Goal: Task Accomplishment & Management: Manage account settings

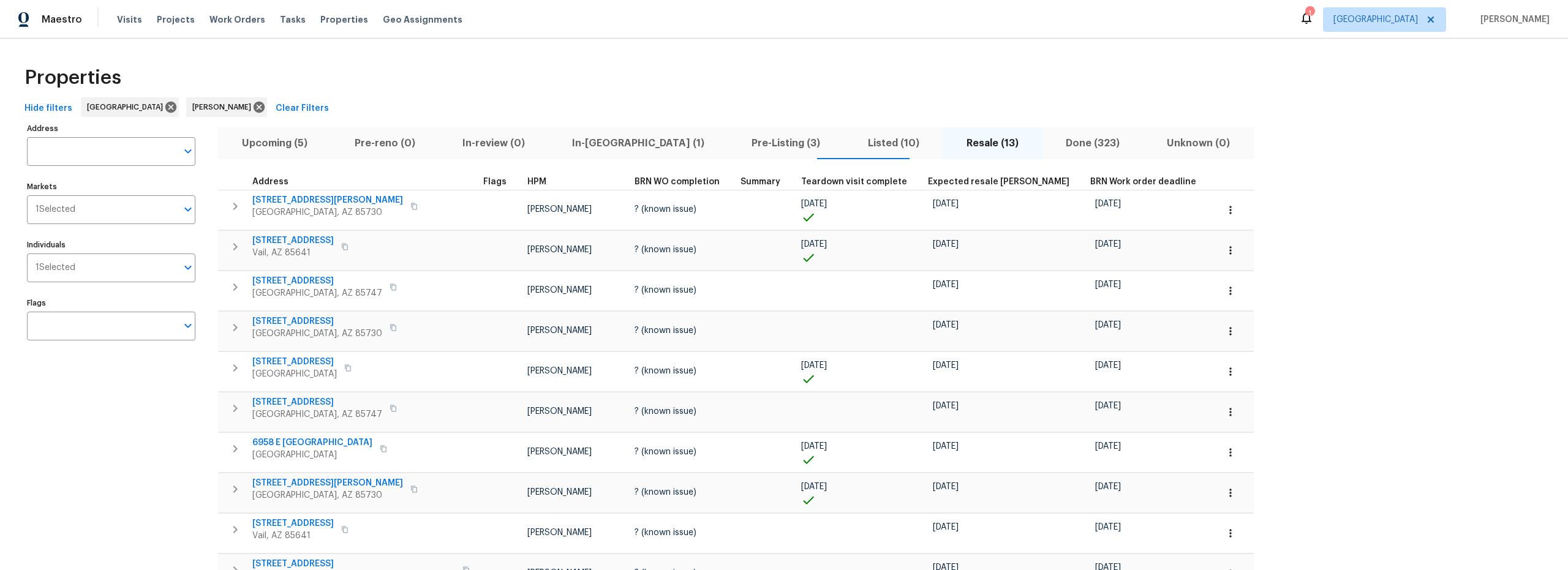
click at [268, 141] on span "Upcoming (5)" at bounding box center [274, 143] width 98 height 17
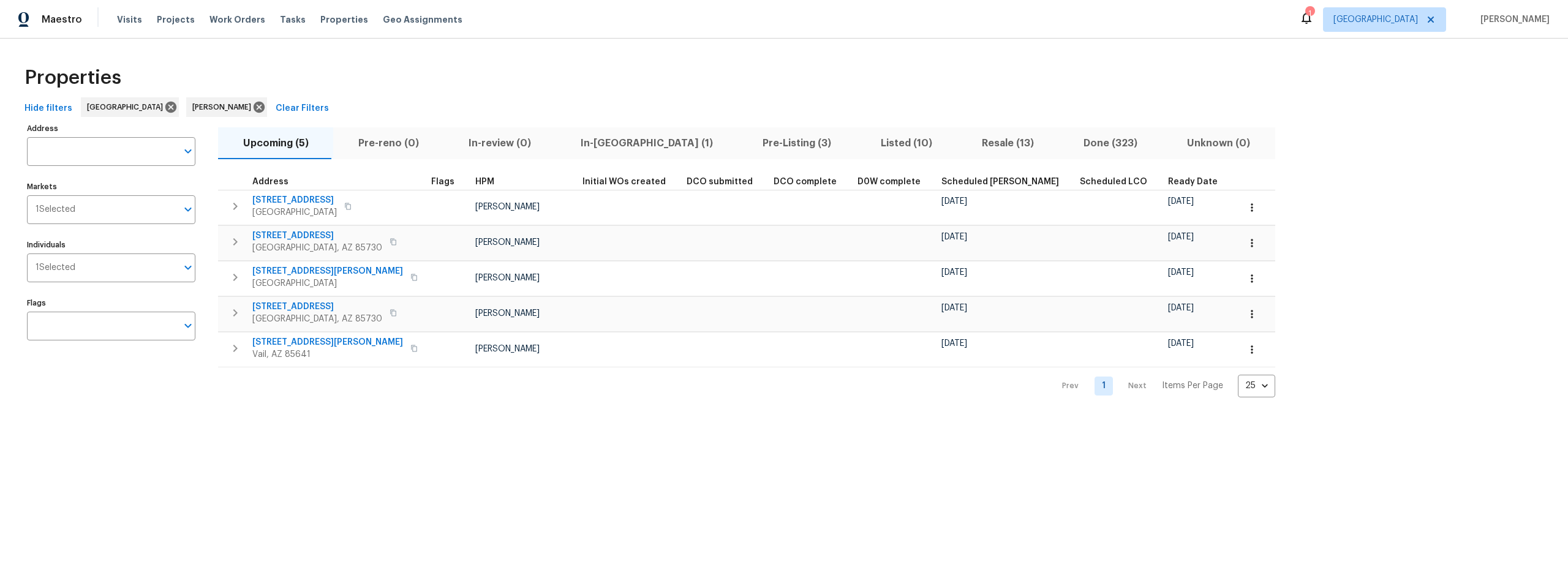
click at [597, 142] on span "In-reno (1)" at bounding box center [646, 143] width 167 height 17
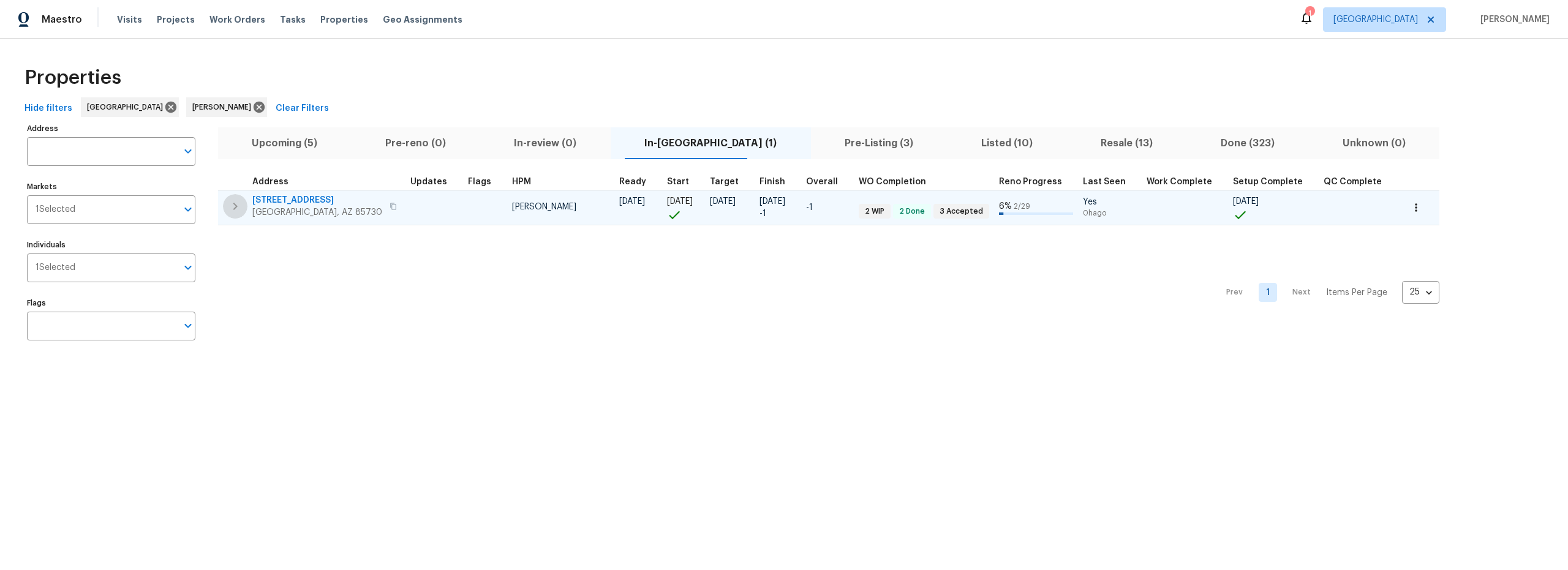
click at [236, 205] on icon "button" at bounding box center [235, 207] width 4 height 8
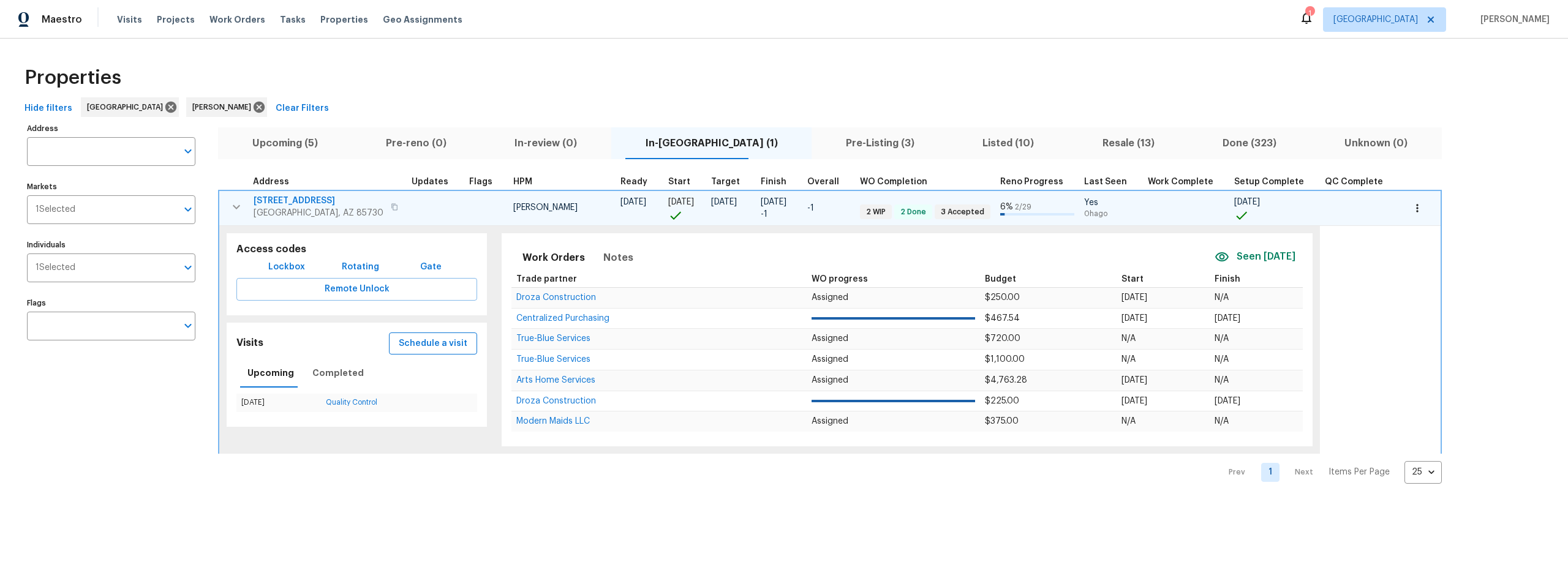
click at [418, 345] on span "Schedule a visit" at bounding box center [433, 344] width 69 height 15
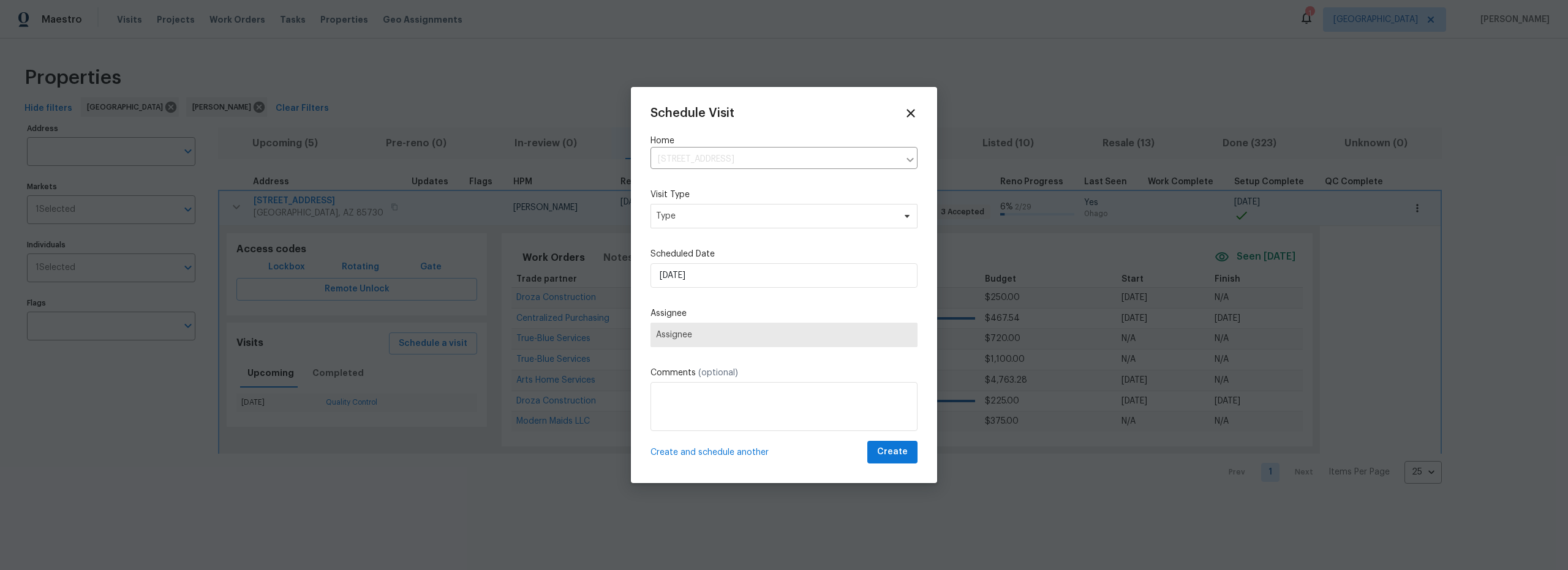
click at [765, 261] on label "Scheduled Date" at bounding box center [784, 254] width 267 height 12
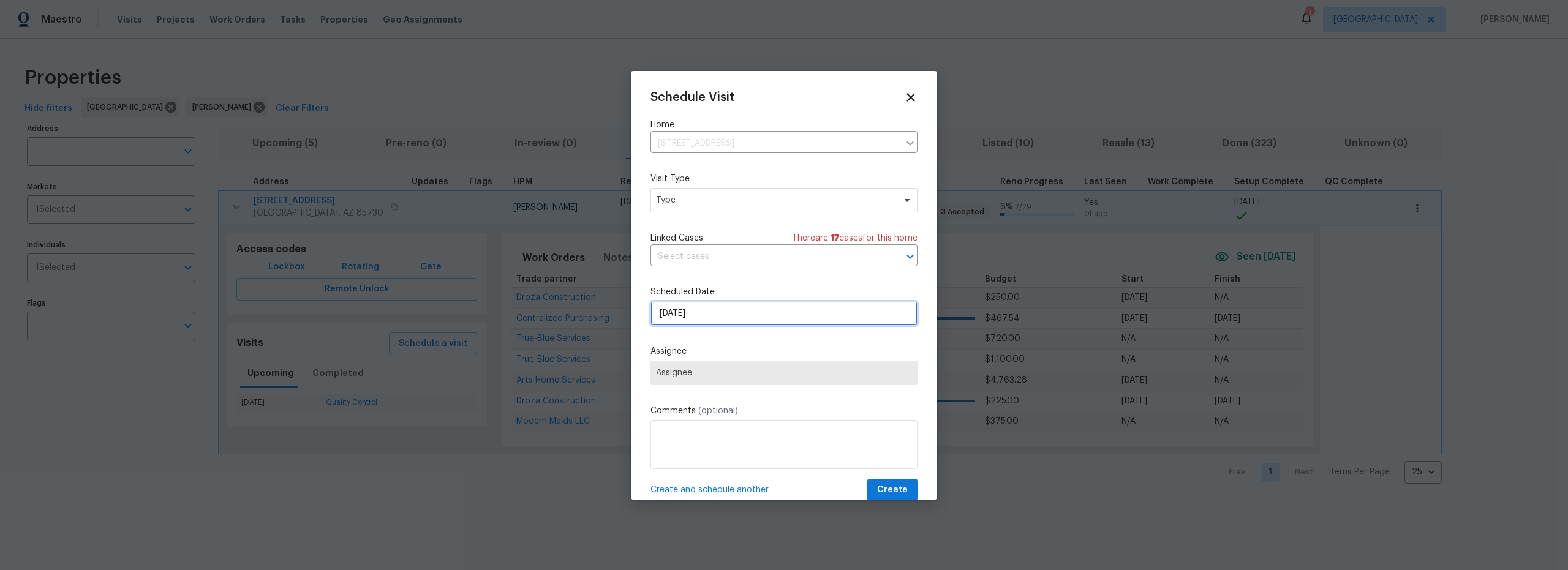
click at [767, 322] on input "8/25/2025" at bounding box center [784, 314] width 267 height 25
click at [757, 265] on div "26" at bounding box center [762, 262] width 20 height 17
type input "8/26/2025"
click at [728, 210] on span "Type" at bounding box center [784, 200] width 267 height 25
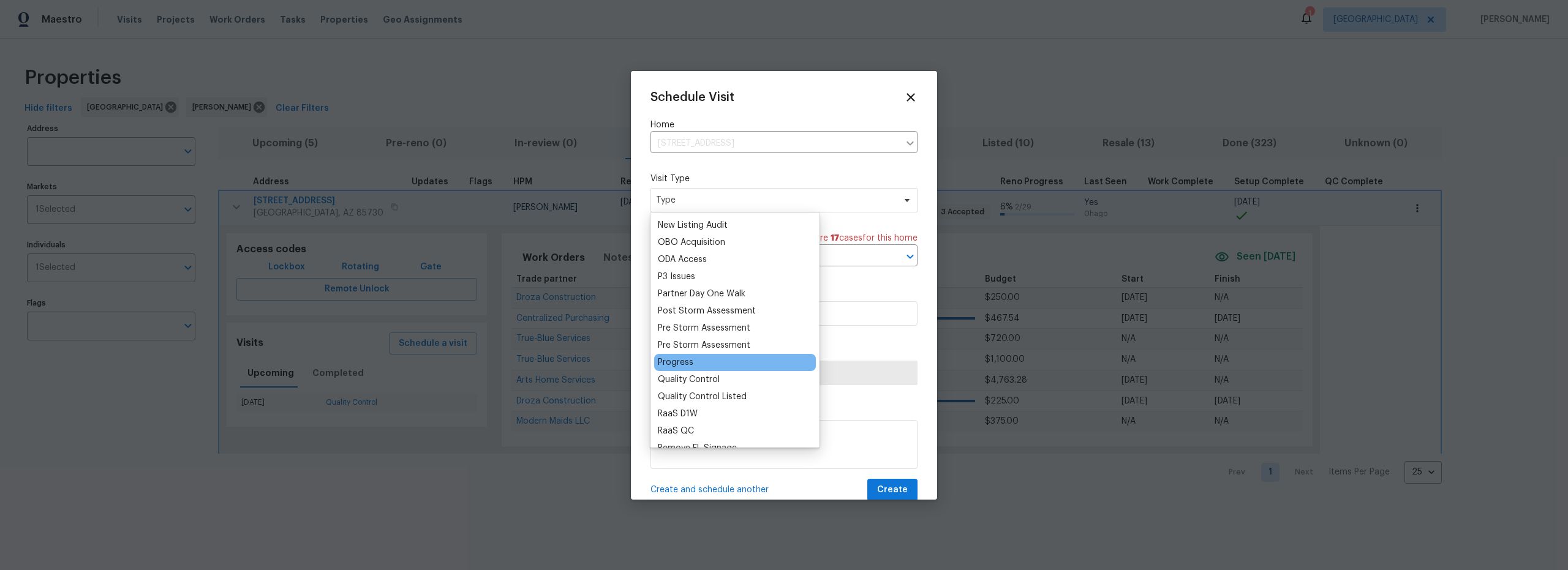
scroll to position [685, 0]
click at [676, 360] on div "Progress" at bounding box center [675, 362] width 35 height 12
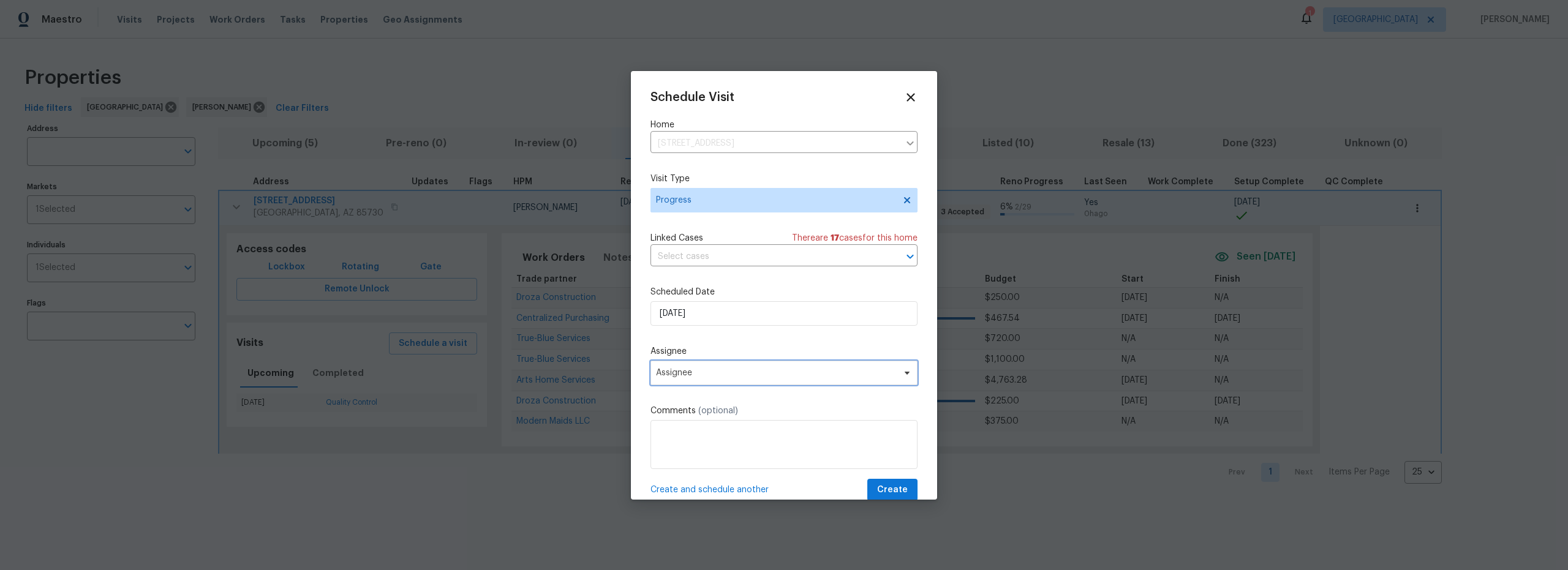
drag, startPoint x: 789, startPoint y: 381, endPoint x: 765, endPoint y: 357, distance: 33.9
click at [789, 381] on span "Assignee" at bounding box center [784, 373] width 267 height 25
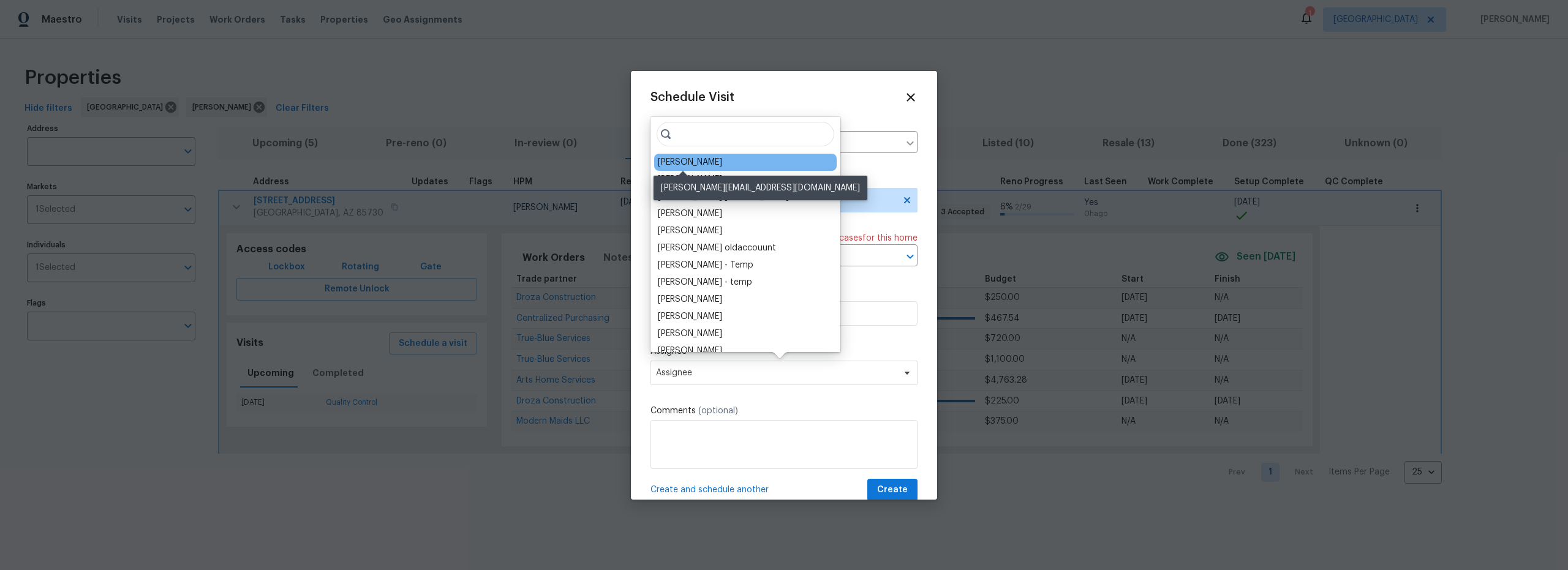
click at [691, 158] on div "[PERSON_NAME]" at bounding box center [690, 162] width 64 height 12
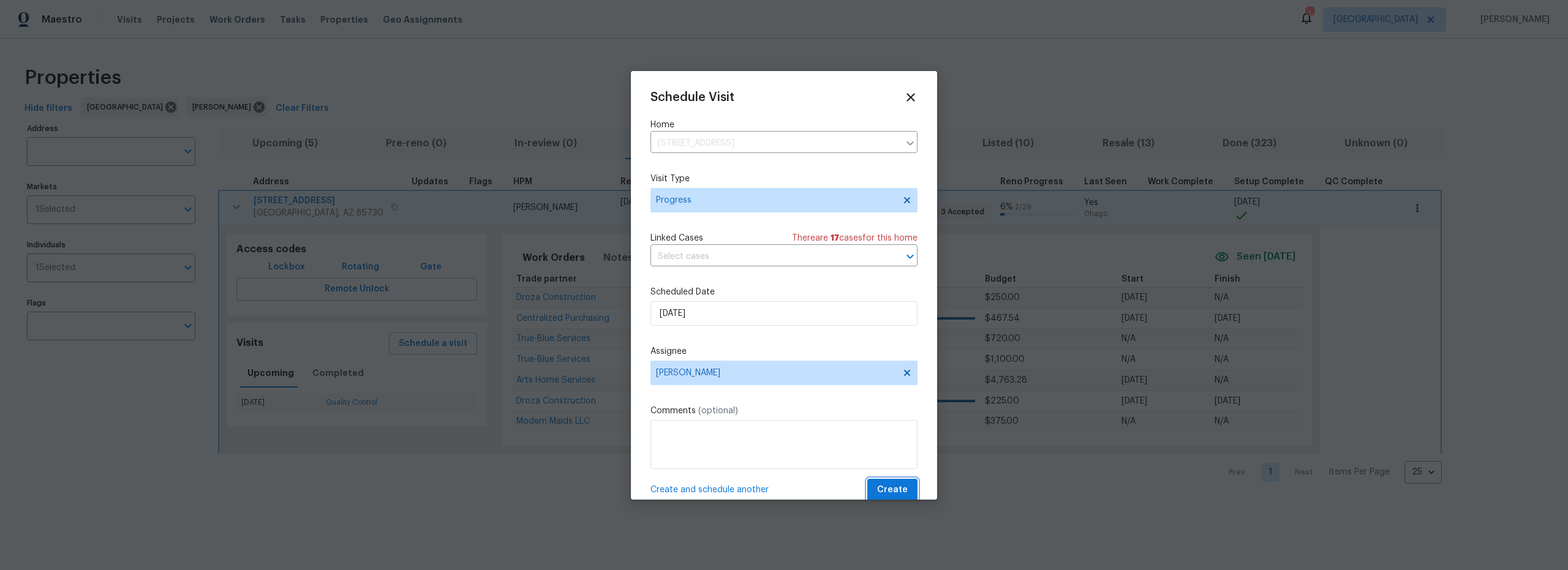
drag, startPoint x: 891, startPoint y: 487, endPoint x: 868, endPoint y: 487, distance: 23.0
click at [891, 487] on span "Create" at bounding box center [892, 490] width 31 height 15
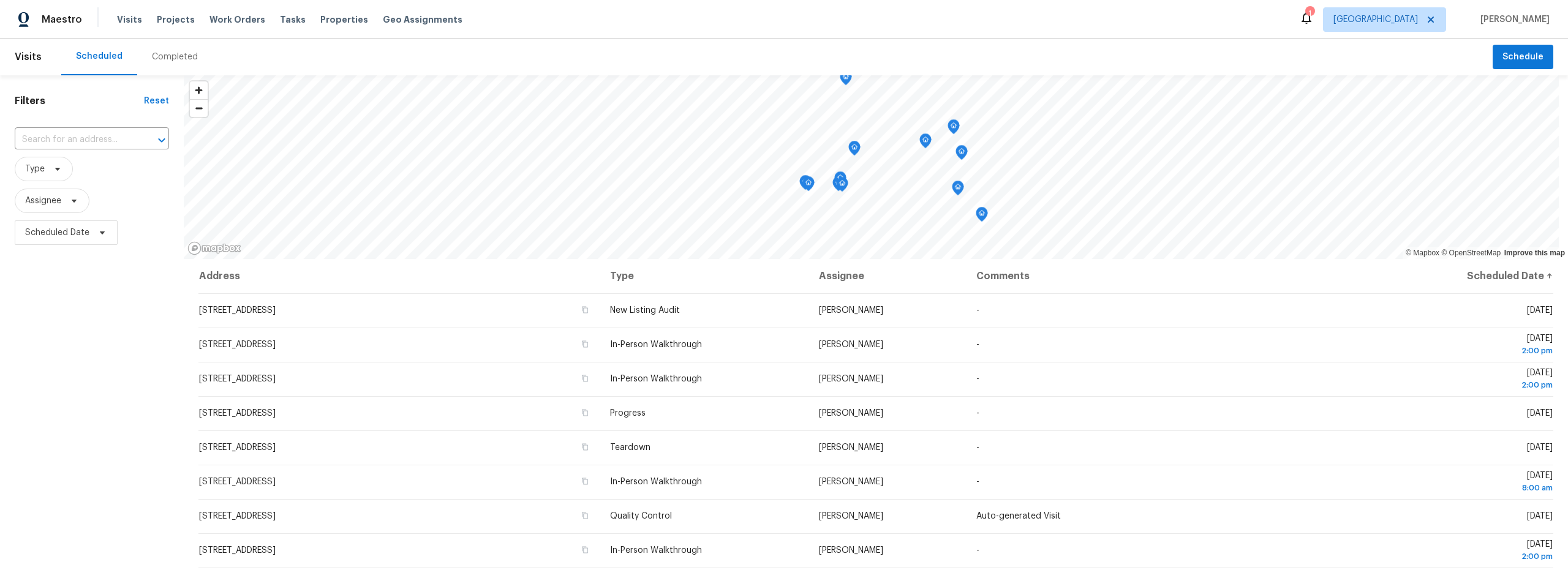
click at [164, 56] on div "Completed" at bounding box center [175, 57] width 46 height 12
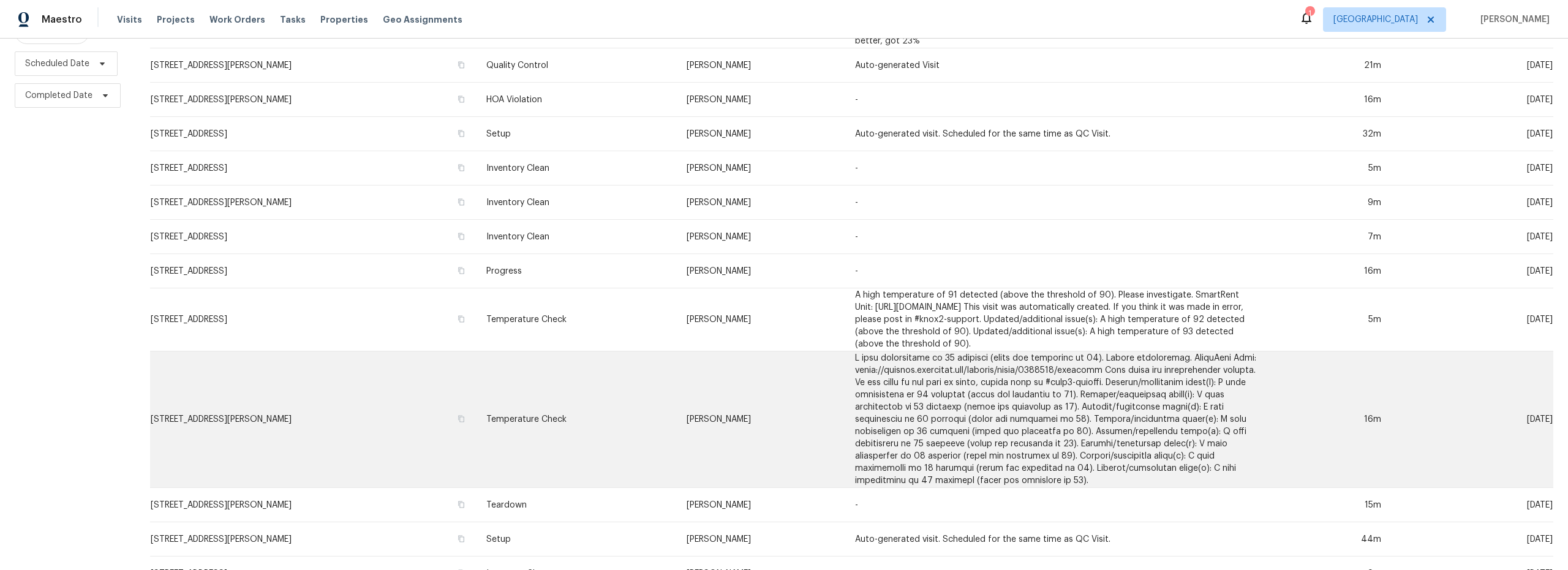
scroll to position [74, 0]
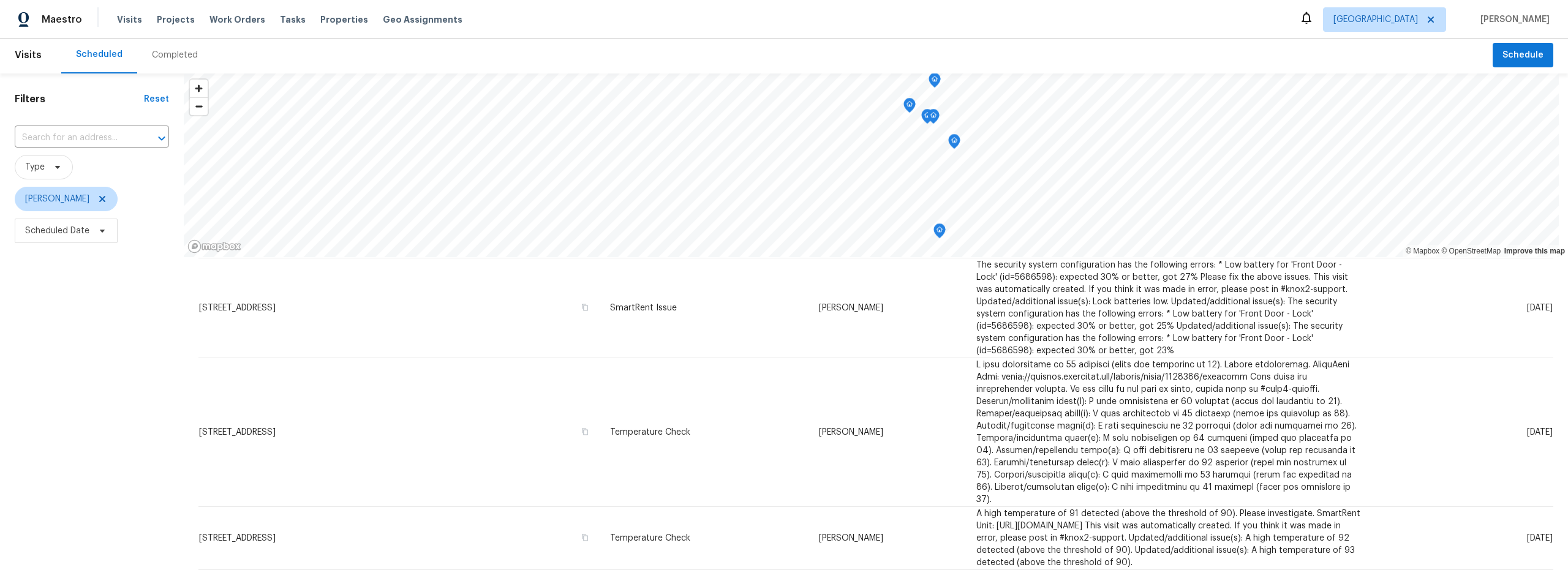
scroll to position [3, 0]
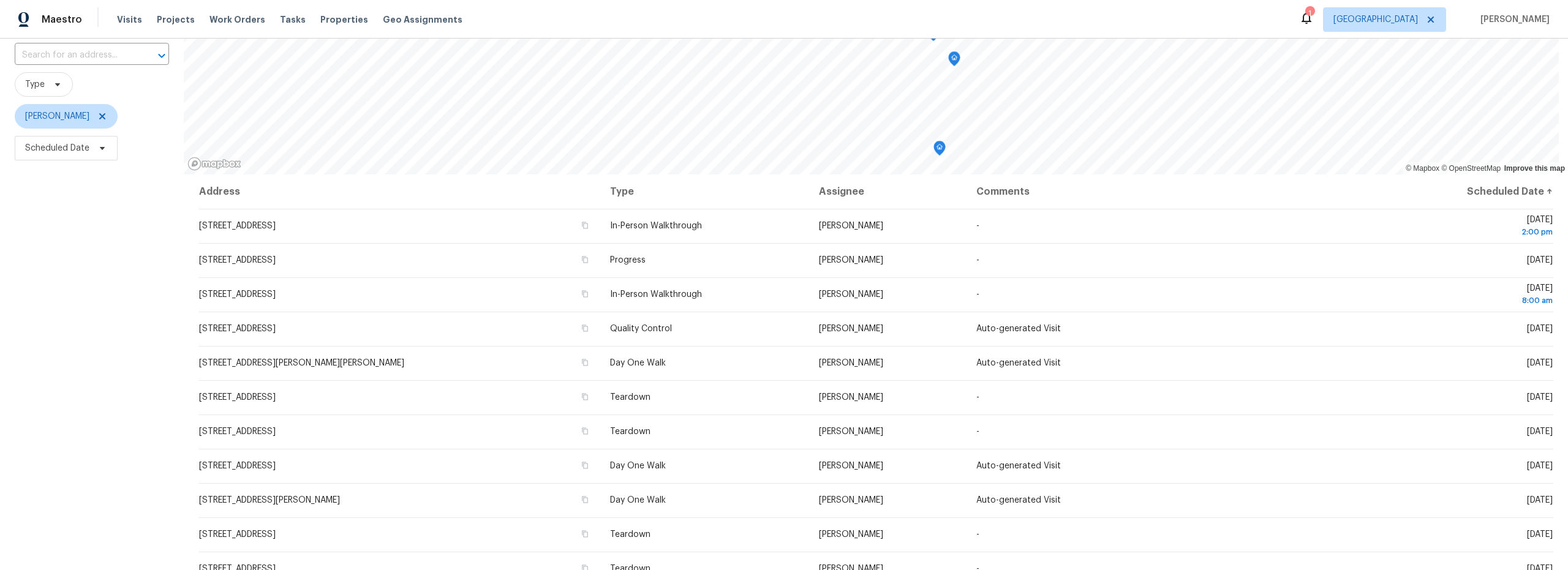
scroll to position [86, 0]
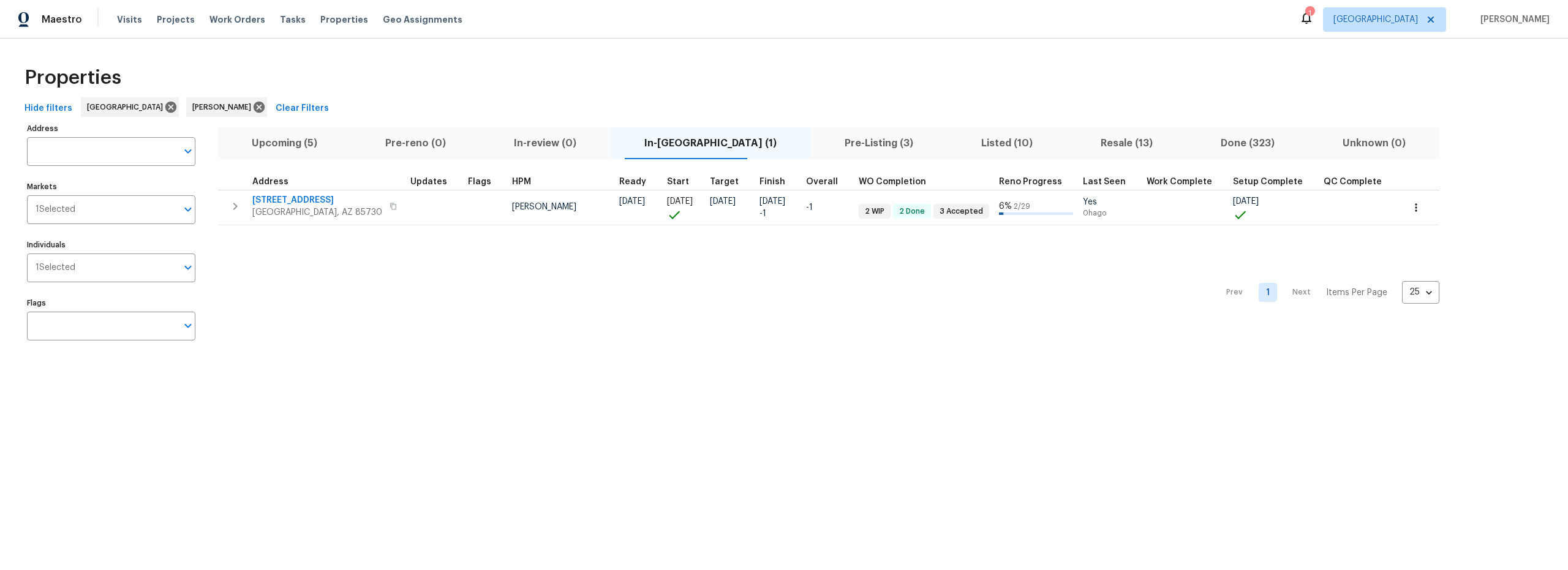
click at [1074, 147] on span "Resale (13)" at bounding box center [1126, 143] width 105 height 17
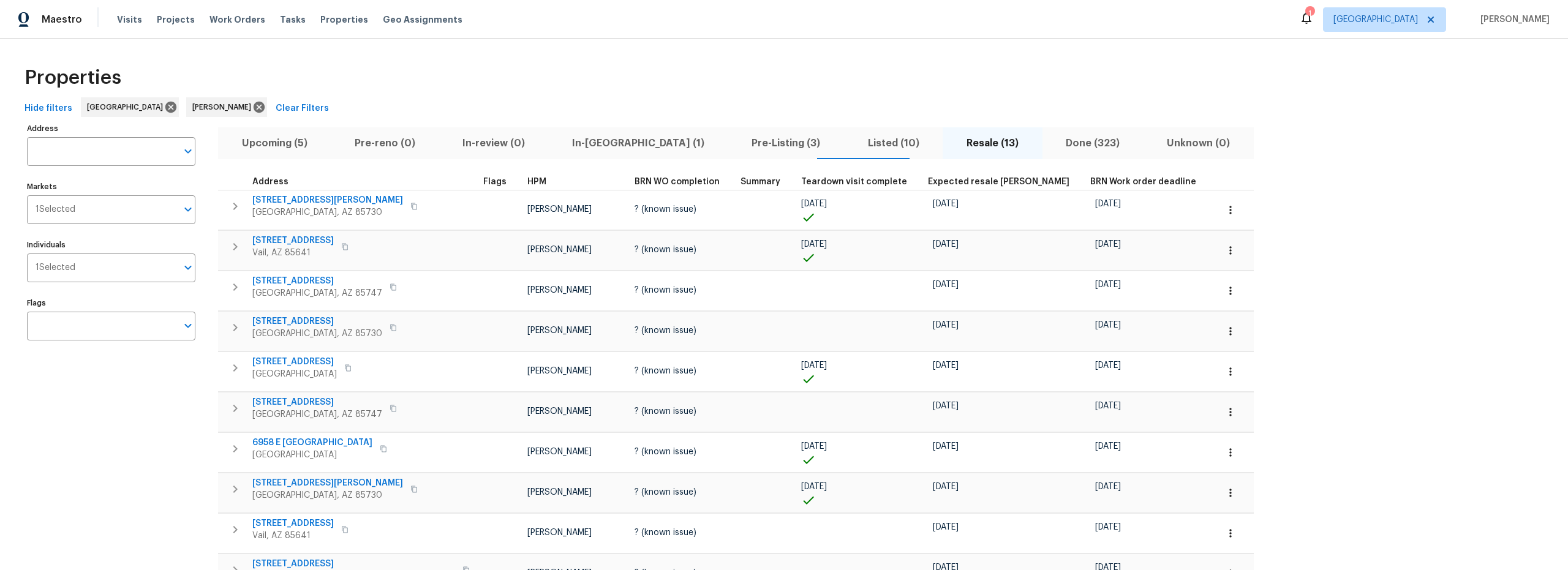
click at [735, 141] on span "Pre-Listing (3)" at bounding box center [786, 143] width 101 height 17
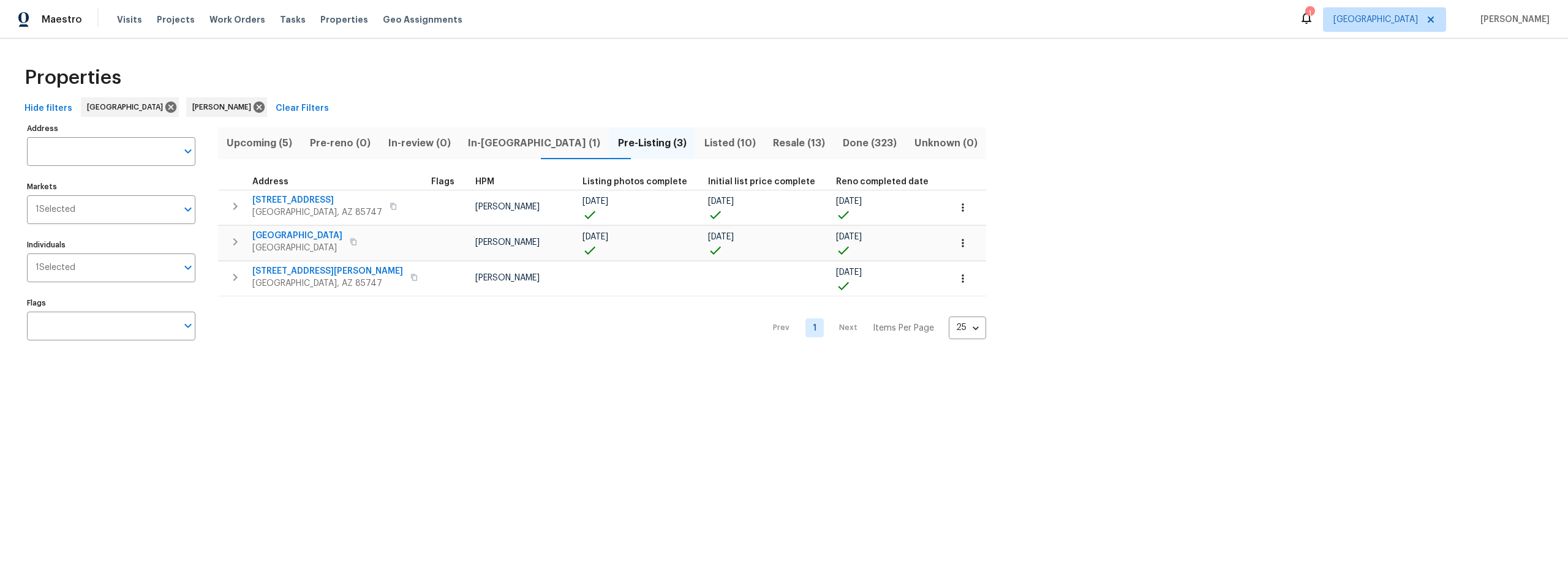
click at [772, 145] on span "Resale (13)" at bounding box center [799, 143] width 55 height 17
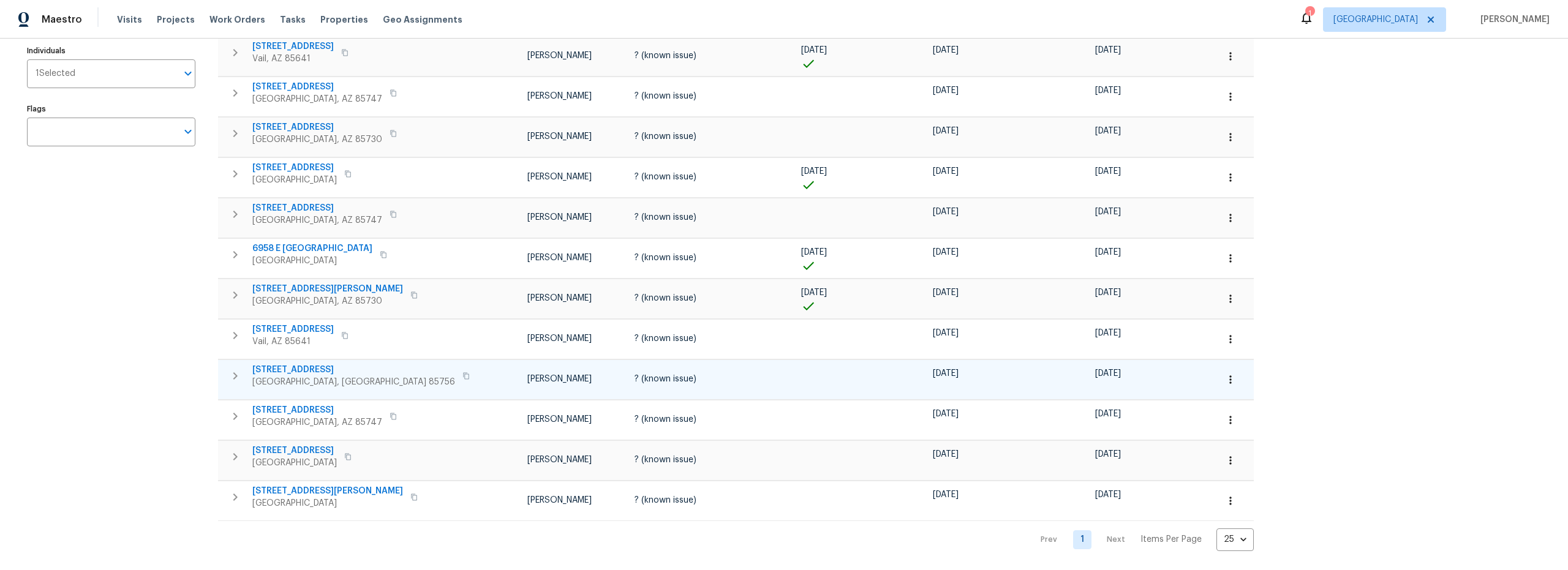
scroll to position [204, 0]
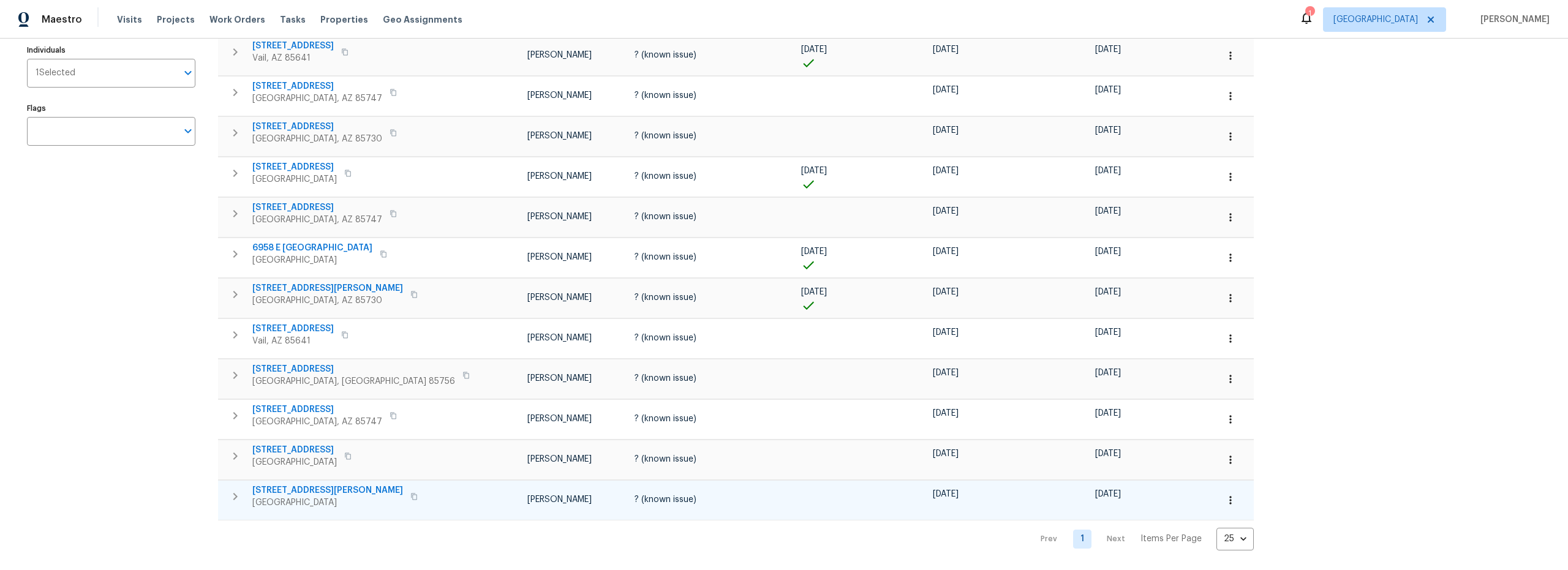
click at [237, 493] on icon "button" at bounding box center [235, 496] width 4 height 8
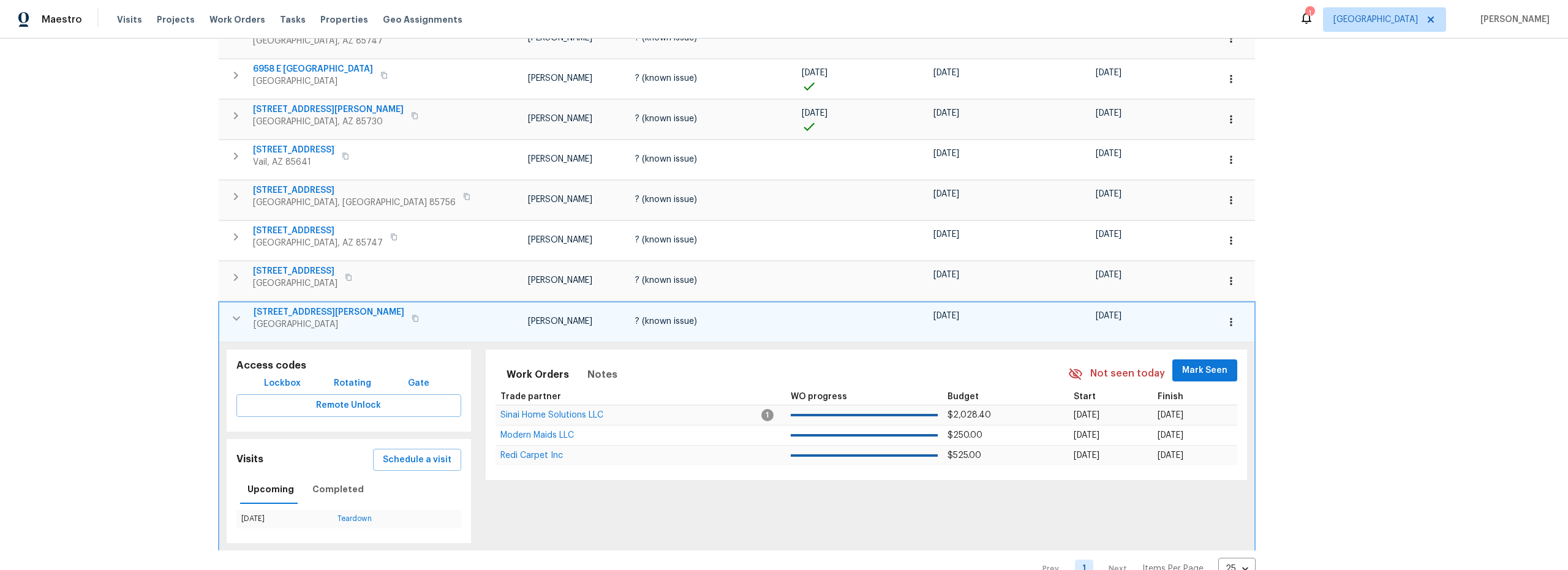
scroll to position [398, 0]
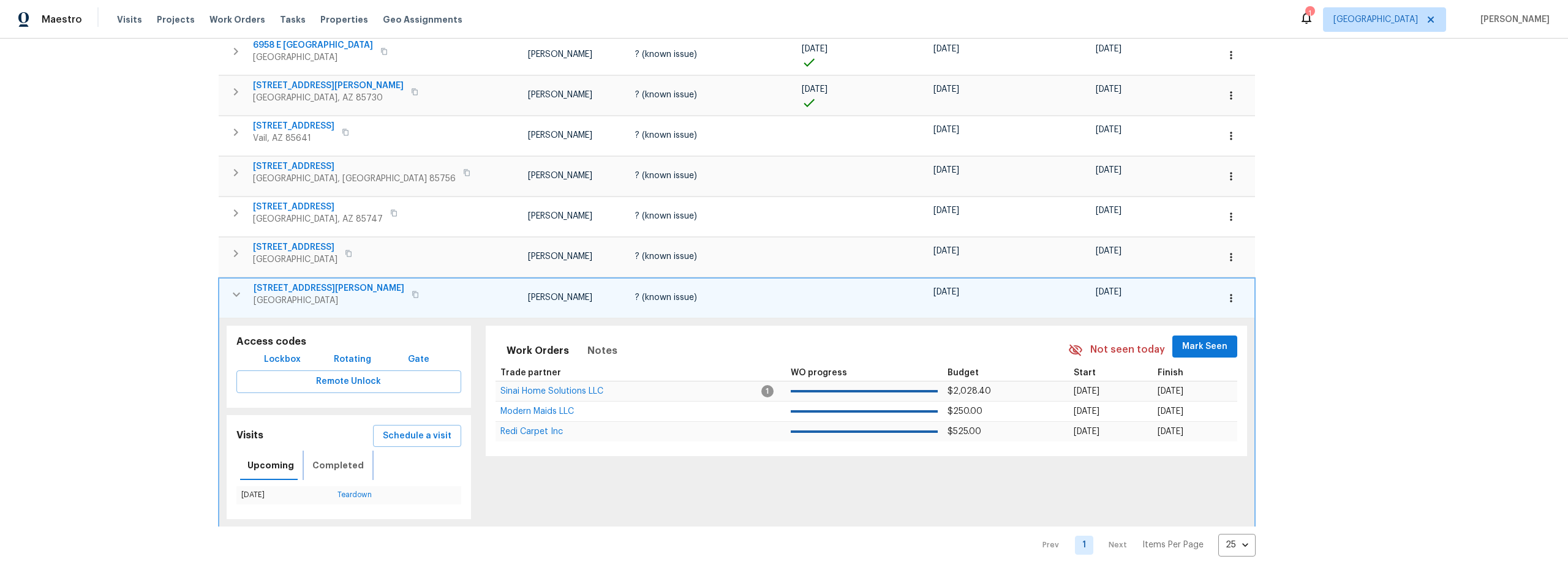
click at [325, 463] on span "Completed" at bounding box center [338, 466] width 51 height 15
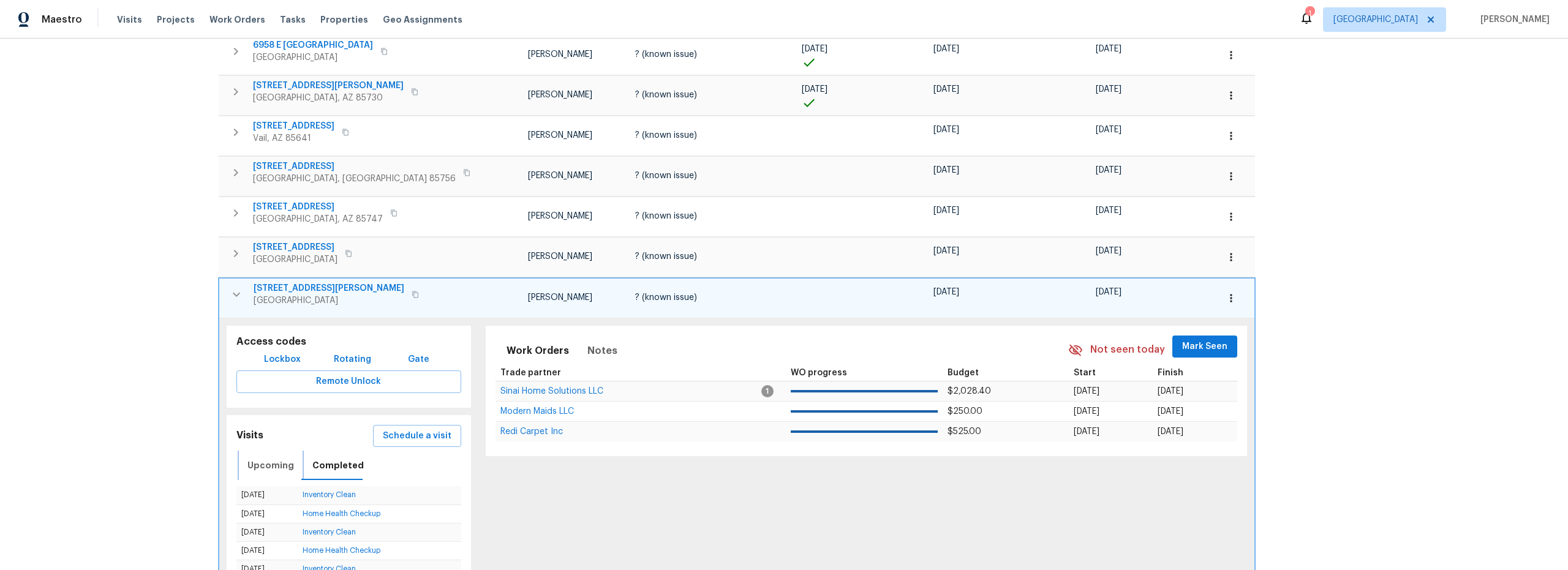
click at [260, 464] on span "Upcoming" at bounding box center [271, 466] width 46 height 15
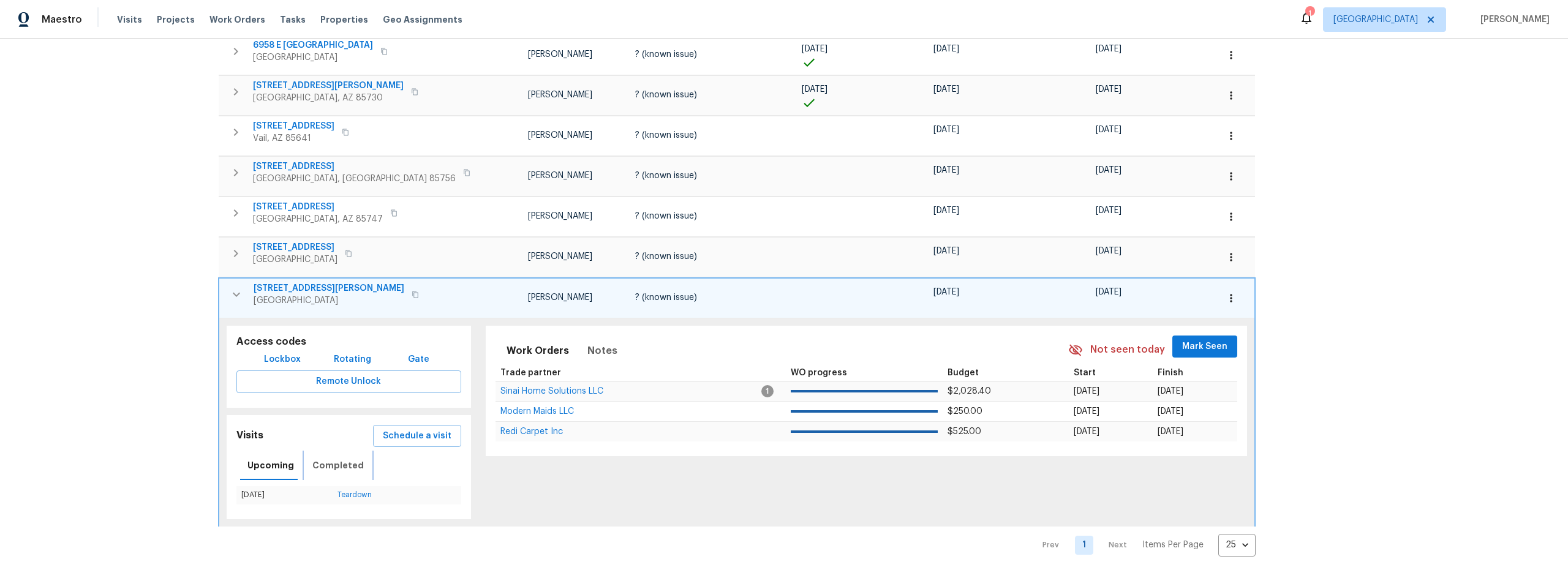
click at [324, 464] on span "Completed" at bounding box center [338, 466] width 51 height 15
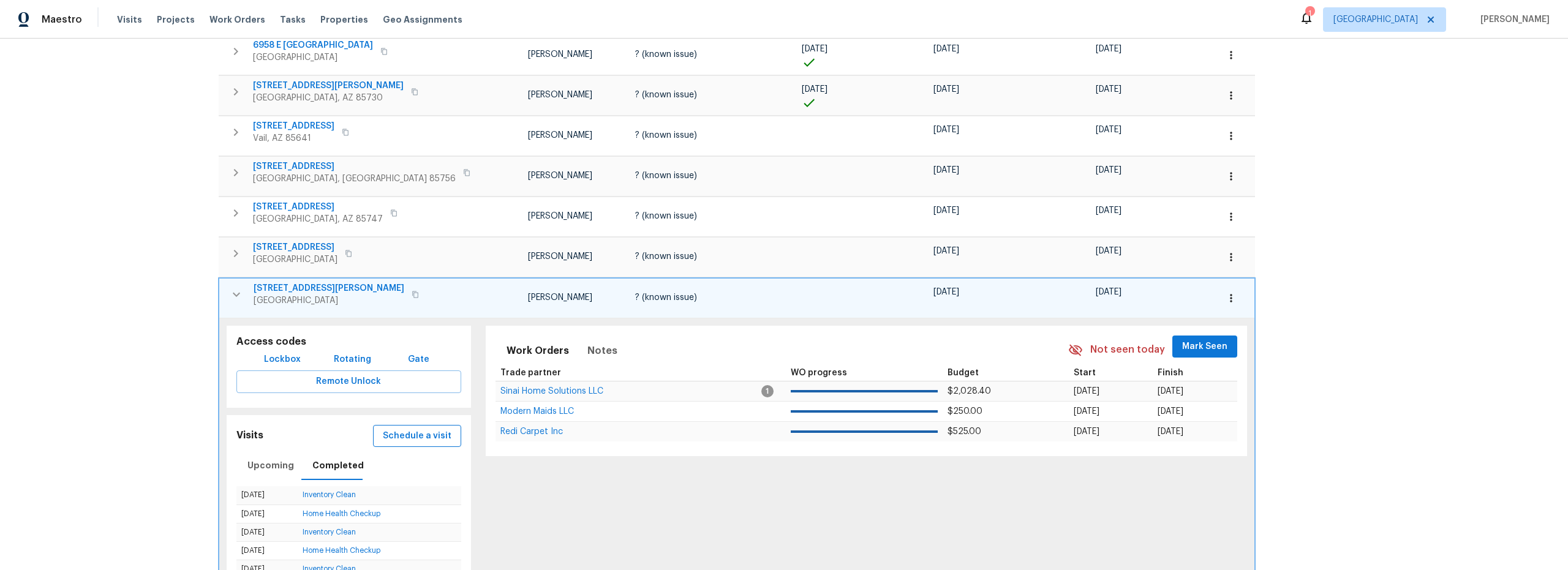
click at [386, 438] on span "Schedule a visit" at bounding box center [417, 436] width 69 height 15
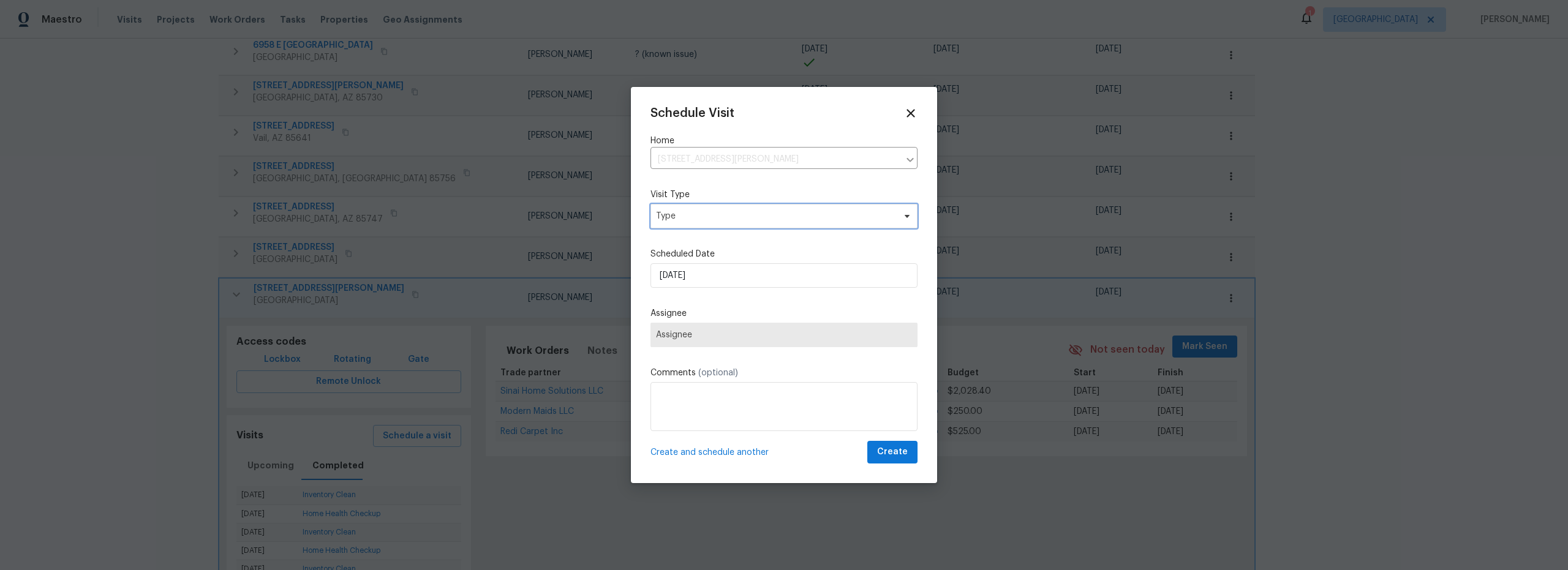
click at [717, 225] on span "Type" at bounding box center [784, 216] width 267 height 25
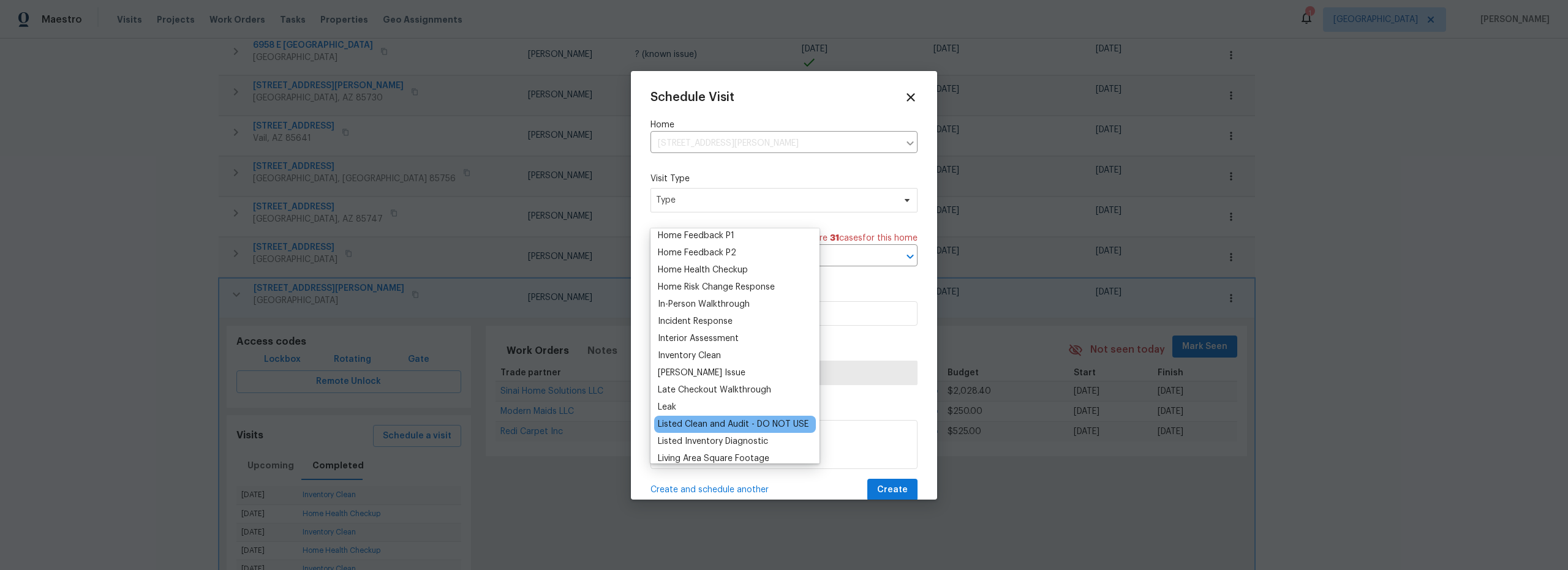
scroll to position [403, 0]
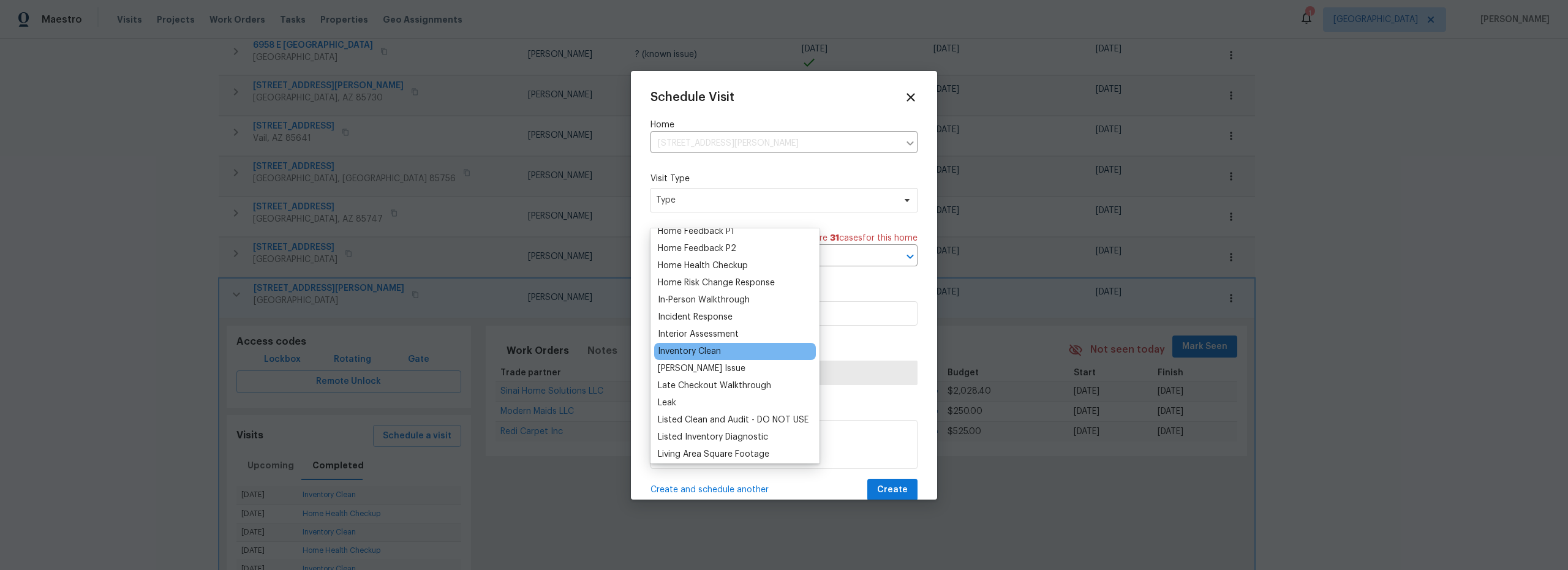
click at [701, 351] on div "Inventory Clean" at bounding box center [690, 351] width 63 height 12
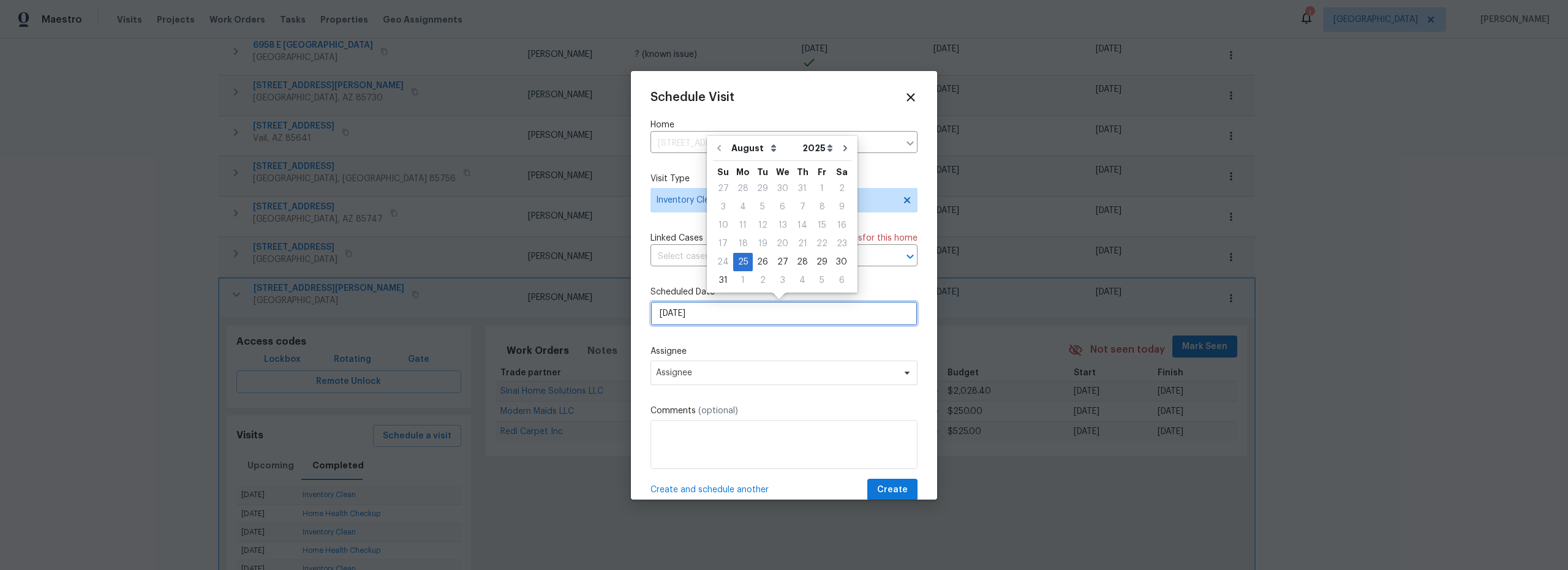
click at [739, 321] on input "[DATE]" at bounding box center [784, 314] width 267 height 25
drag, startPoint x: 759, startPoint y: 261, endPoint x: 758, endPoint y: 286, distance: 25.0
click at [759, 261] on div "26" at bounding box center [762, 262] width 20 height 17
type input "[DATE]"
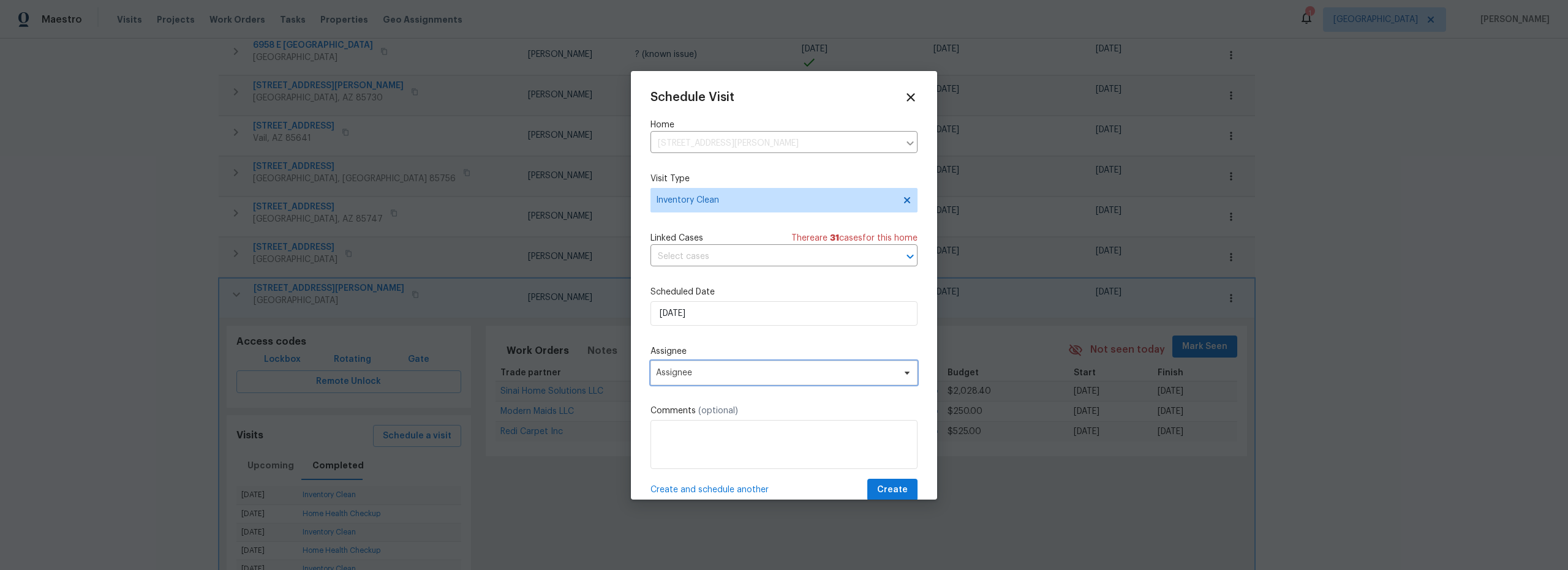
click at [733, 380] on span "Assignee" at bounding box center [784, 373] width 267 height 25
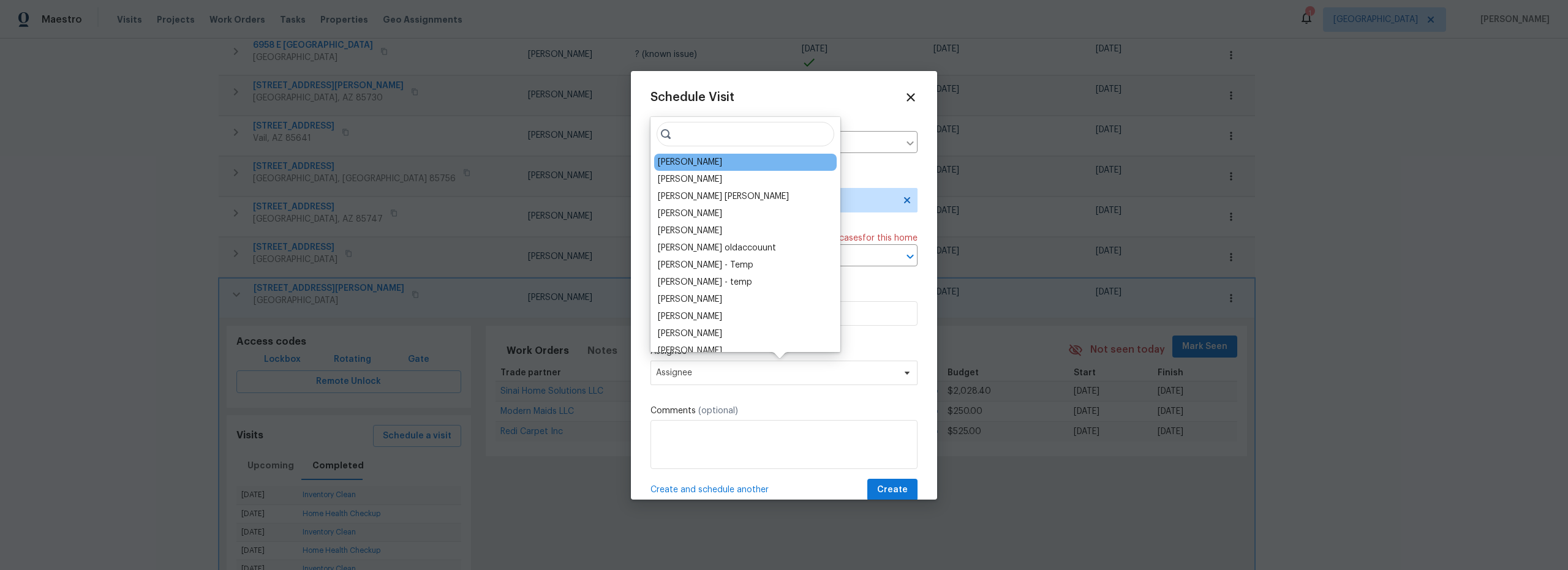
click at [692, 167] on div "[PERSON_NAME]" at bounding box center [690, 162] width 64 height 12
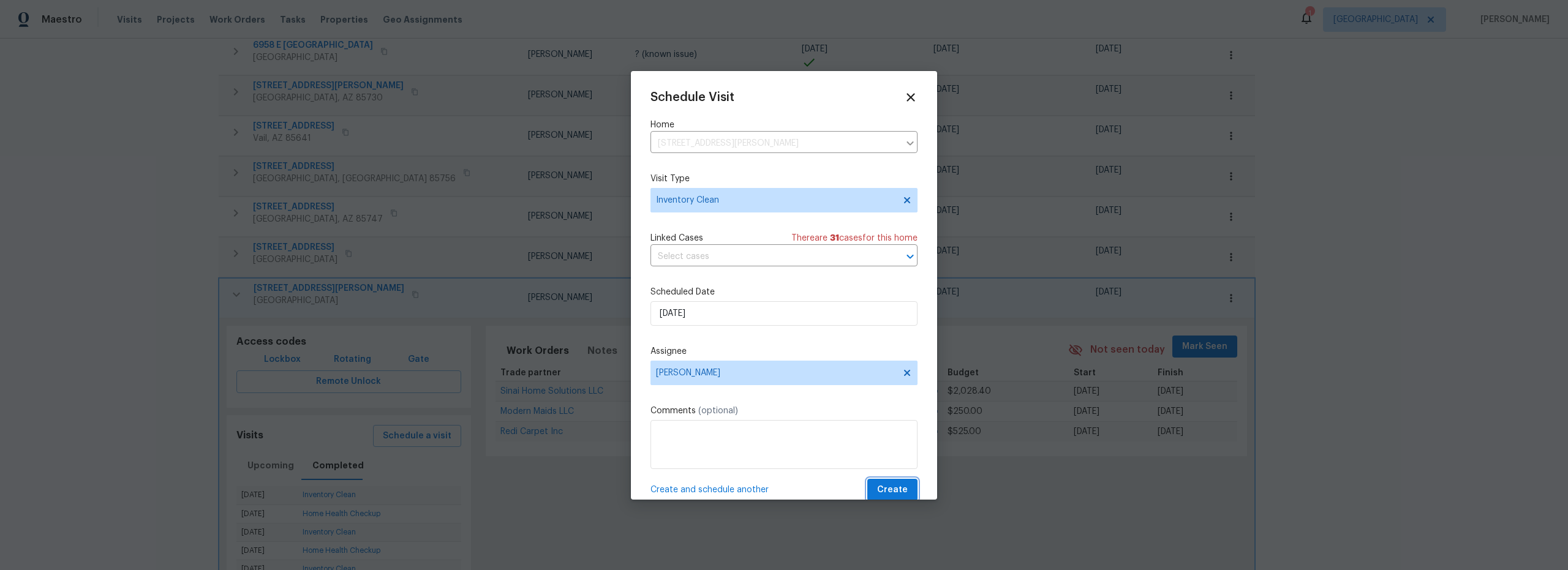
drag, startPoint x: 887, startPoint y: 486, endPoint x: 869, endPoint y: 481, distance: 18.7
click at [886, 486] on span "Create" at bounding box center [892, 490] width 31 height 15
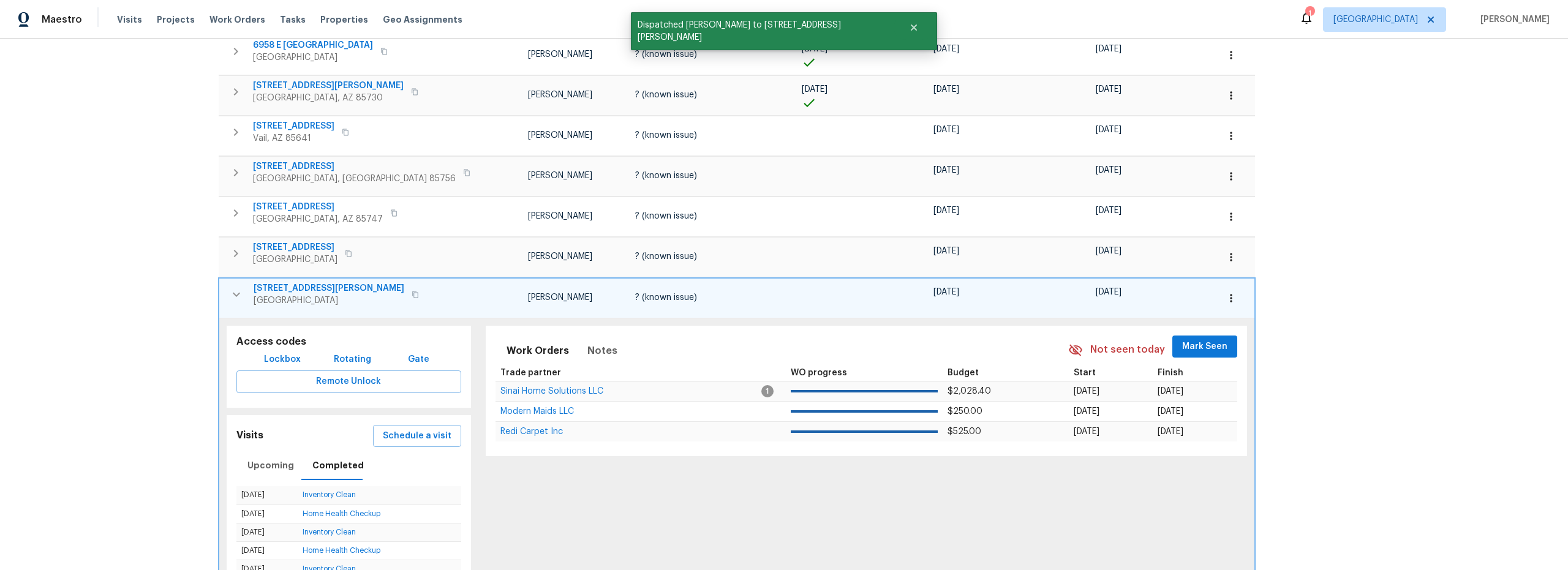
click at [237, 291] on icon "button" at bounding box center [236, 294] width 15 height 15
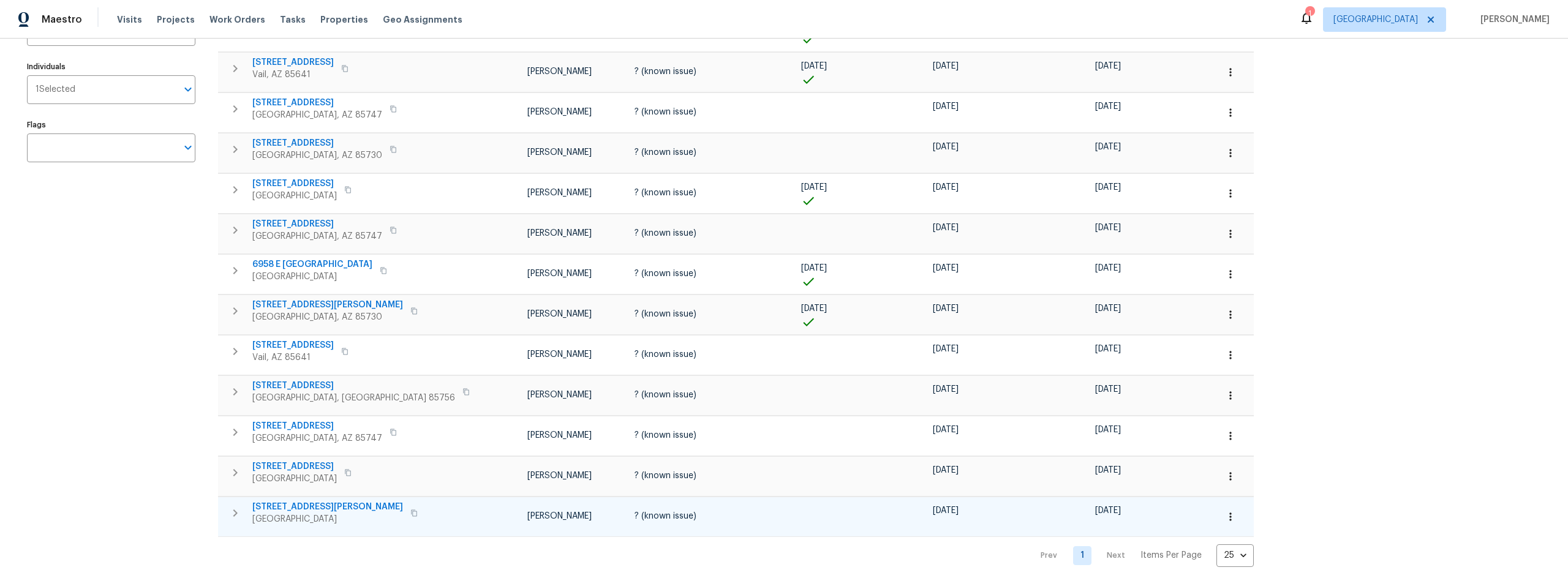
scroll to position [179, 0]
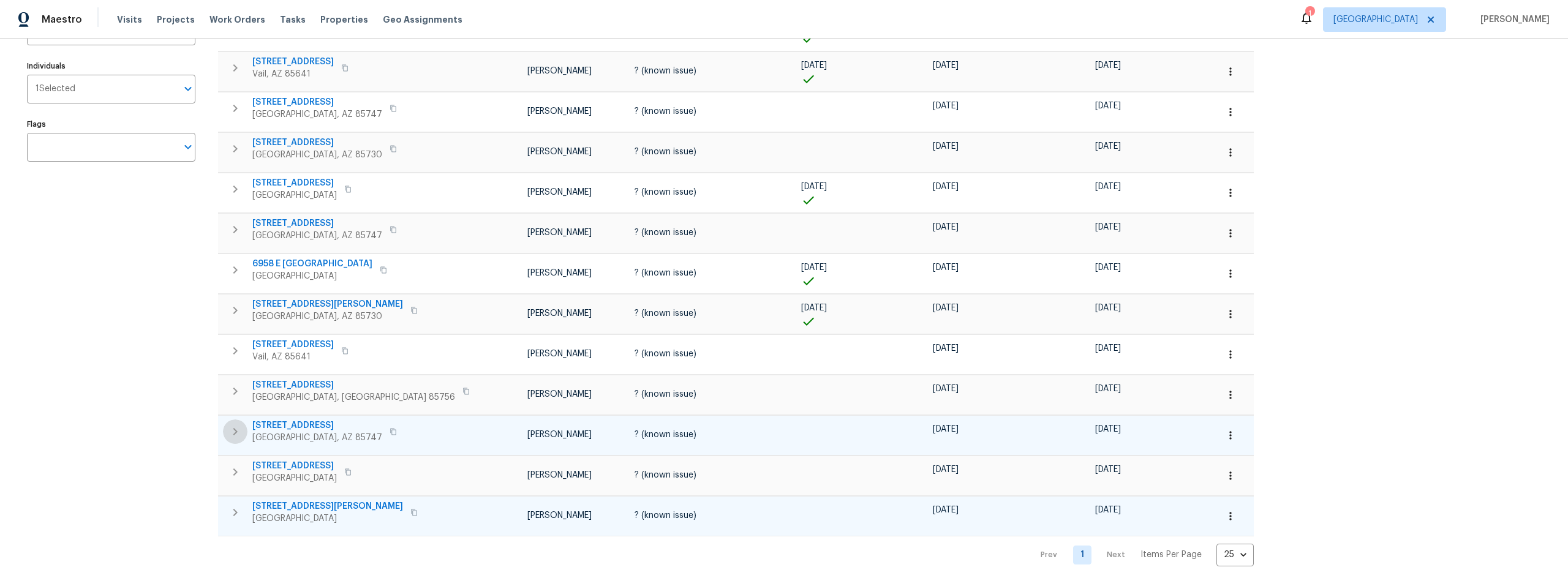
click at [236, 430] on icon "button" at bounding box center [235, 431] width 15 height 15
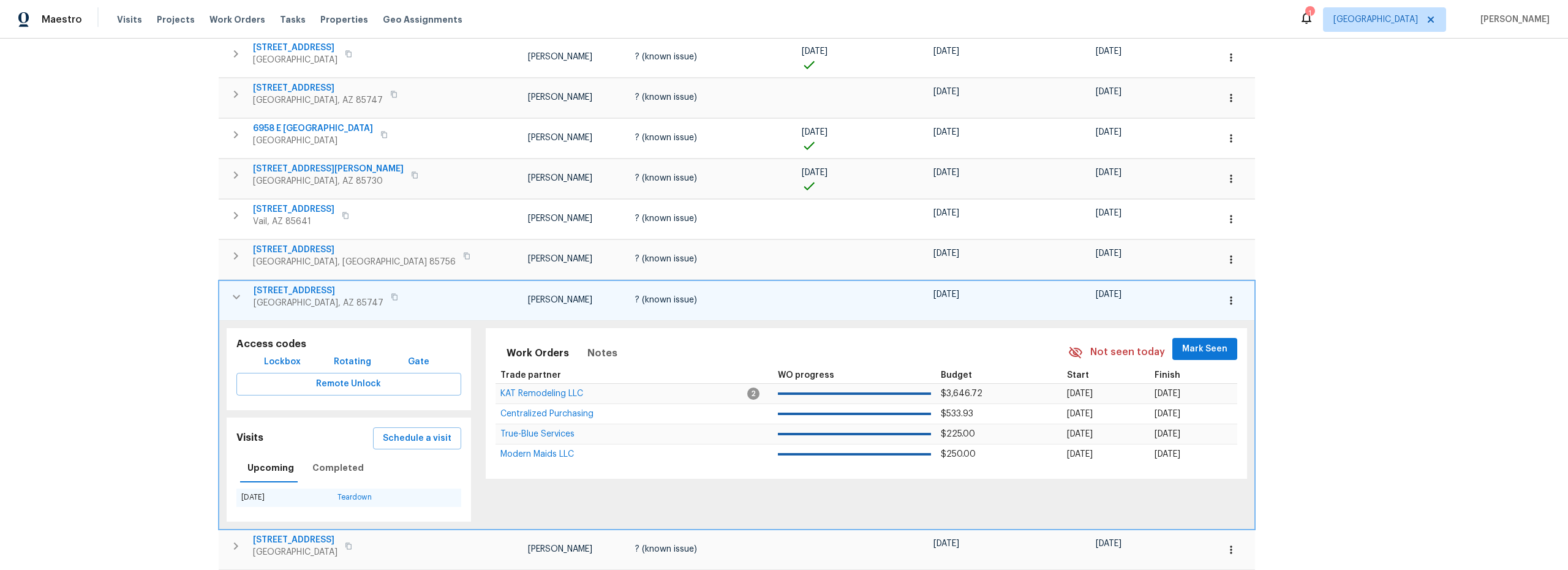
scroll to position [315, 0]
click at [332, 471] on span "Completed" at bounding box center [338, 467] width 51 height 15
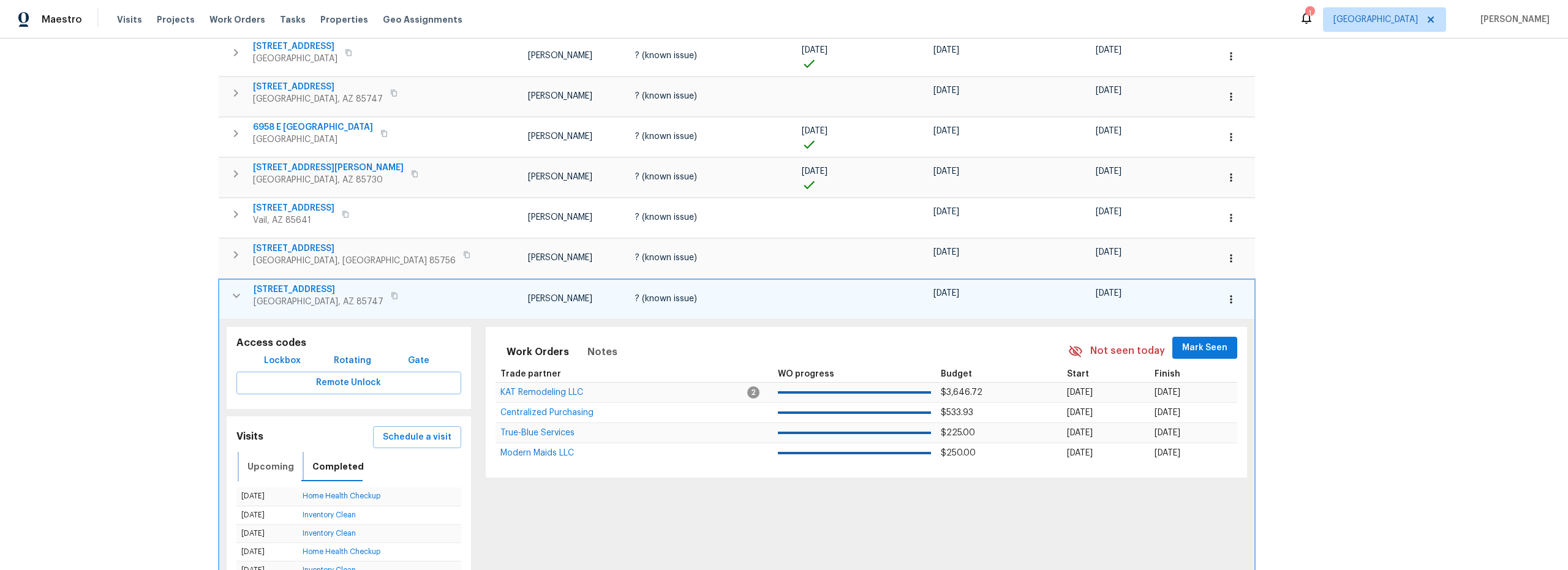
click at [276, 468] on span "Upcoming" at bounding box center [271, 467] width 46 height 15
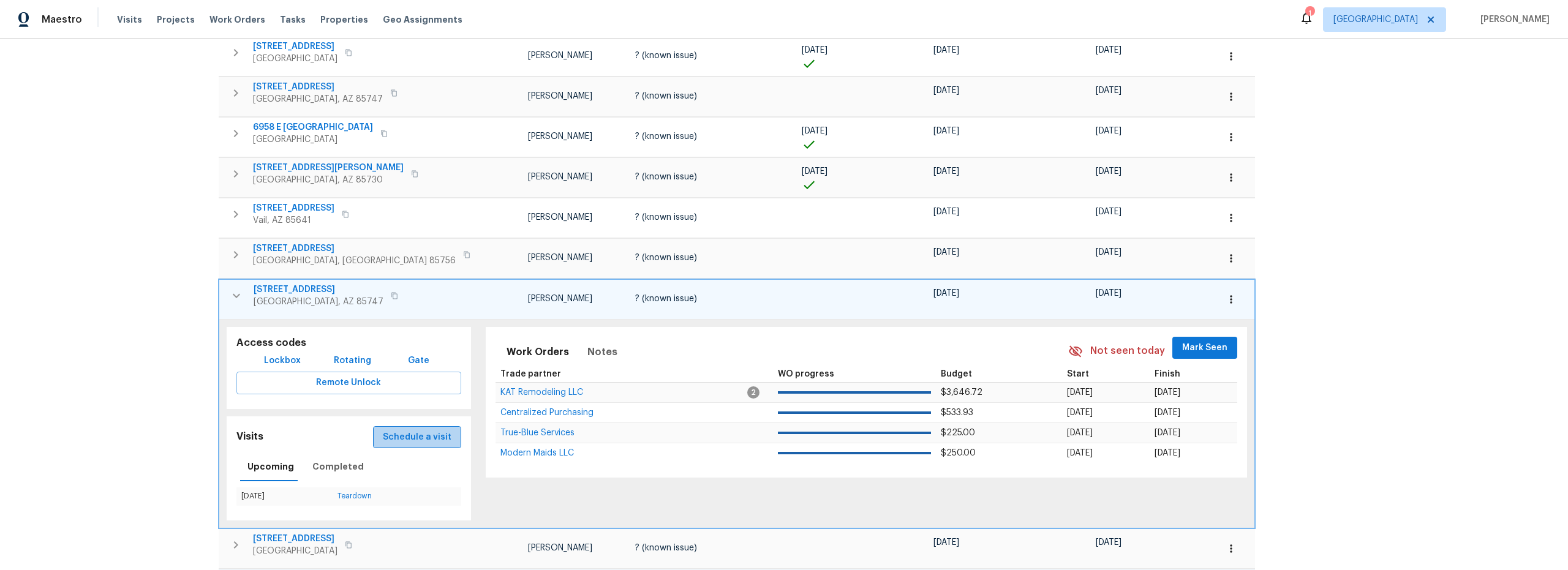
click at [399, 447] on button "Schedule a visit" at bounding box center [416, 437] width 88 height 22
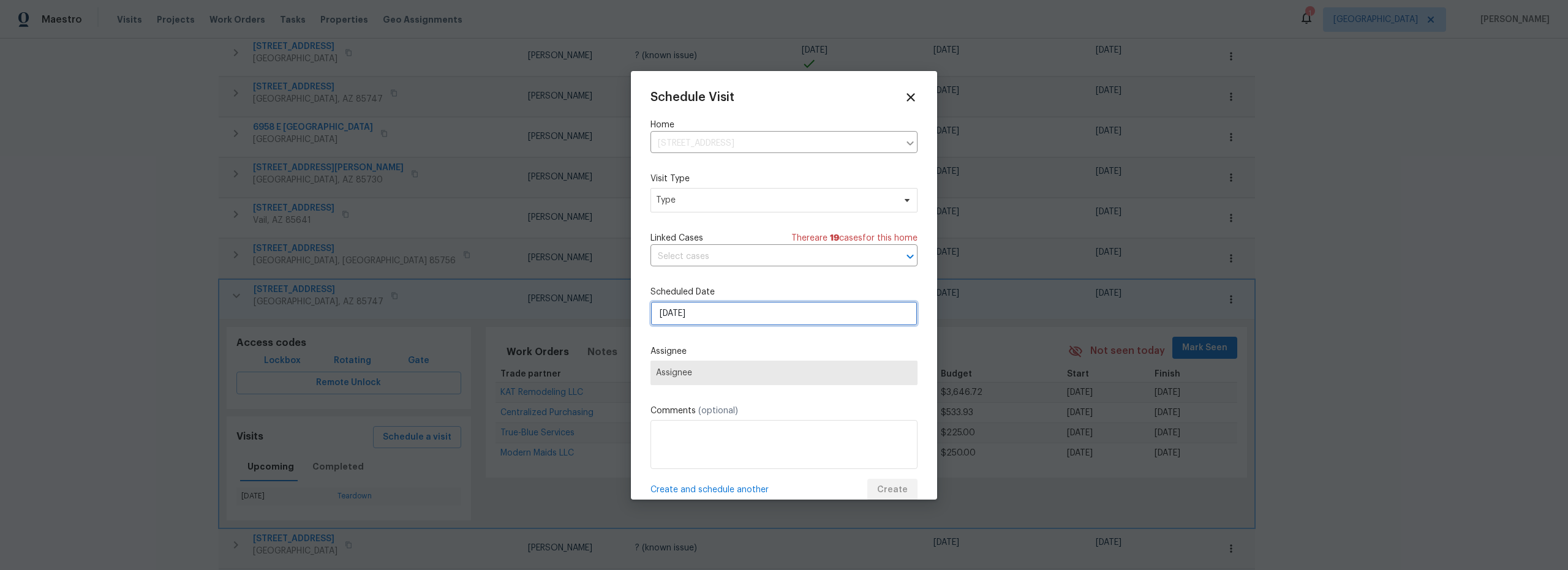
click at [709, 324] on input "8/25/2025" at bounding box center [784, 314] width 267 height 25
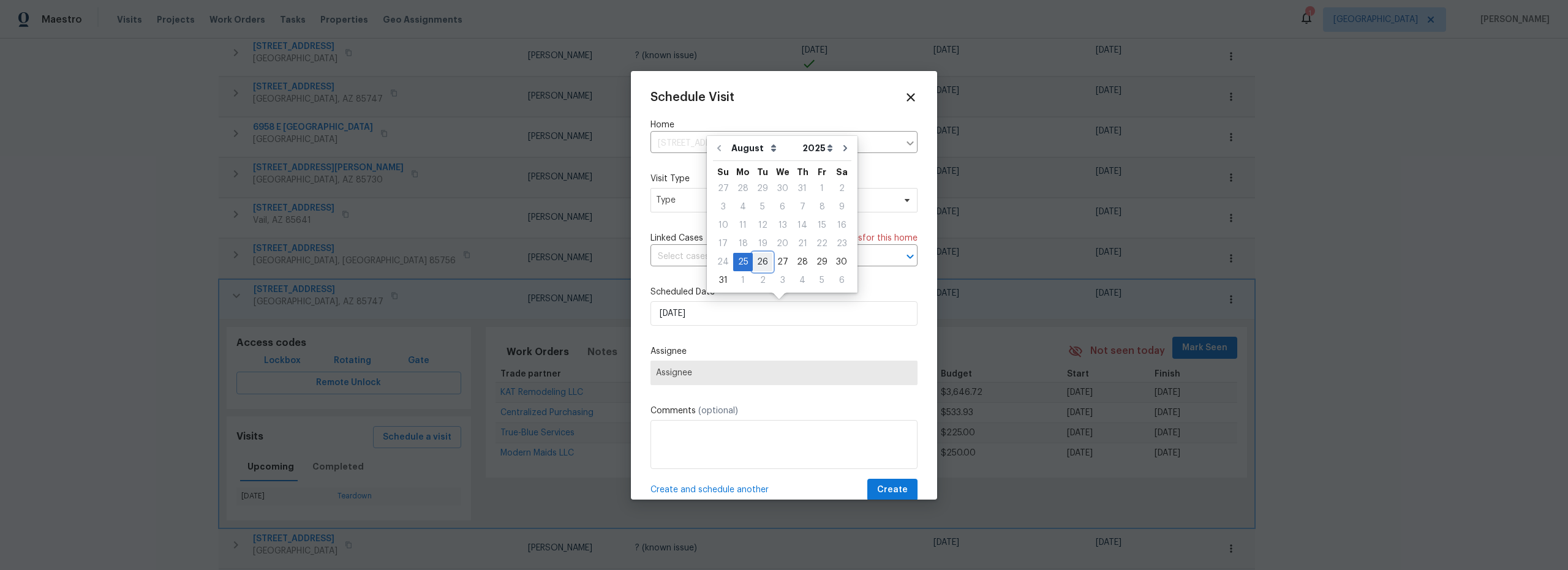
click at [760, 265] on div "26" at bounding box center [762, 262] width 20 height 17
type input "[DATE]"
click at [723, 208] on span "Type" at bounding box center [784, 200] width 267 height 25
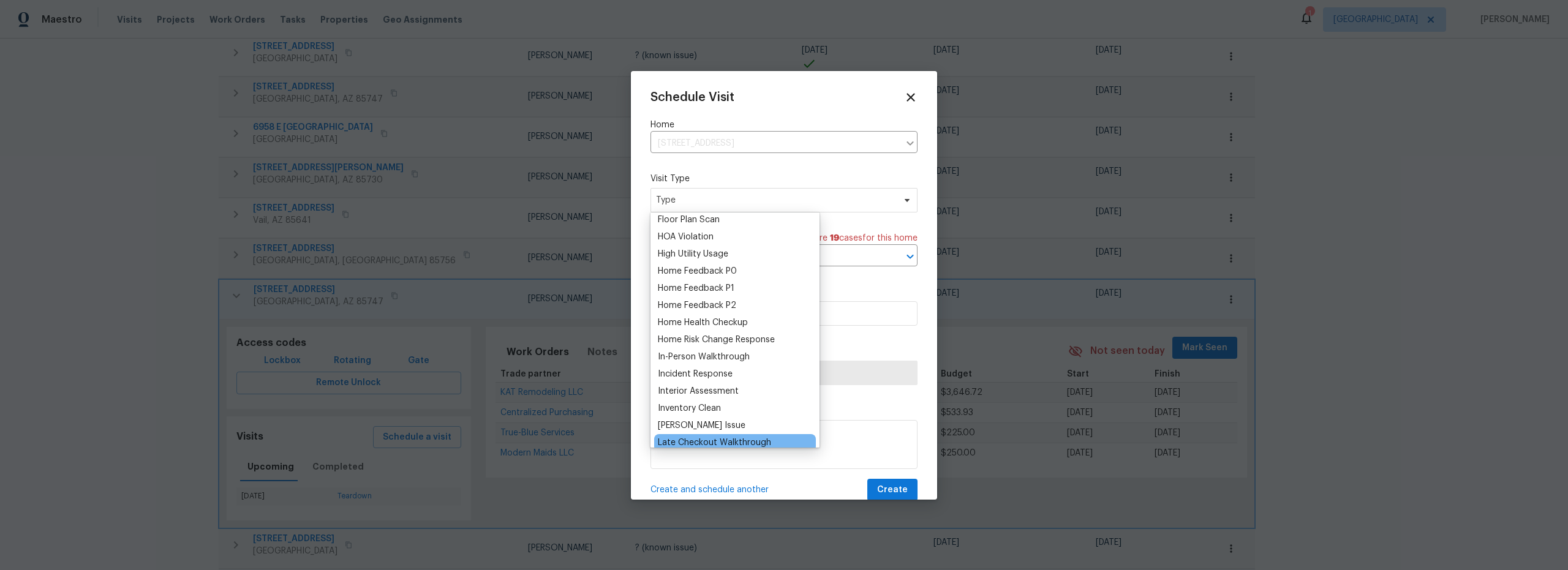
scroll to position [370, 0]
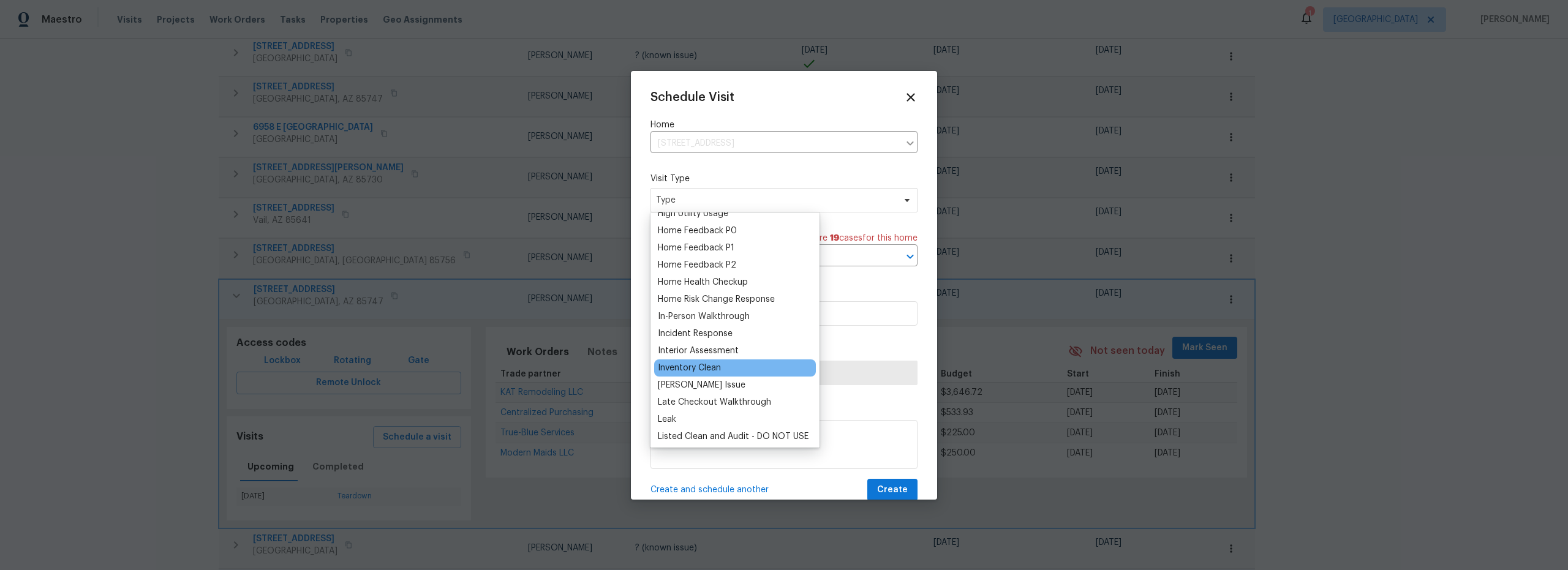
click at [702, 371] on div "Inventory Clean" at bounding box center [690, 368] width 63 height 12
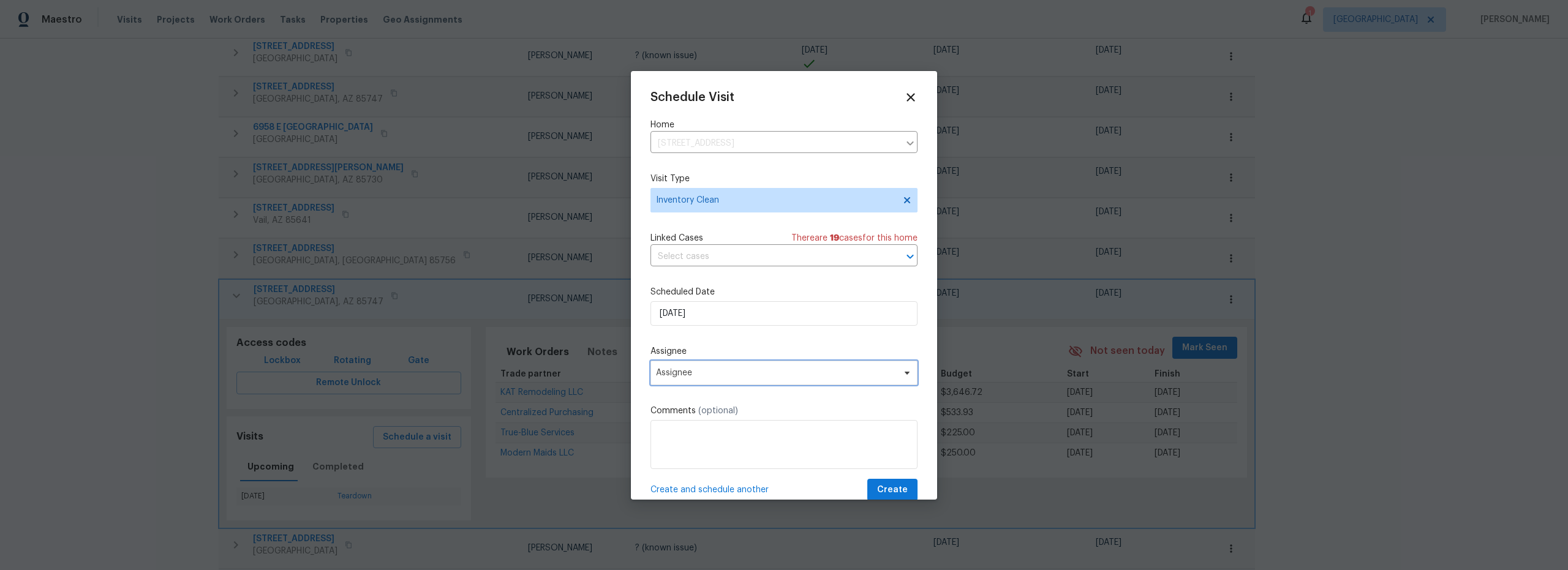
click at [754, 378] on span "Assignee" at bounding box center [775, 373] width 240 height 9
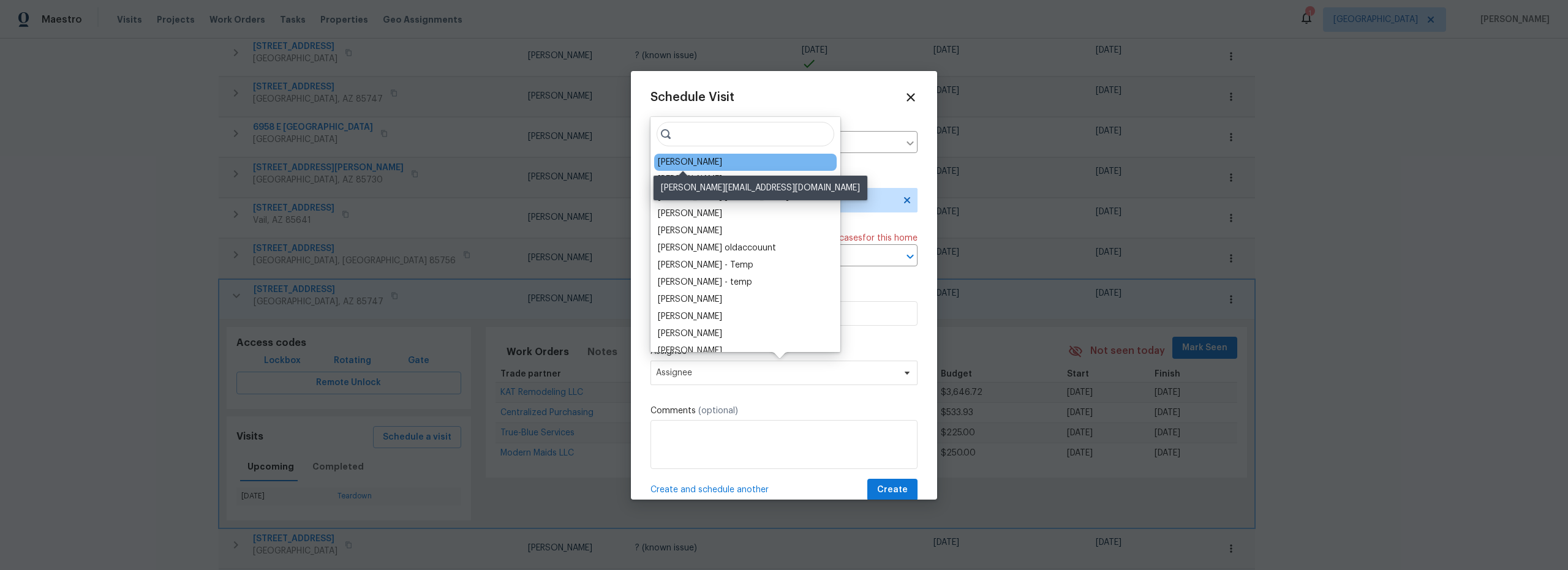
click at [679, 161] on div "[PERSON_NAME]" at bounding box center [690, 162] width 64 height 12
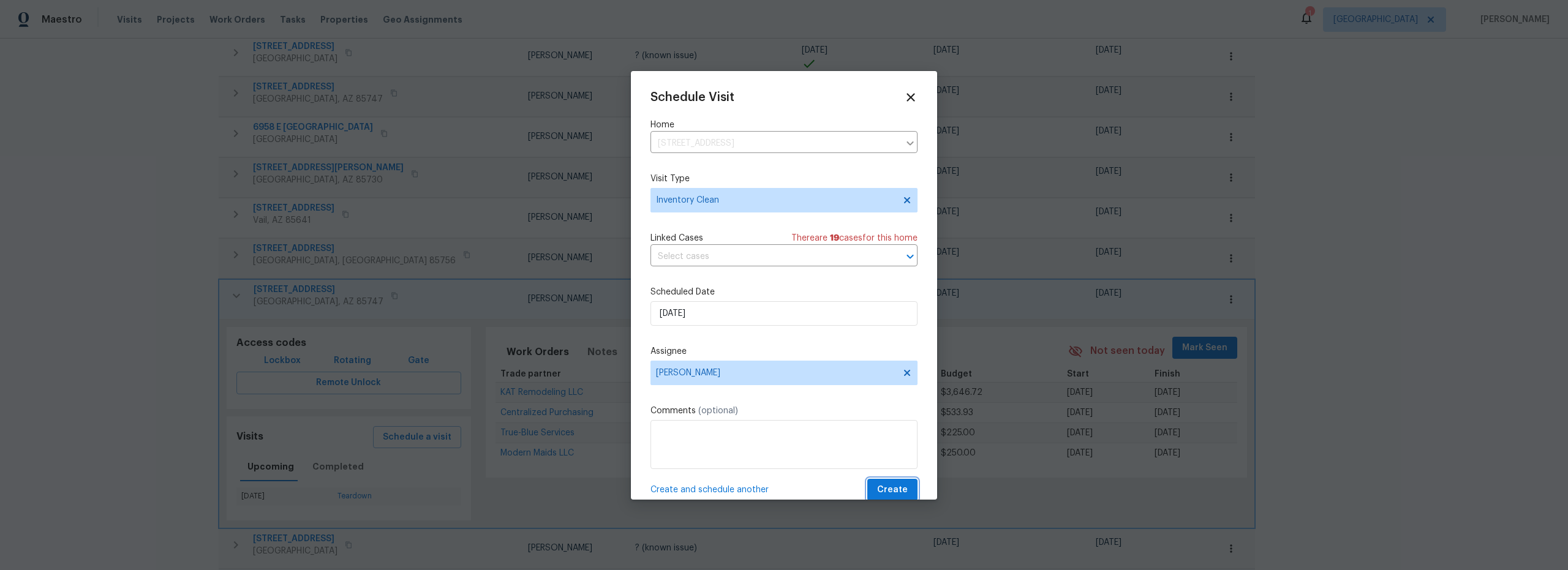
click at [892, 490] on span "Create" at bounding box center [892, 490] width 31 height 15
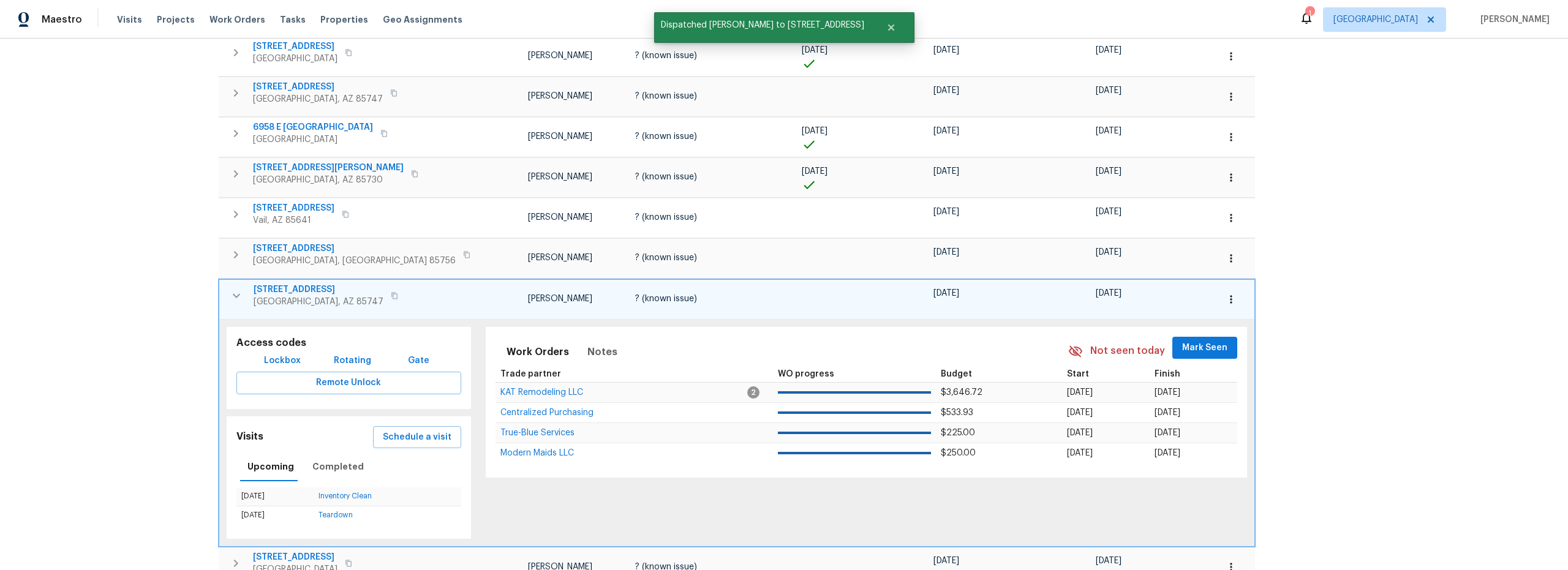
click at [234, 297] on icon "button" at bounding box center [236, 296] width 15 height 15
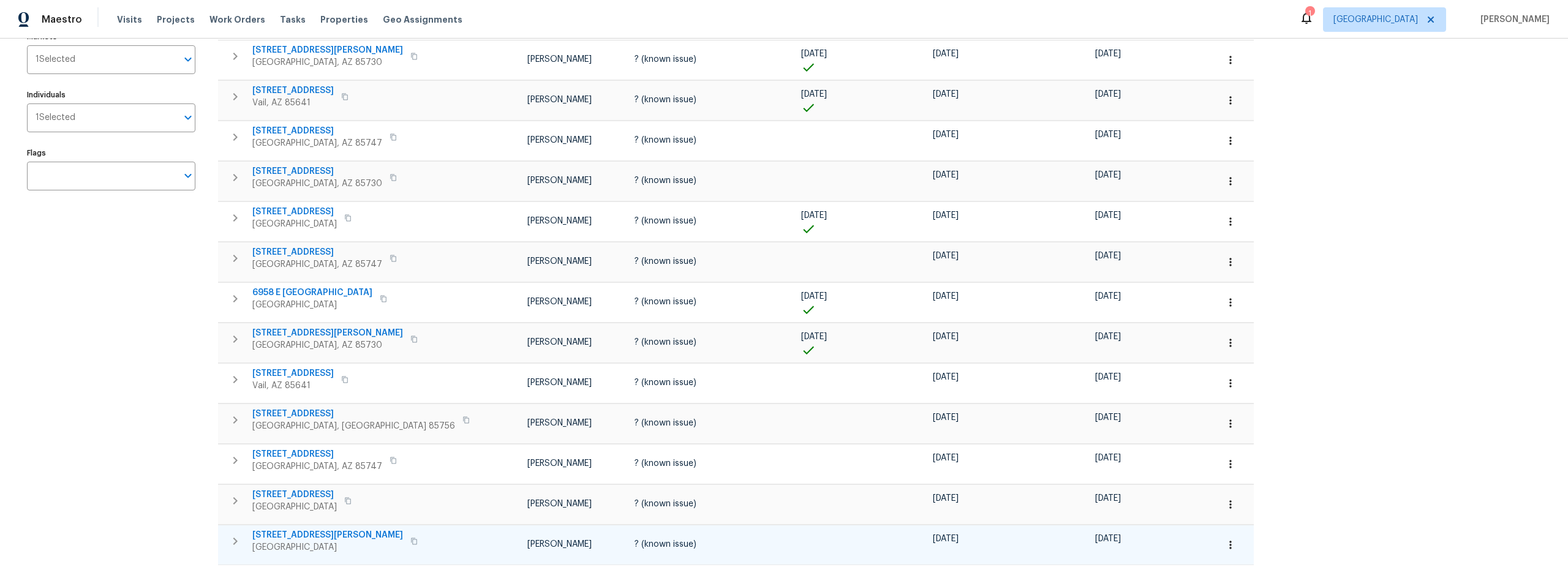
scroll to position [147, 0]
click at [241, 261] on icon "button" at bounding box center [235, 261] width 15 height 15
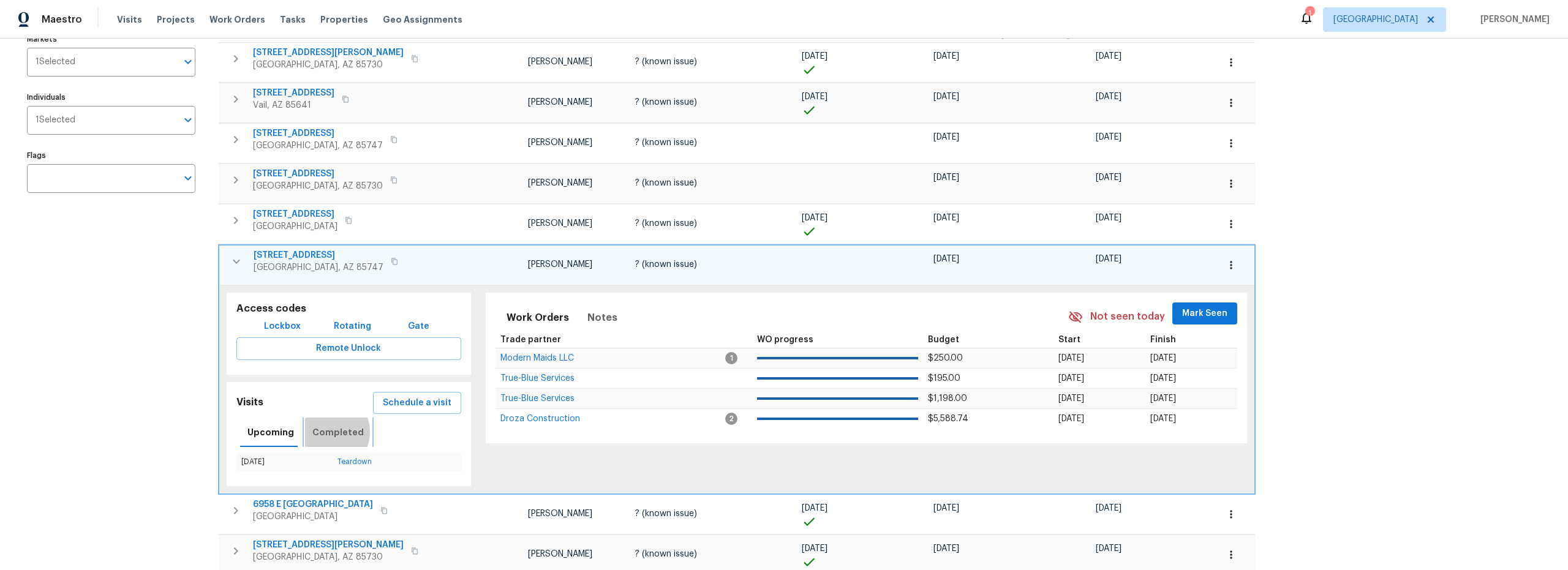
click at [326, 432] on span "Completed" at bounding box center [338, 433] width 51 height 15
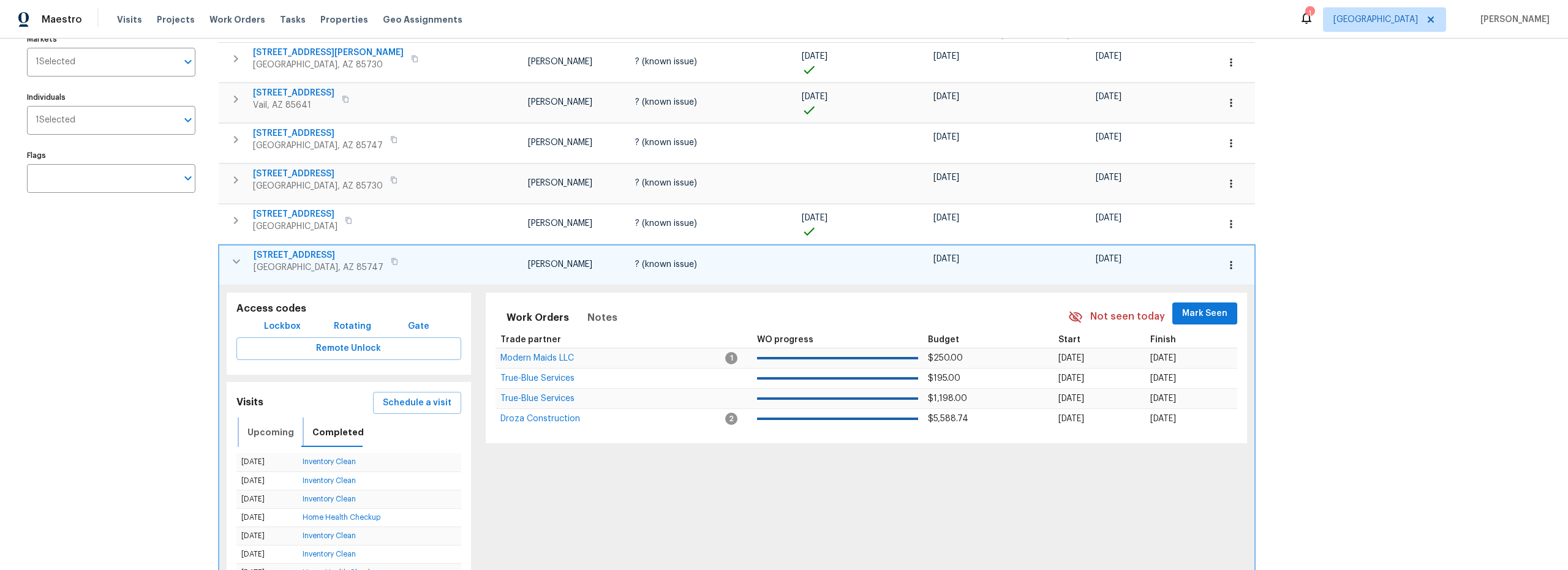
click at [263, 435] on span "Upcoming" at bounding box center [271, 433] width 46 height 15
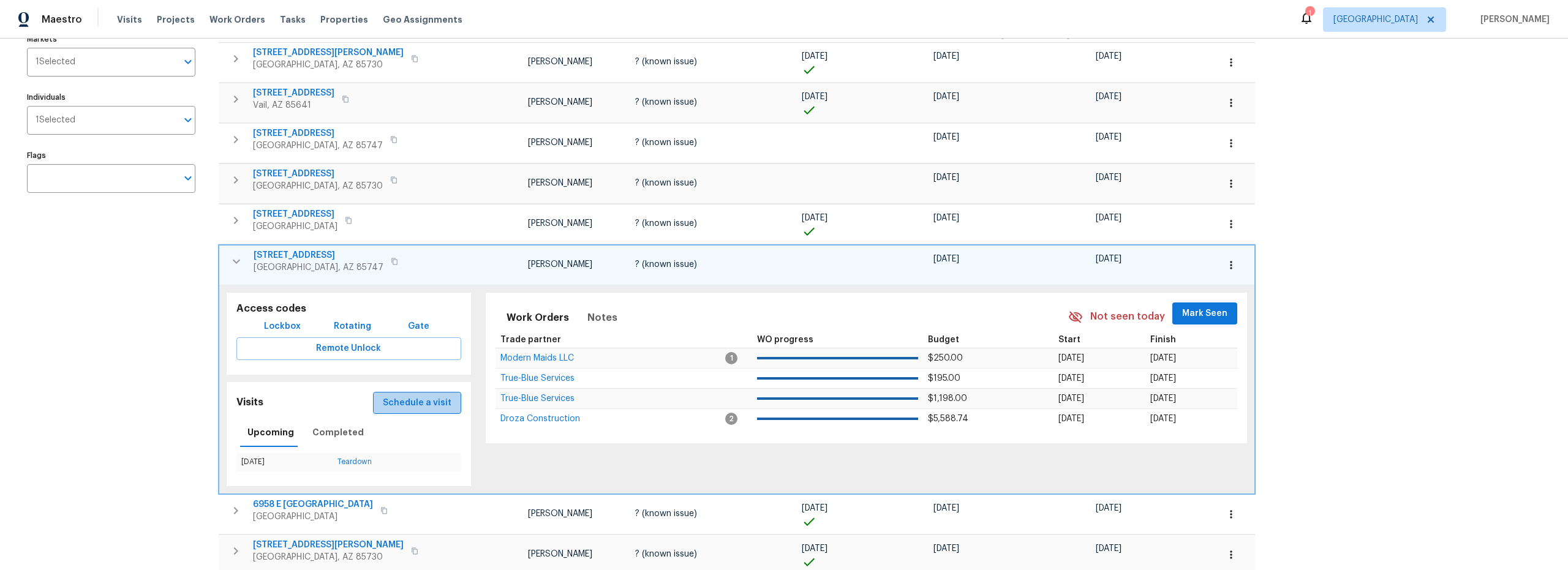
click at [389, 403] on span "Schedule a visit" at bounding box center [417, 404] width 69 height 15
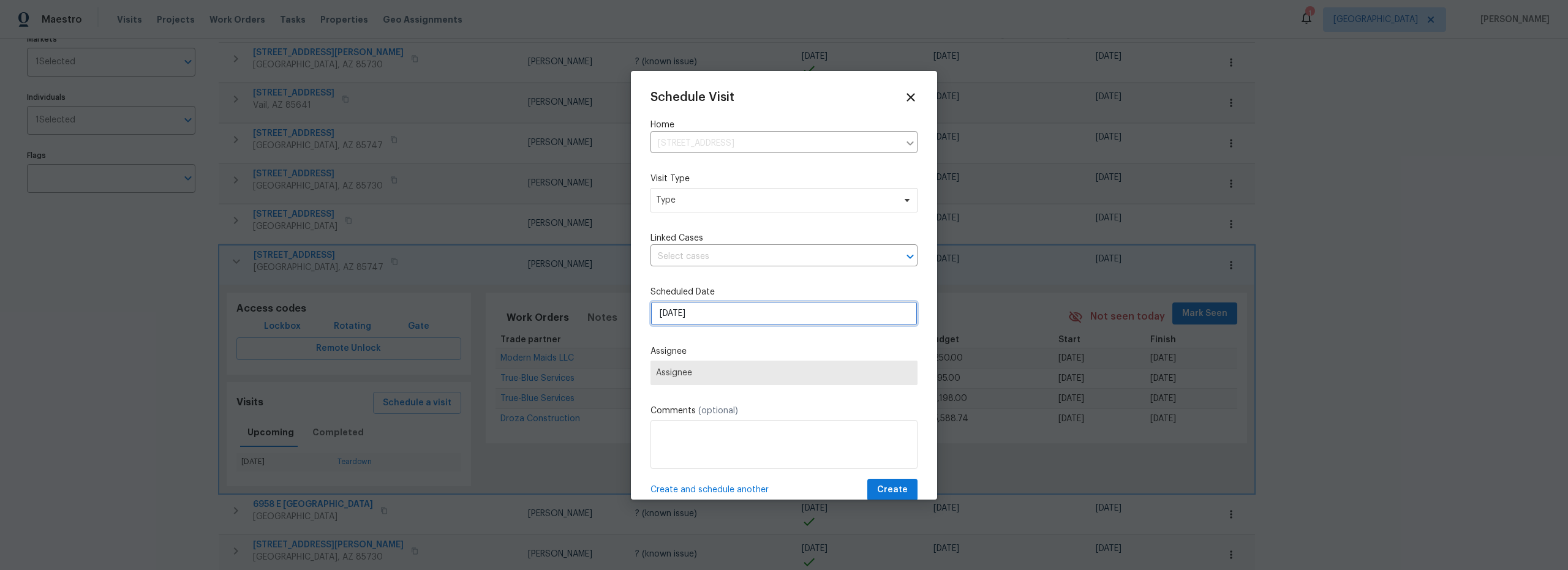
click at [701, 316] on input "8/25/2025" at bounding box center [784, 314] width 267 height 25
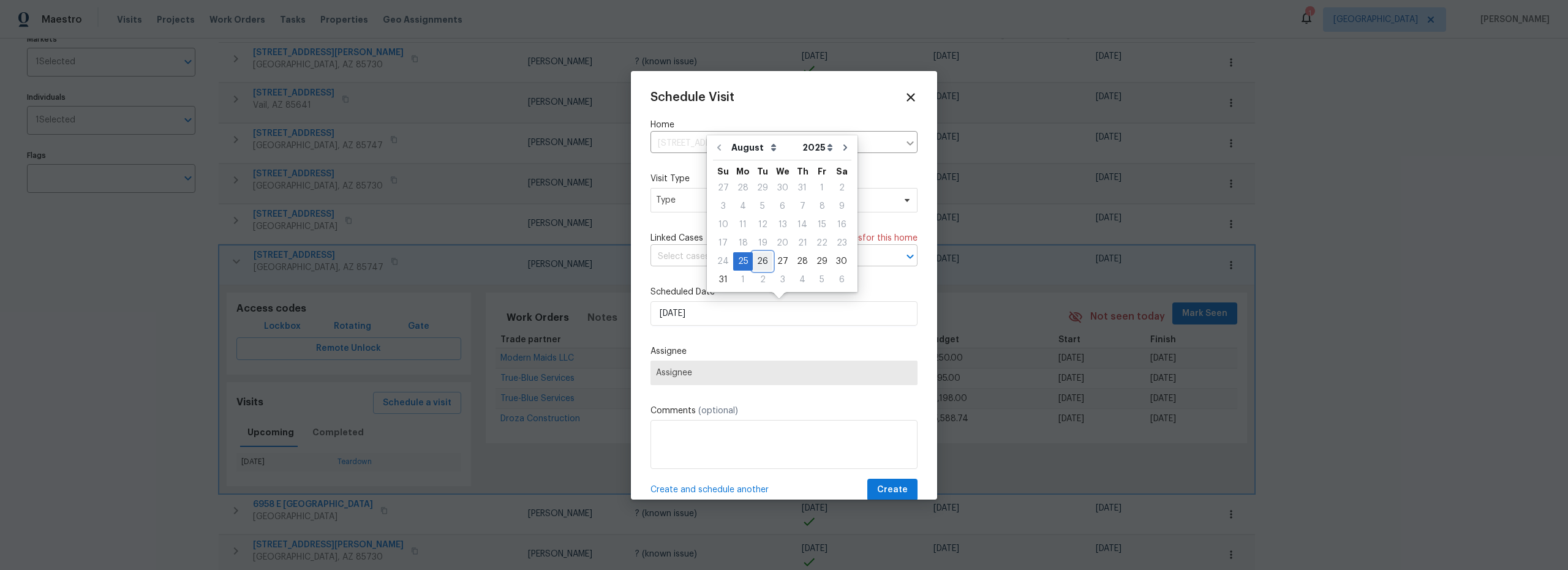
click at [762, 263] on div "26" at bounding box center [762, 261] width 20 height 17
type input "8/26/2025"
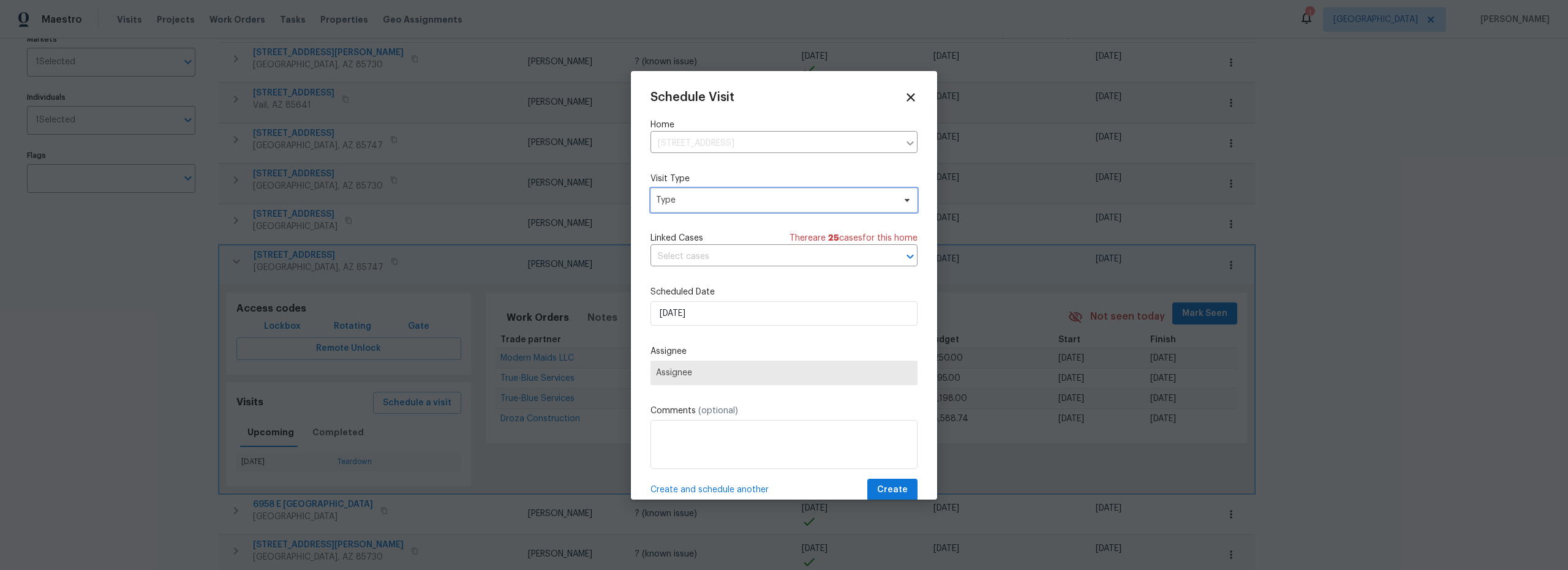
click at [722, 203] on span "Type" at bounding box center [775, 201] width 238 height 12
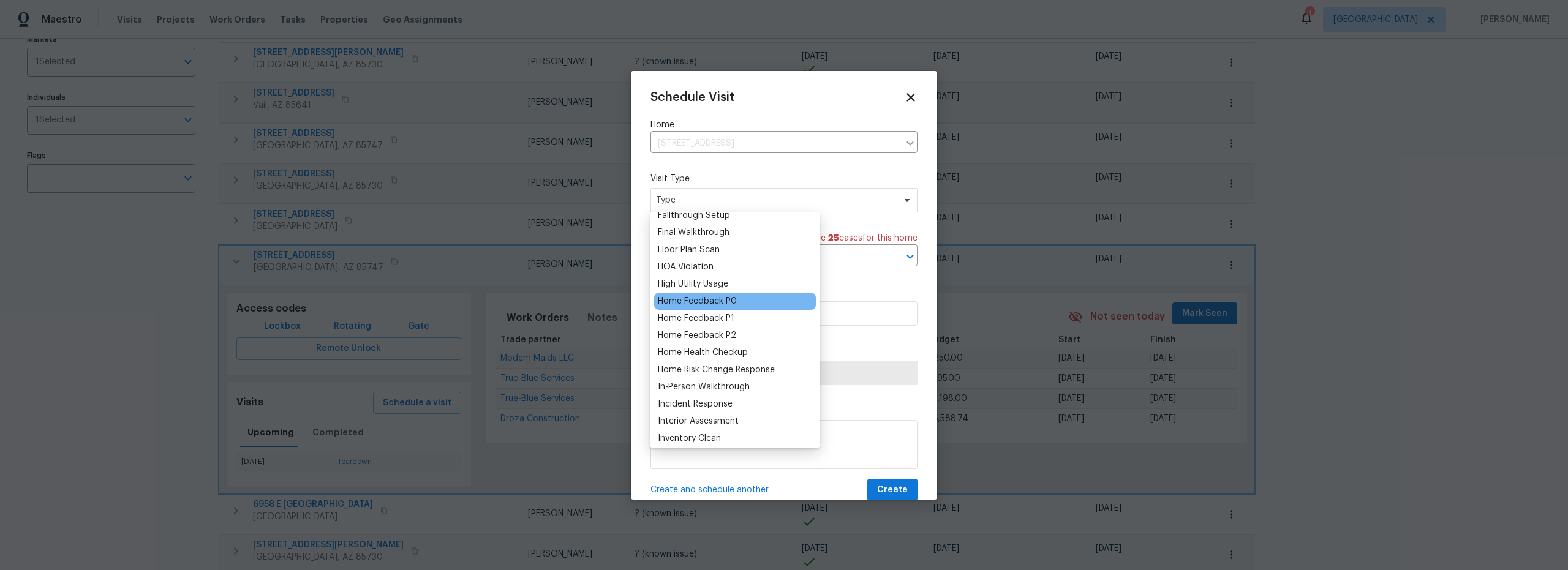
scroll to position [345, 0]
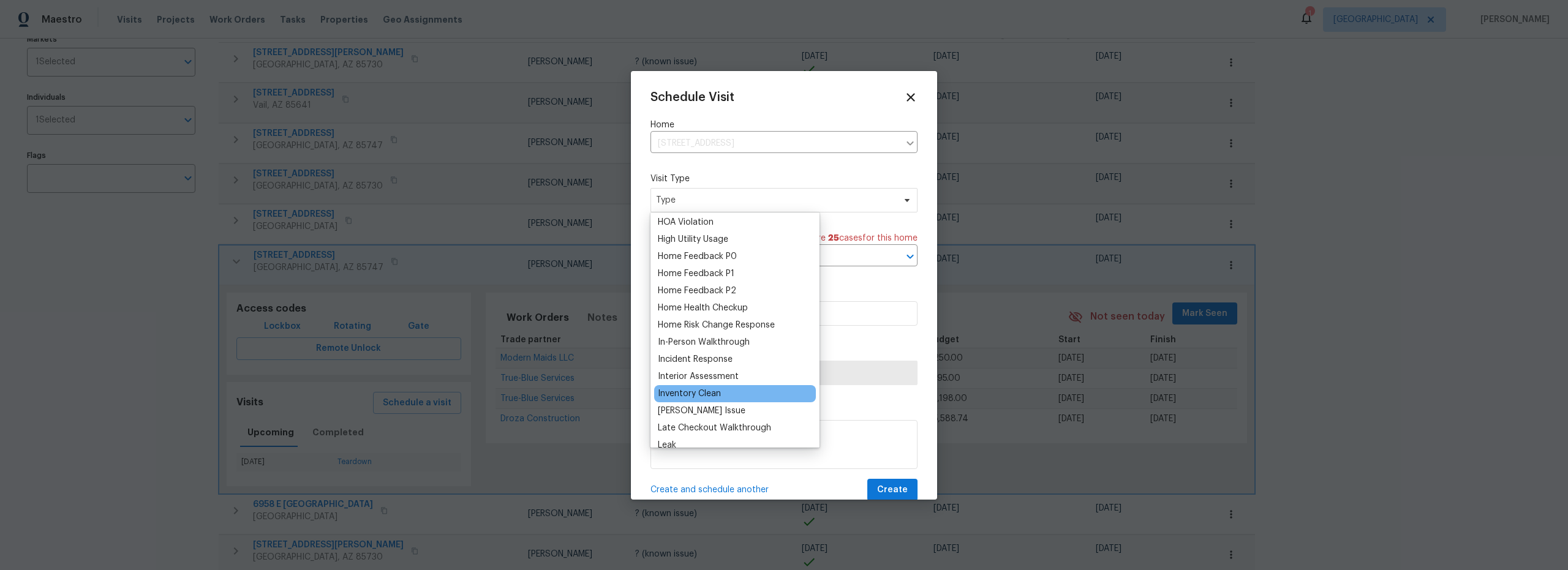
click at [707, 394] on div "Inventory Clean" at bounding box center [690, 393] width 63 height 12
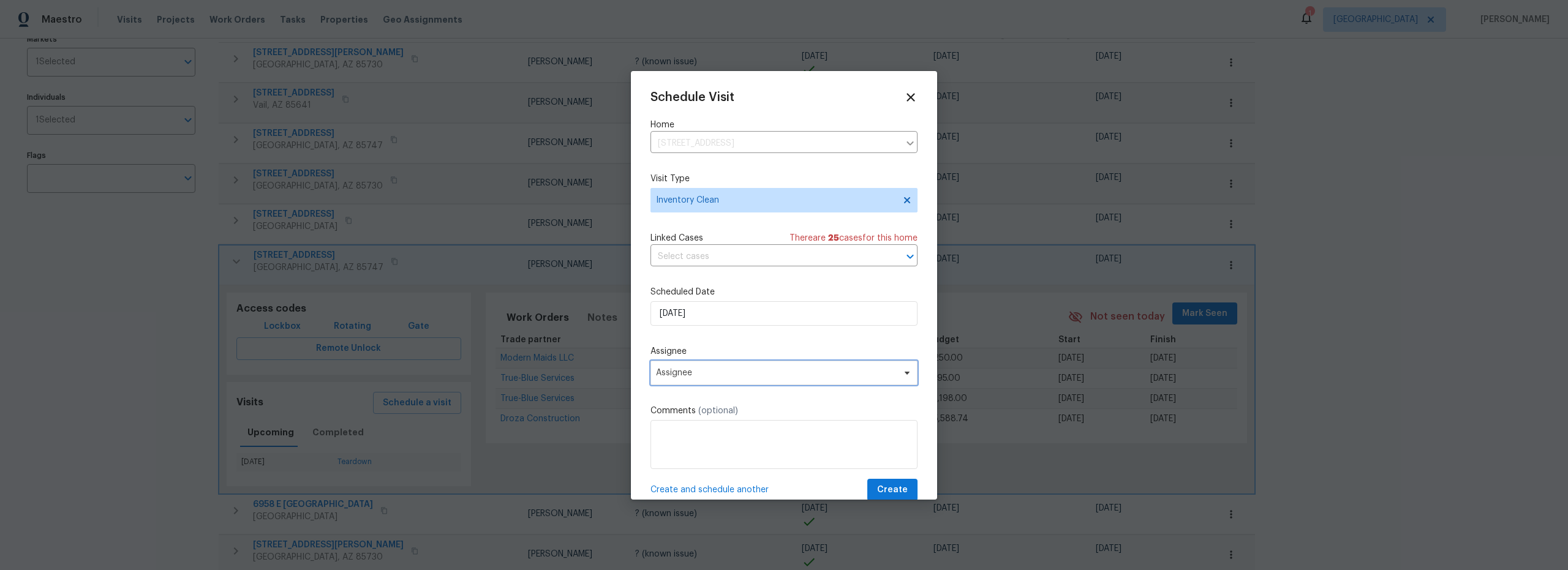
click at [755, 386] on span "Assignee" at bounding box center [784, 373] width 267 height 25
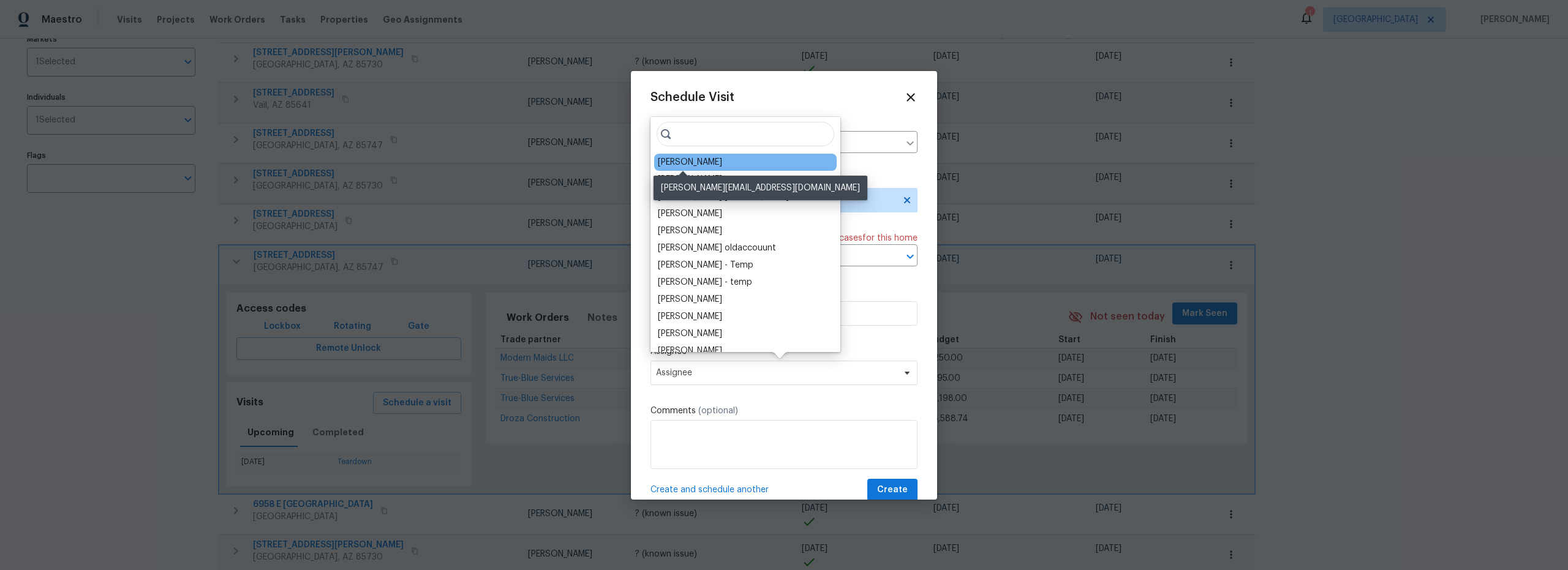
click at [701, 165] on div "[PERSON_NAME]" at bounding box center [690, 162] width 64 height 12
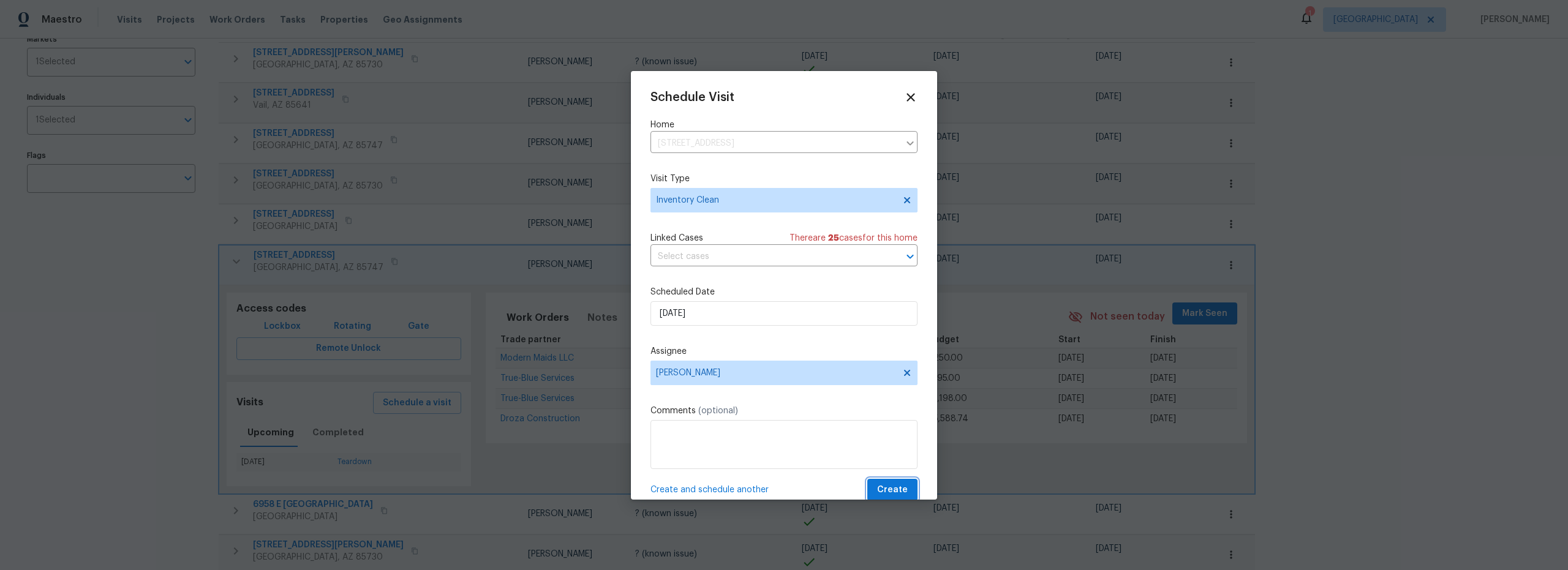
click at [879, 486] on span "Create" at bounding box center [892, 490] width 31 height 15
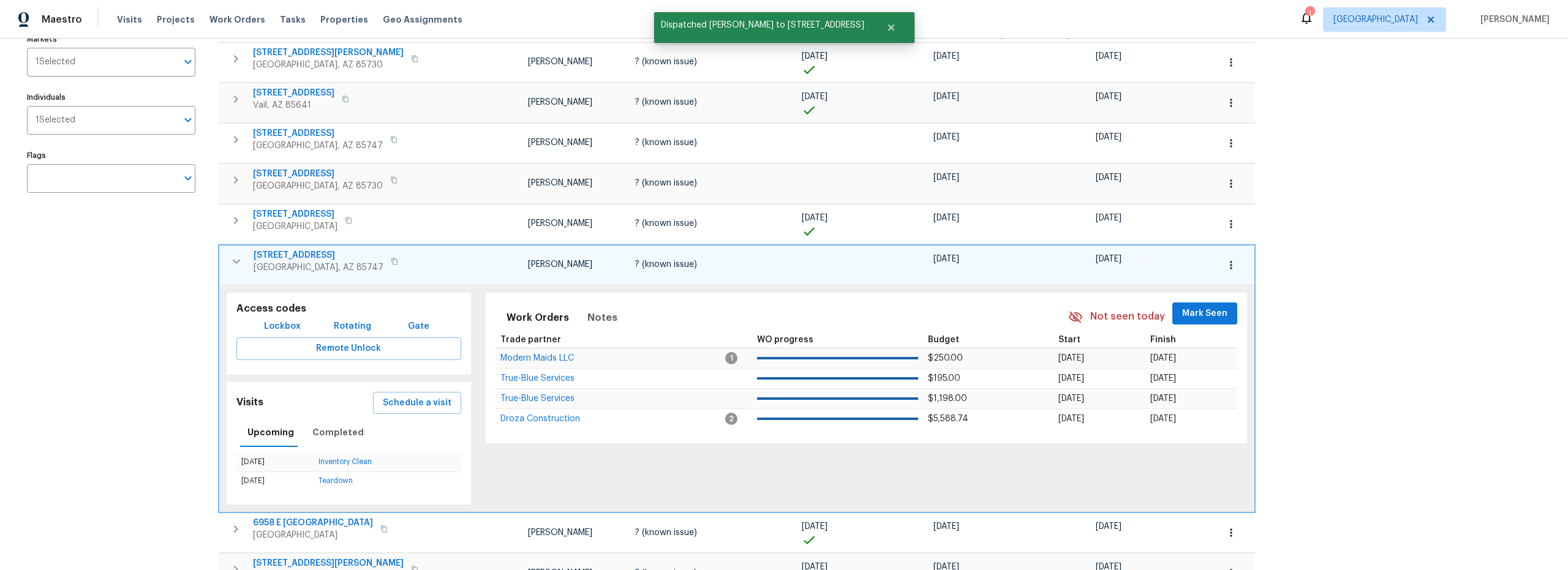
click at [232, 267] on icon "button" at bounding box center [236, 261] width 15 height 15
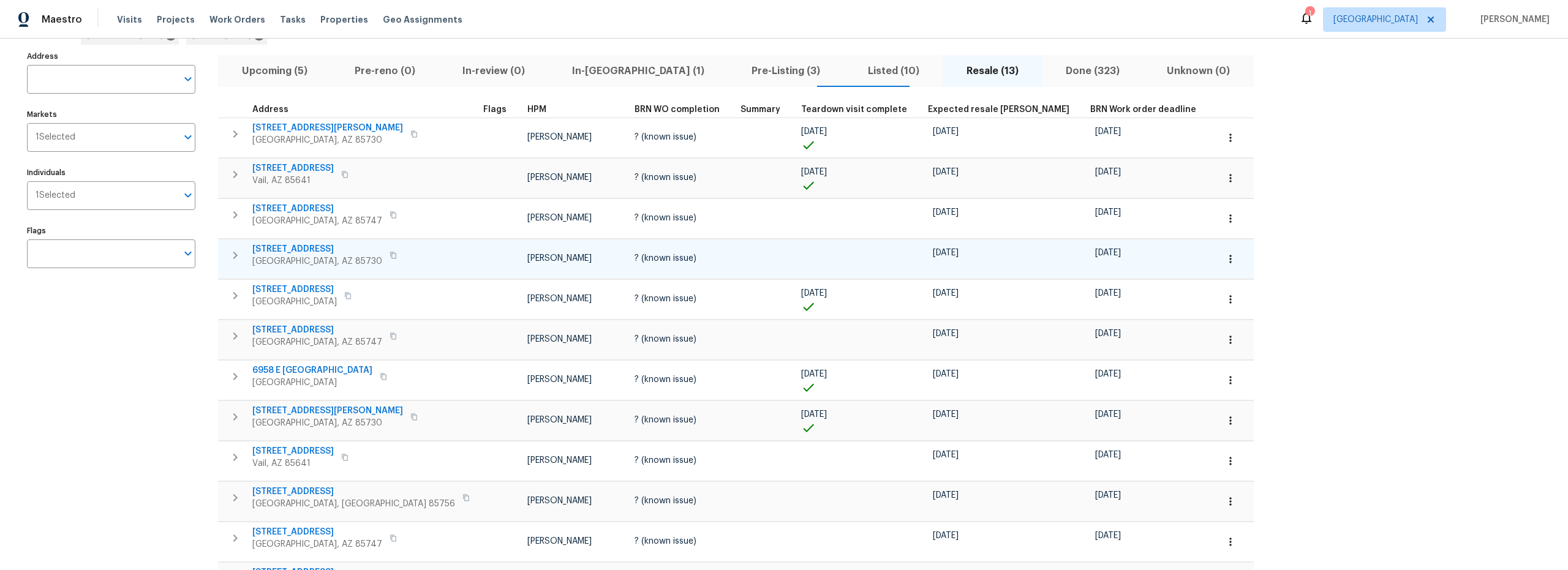
scroll to position [72, 0]
click at [235, 260] on icon "button" at bounding box center [235, 255] width 15 height 15
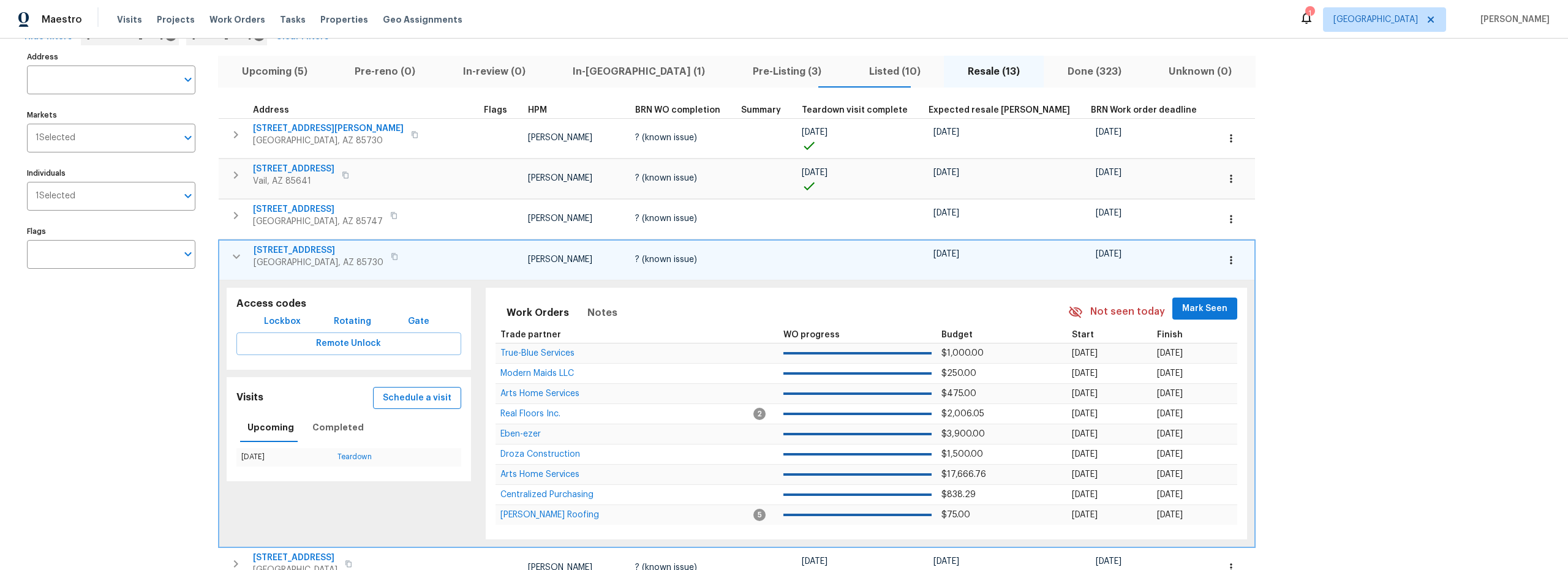
click at [394, 399] on span "Schedule a visit" at bounding box center [417, 399] width 69 height 15
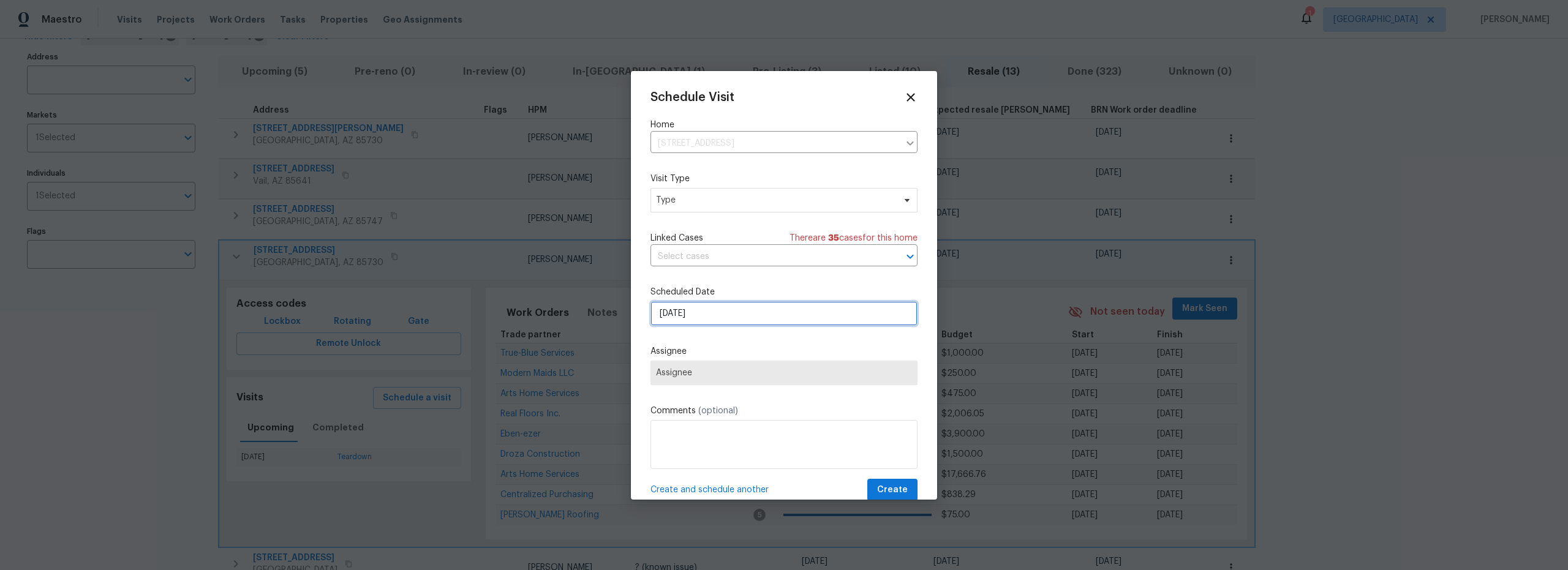
click at [703, 321] on input "8/25/2025" at bounding box center [784, 314] width 267 height 25
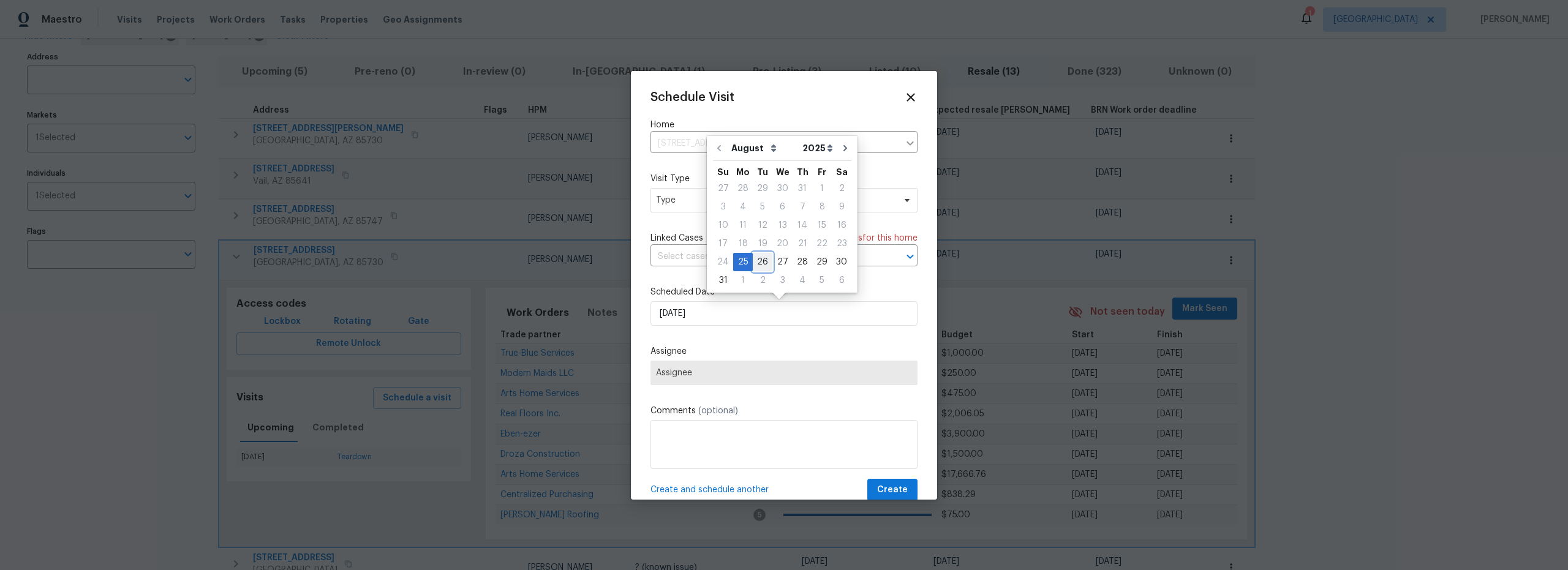
click at [759, 265] on div "26" at bounding box center [762, 262] width 20 height 17
type input "8/26/2025"
click at [703, 206] on span "Type" at bounding box center [784, 200] width 267 height 25
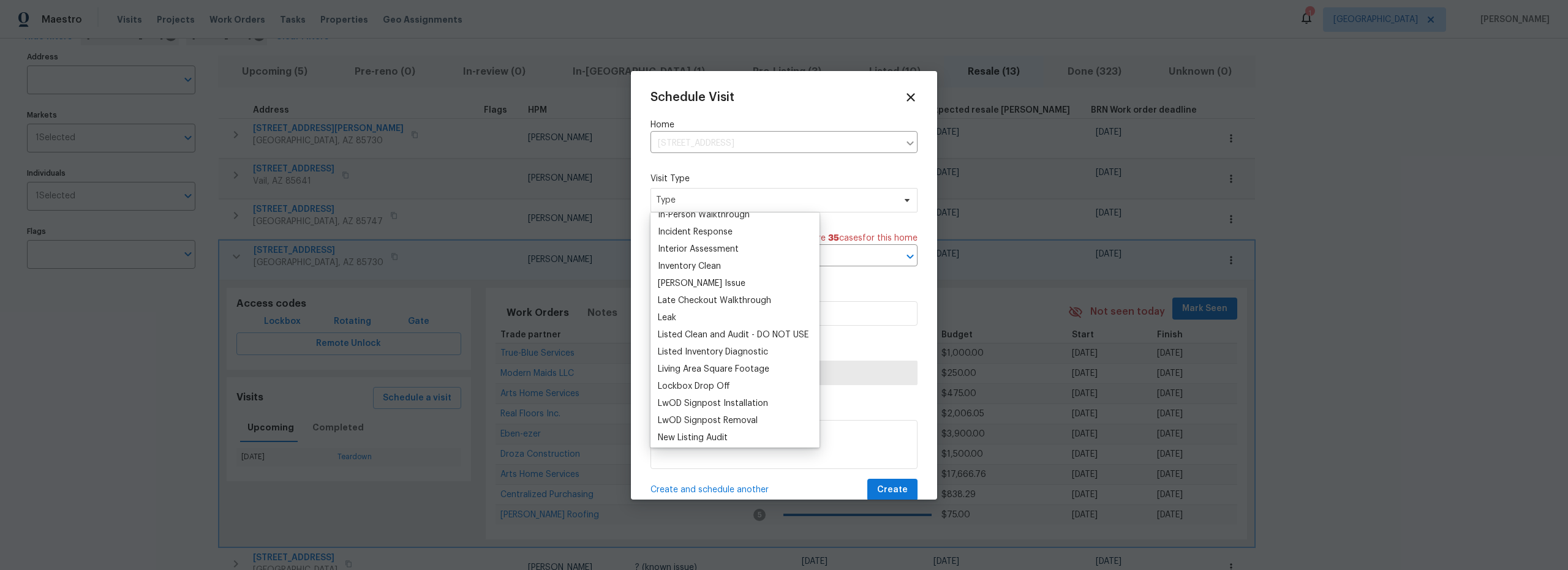
scroll to position [489, 0]
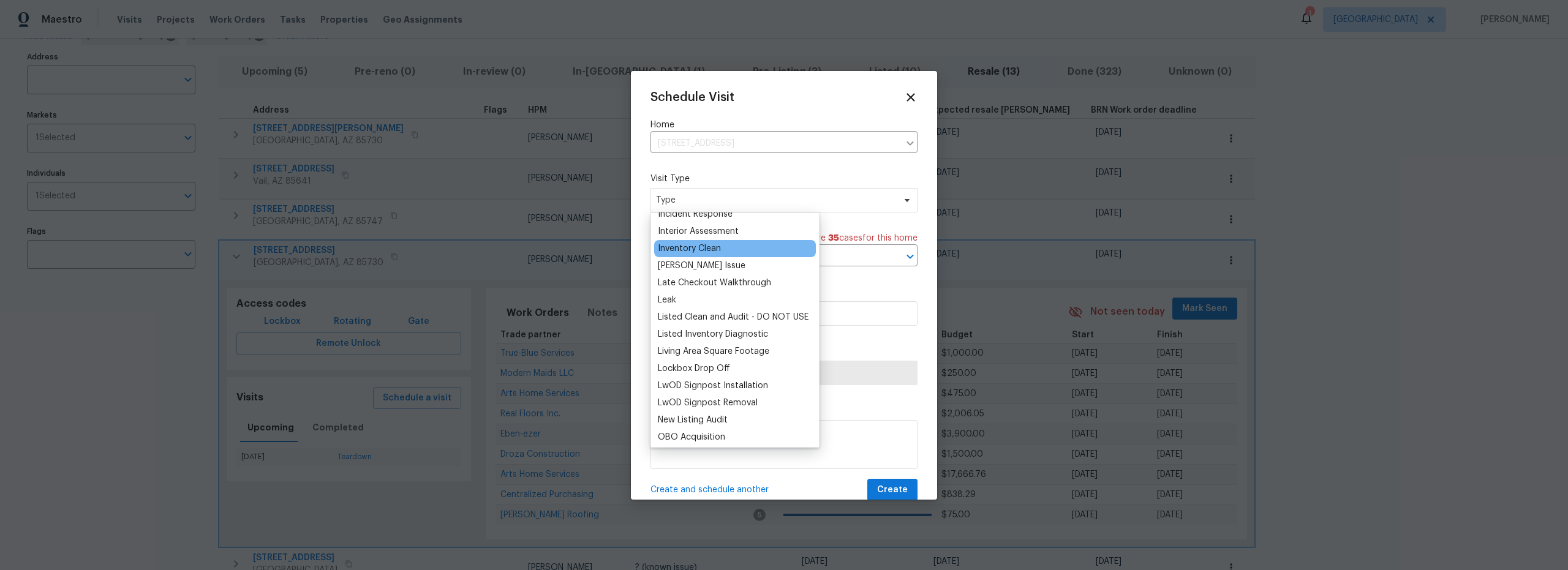
click at [698, 251] on div "Inventory Clean" at bounding box center [690, 249] width 63 height 12
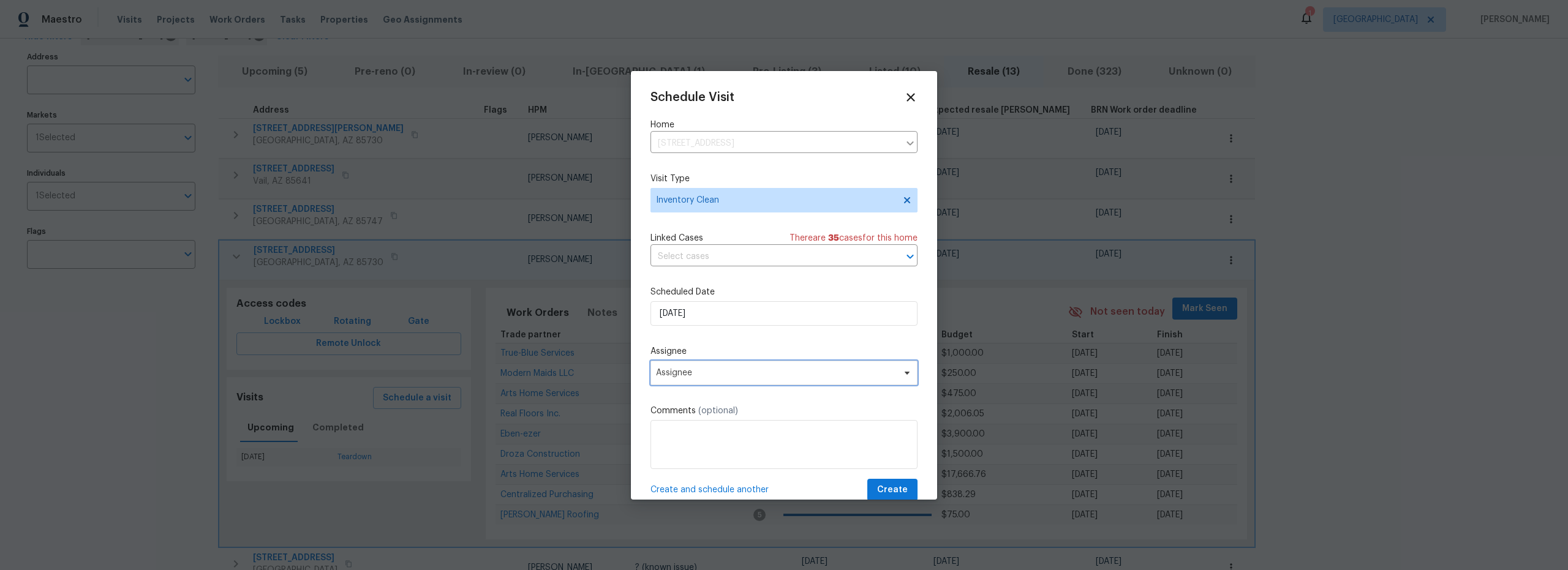
click at [738, 369] on span "Assignee" at bounding box center [775, 373] width 240 height 9
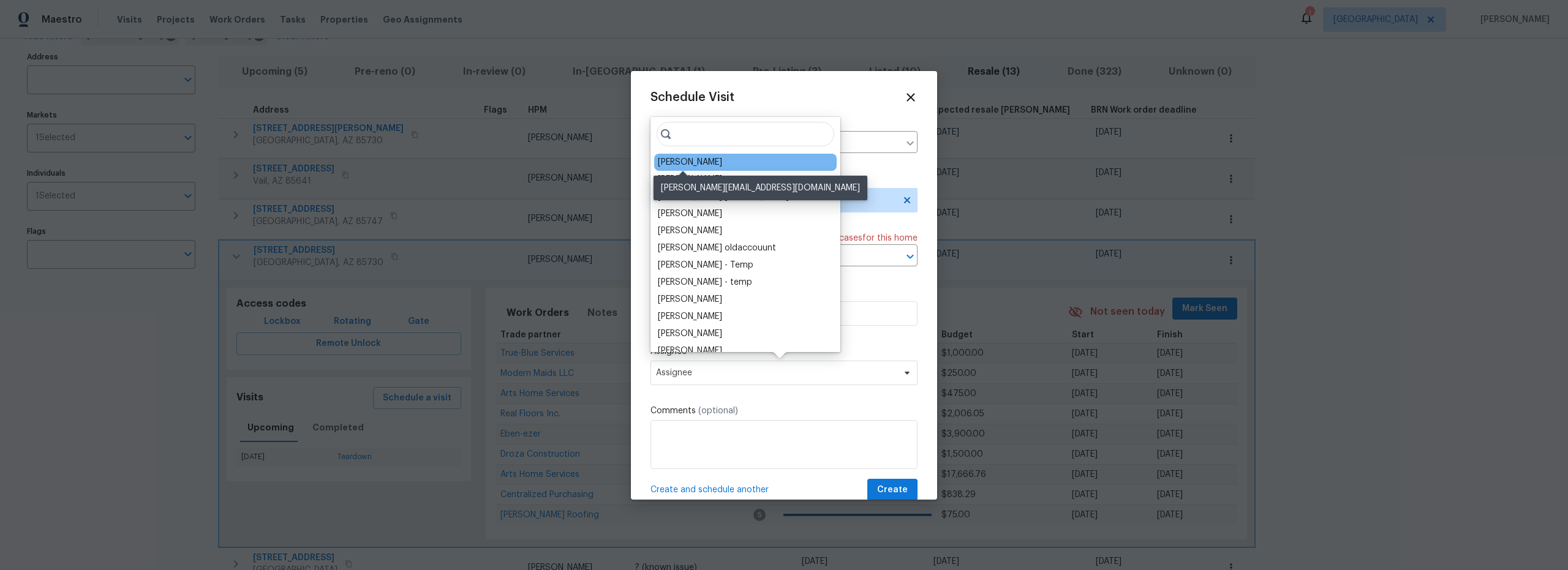
click at [704, 165] on div "[PERSON_NAME]" at bounding box center [690, 162] width 64 height 12
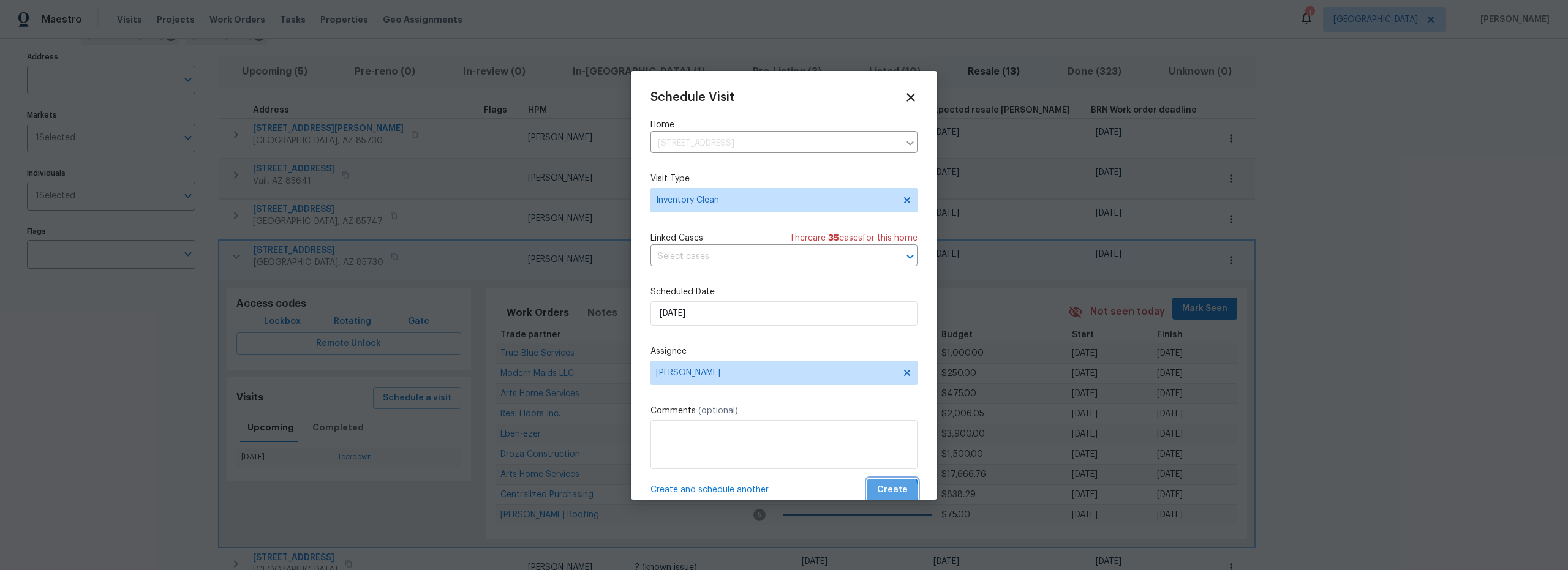
click at [883, 492] on span "Create" at bounding box center [892, 490] width 31 height 15
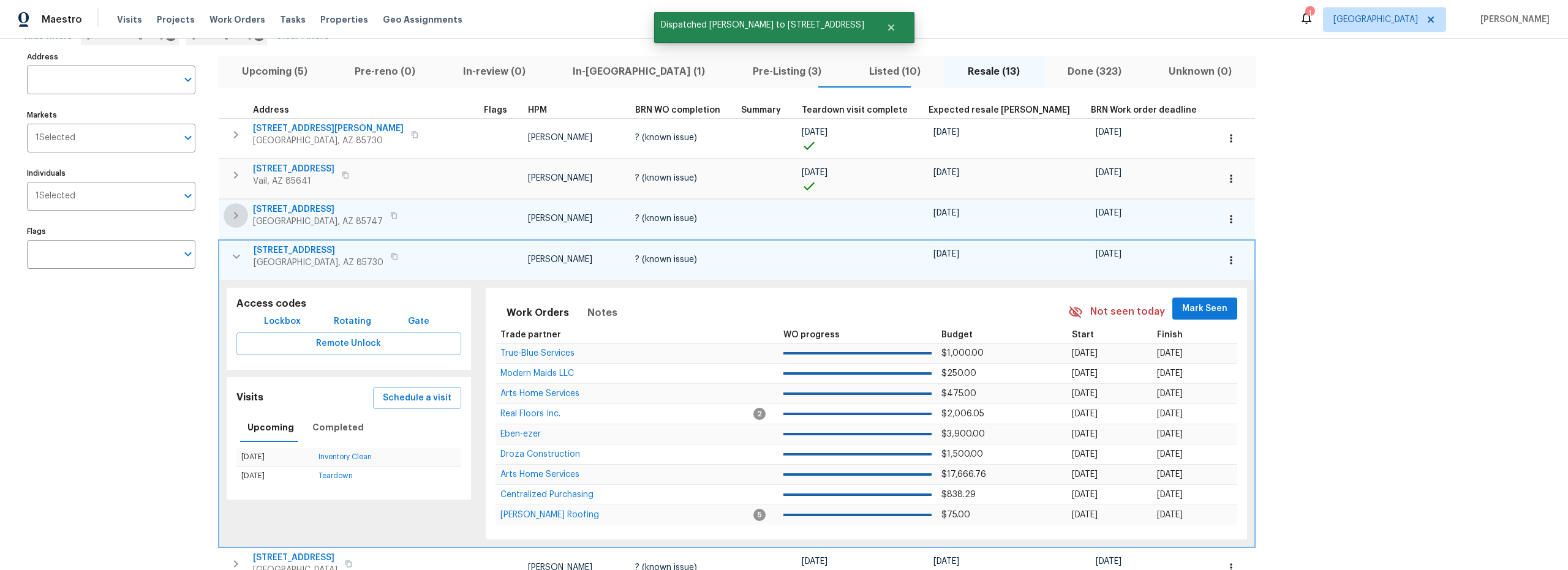
click at [233, 216] on icon "button" at bounding box center [236, 215] width 15 height 15
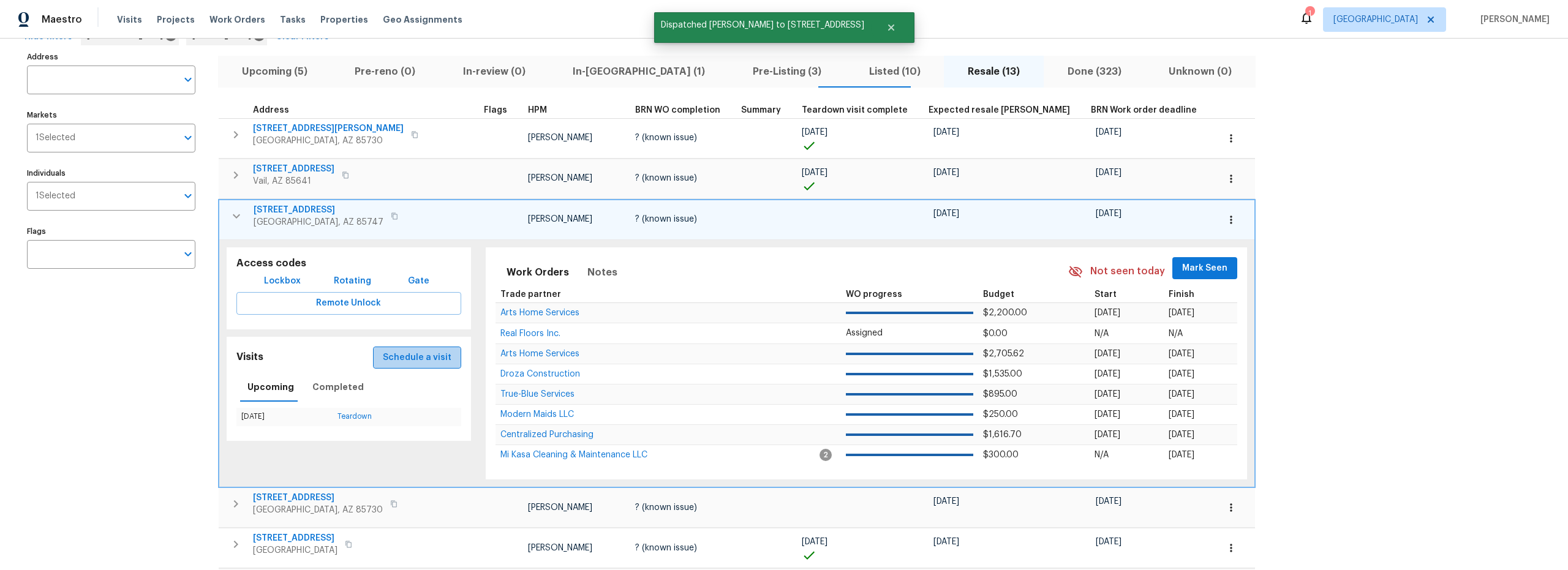
click at [400, 366] on button "Schedule a visit" at bounding box center [416, 358] width 88 height 22
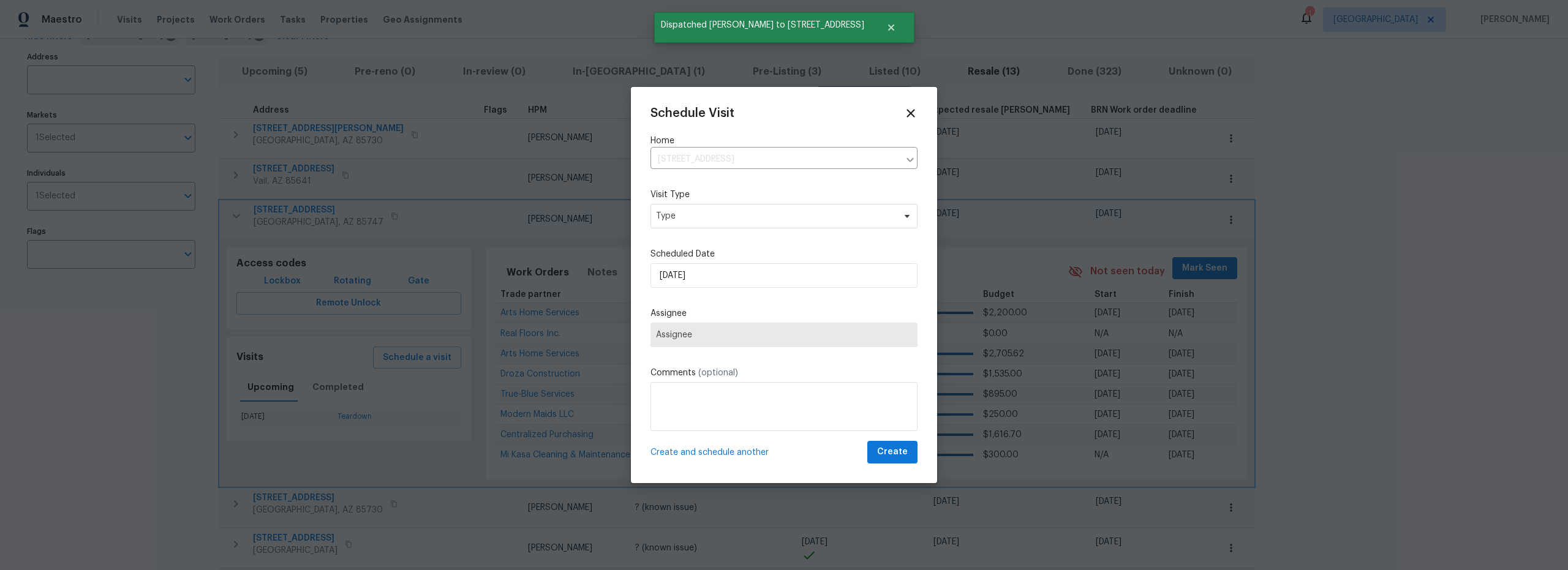
click at [763, 325] on span "Assignee" at bounding box center [784, 335] width 267 height 25
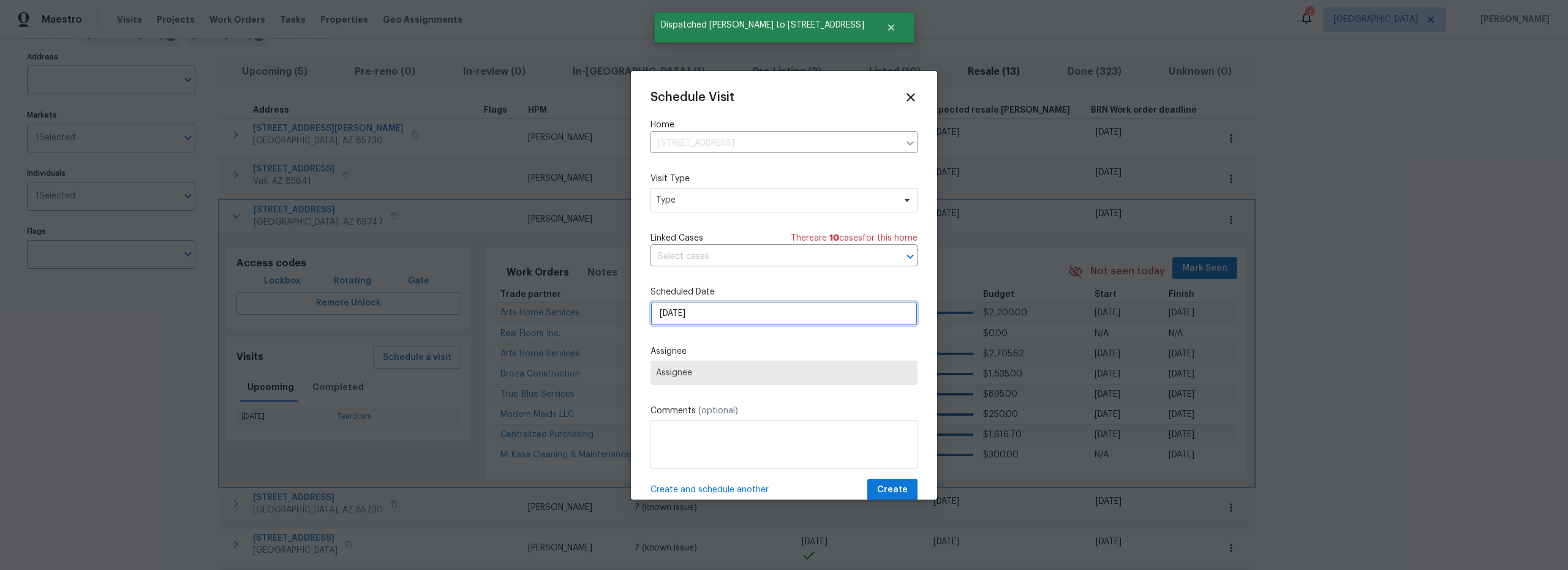
click at [745, 320] on input "8/25/2025" at bounding box center [784, 314] width 267 height 25
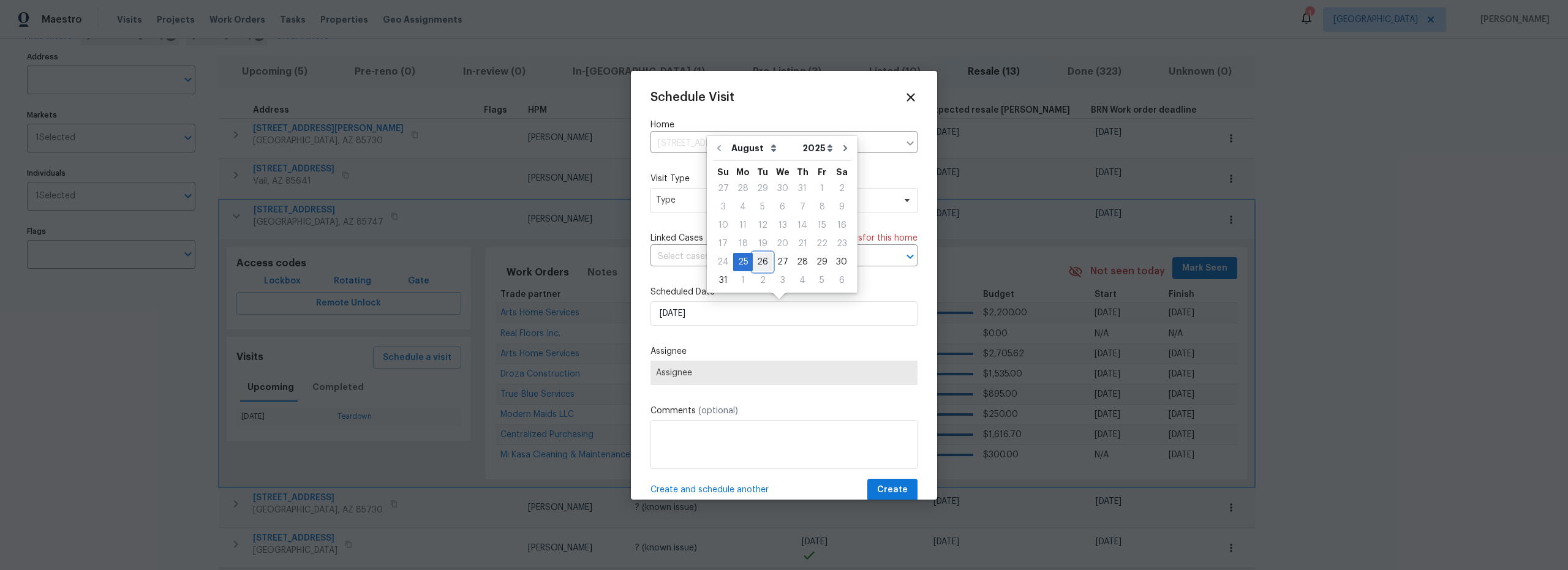
click at [758, 265] on div "26" at bounding box center [762, 262] width 20 height 17
type input "8/26/2025"
click at [724, 203] on span "Type" at bounding box center [775, 201] width 238 height 12
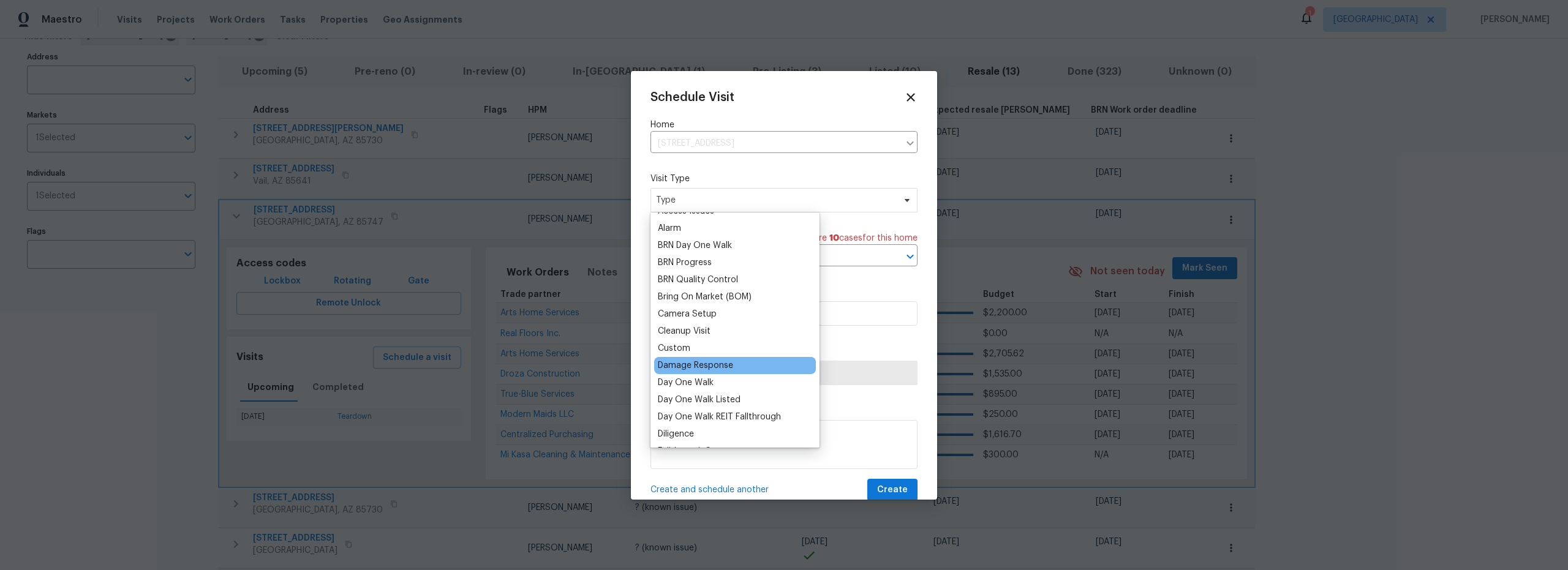
scroll to position [345, 0]
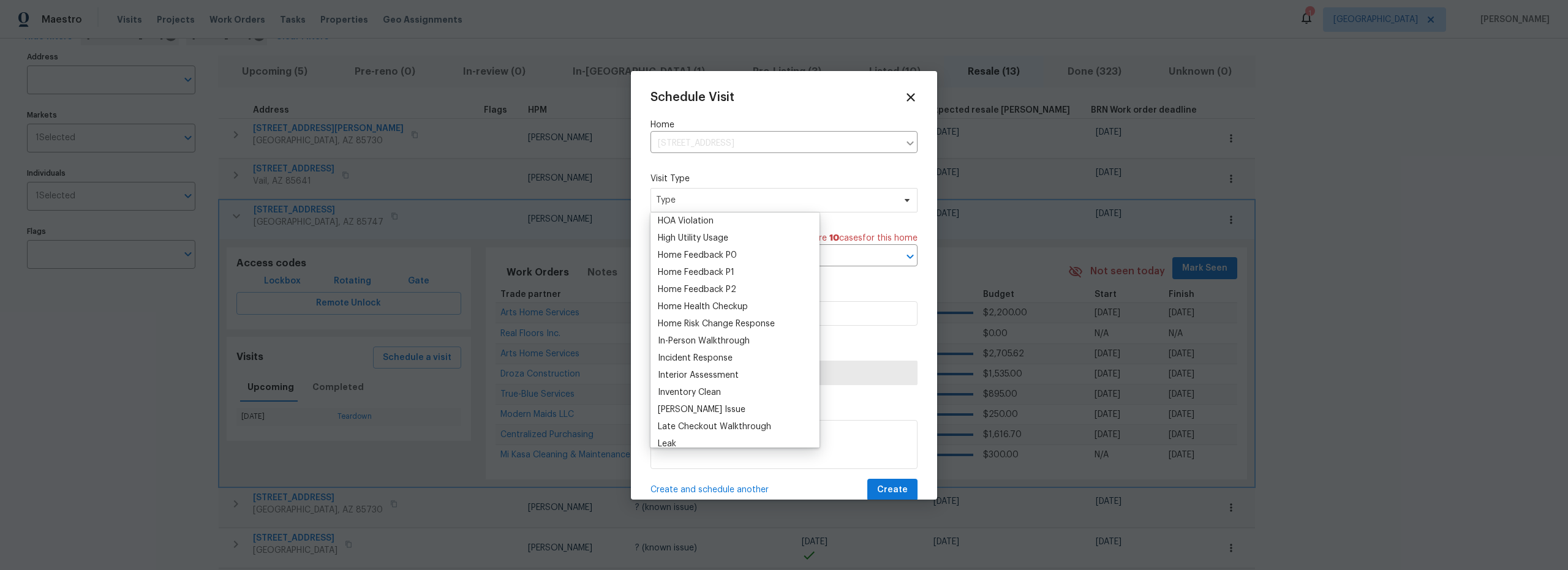
click at [702, 394] on div "Inventory Clean" at bounding box center [690, 393] width 63 height 12
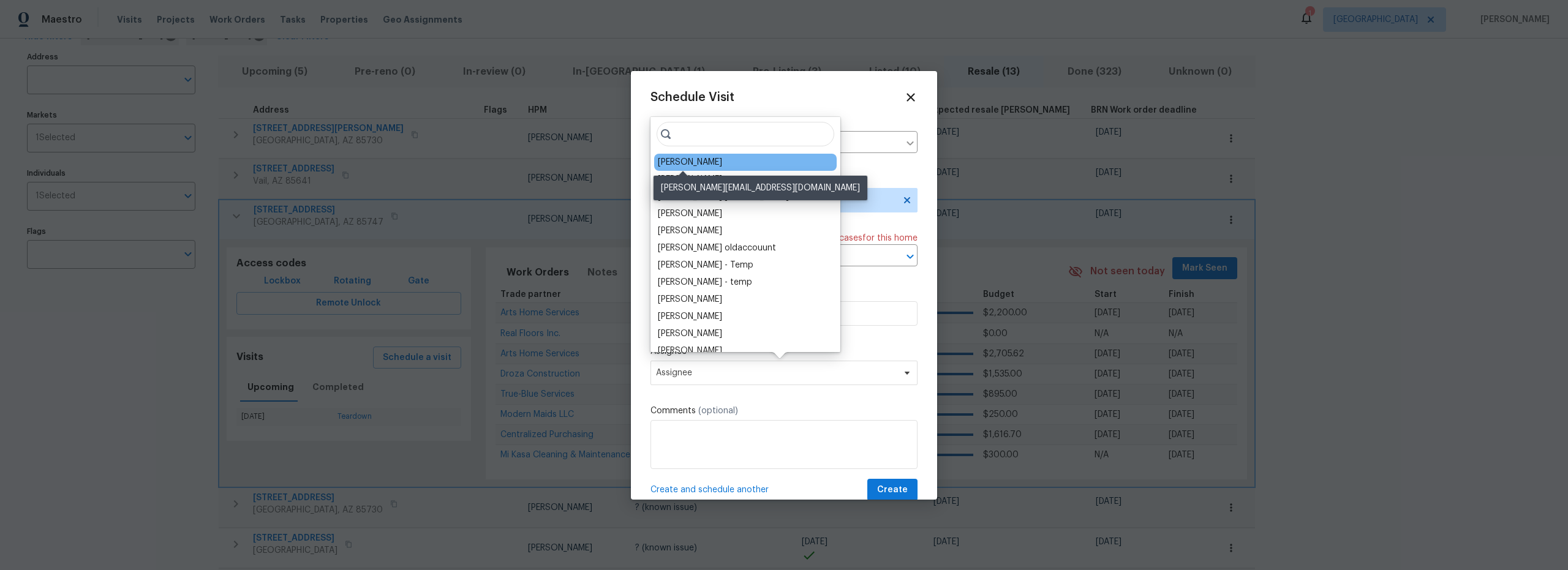
click at [680, 162] on div "[PERSON_NAME]" at bounding box center [690, 162] width 64 height 12
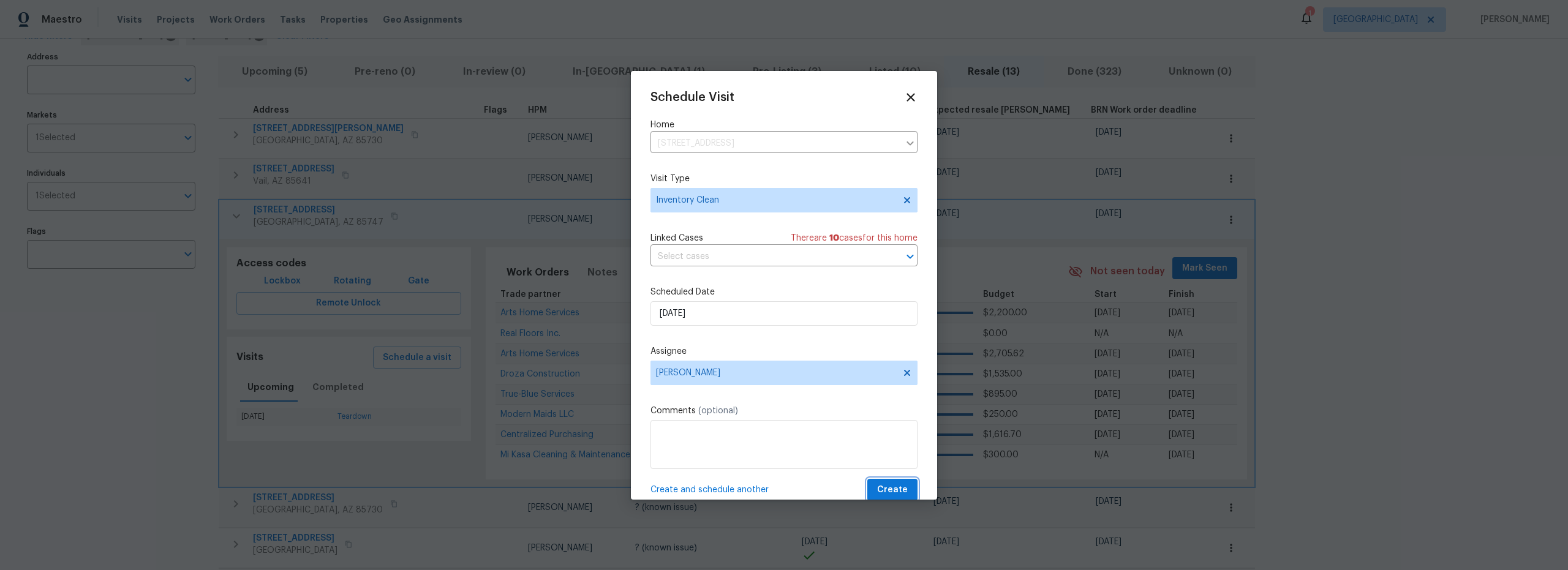
click at [877, 489] on span "Create" at bounding box center [892, 490] width 31 height 15
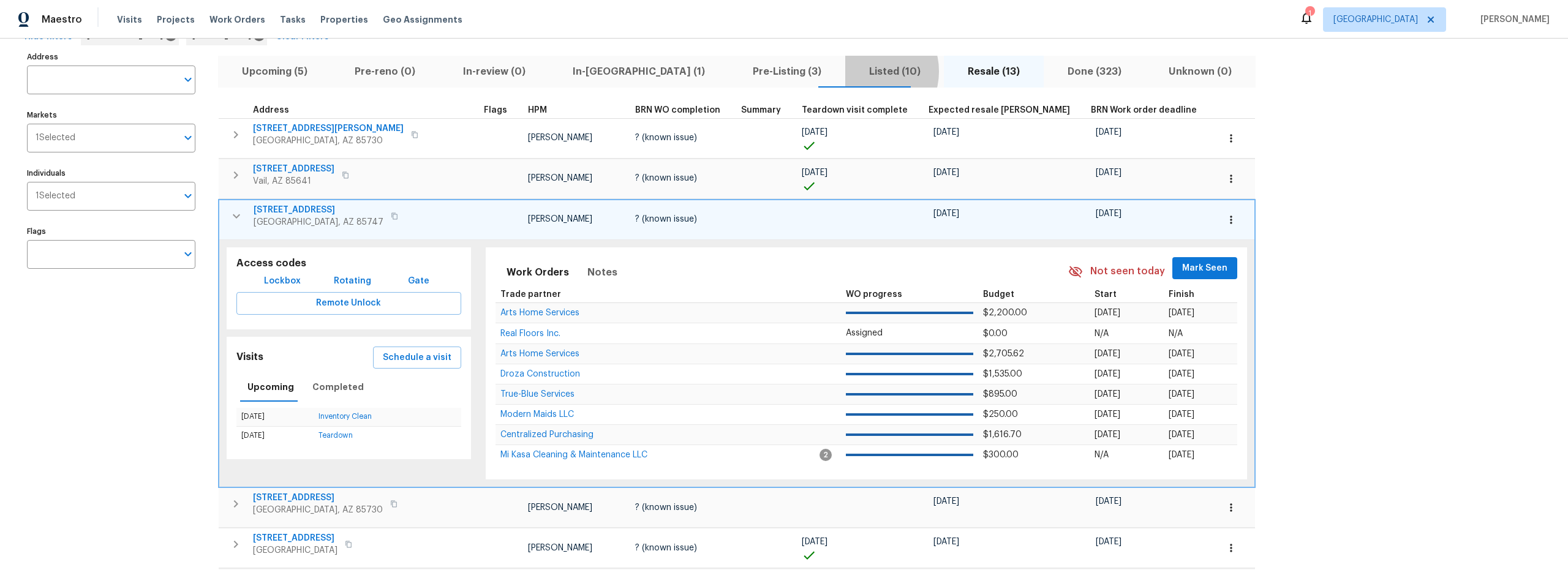
click at [853, 71] on span "Listed (10)" at bounding box center [895, 72] width 85 height 17
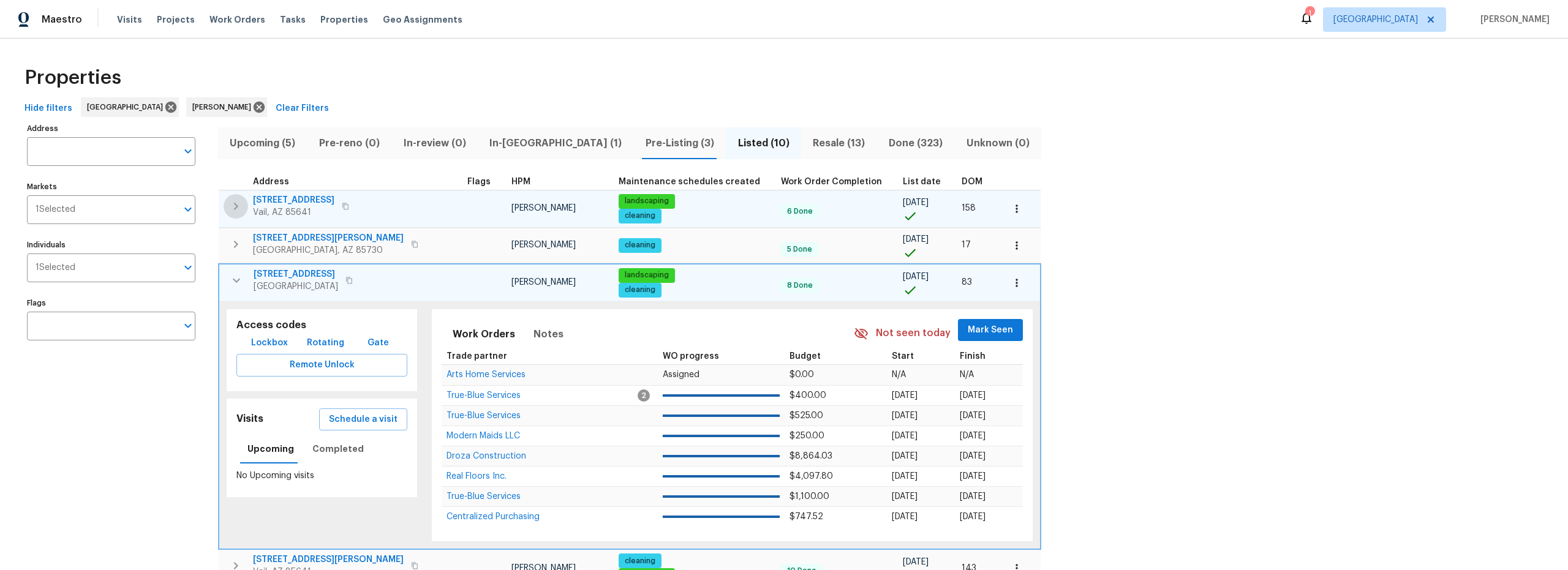
click at [236, 209] on icon "button" at bounding box center [236, 206] width 15 height 15
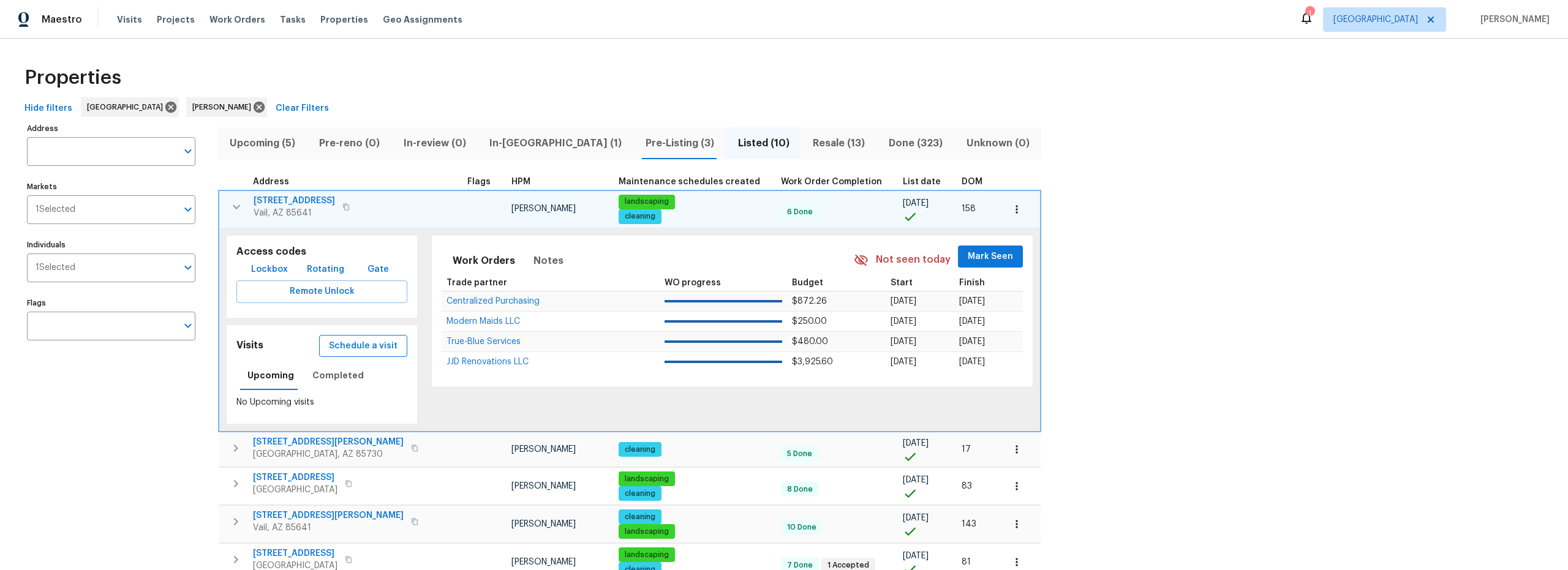
click at [352, 347] on span "Schedule a visit" at bounding box center [363, 346] width 69 height 15
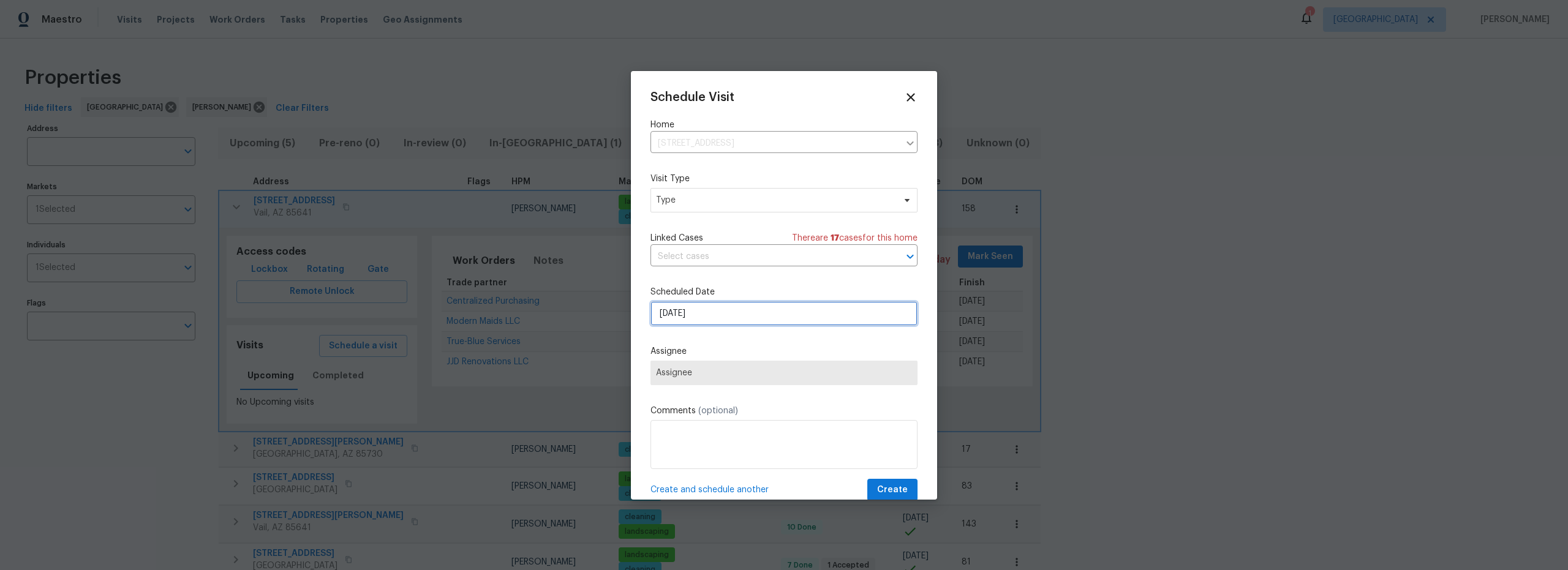
click at [703, 312] on input "8/25/2025" at bounding box center [784, 314] width 267 height 25
click at [757, 265] on div "26" at bounding box center [762, 262] width 20 height 17
type input "8/26/2025"
click at [723, 196] on span "Type" at bounding box center [775, 201] width 238 height 12
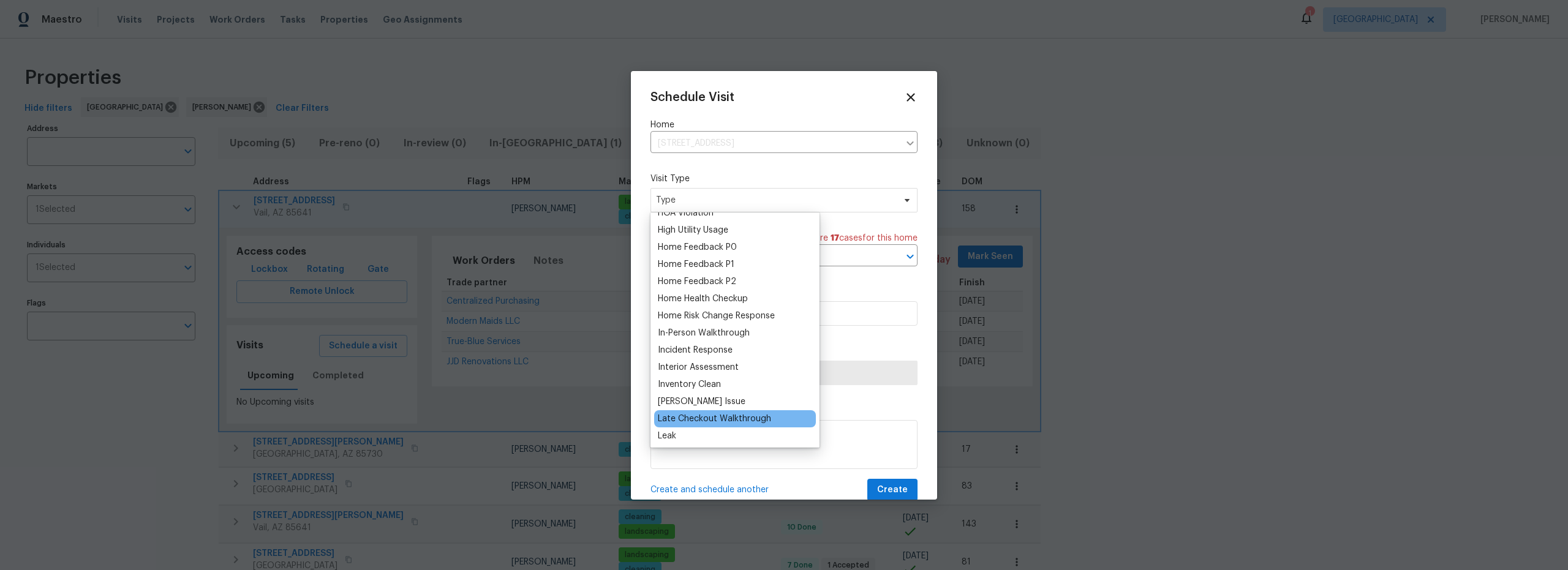
scroll to position [364, 0]
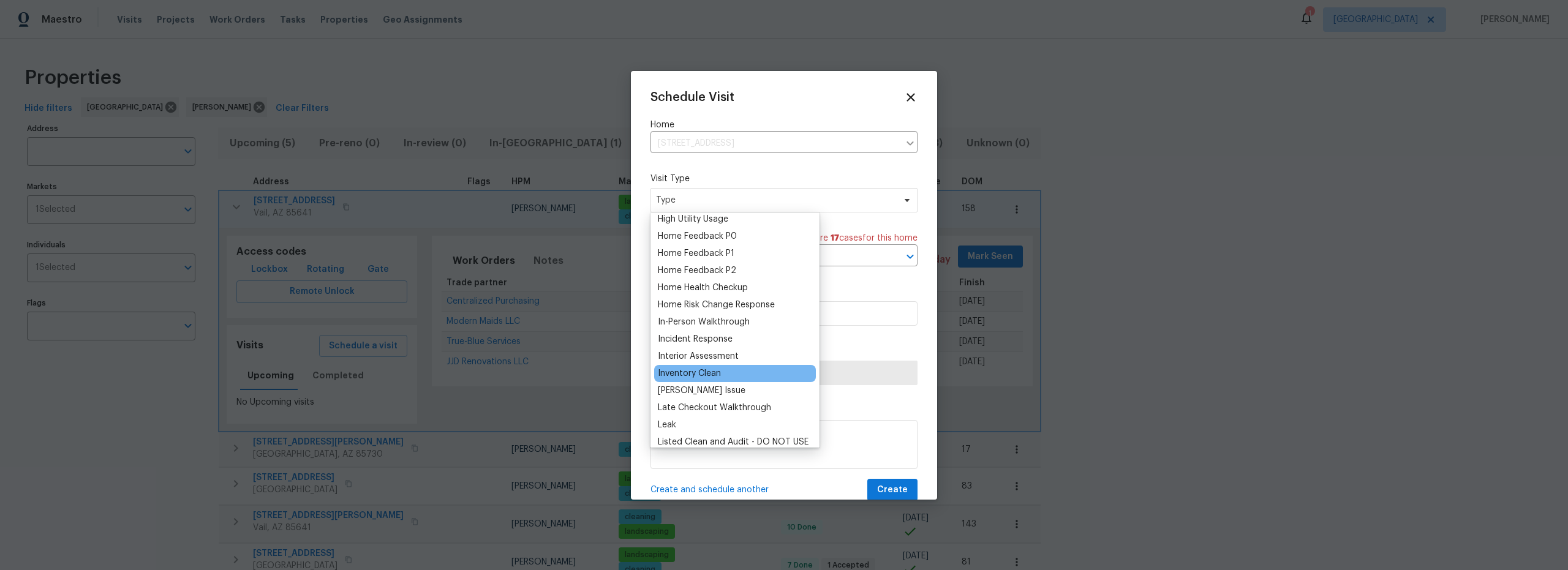
click at [696, 375] on div "Inventory Clean" at bounding box center [690, 374] width 63 height 12
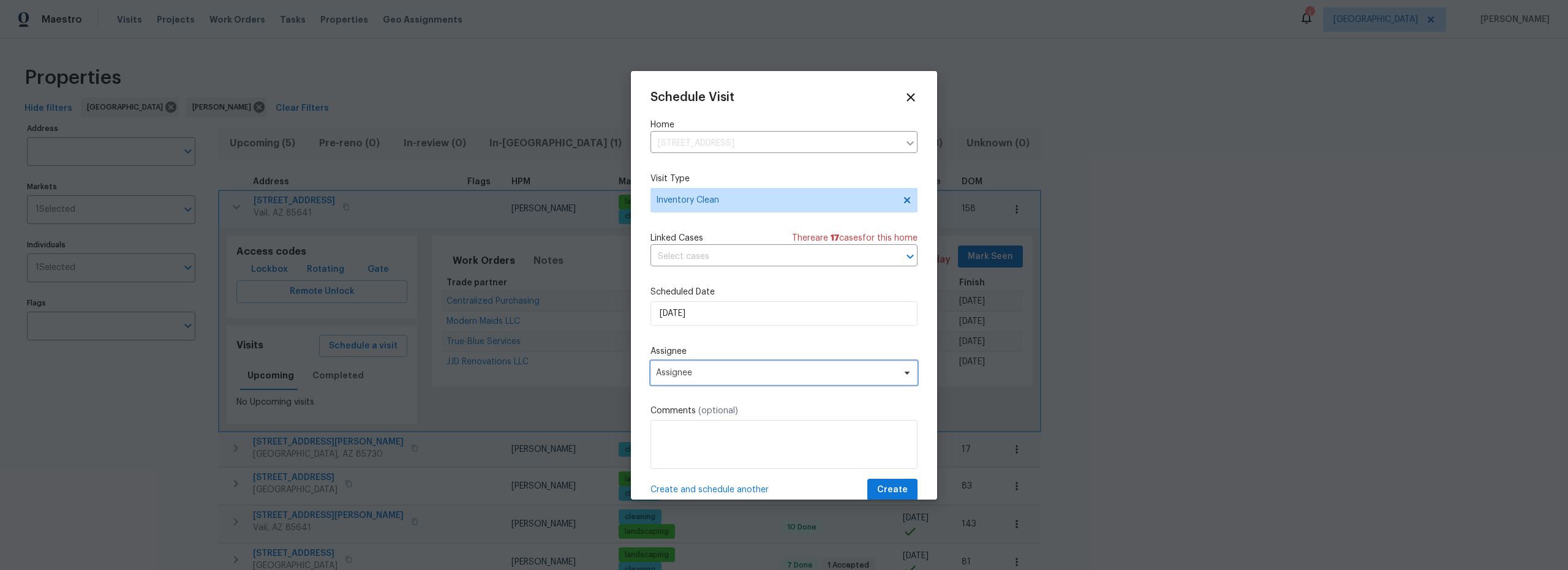
click at [696, 375] on span "Assignee" at bounding box center [775, 373] width 240 height 9
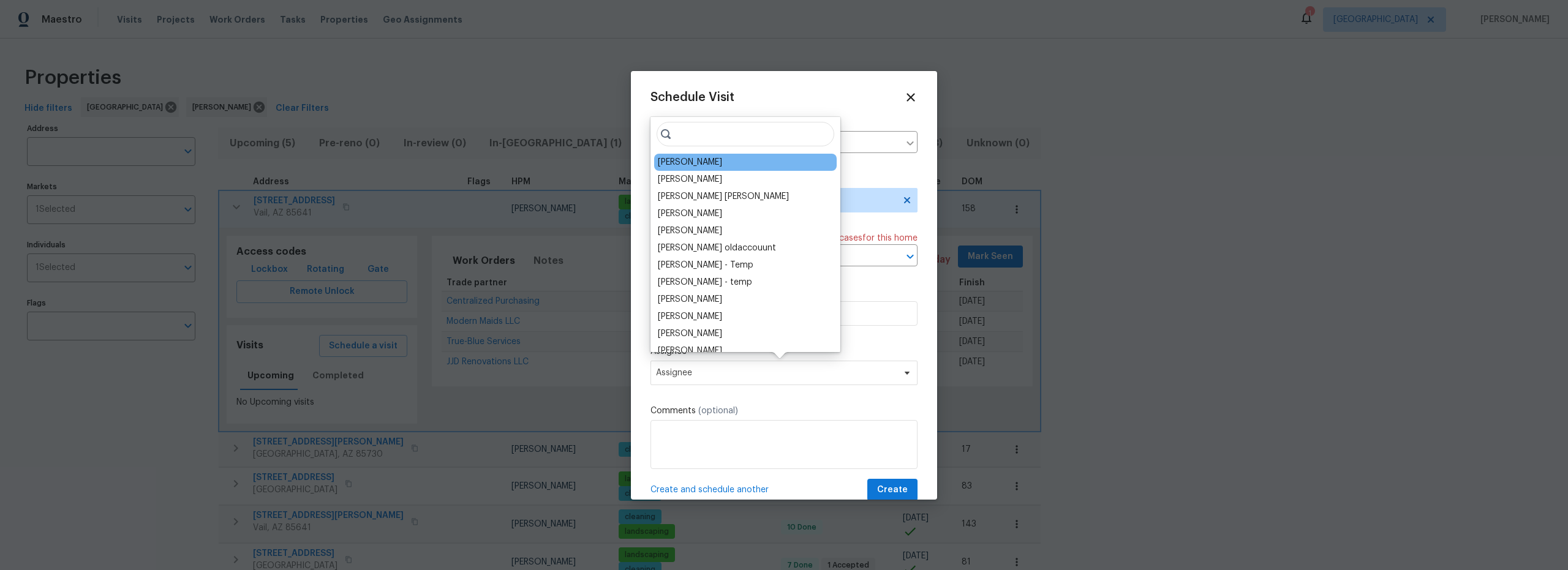
click at [680, 164] on div "[PERSON_NAME]" at bounding box center [690, 162] width 64 height 12
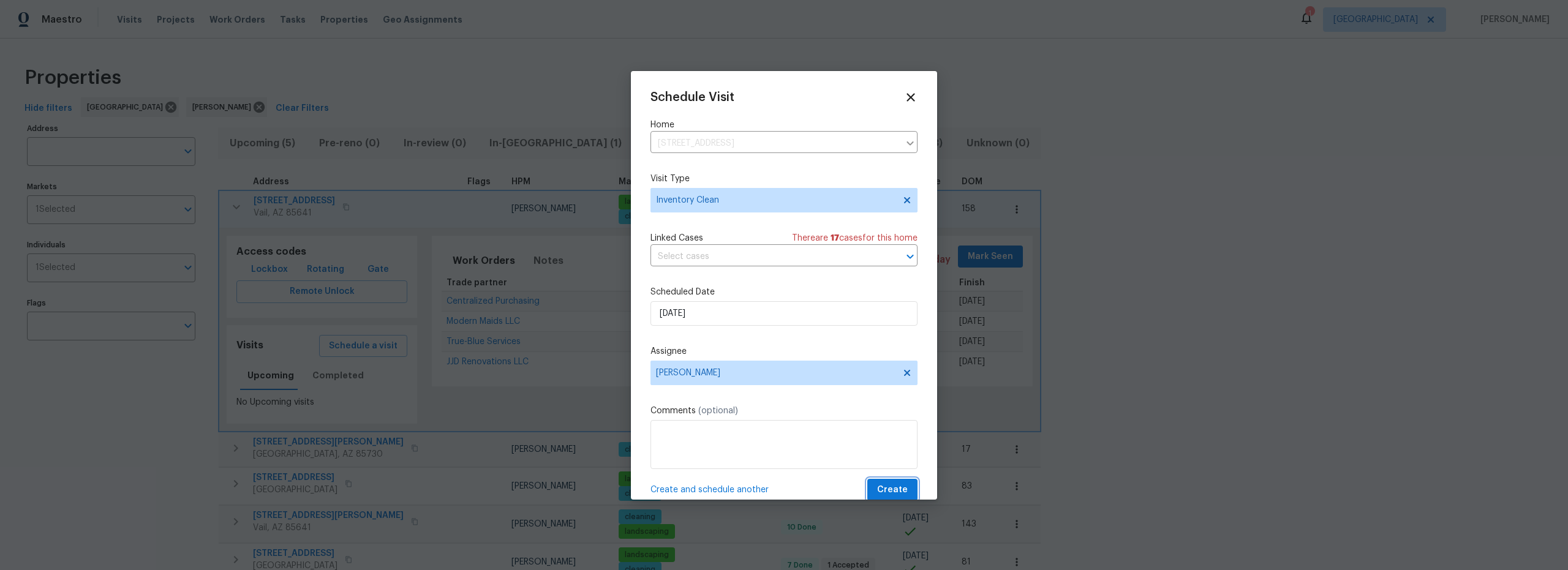
click at [886, 489] on span "Create" at bounding box center [892, 490] width 31 height 15
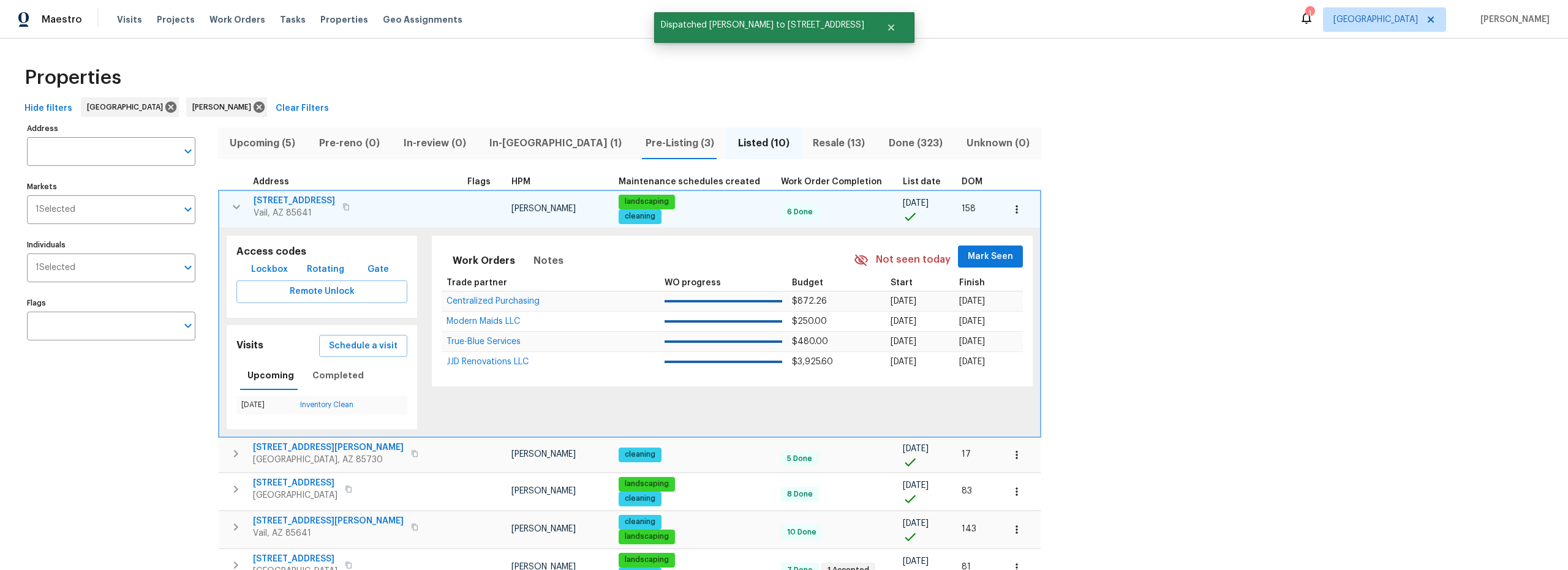
click at [234, 208] on icon "button" at bounding box center [236, 207] width 15 height 15
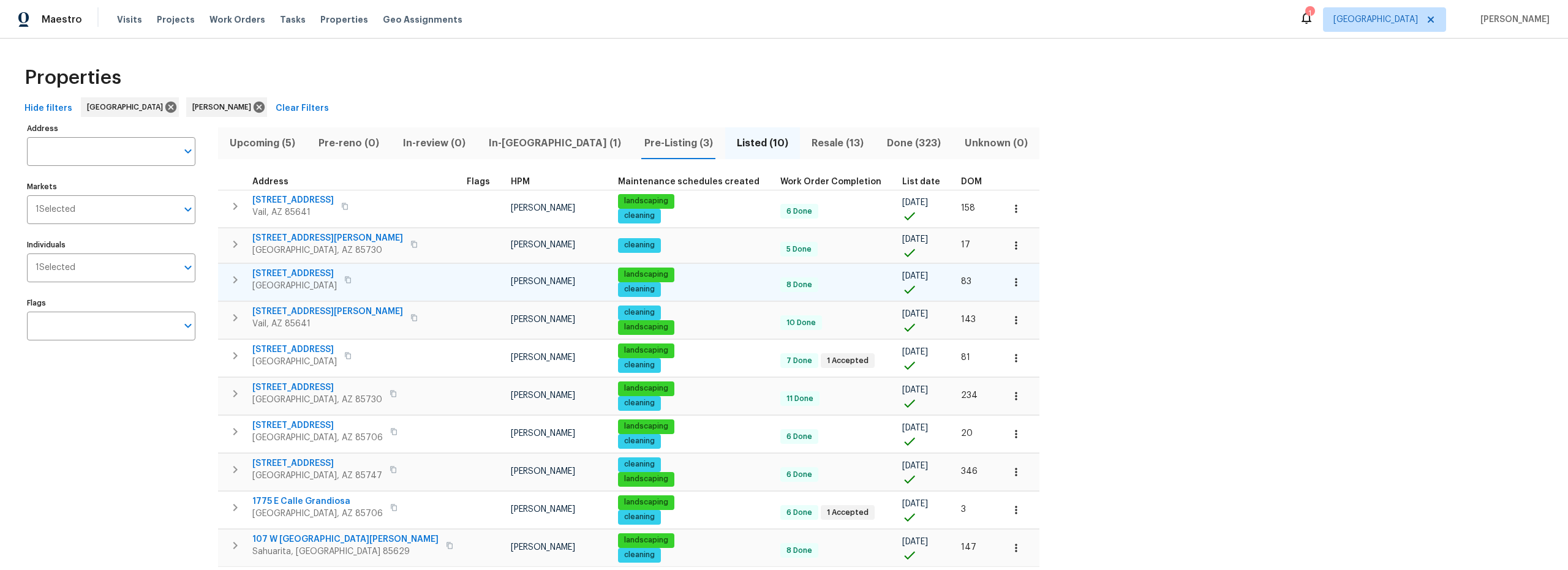
click at [236, 280] on icon "button" at bounding box center [235, 279] width 4 height 8
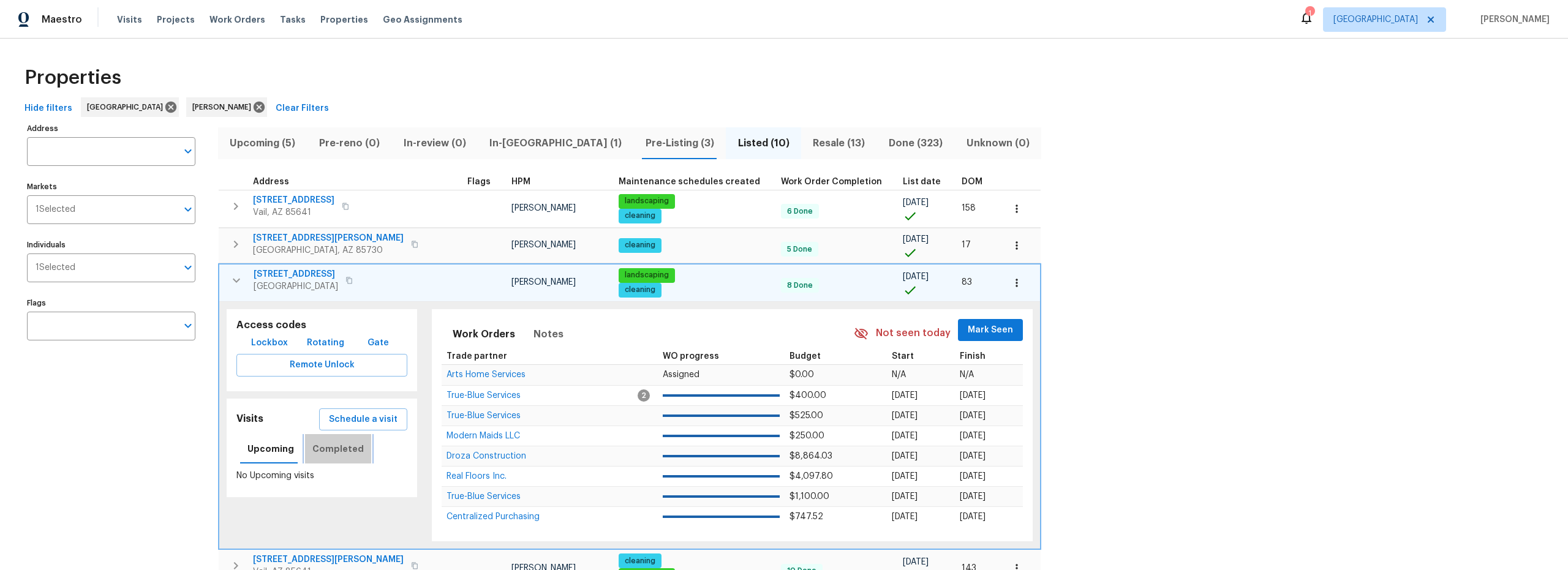
click at [334, 448] on span "Completed" at bounding box center [338, 449] width 51 height 15
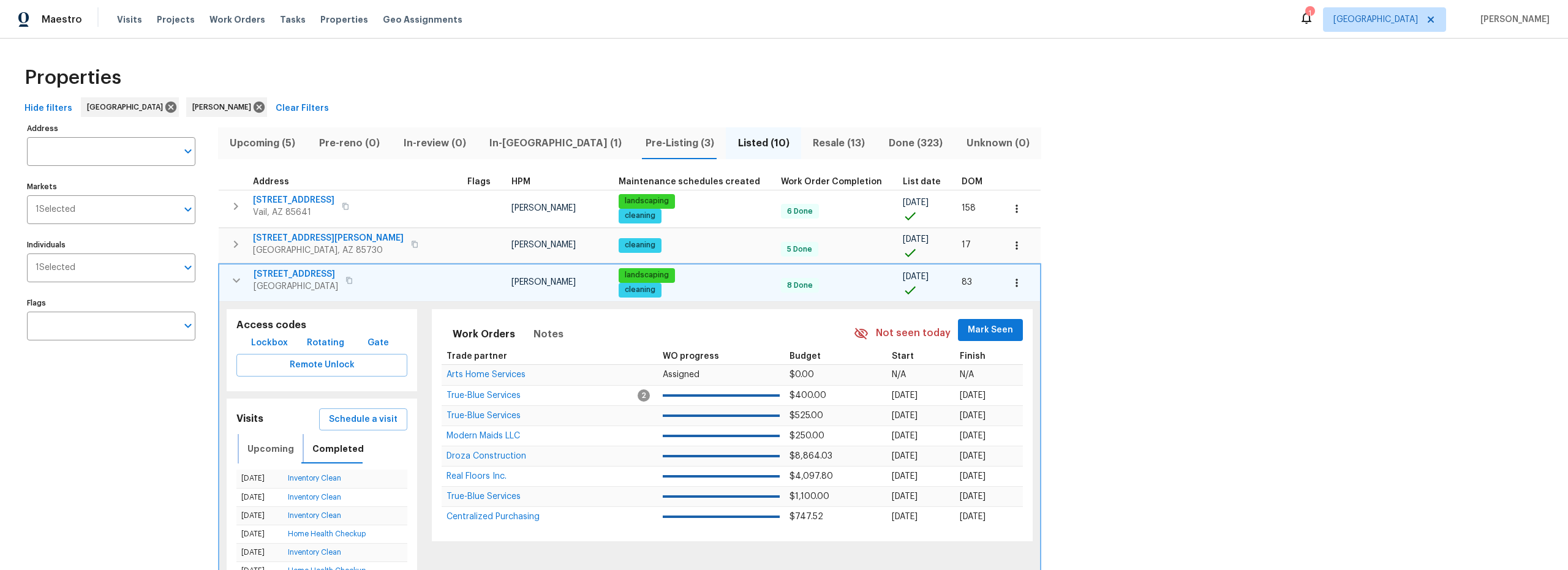
click at [266, 446] on span "Upcoming" at bounding box center [271, 449] width 46 height 15
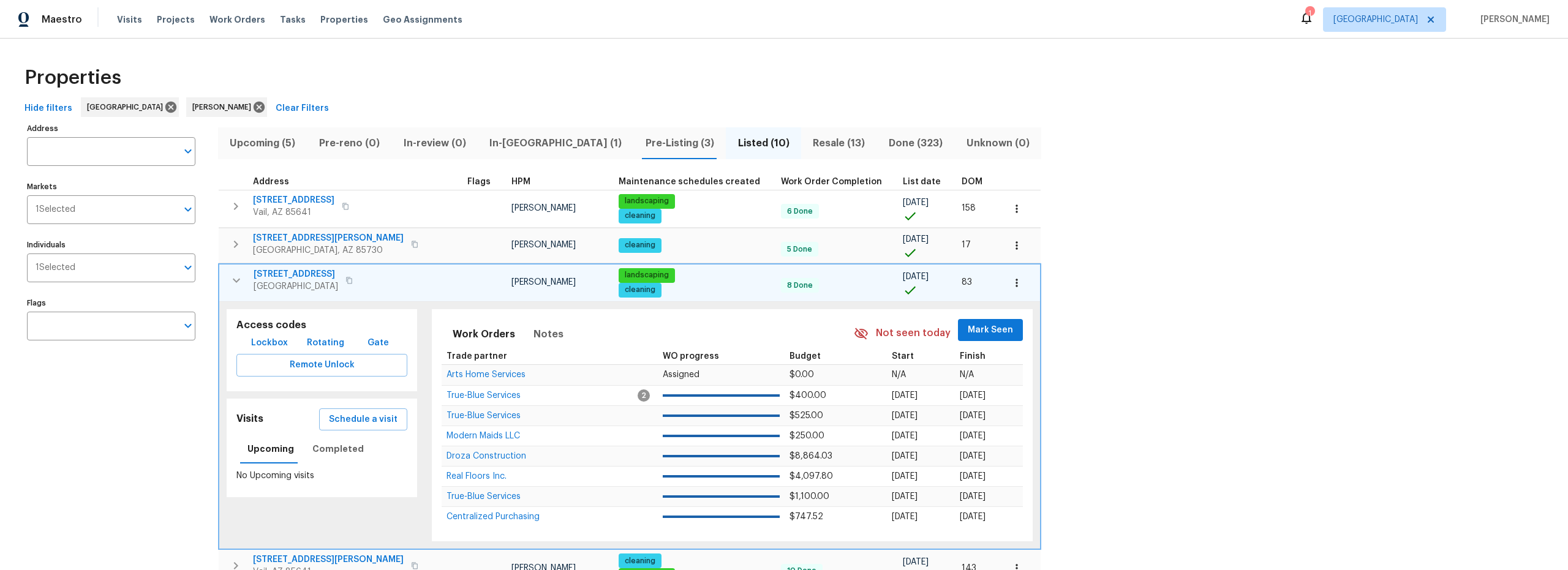
click at [230, 276] on icon "button" at bounding box center [236, 280] width 15 height 15
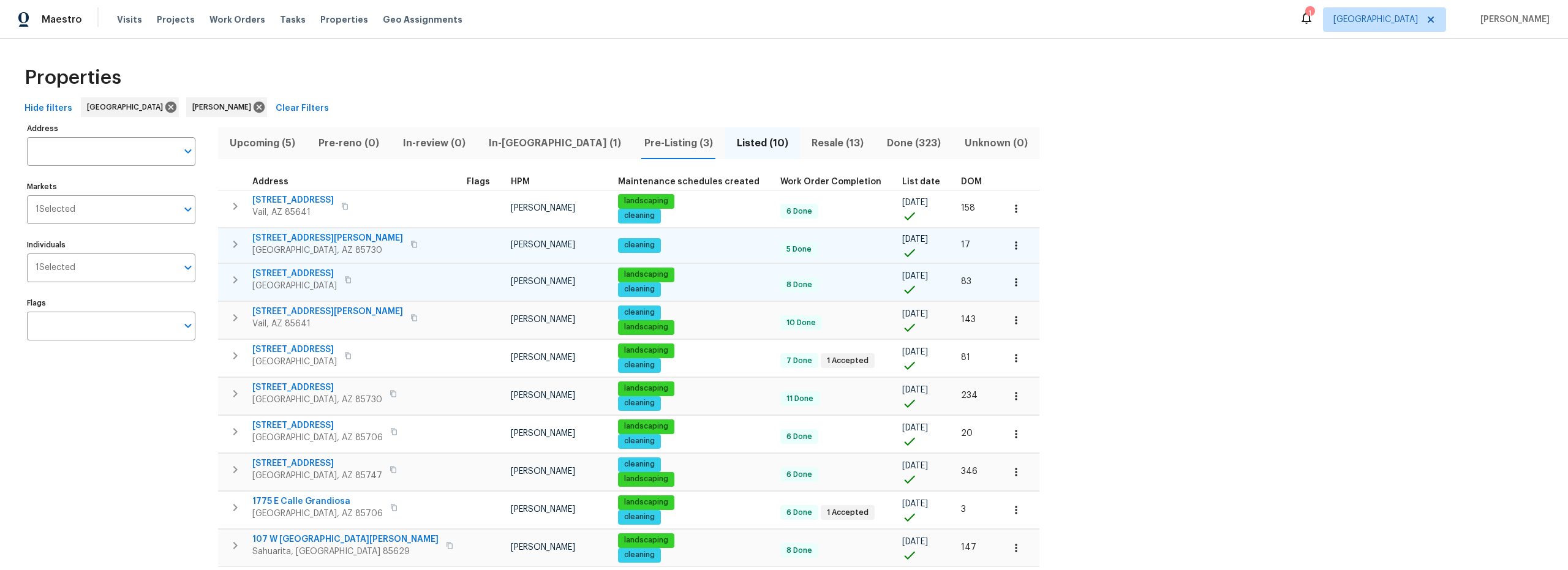
click at [231, 247] on icon "button" at bounding box center [235, 244] width 15 height 15
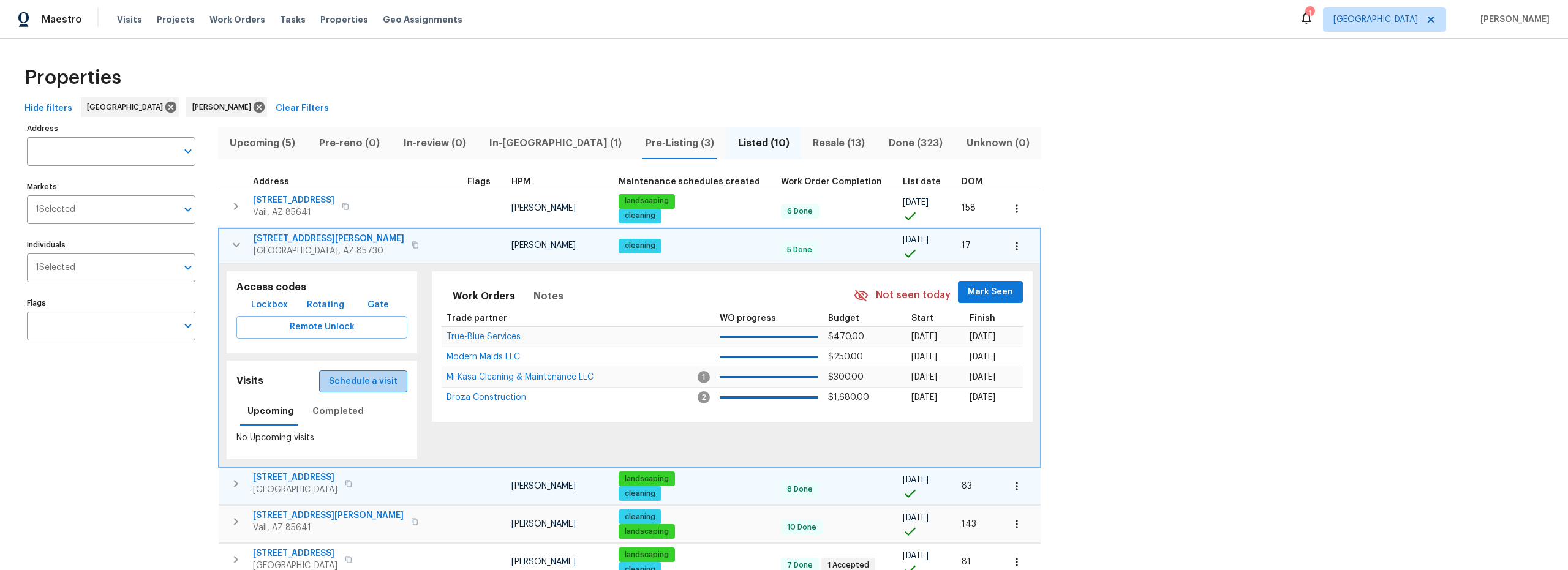
click at [349, 381] on span "Schedule a visit" at bounding box center [363, 382] width 69 height 15
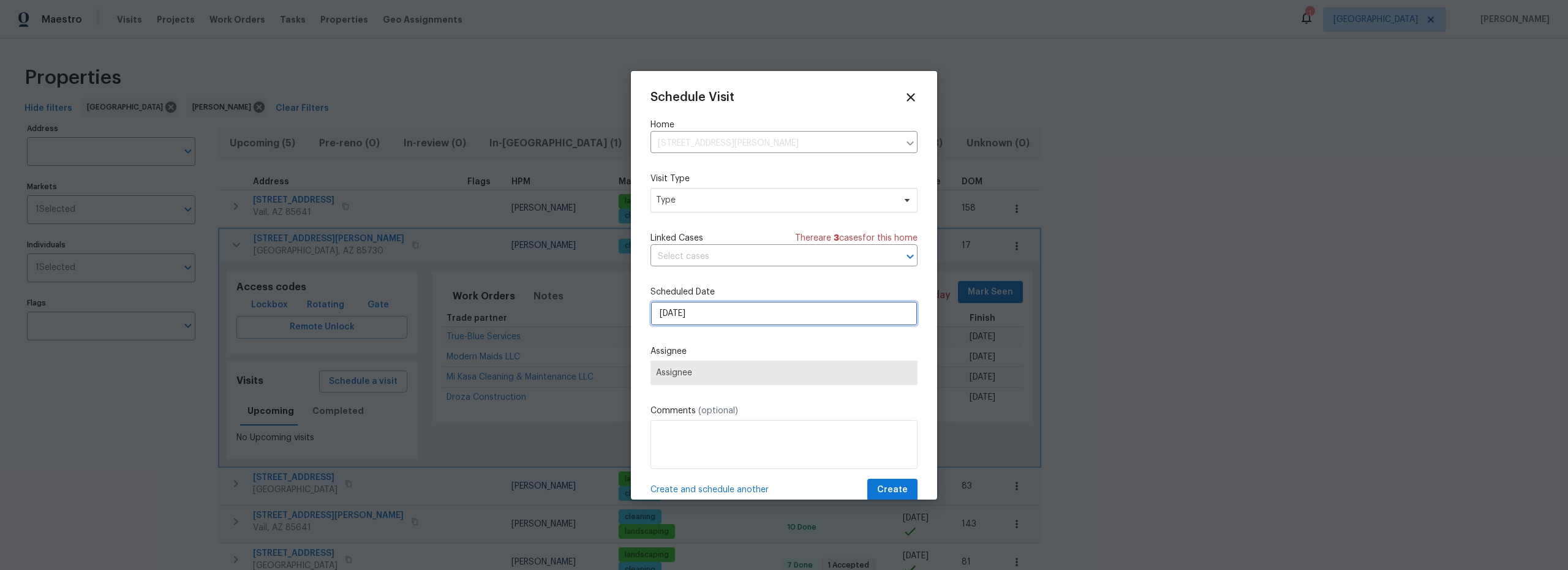
click at [715, 317] on input "8/25/2025" at bounding box center [784, 314] width 267 height 25
click at [757, 263] on div "26" at bounding box center [762, 262] width 20 height 17
type input "8/26/2025"
click at [721, 207] on span "Type" at bounding box center [784, 200] width 267 height 25
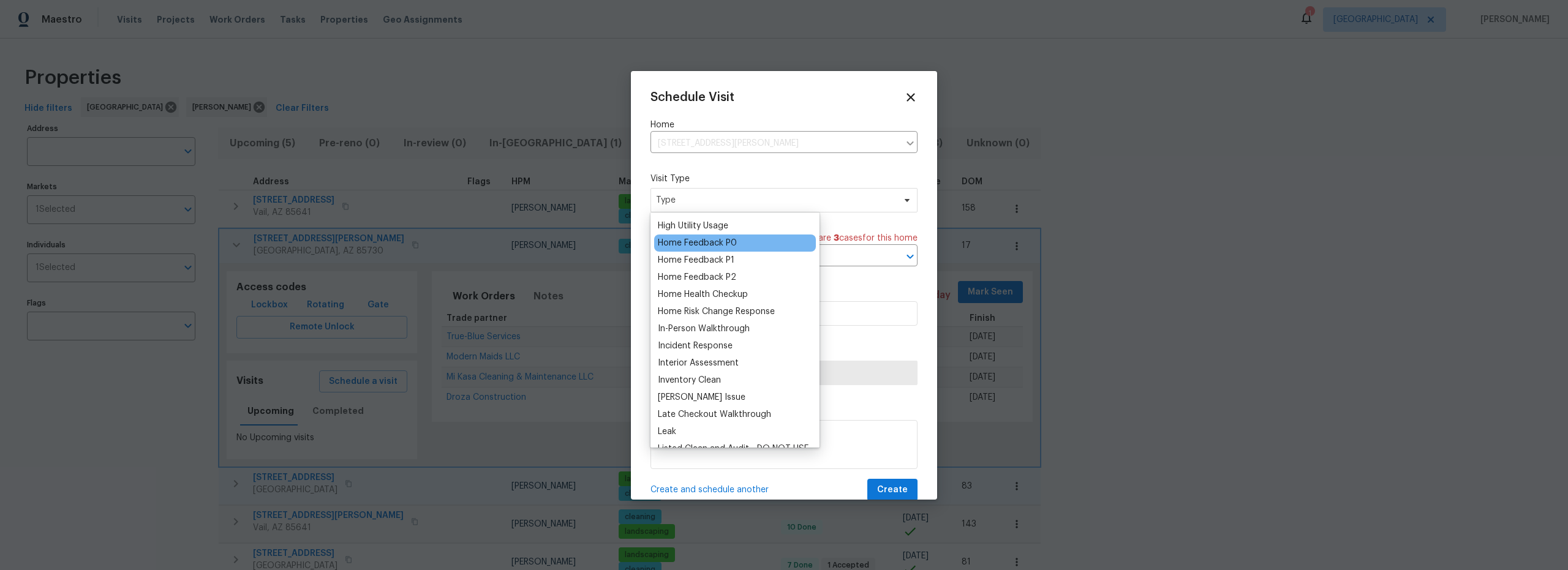
scroll to position [381, 0]
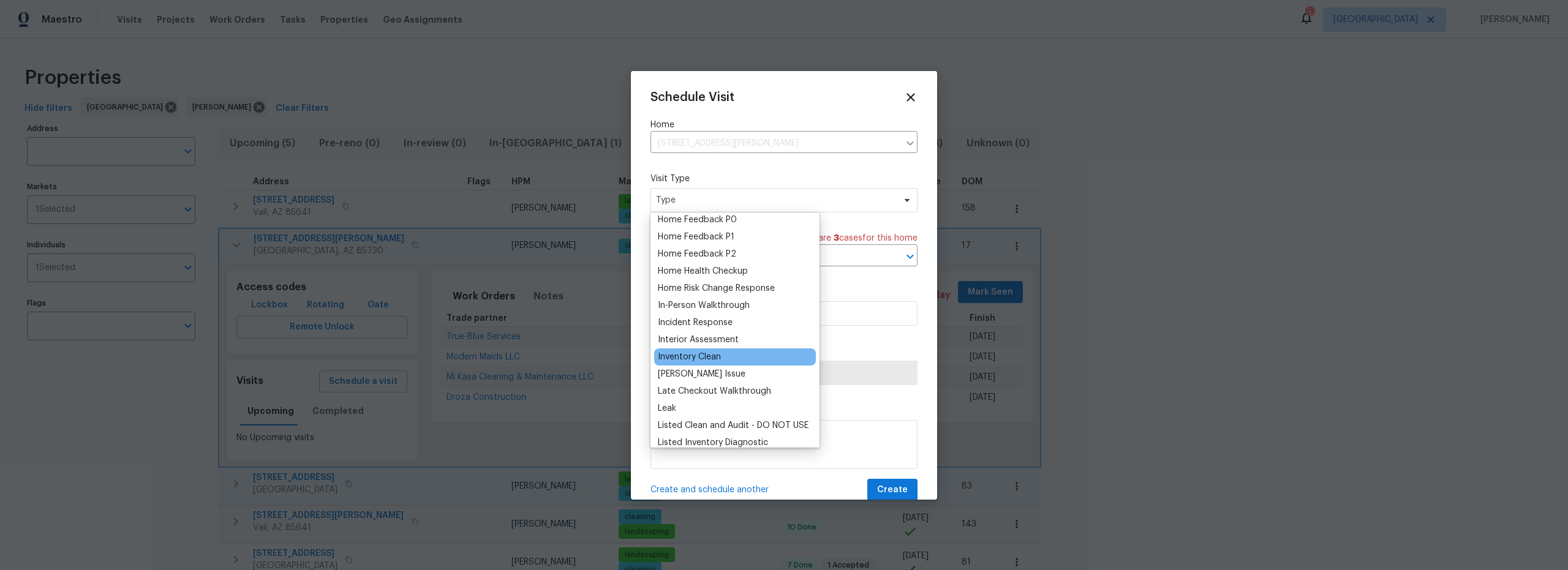
click at [702, 362] on div "Inventory Clean" at bounding box center [690, 357] width 63 height 12
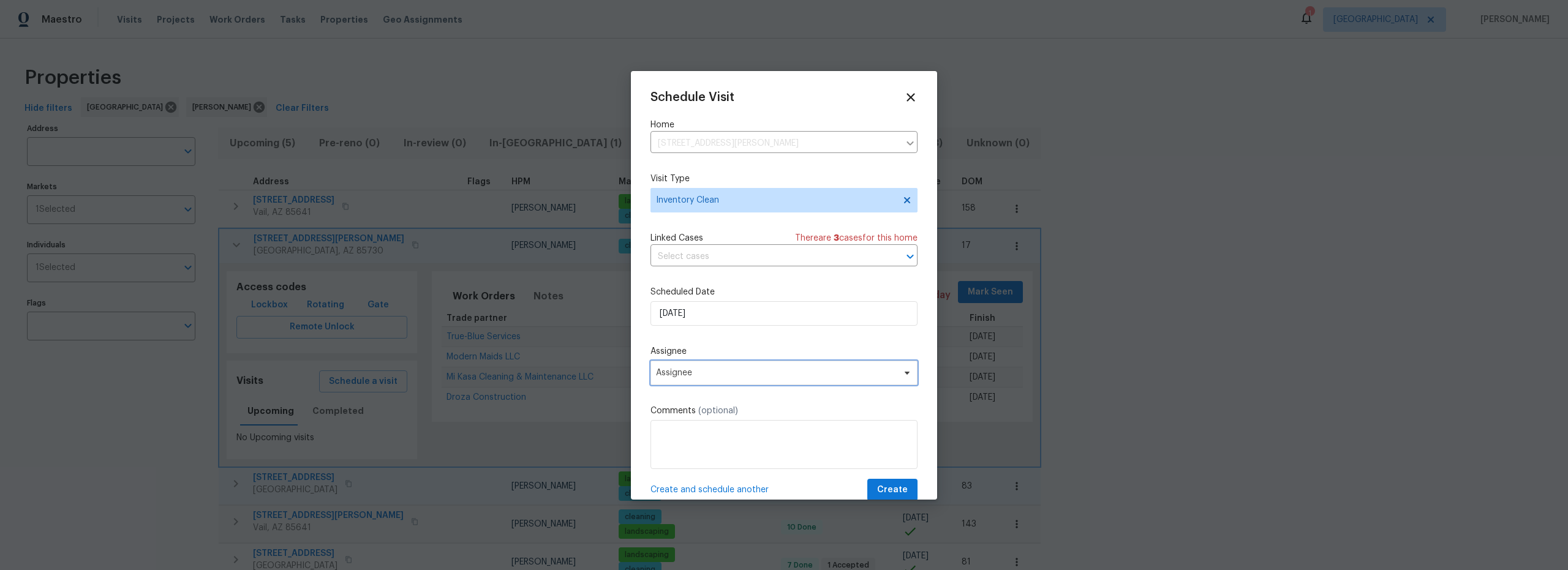
click at [757, 373] on span "Assignee" at bounding box center [775, 373] width 240 height 9
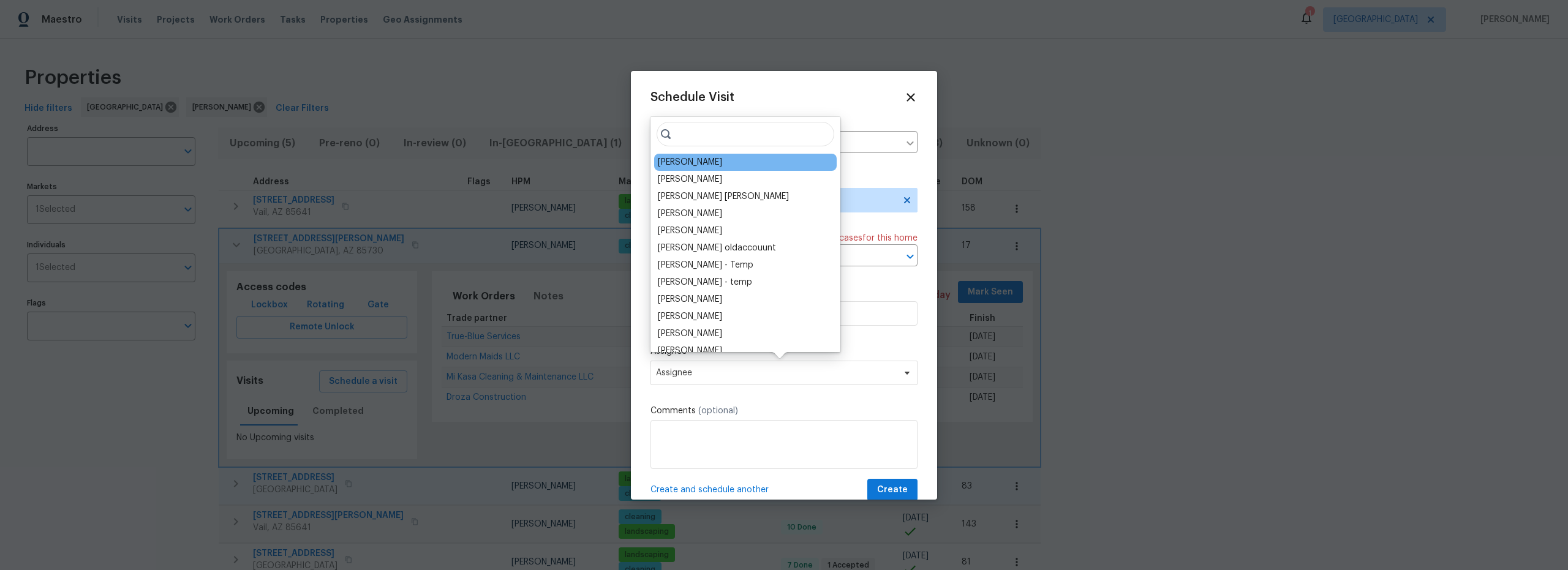
click at [694, 166] on div "[PERSON_NAME]" at bounding box center [690, 162] width 64 height 12
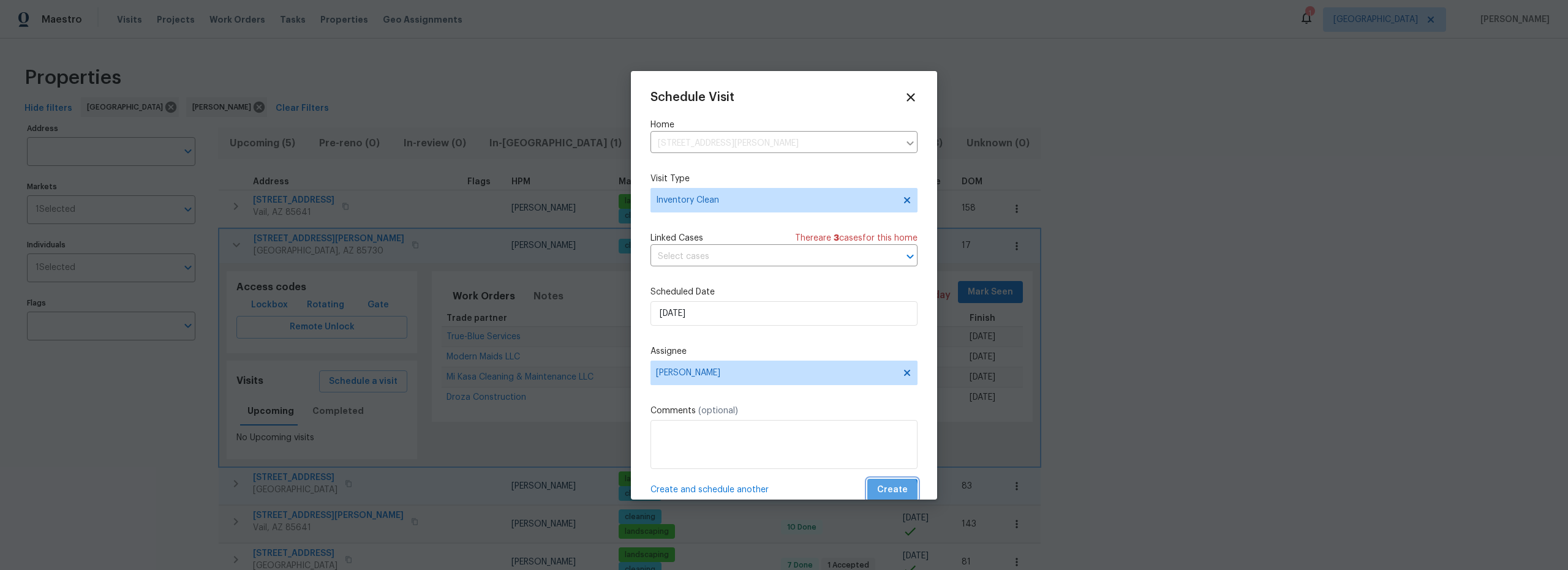
click at [881, 493] on span "Create" at bounding box center [892, 490] width 31 height 15
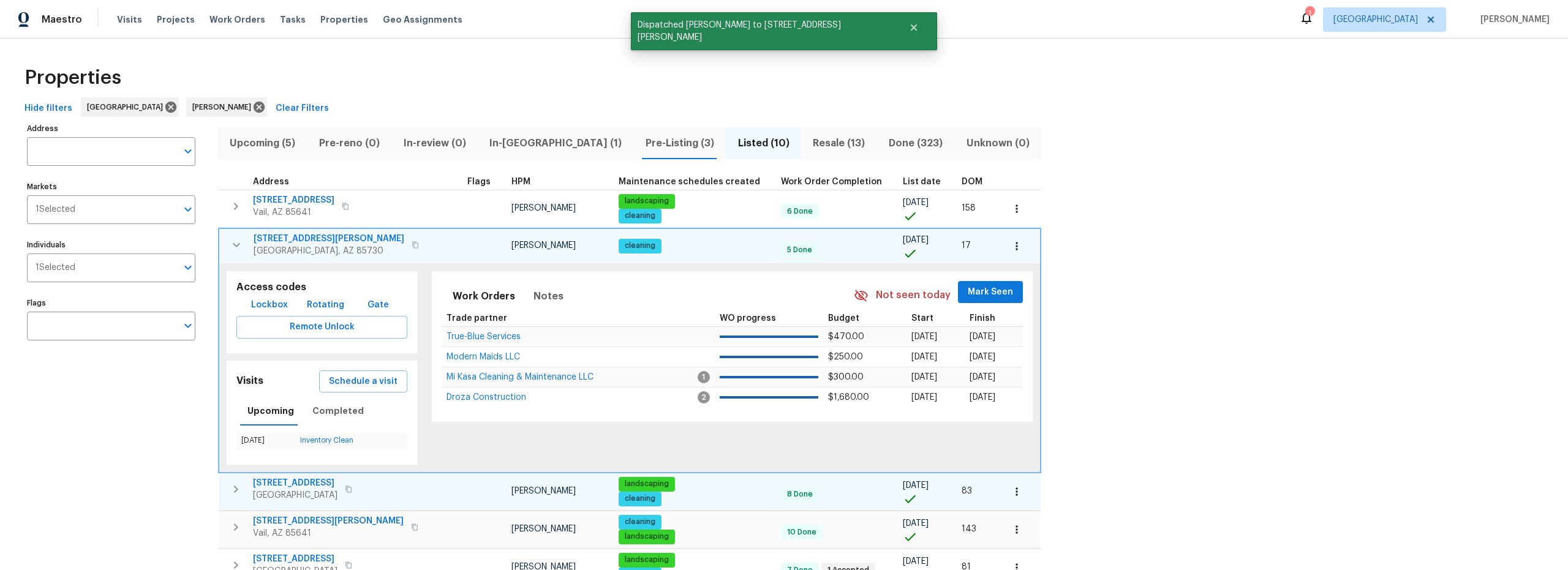
click at [235, 244] on icon "button" at bounding box center [236, 244] width 8 height 4
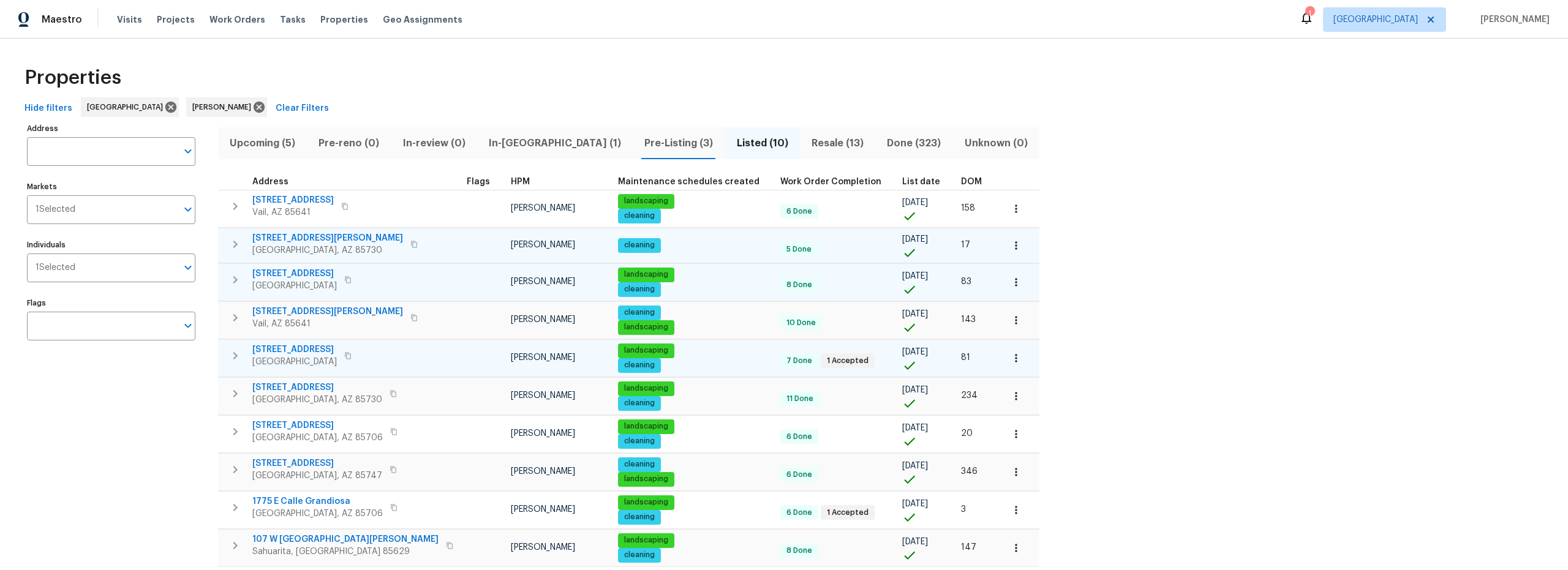
click at [230, 356] on icon "button" at bounding box center [235, 356] width 15 height 15
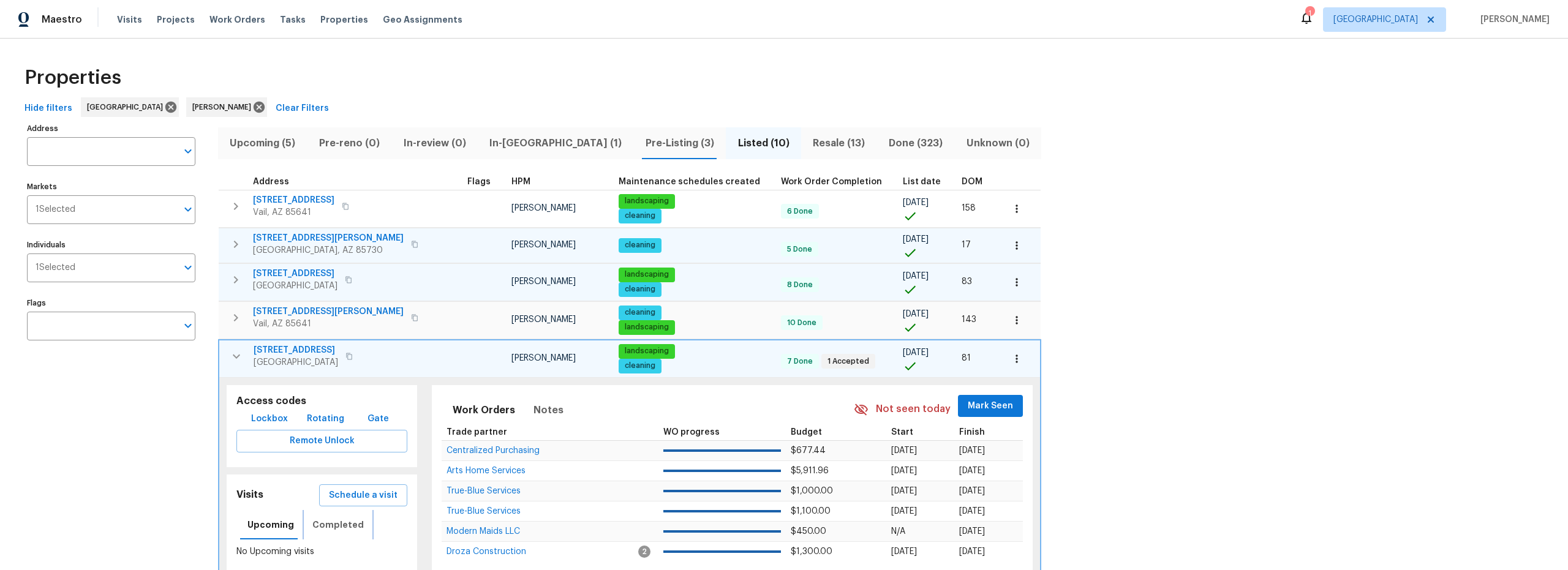
click at [332, 525] on span "Completed" at bounding box center [338, 525] width 51 height 15
click at [271, 527] on span "Upcoming" at bounding box center [271, 525] width 46 height 15
click at [344, 485] on button "Schedule a visit" at bounding box center [362, 495] width 88 height 22
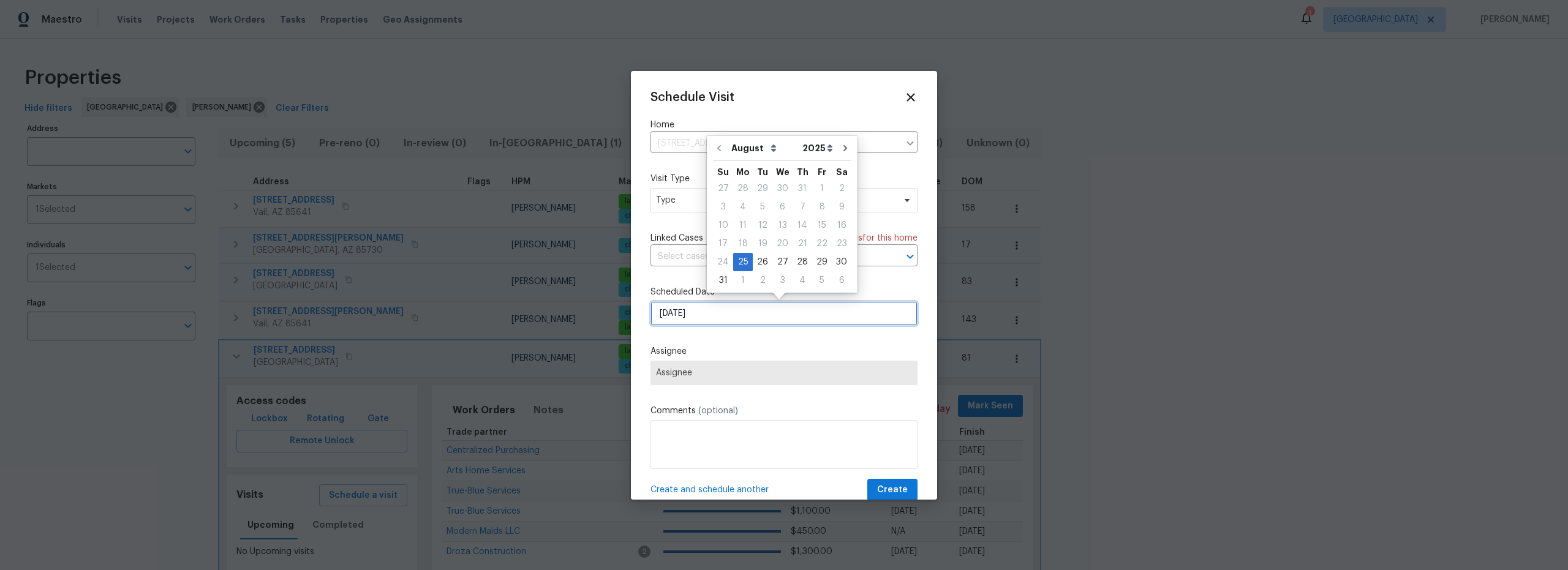
click at [702, 314] on input "8/25/2025" at bounding box center [784, 314] width 267 height 25
click at [759, 265] on div "26" at bounding box center [762, 262] width 20 height 17
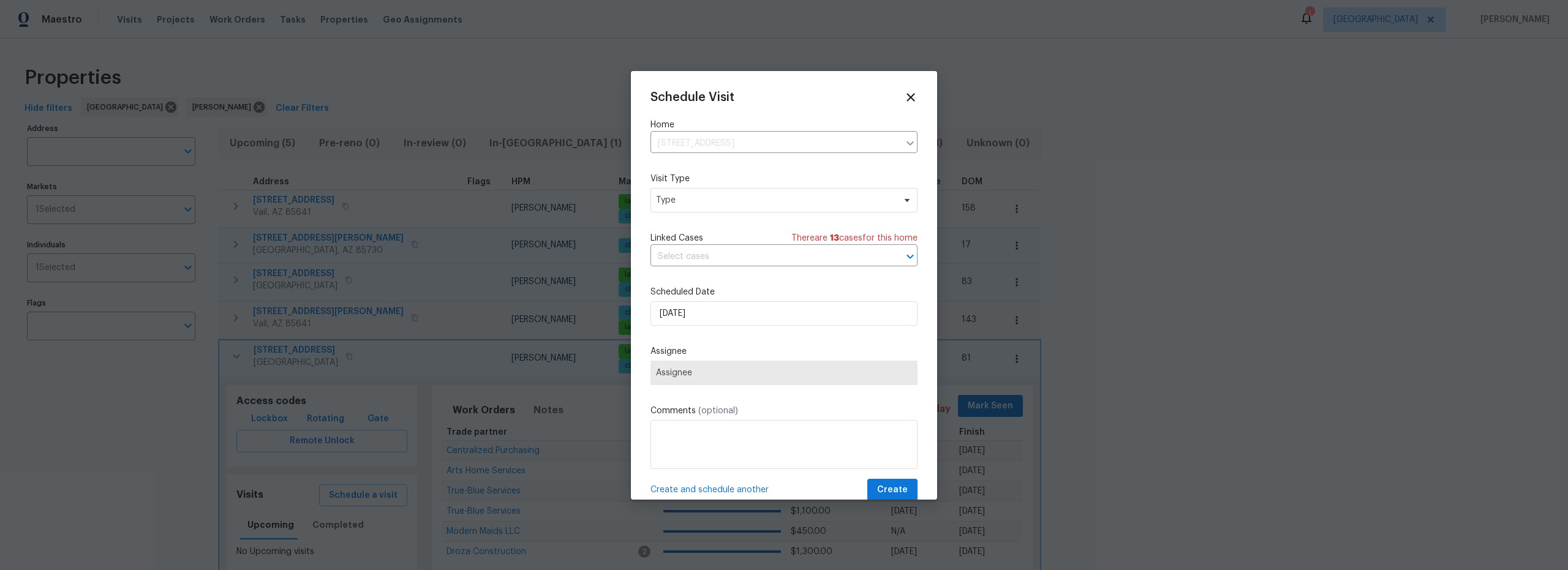
drag, startPoint x: 711, startPoint y: 213, endPoint x: 709, endPoint y: 207, distance: 6.3
click at [711, 212] on div "Schedule Visit Home 8233 E Sundew Dr, Tucson, AZ 85710 ​ Visit Type Type Linked…" at bounding box center [784, 297] width 267 height 411
click at [707, 203] on span "Type" at bounding box center [775, 201] width 238 height 12
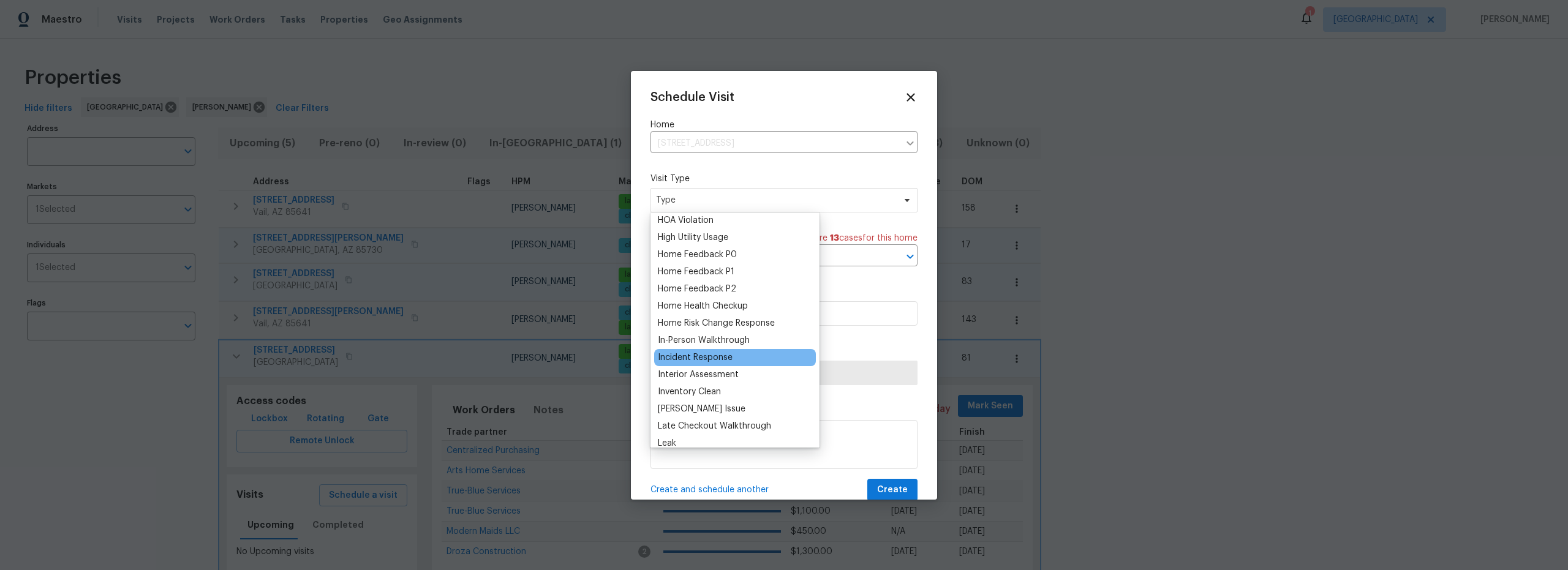
scroll to position [356, 0]
click at [694, 386] on div "Inventory Clean" at bounding box center [690, 383] width 63 height 12
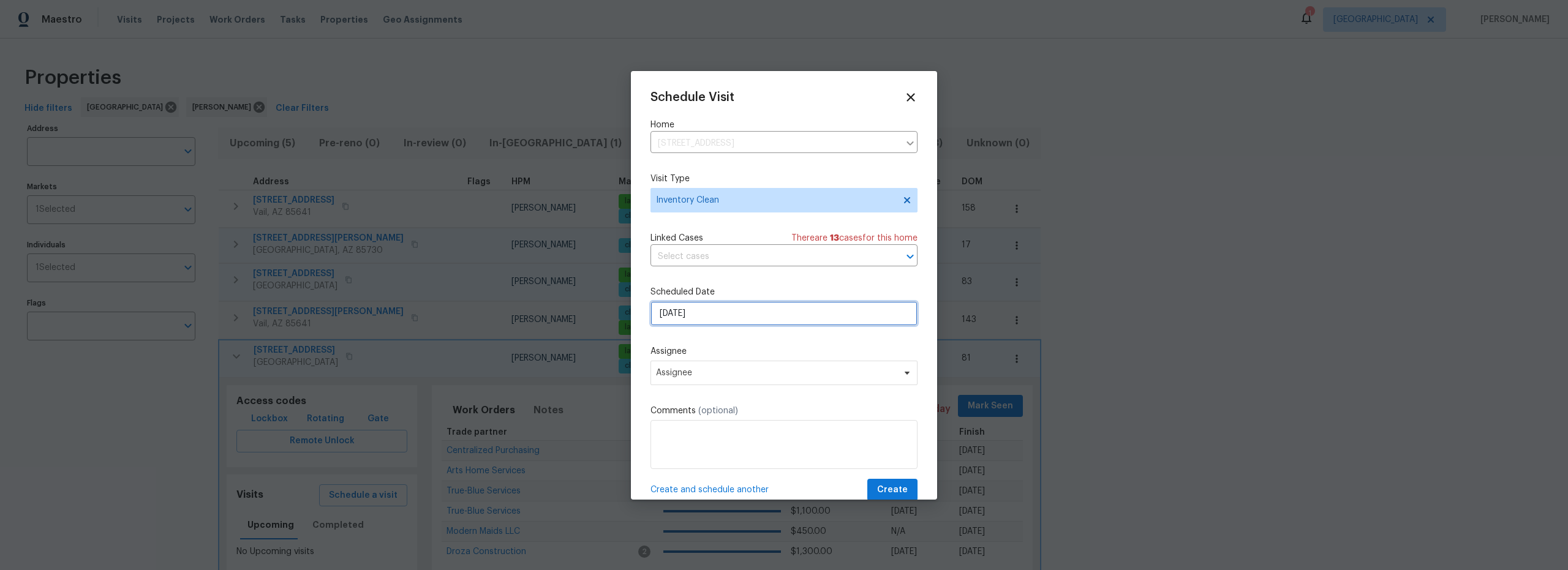
click at [717, 316] on input "8/26/2025" at bounding box center [784, 314] width 267 height 25
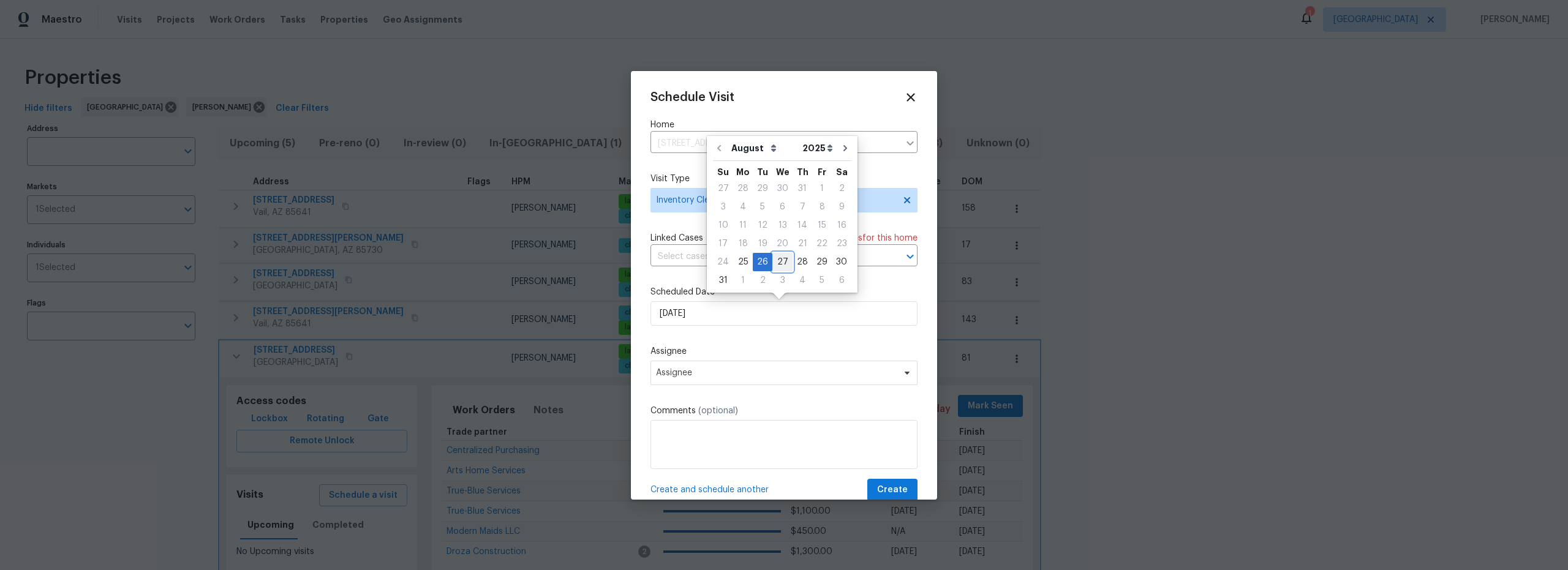
drag, startPoint x: 776, startPoint y: 261, endPoint x: 774, endPoint y: 267, distance: 6.3
click at [776, 261] on div "27" at bounding box center [782, 262] width 21 height 17
type input "8/27/2025"
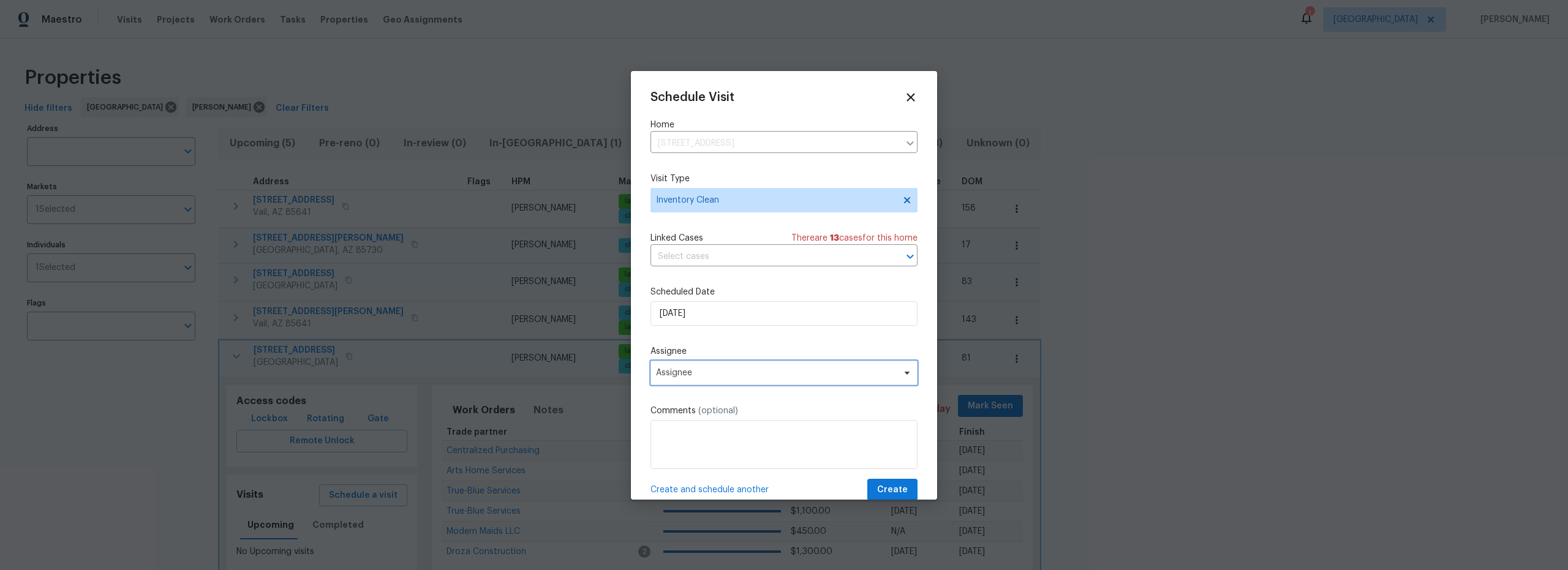
click at [740, 378] on span "Assignee" at bounding box center [775, 373] width 240 height 9
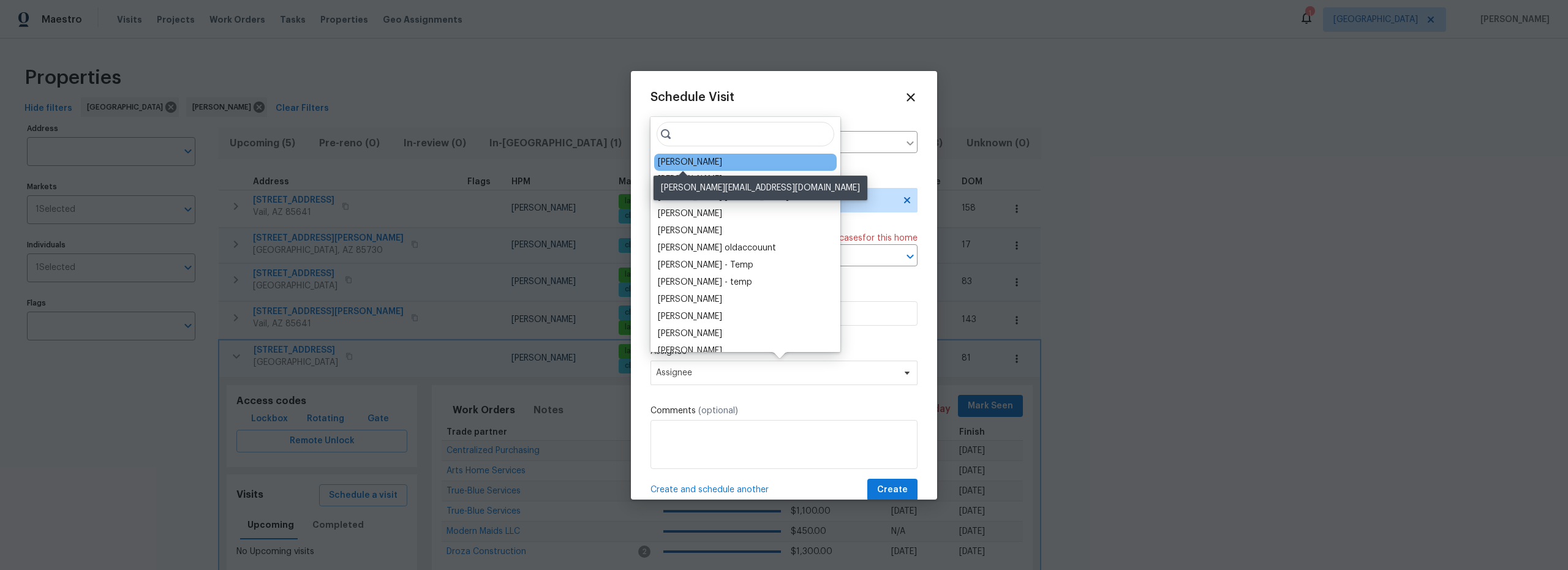
click at [682, 164] on div "[PERSON_NAME]" at bounding box center [690, 162] width 64 height 12
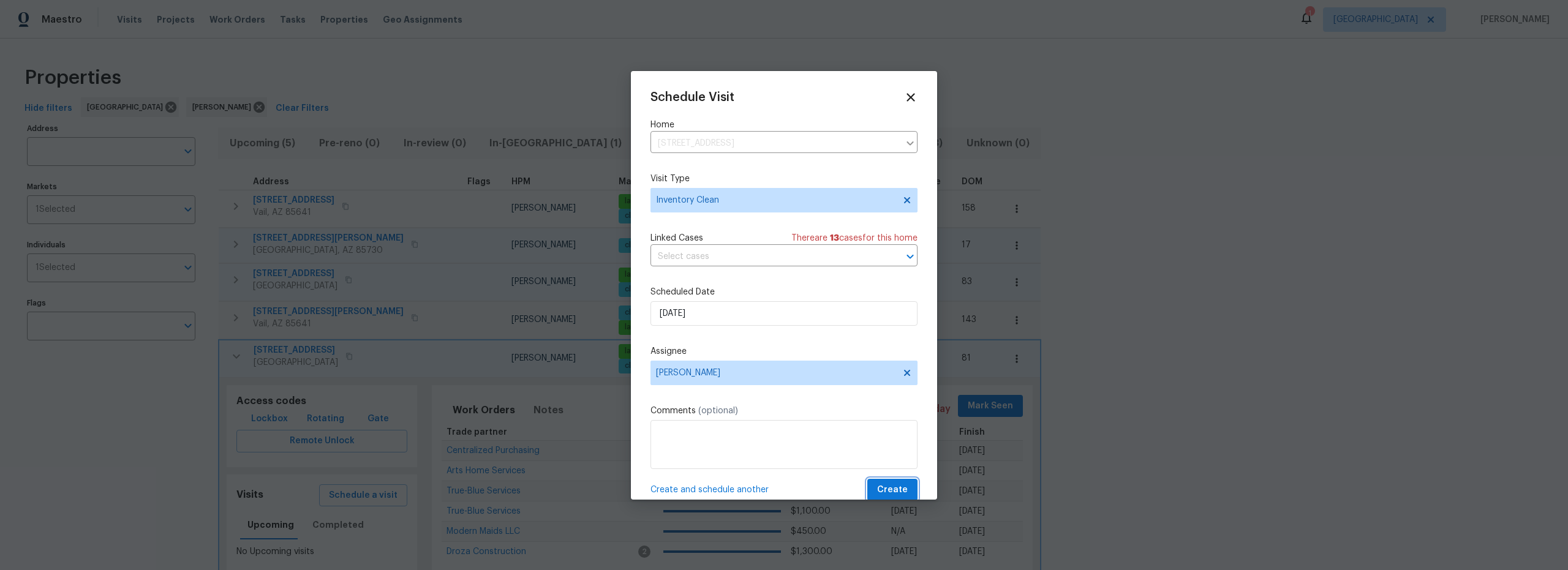
click at [877, 488] on span "Create" at bounding box center [892, 490] width 31 height 15
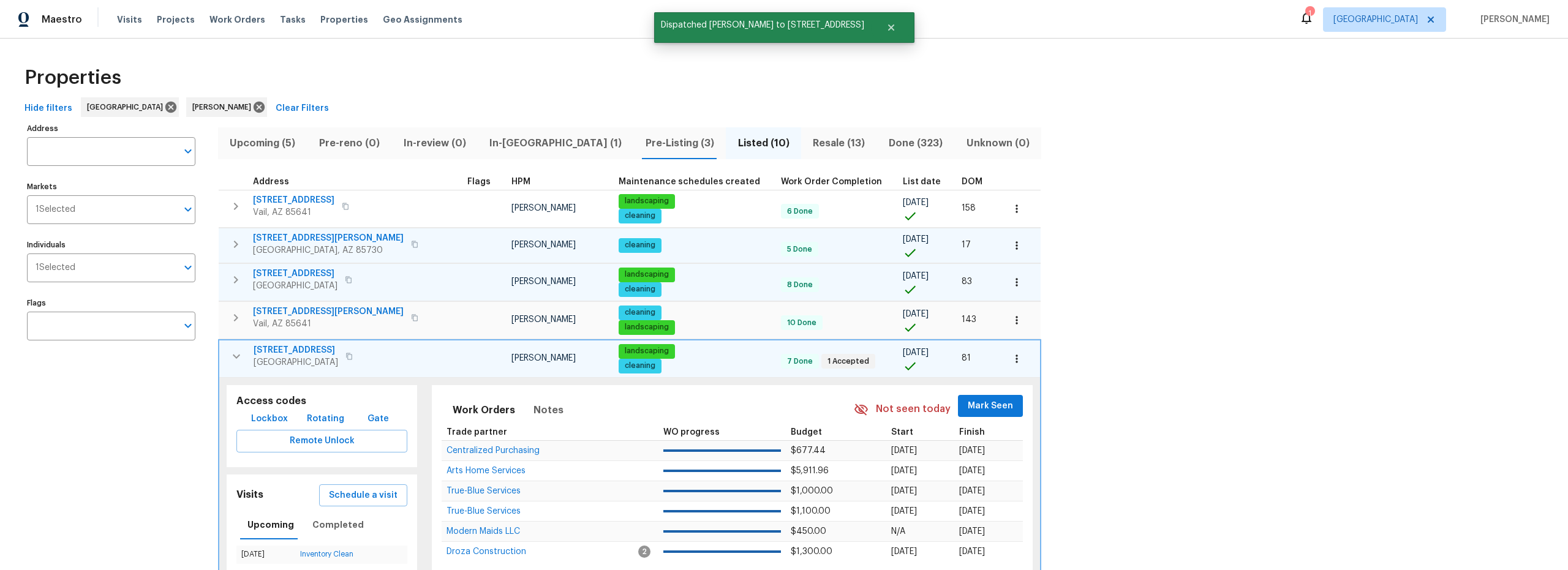
click at [239, 278] on icon "button" at bounding box center [236, 279] width 15 height 15
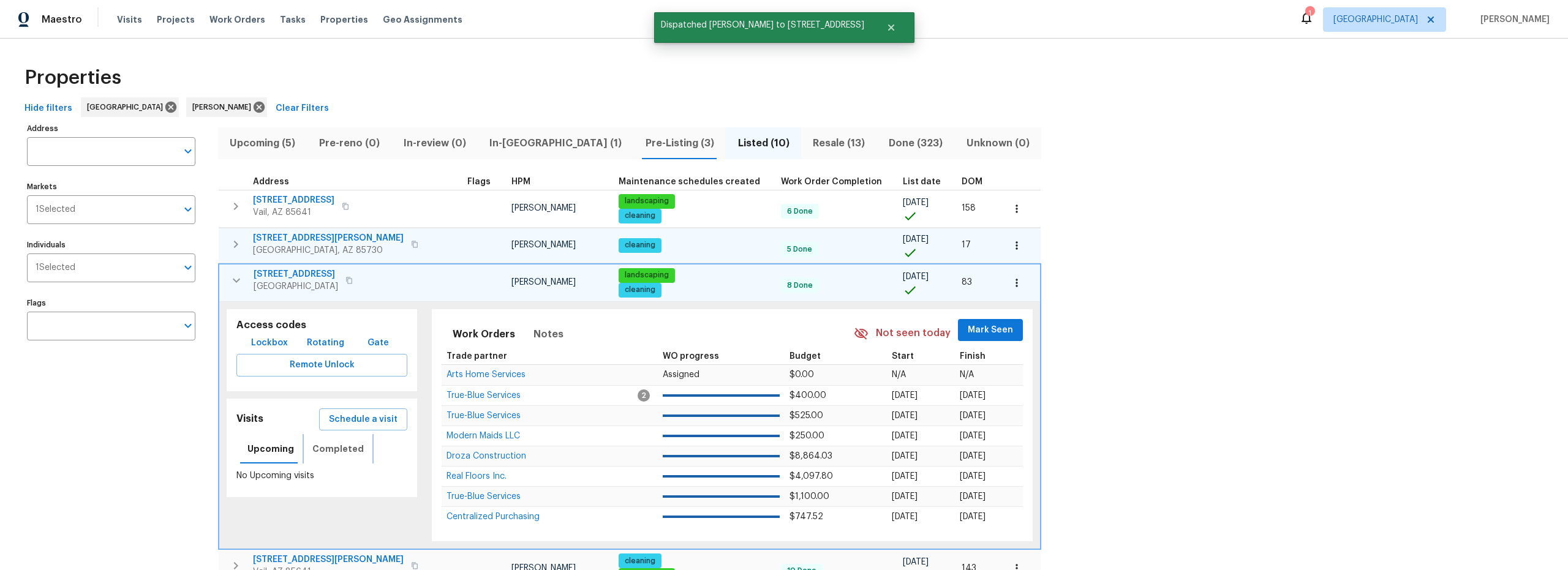
click at [336, 447] on span "Completed" at bounding box center [338, 449] width 51 height 15
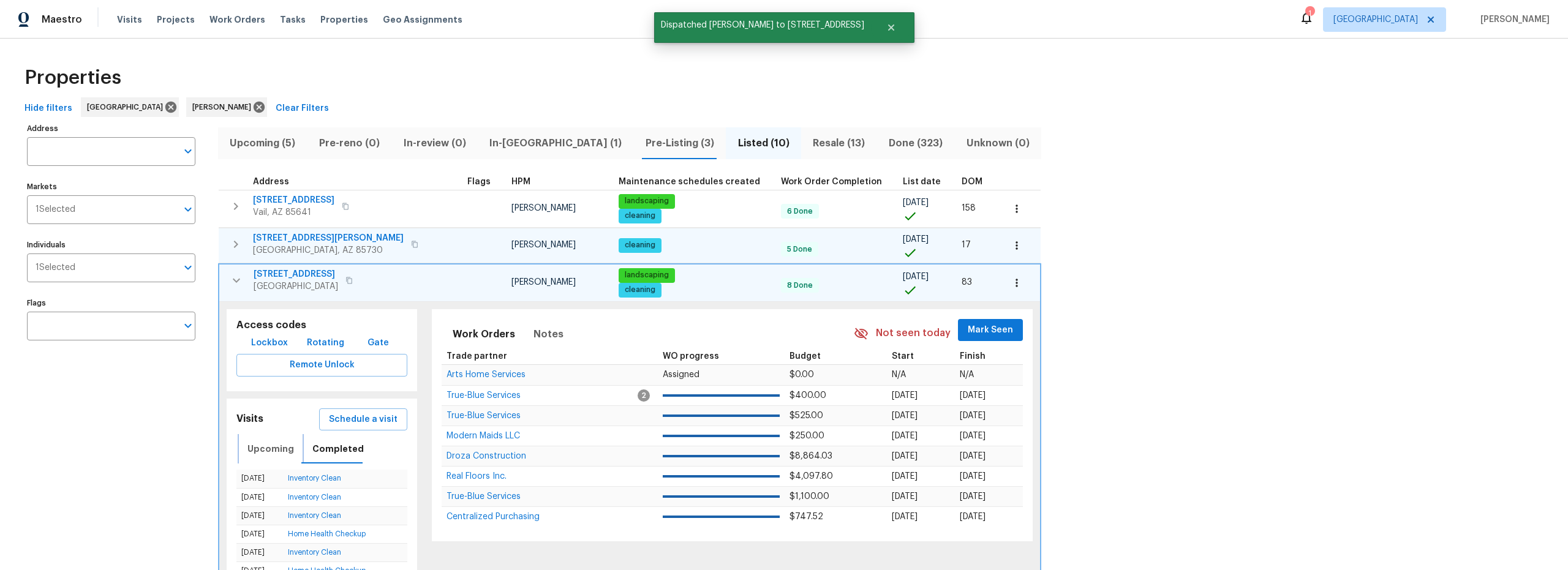
click at [273, 452] on span "Upcoming" at bounding box center [271, 449] width 46 height 15
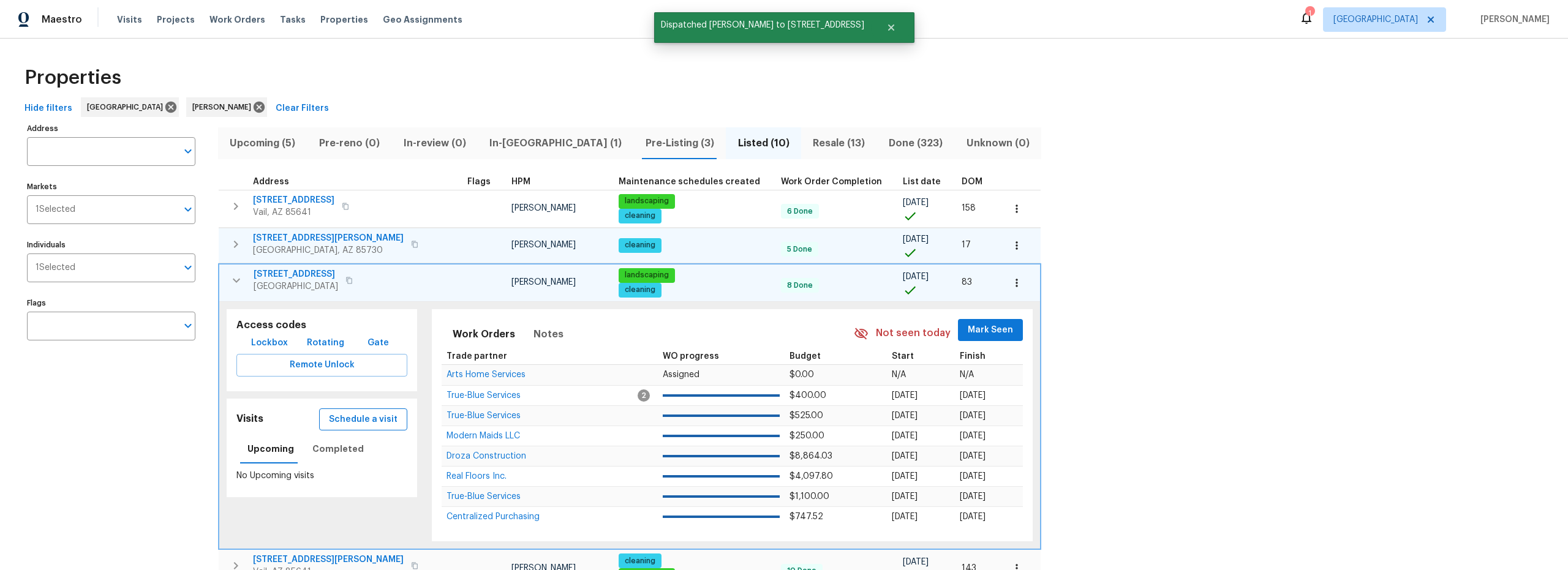
click at [355, 422] on span "Schedule a visit" at bounding box center [363, 420] width 69 height 15
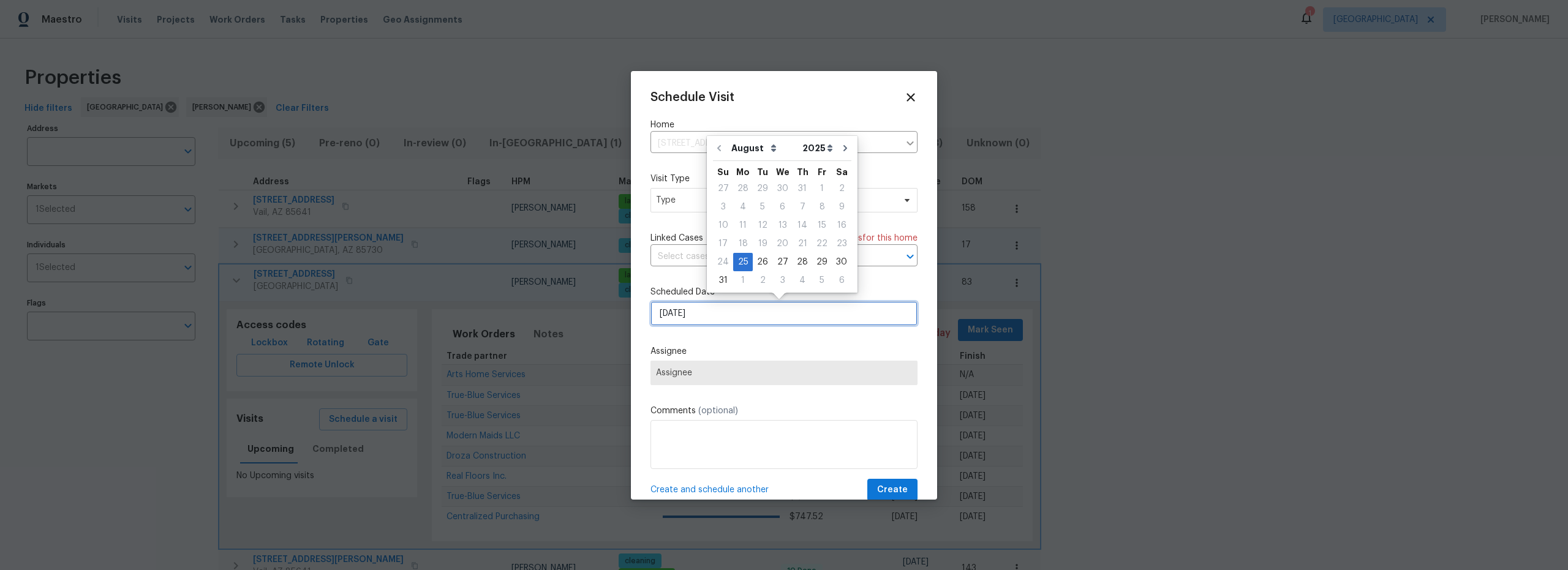
click at [704, 323] on input "8/25/2025" at bounding box center [784, 314] width 267 height 25
click at [779, 259] on div "27" at bounding box center [782, 262] width 21 height 17
type input "8/27/2025"
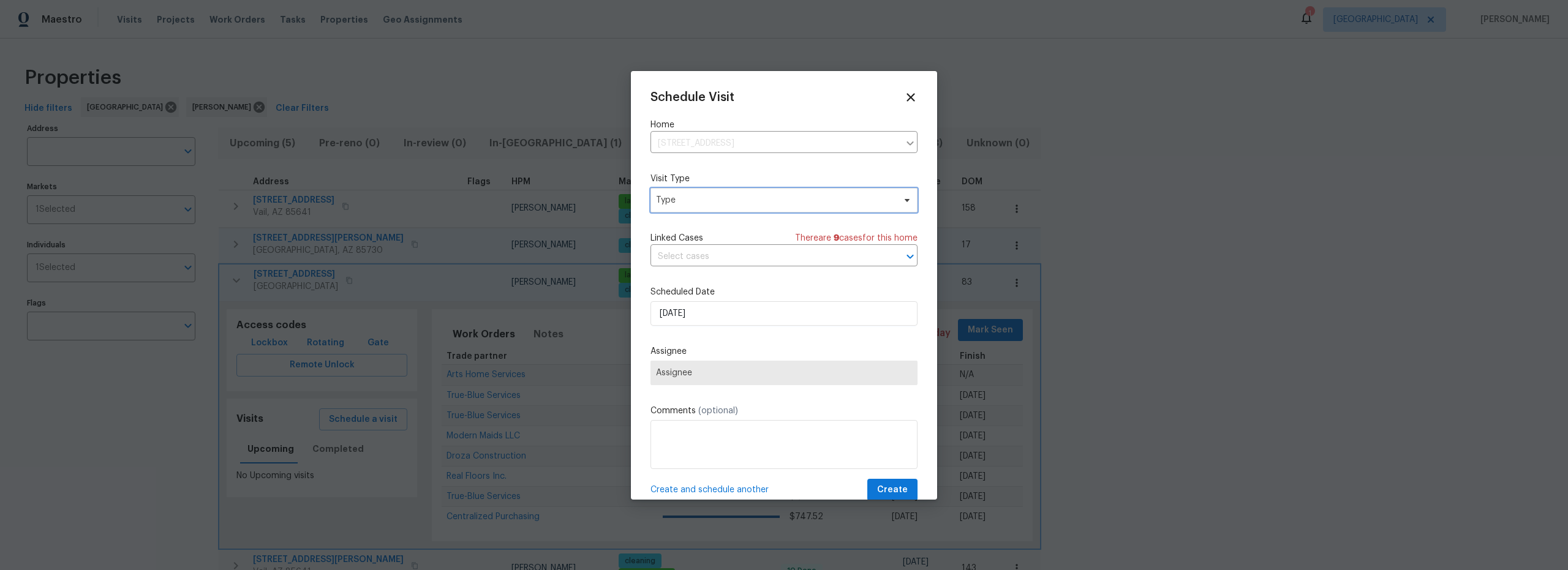
click at [735, 209] on span "Type" at bounding box center [784, 200] width 267 height 25
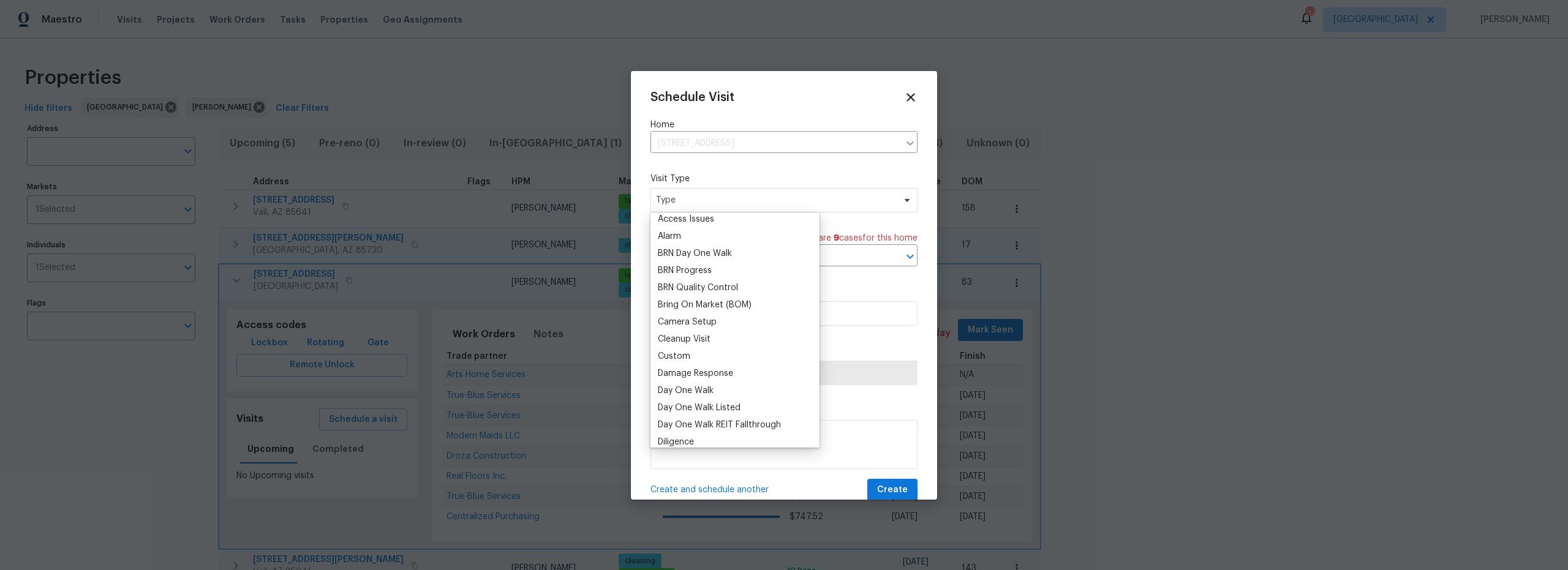
scroll to position [353, 0]
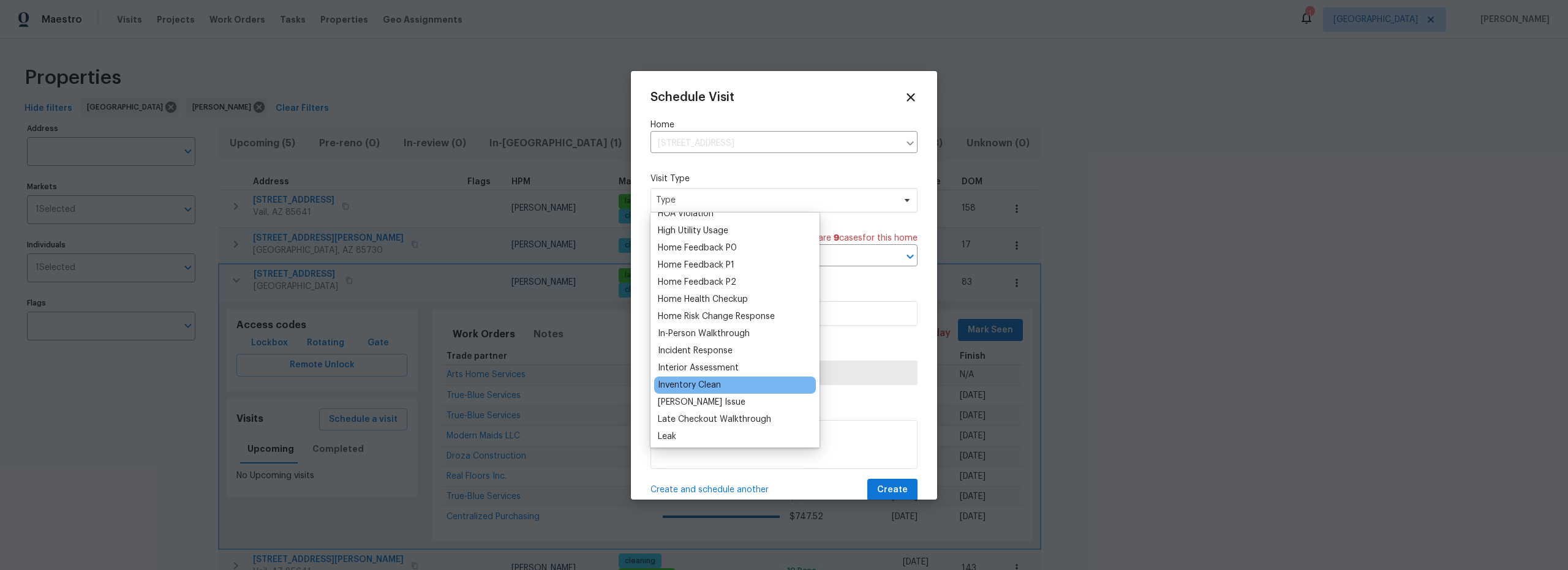
click at [713, 386] on div "Inventory Clean" at bounding box center [690, 385] width 63 height 12
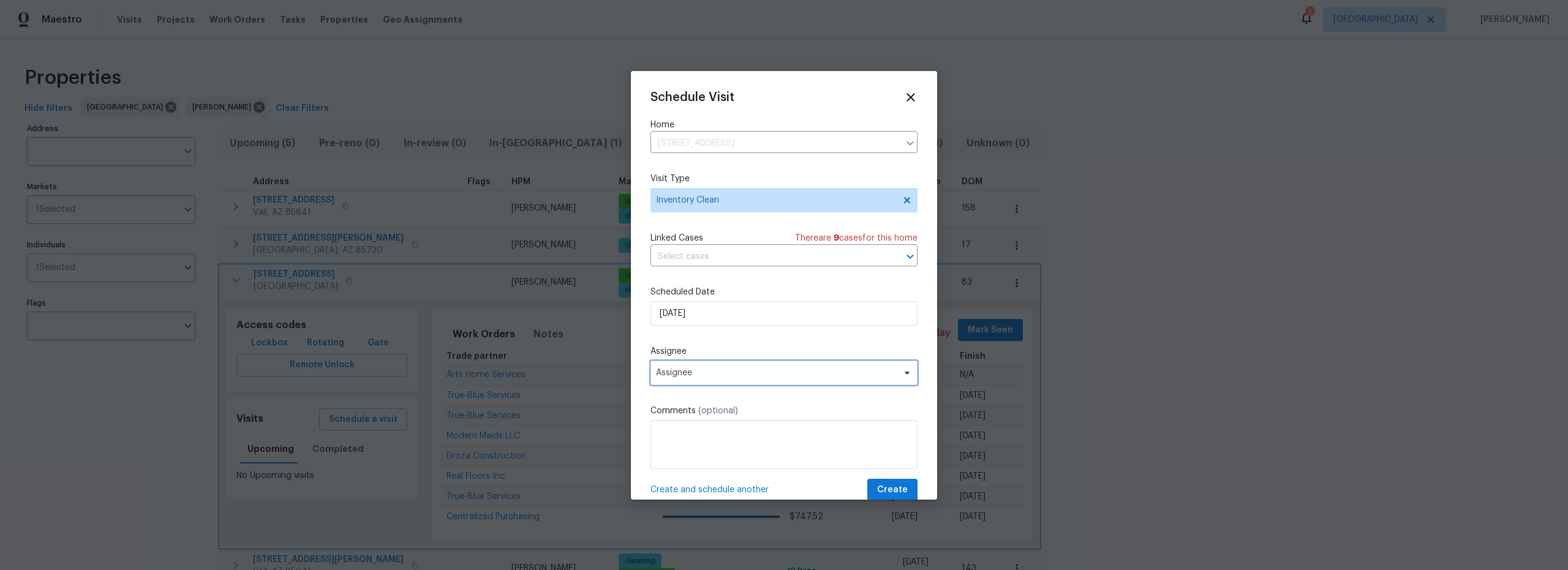
click at [734, 375] on span "Assignee" at bounding box center [775, 373] width 240 height 9
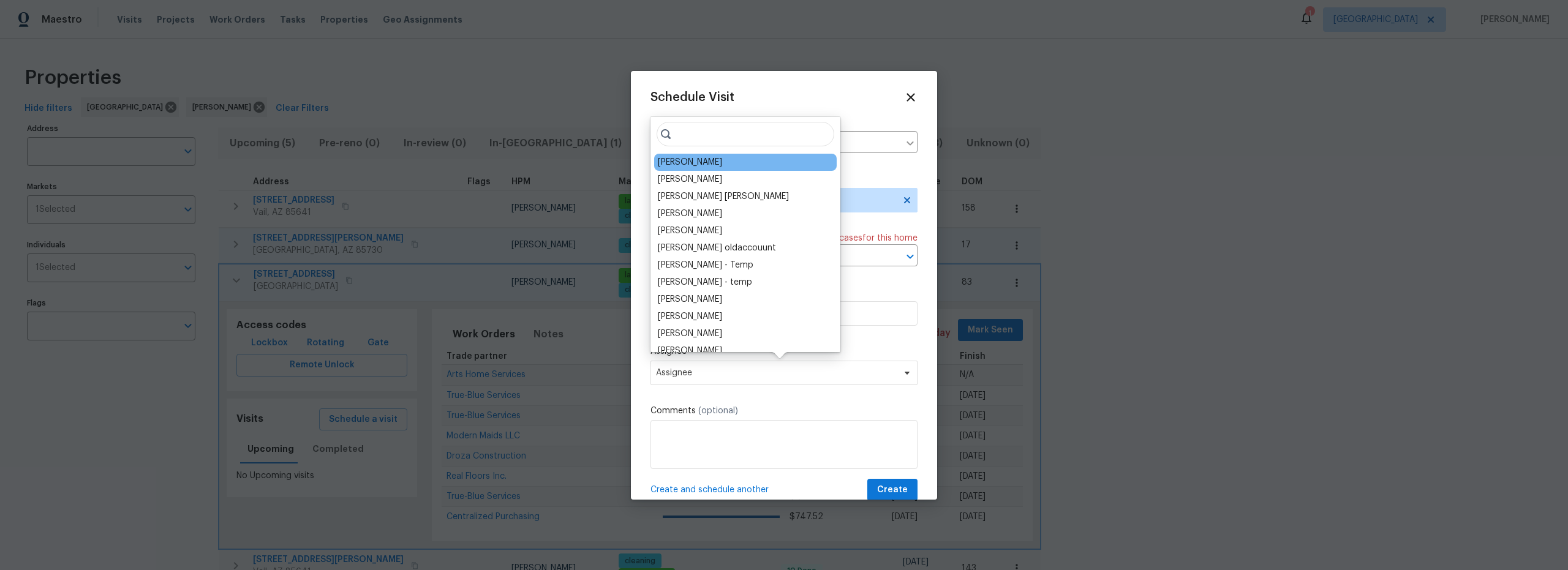
click at [693, 166] on div "[PERSON_NAME]" at bounding box center [690, 162] width 64 height 12
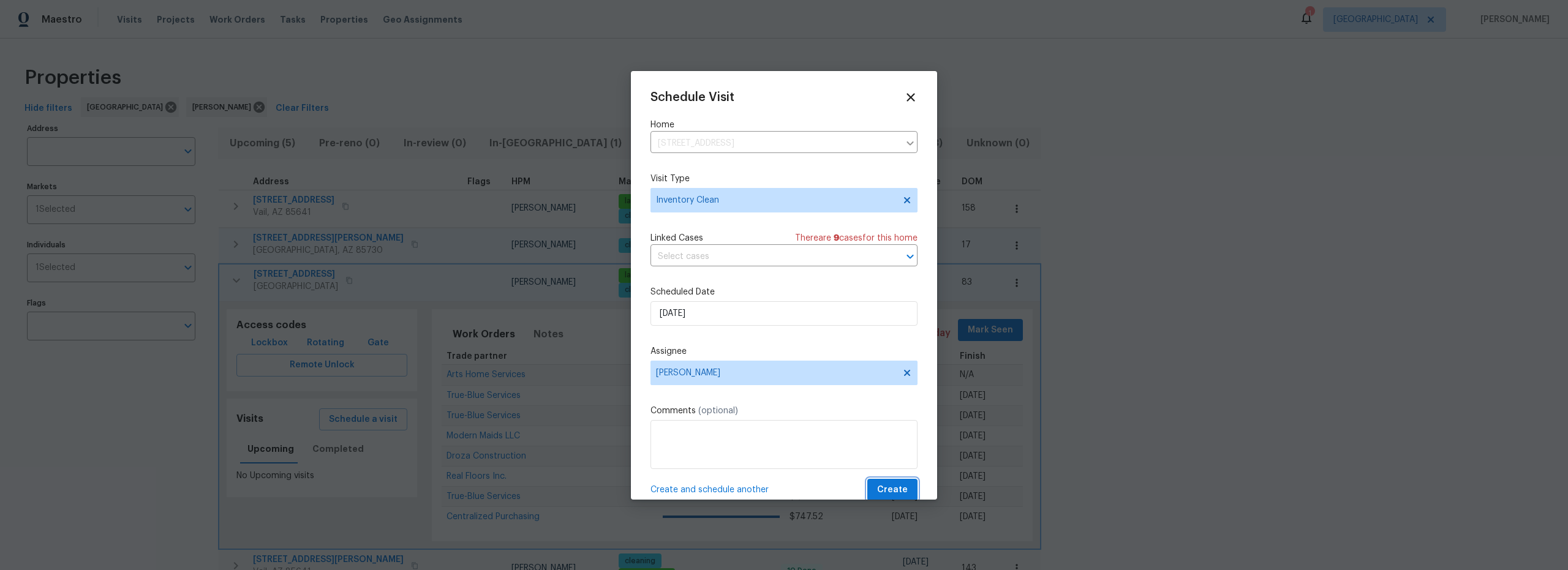
click at [877, 489] on span "Create" at bounding box center [892, 490] width 31 height 15
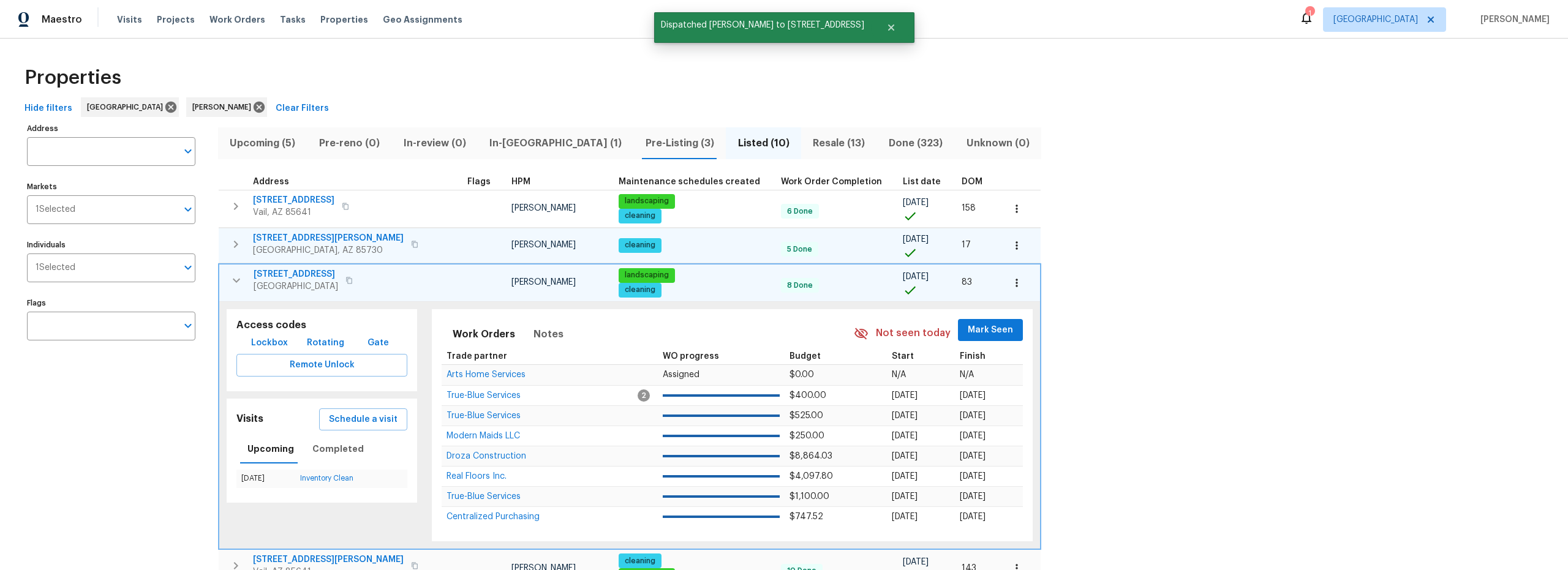
click at [234, 275] on icon "button" at bounding box center [236, 280] width 15 height 15
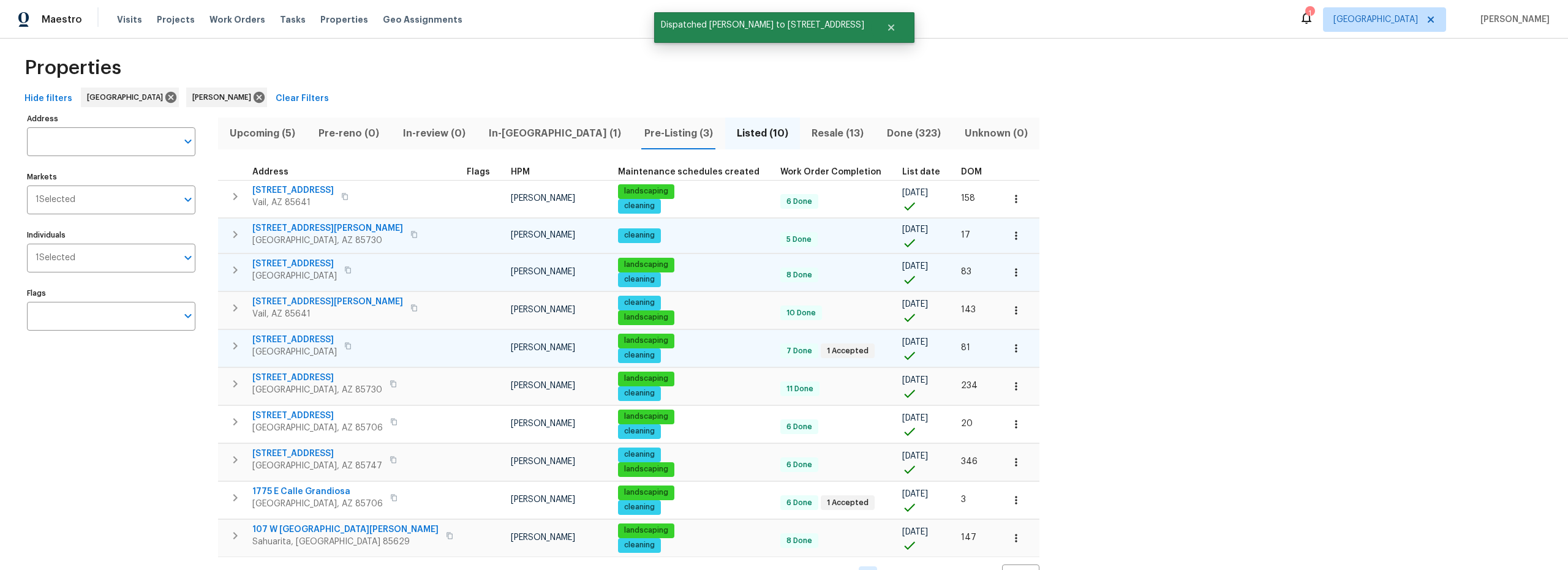
scroll to position [10, 0]
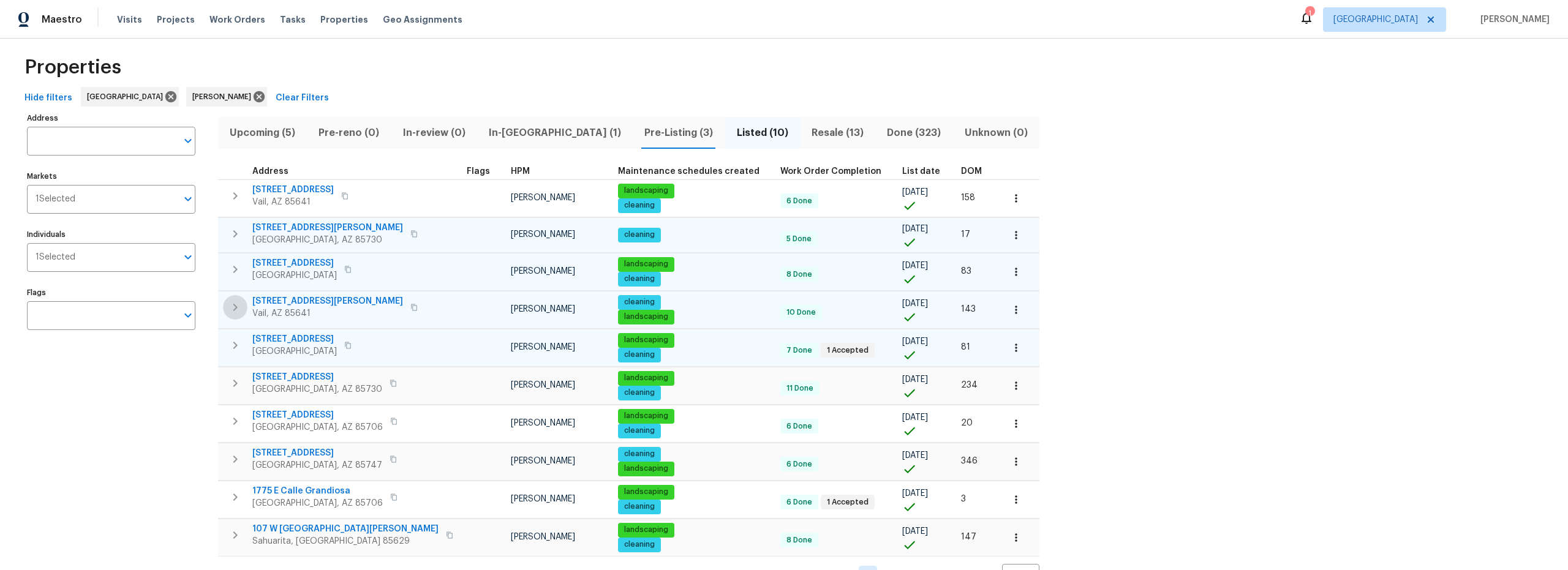
click at [239, 309] on icon "button" at bounding box center [235, 307] width 15 height 15
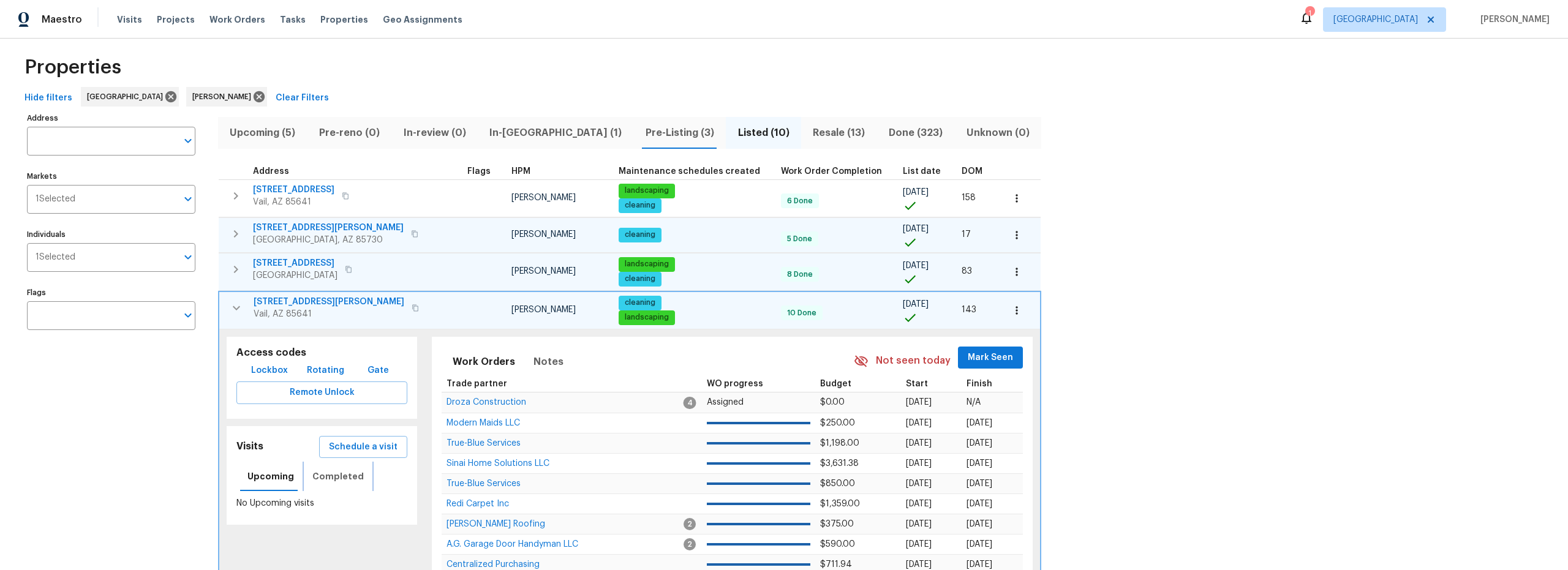
click at [333, 477] on span "Completed" at bounding box center [338, 477] width 51 height 15
click at [342, 447] on span "Schedule a visit" at bounding box center [363, 447] width 69 height 15
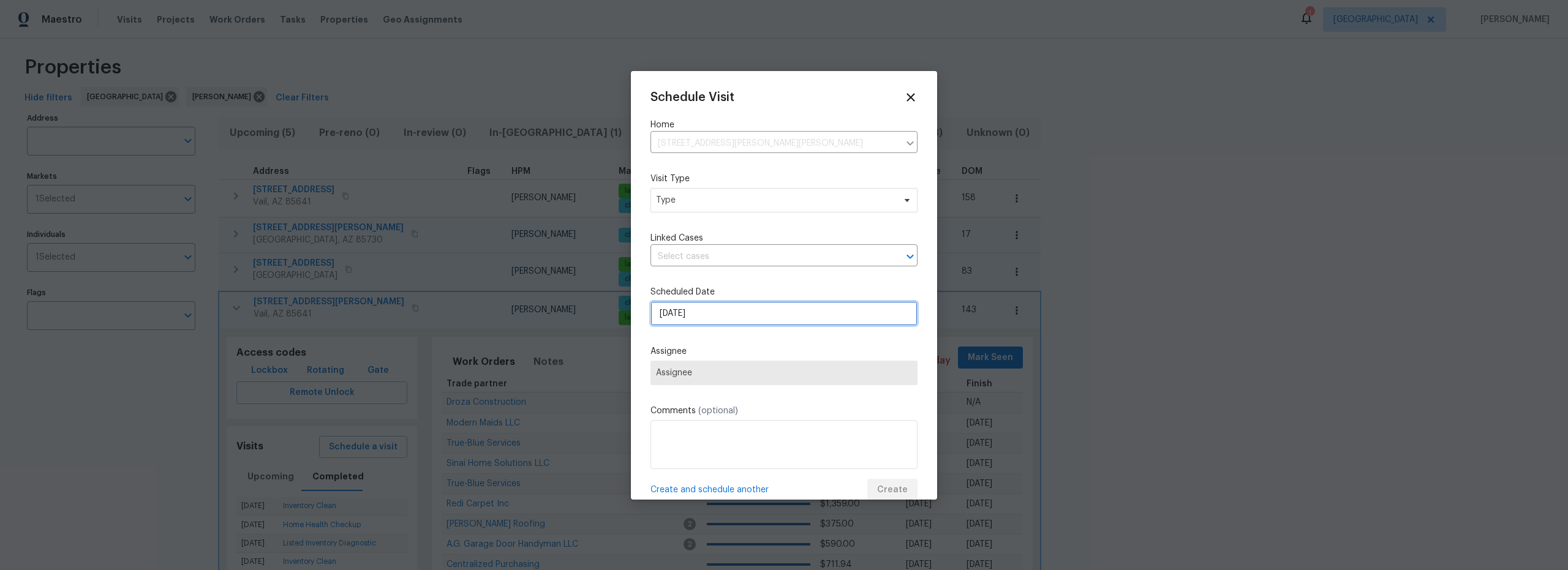
click at [729, 318] on input "8/25/2025" at bounding box center [784, 314] width 267 height 25
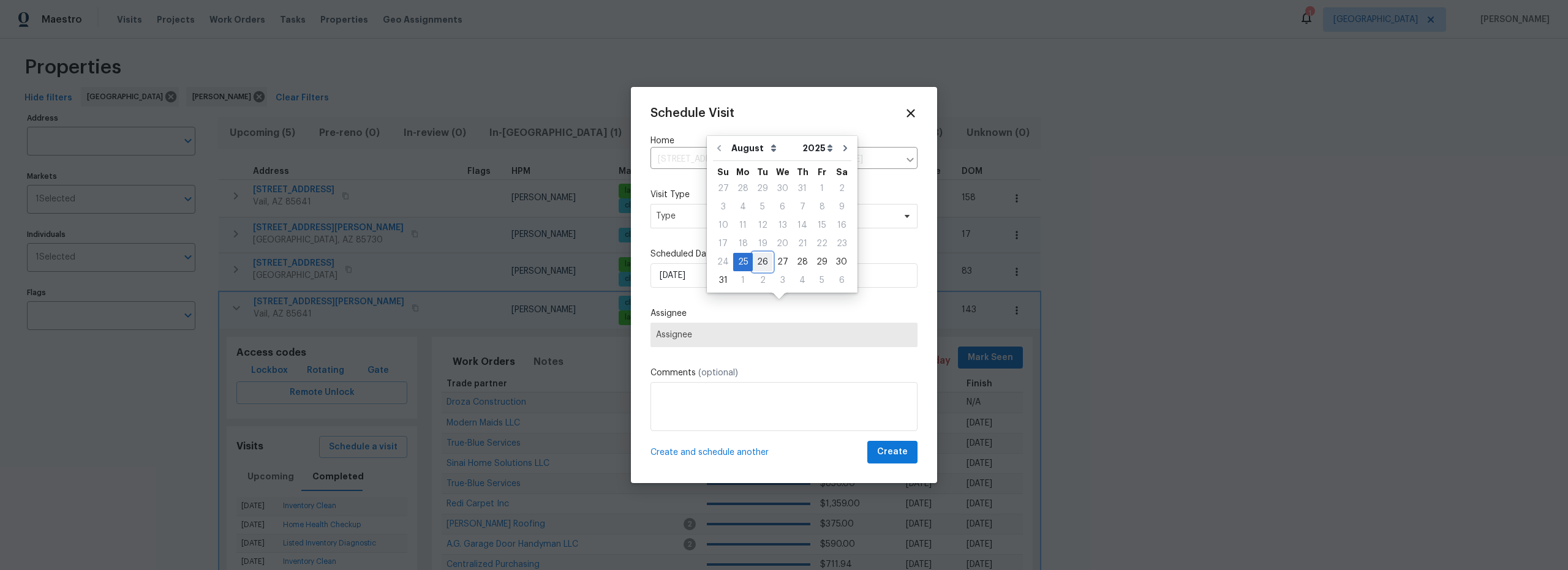
click at [761, 263] on div "26" at bounding box center [762, 262] width 20 height 17
type input "8/26/2025"
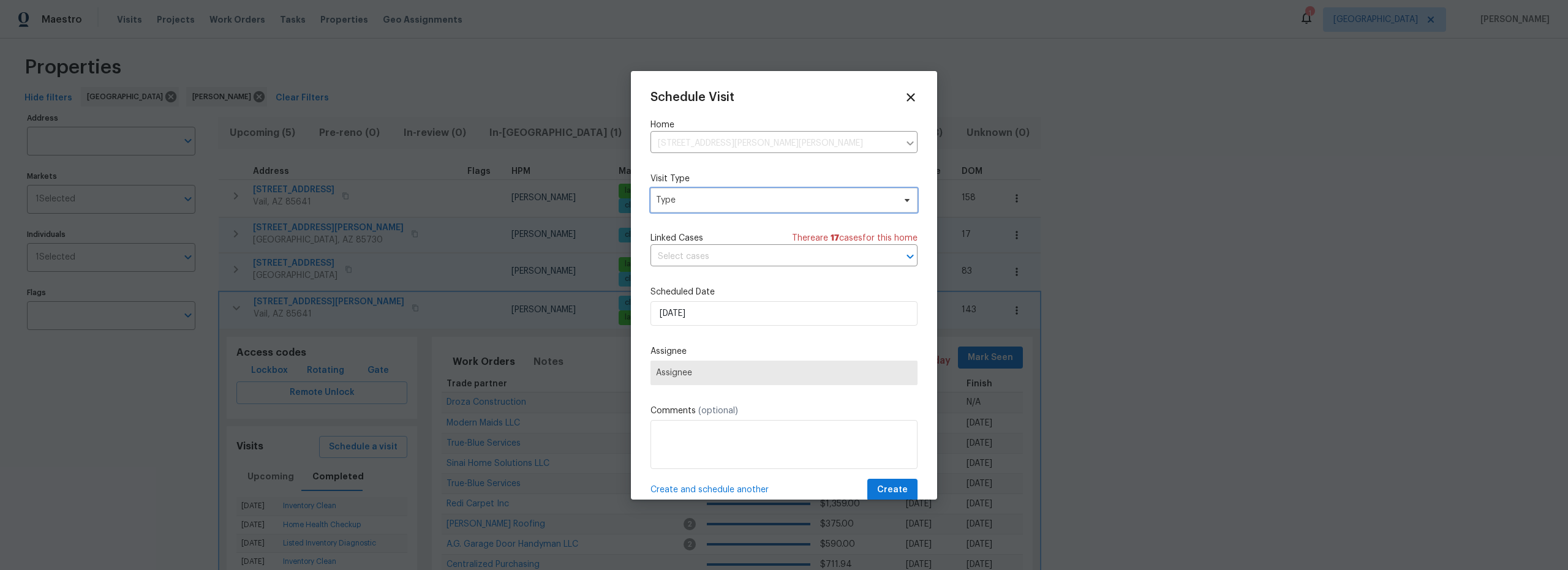
click at [704, 207] on span "Type" at bounding box center [784, 200] width 267 height 25
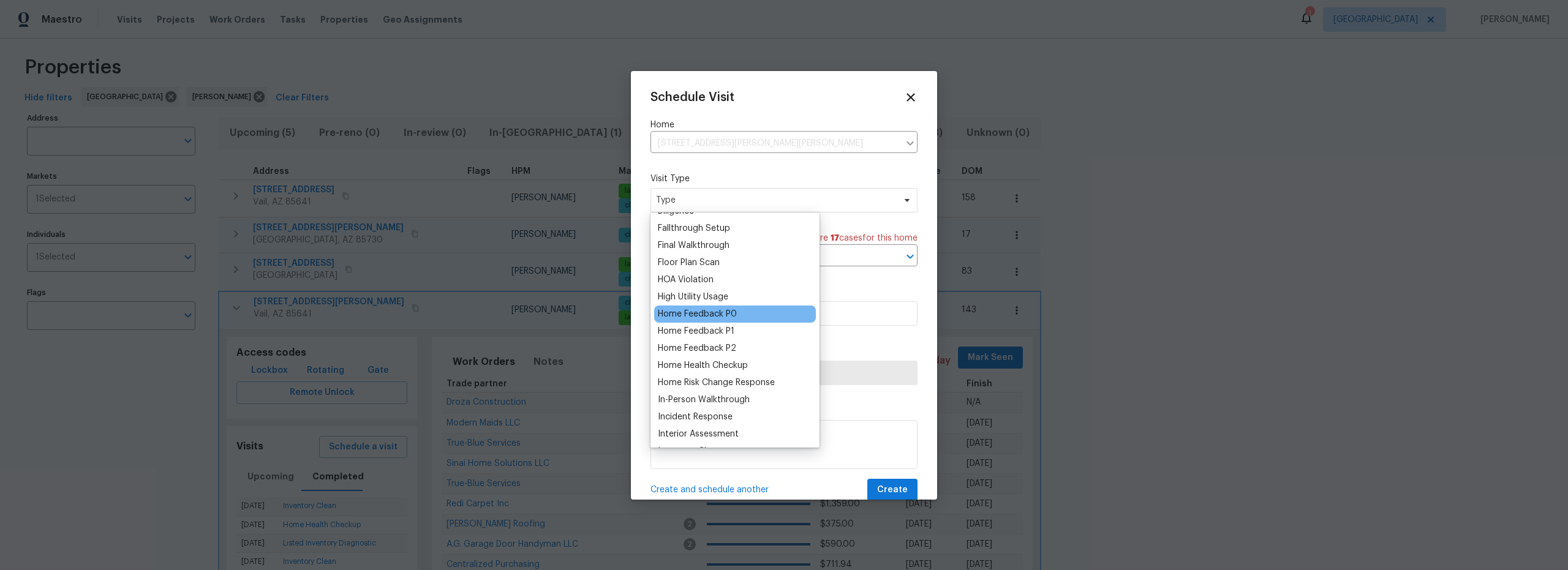
scroll to position [344, 0]
click at [709, 394] on div "Inventory Clean" at bounding box center [690, 394] width 63 height 12
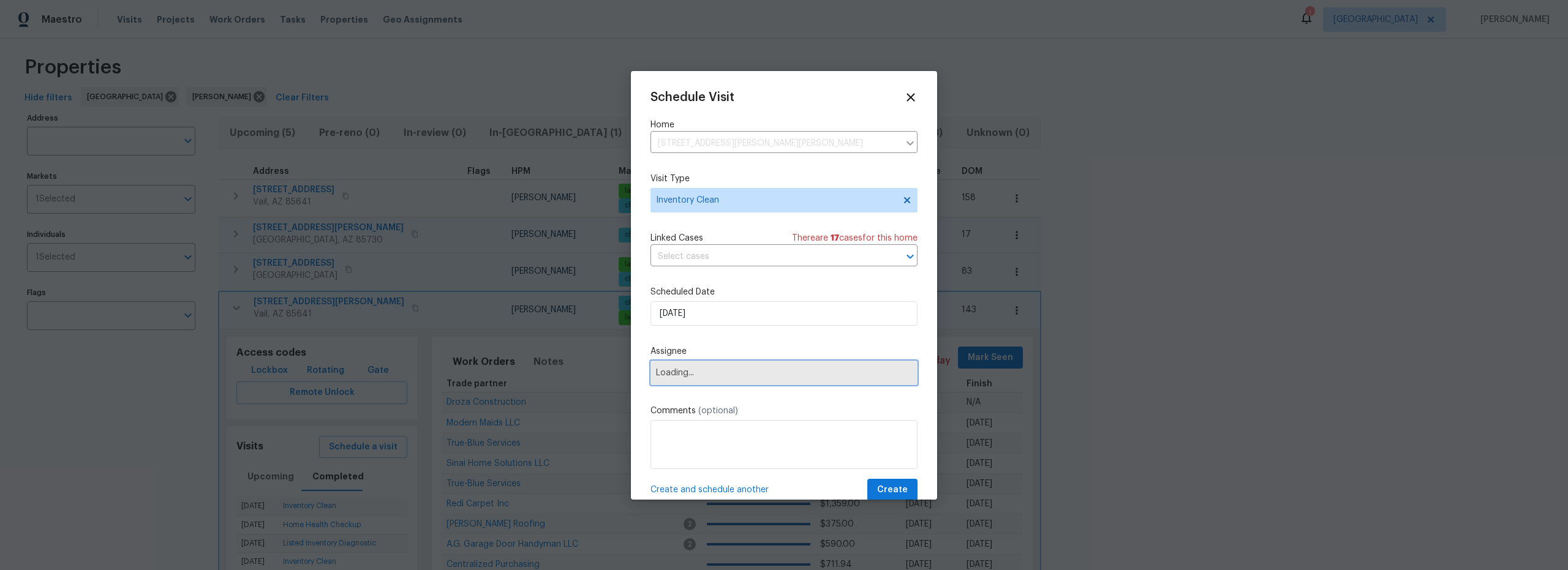
click at [734, 379] on span "Loading..." at bounding box center [784, 373] width 267 height 25
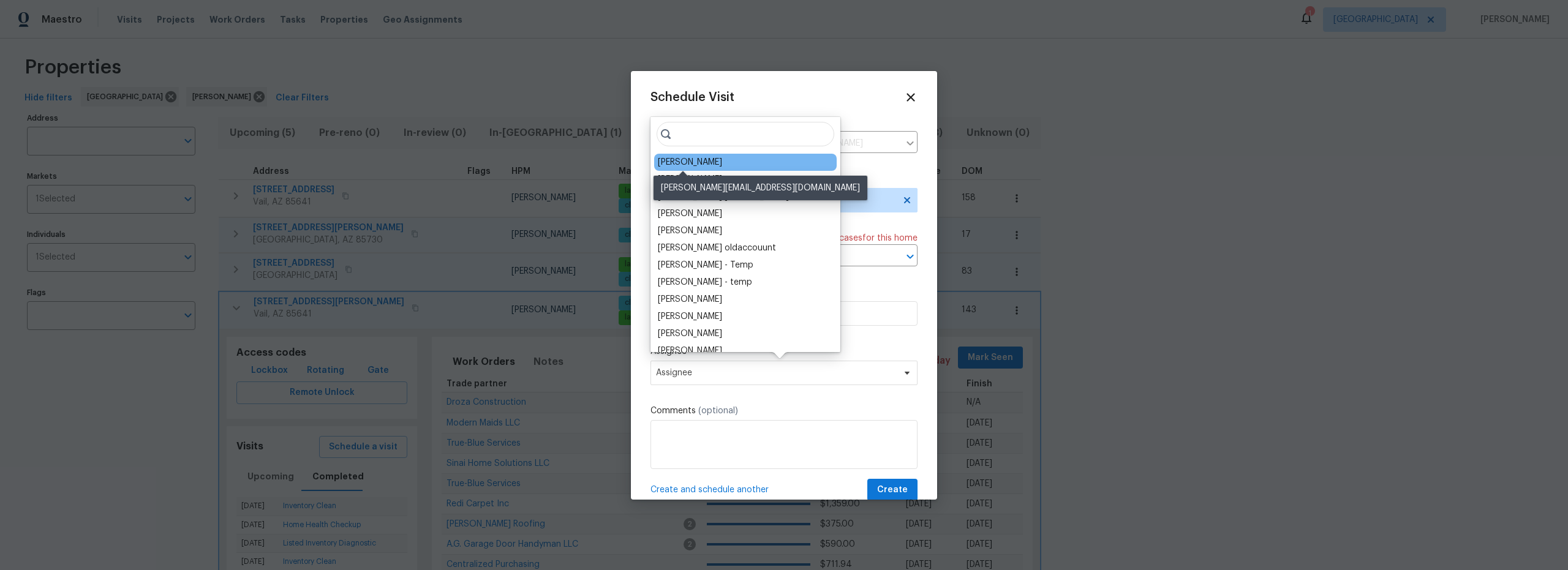
click at [691, 165] on div "[PERSON_NAME]" at bounding box center [690, 162] width 64 height 12
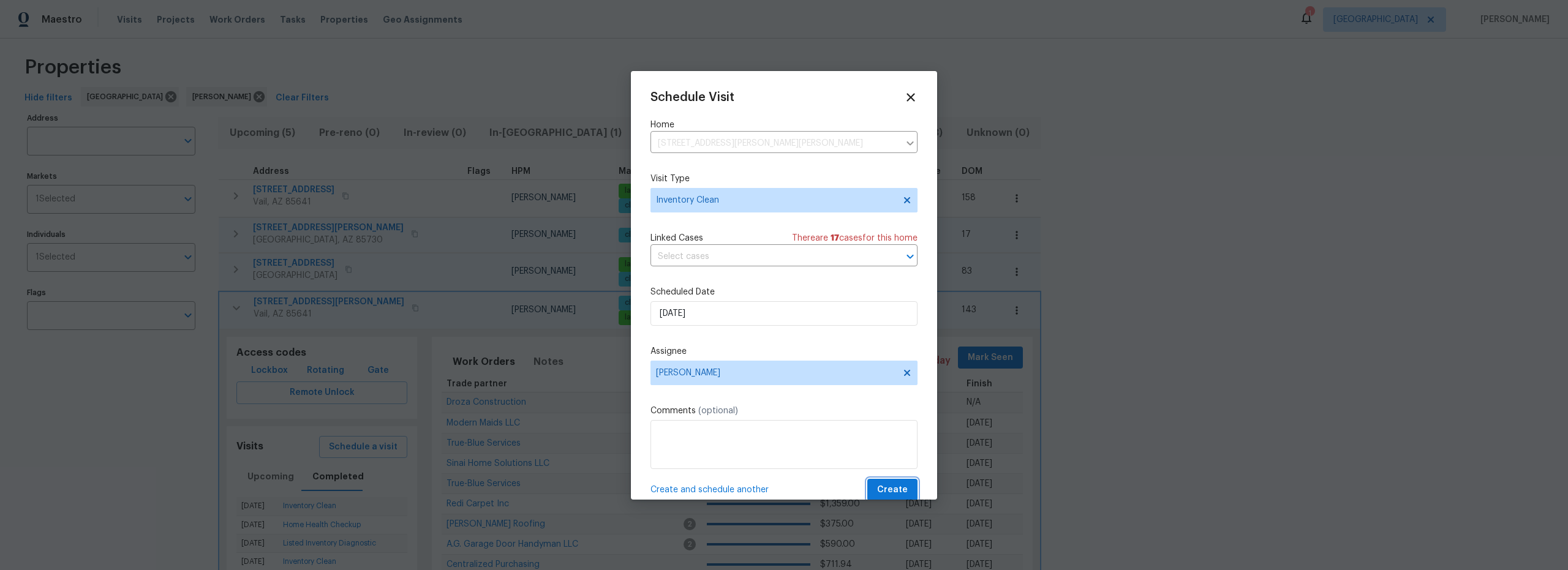
click at [881, 484] on span "Create" at bounding box center [892, 490] width 31 height 15
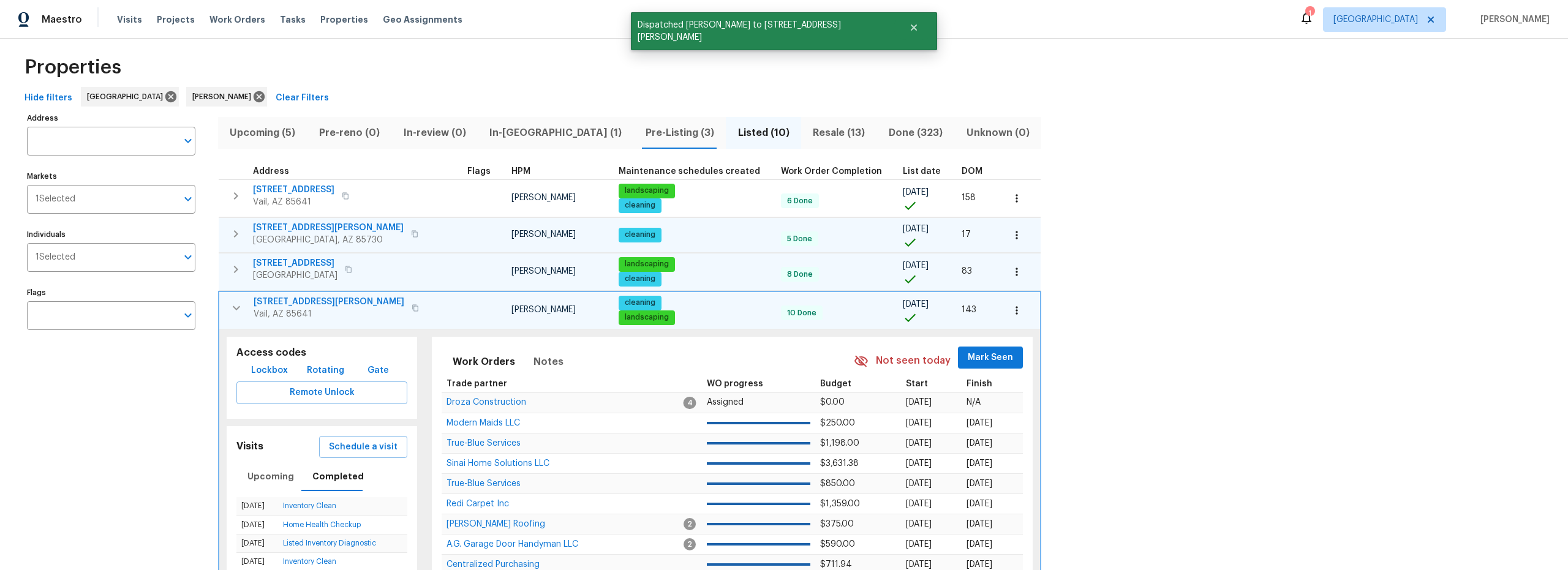
click at [234, 308] on icon "button" at bounding box center [236, 308] width 15 height 15
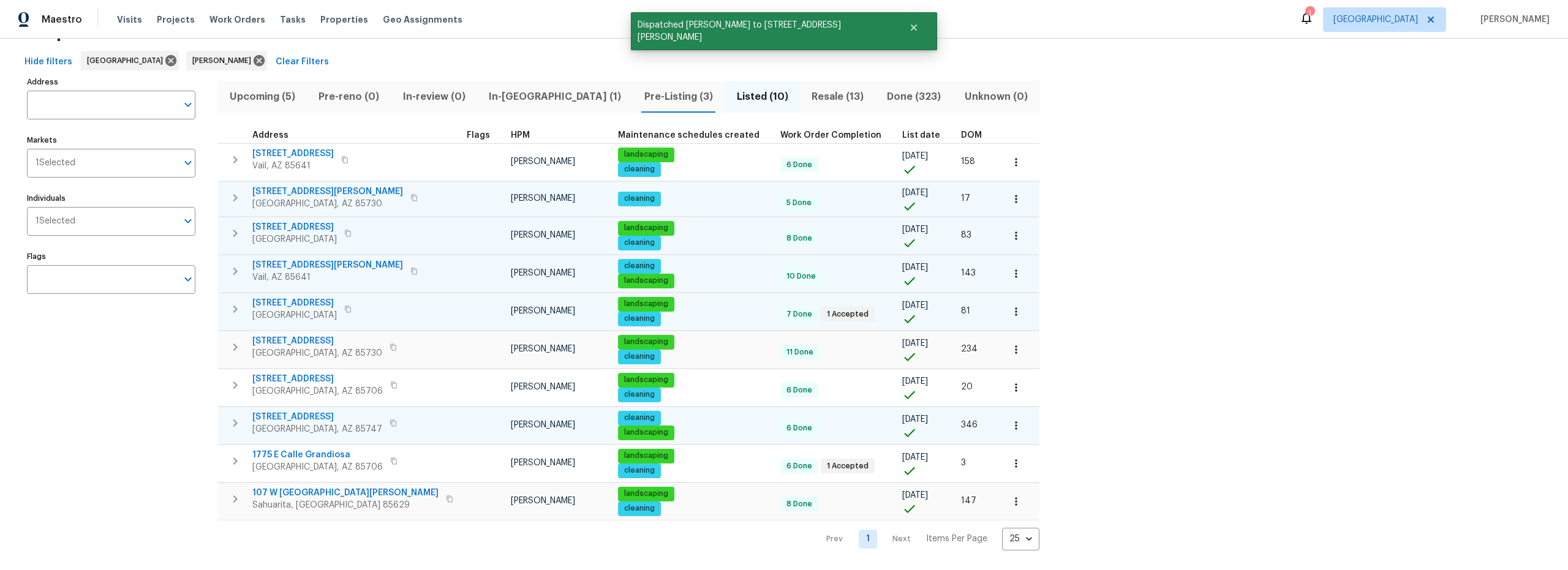
scroll to position [56, 0]
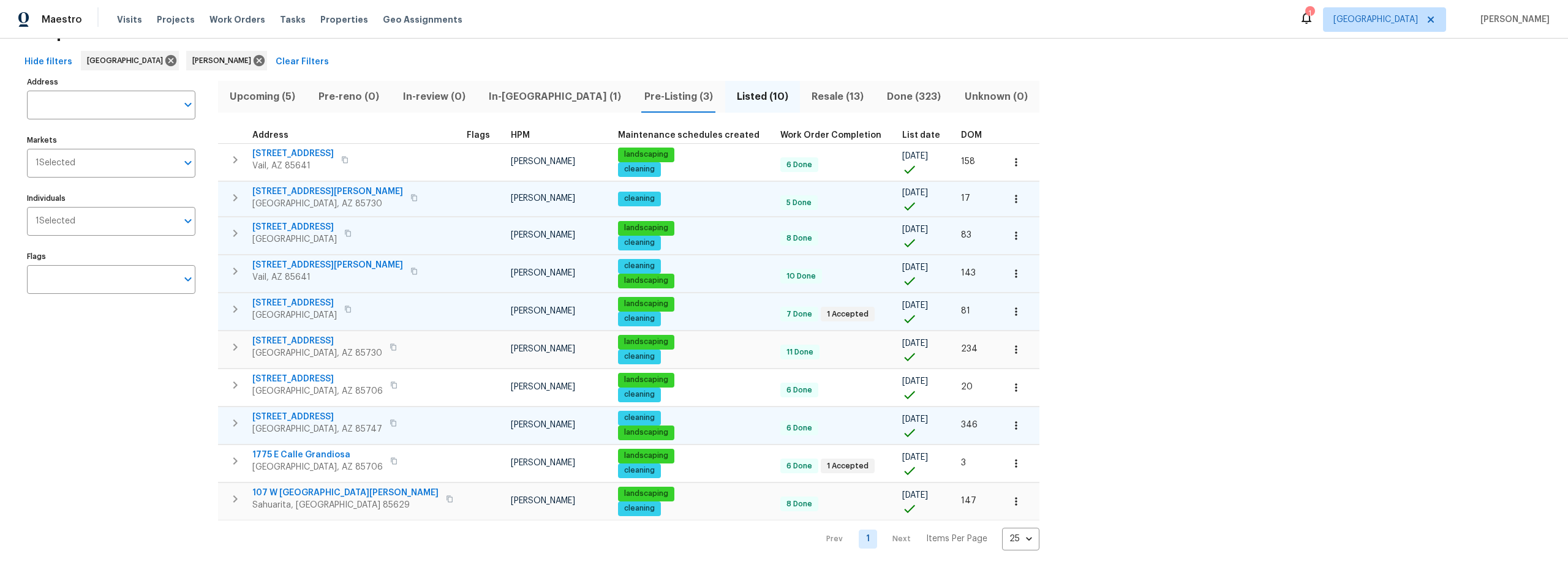
click at [232, 416] on icon "button" at bounding box center [235, 423] width 15 height 15
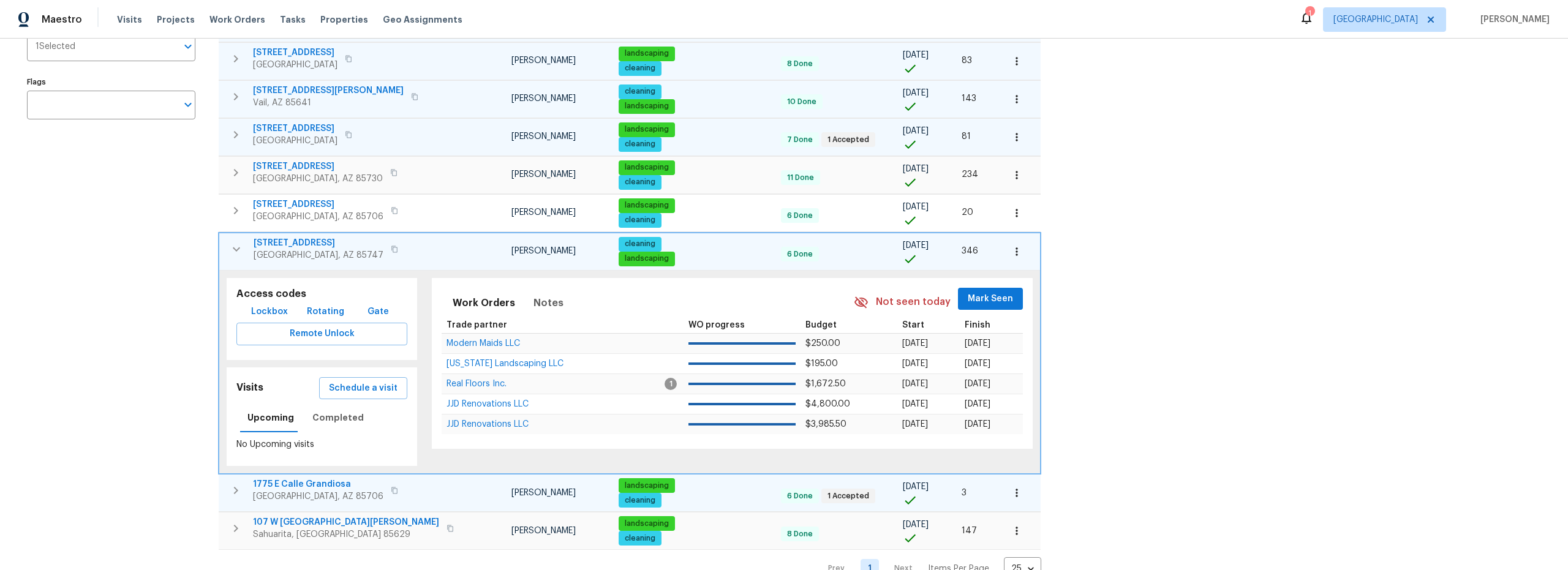
scroll to position [222, 0]
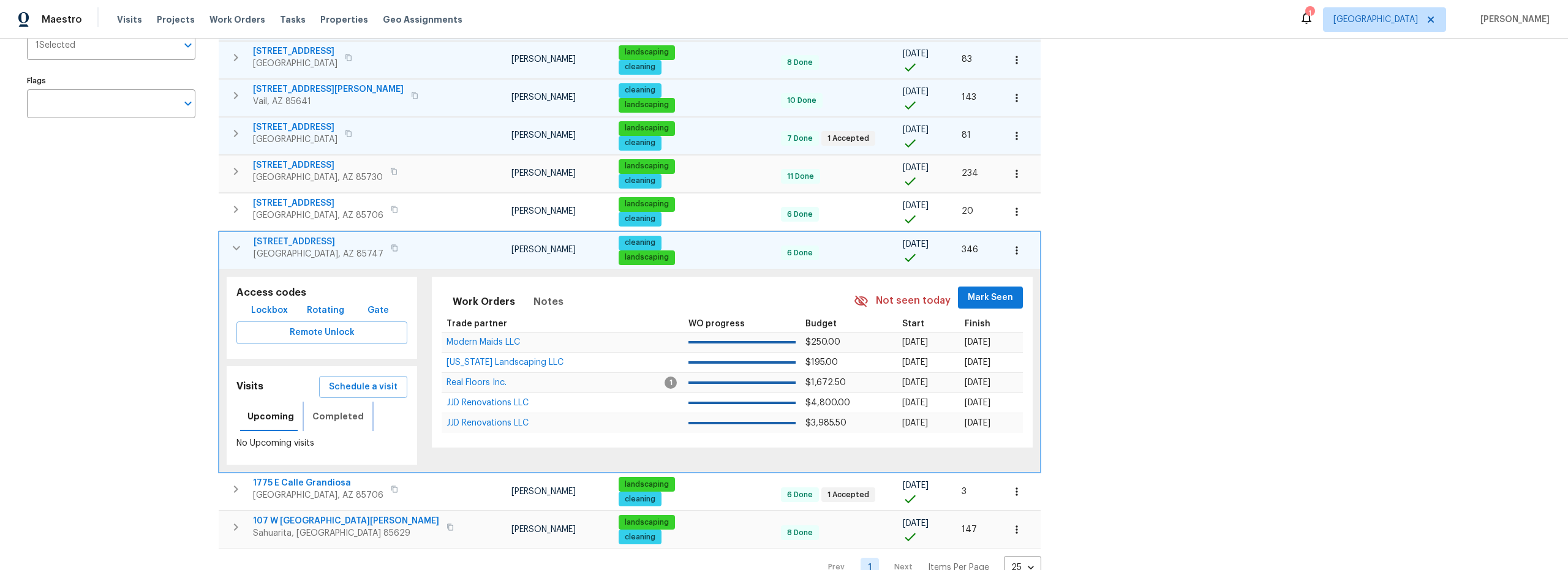
click at [340, 420] on span "Completed" at bounding box center [338, 417] width 51 height 15
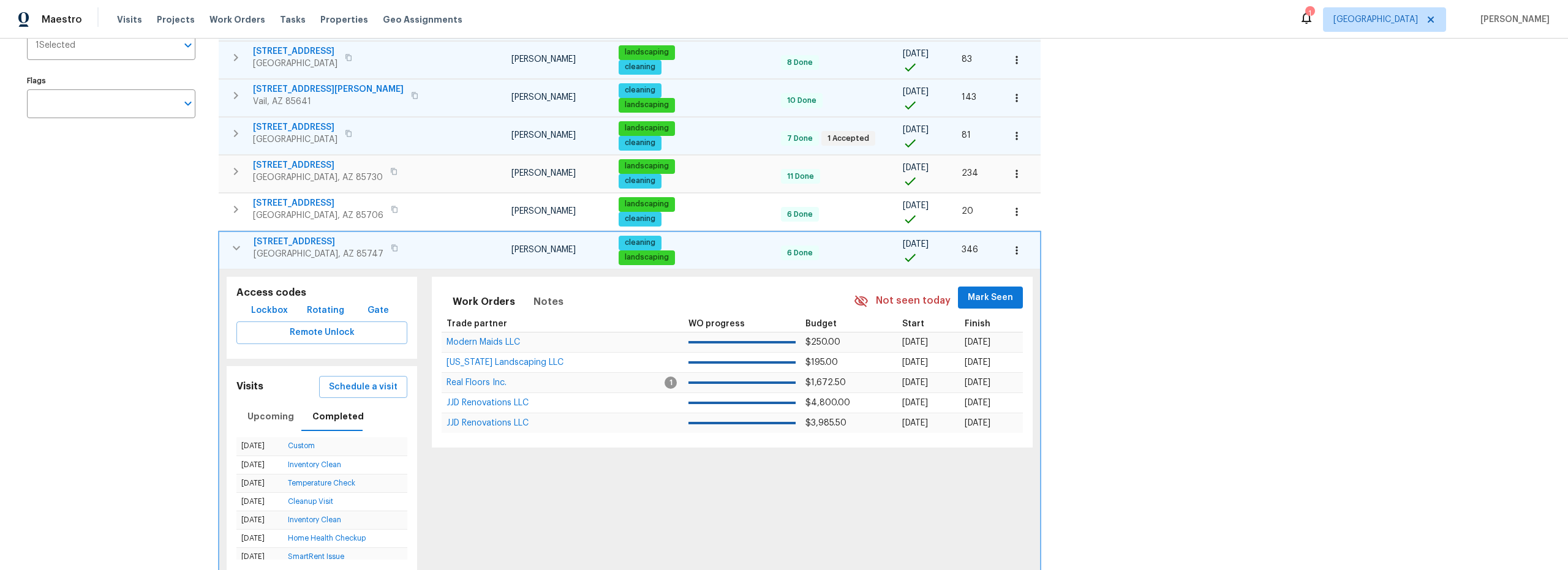
click at [234, 249] on icon "button" at bounding box center [236, 248] width 15 height 15
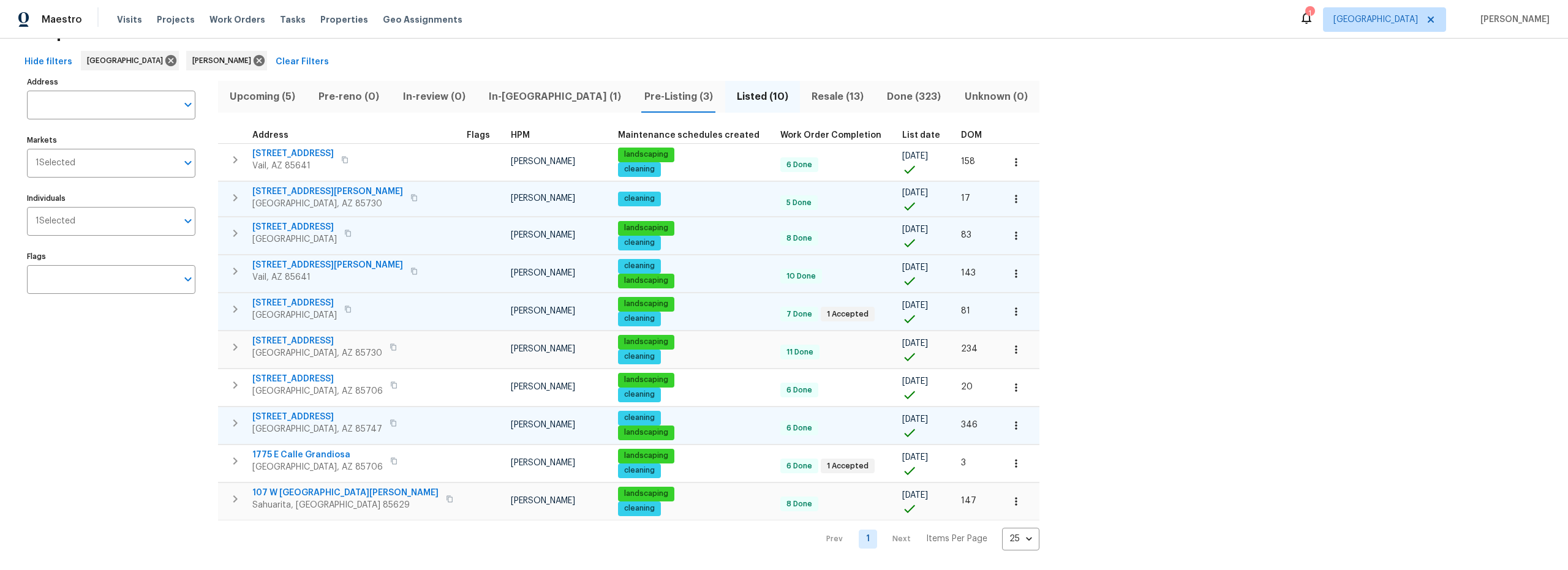
scroll to position [56, 0]
click at [237, 417] on icon "button" at bounding box center [235, 423] width 15 height 15
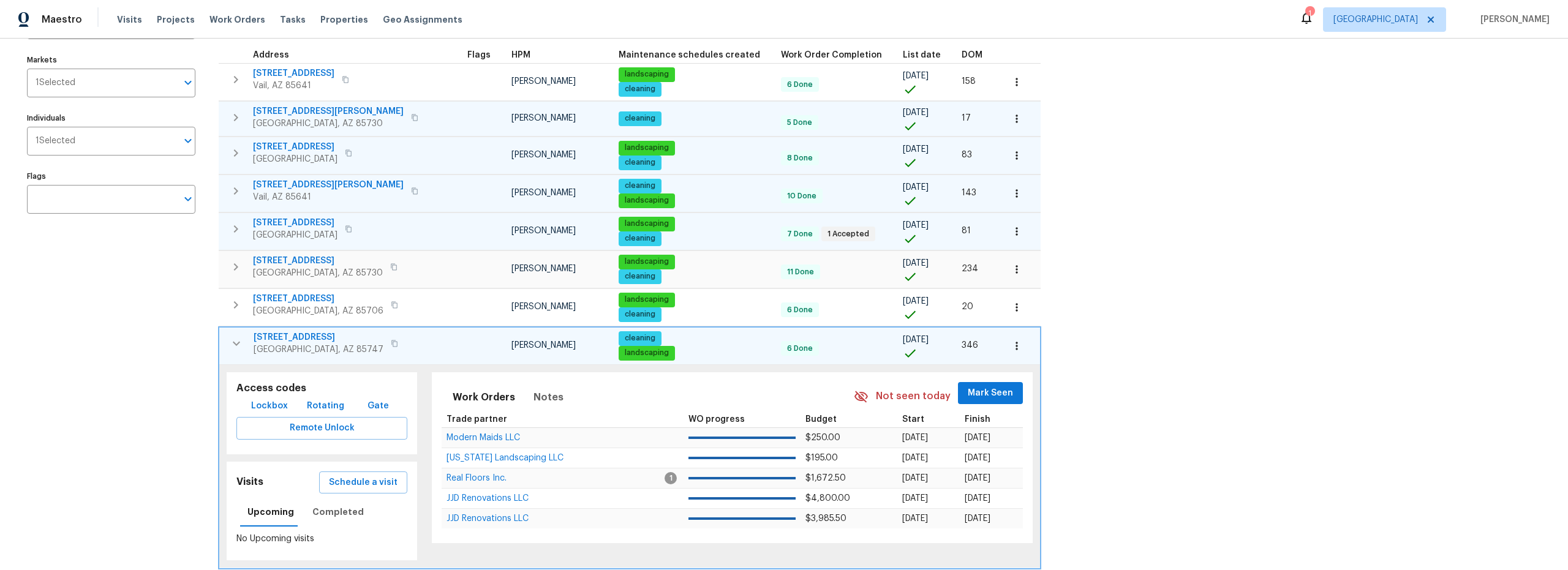
scroll to position [222, 0]
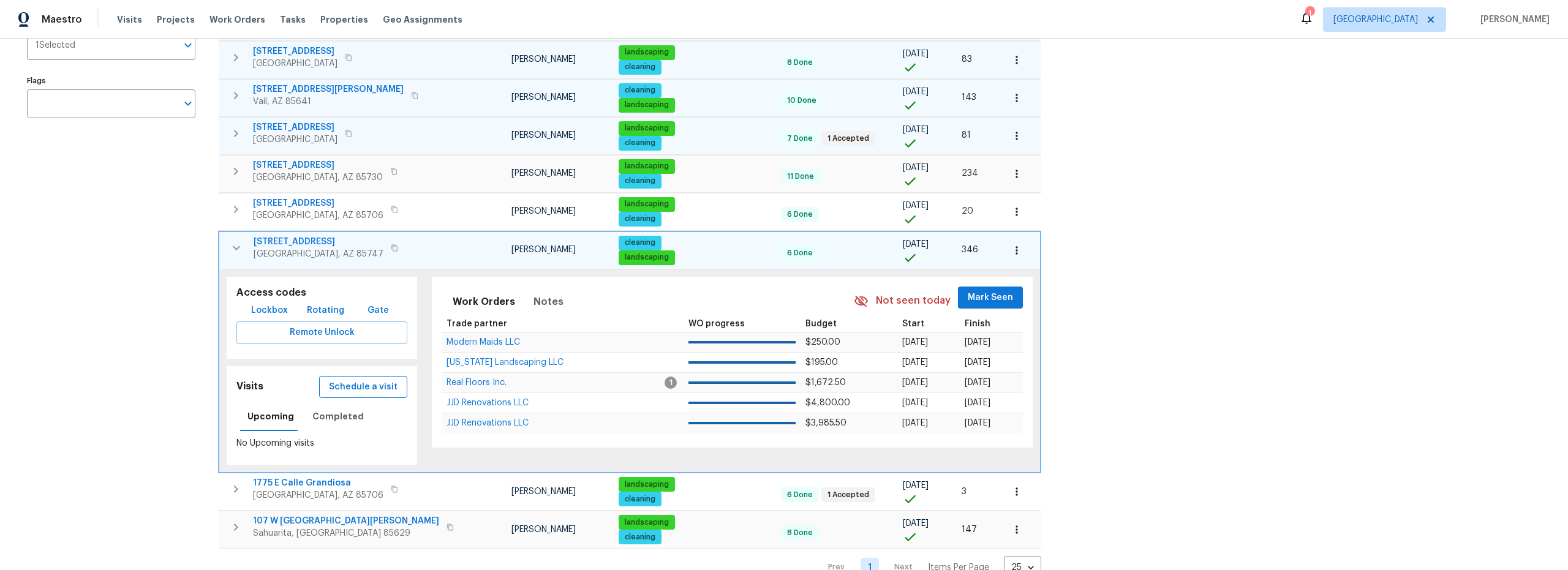
click at [349, 391] on span "Schedule a visit" at bounding box center [363, 387] width 69 height 15
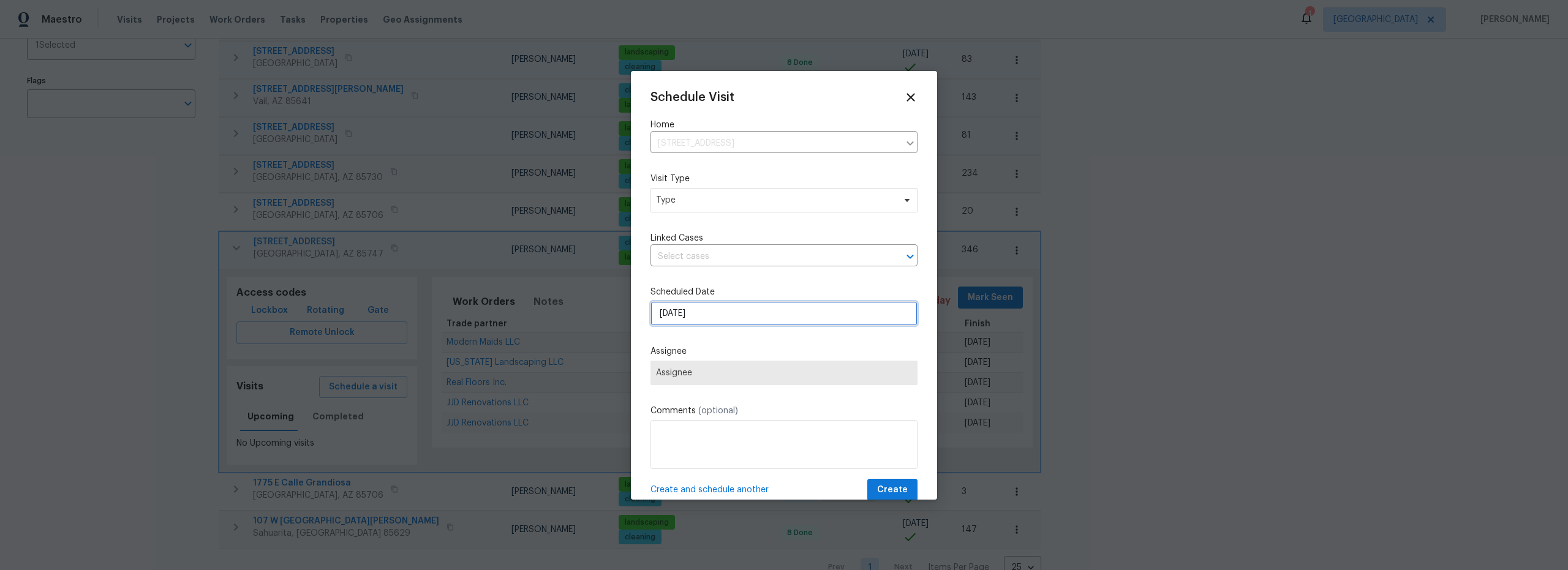
click at [709, 315] on input "8/25/2025" at bounding box center [784, 314] width 267 height 25
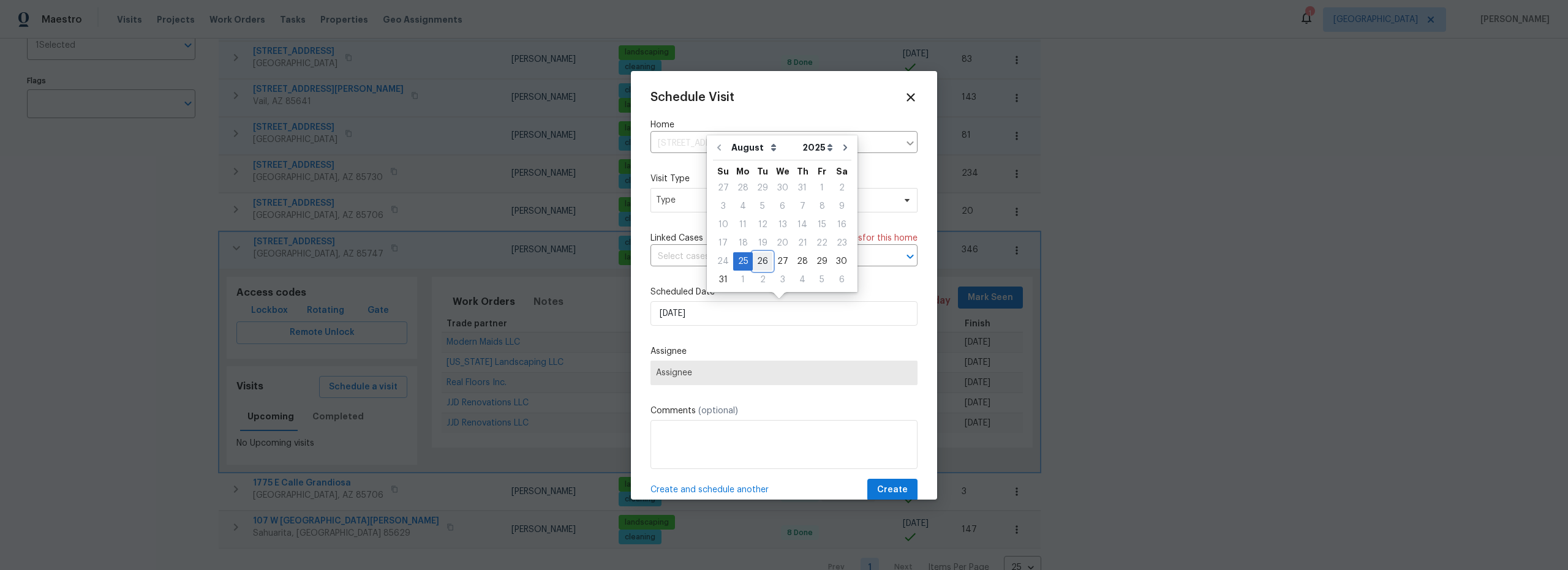
click at [761, 267] on div "26" at bounding box center [762, 261] width 20 height 17
type input "8/26/2025"
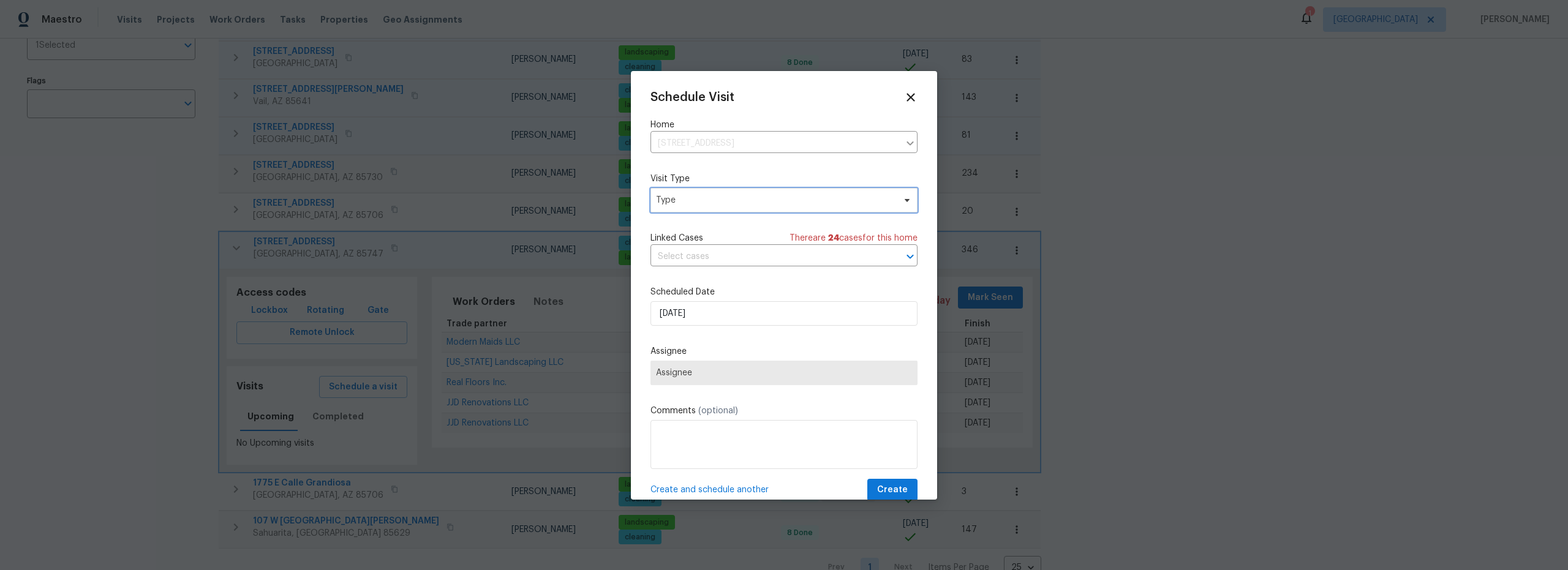
click at [711, 204] on span "Type" at bounding box center [775, 201] width 238 height 12
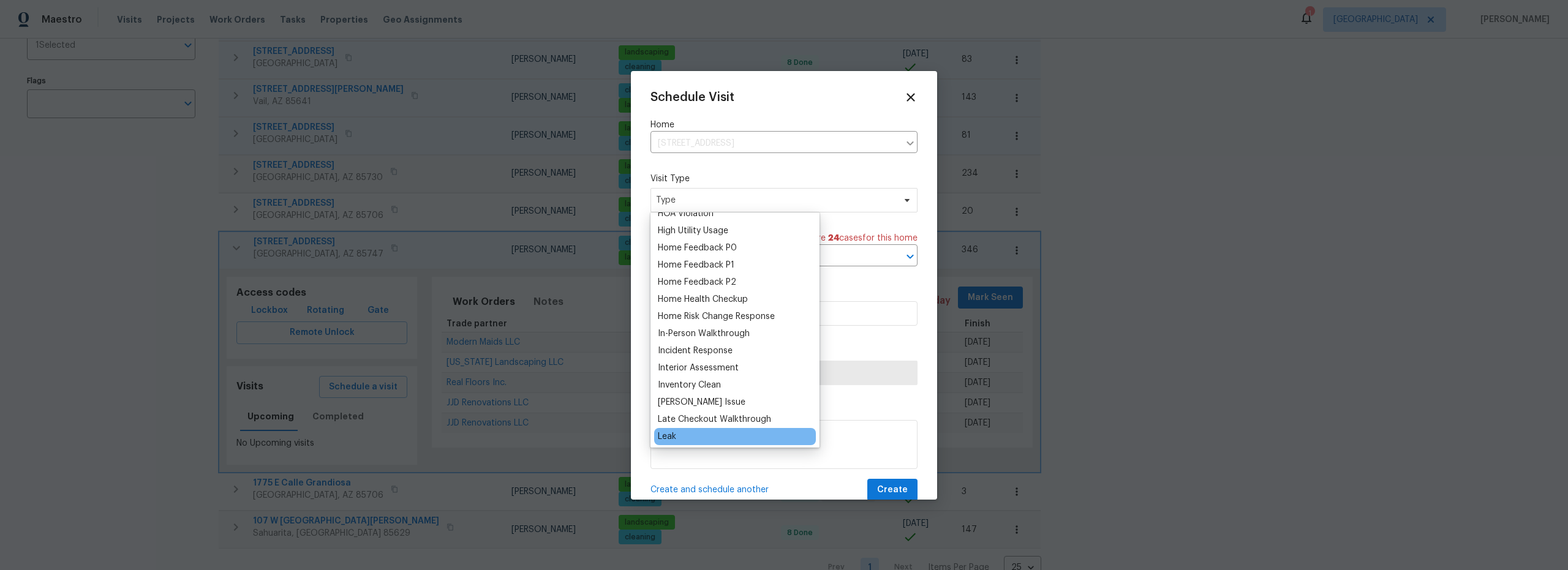
scroll to position [356, 0]
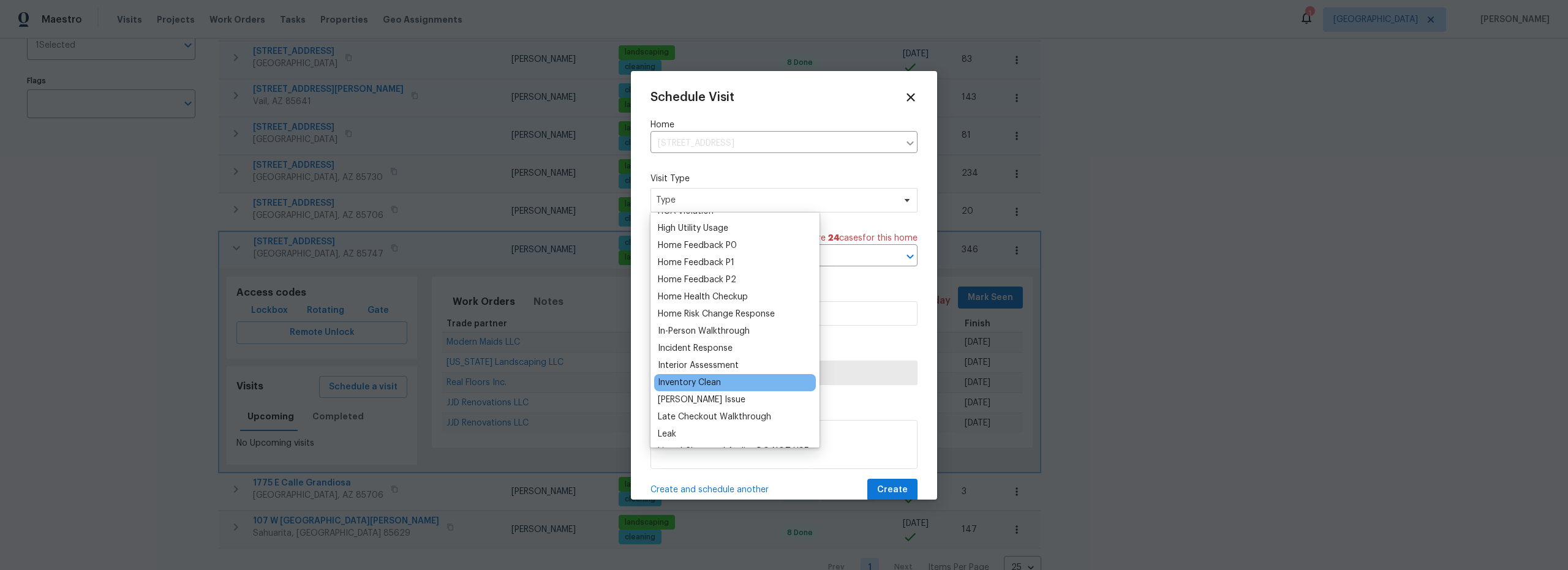
click at [709, 382] on div "Inventory Clean" at bounding box center [690, 383] width 63 height 12
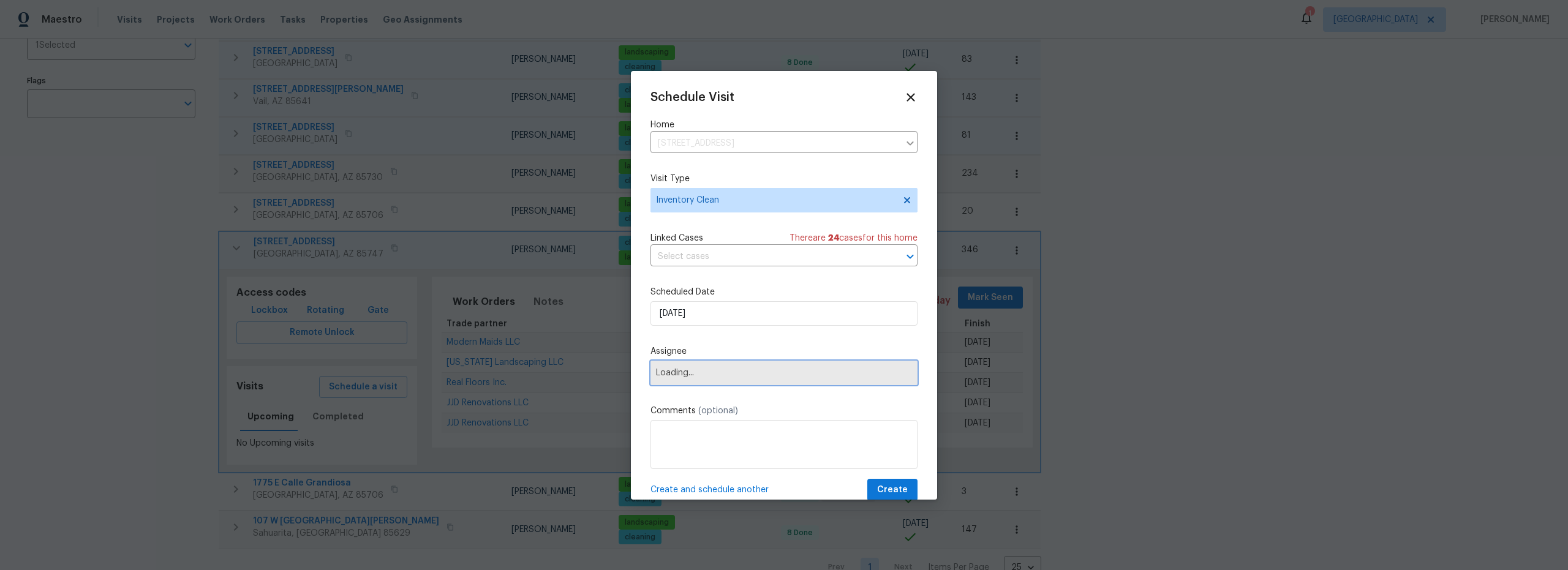
click at [742, 375] on span "Loading..." at bounding box center [783, 373] width 256 height 9
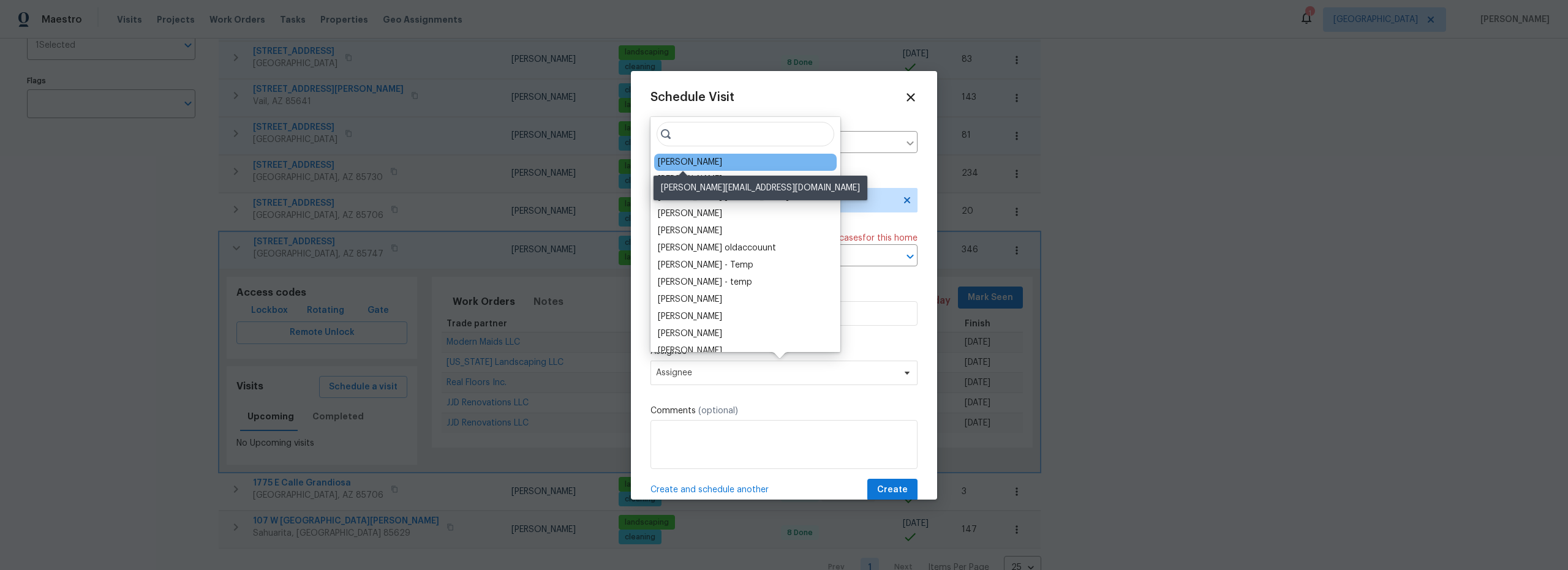
click at [702, 162] on div "[PERSON_NAME]" at bounding box center [690, 162] width 64 height 12
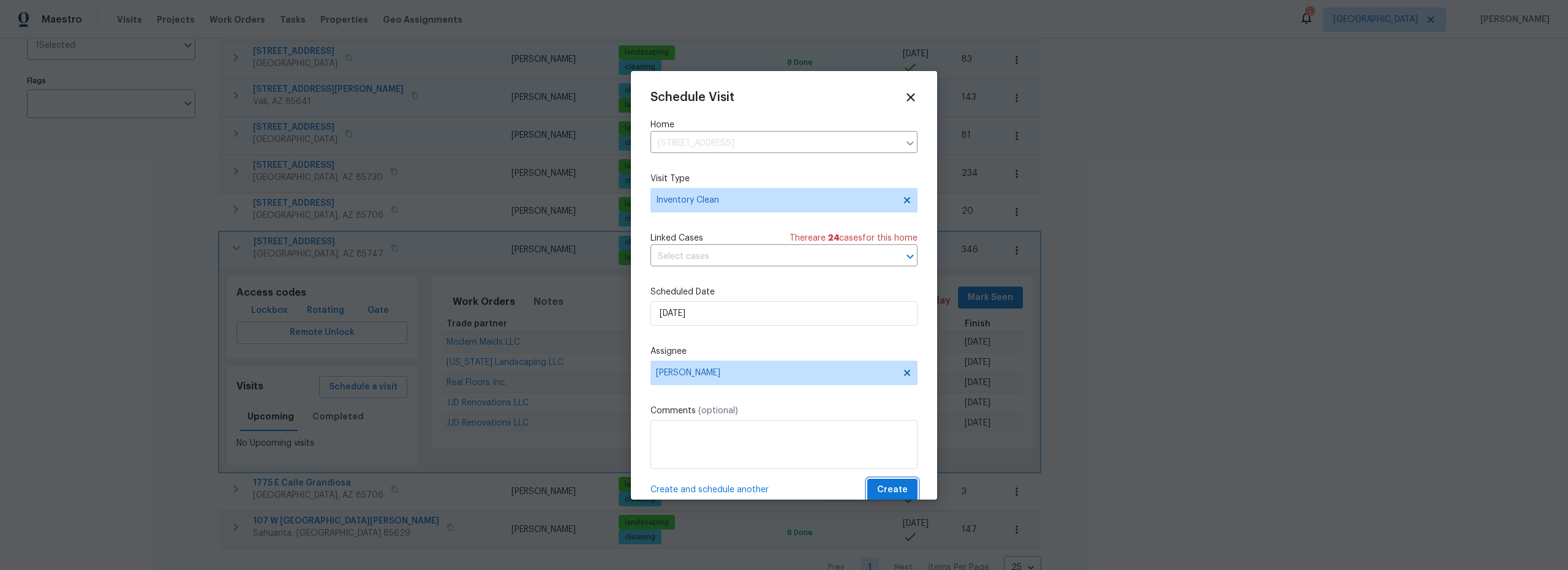
click at [885, 490] on span "Create" at bounding box center [892, 490] width 31 height 15
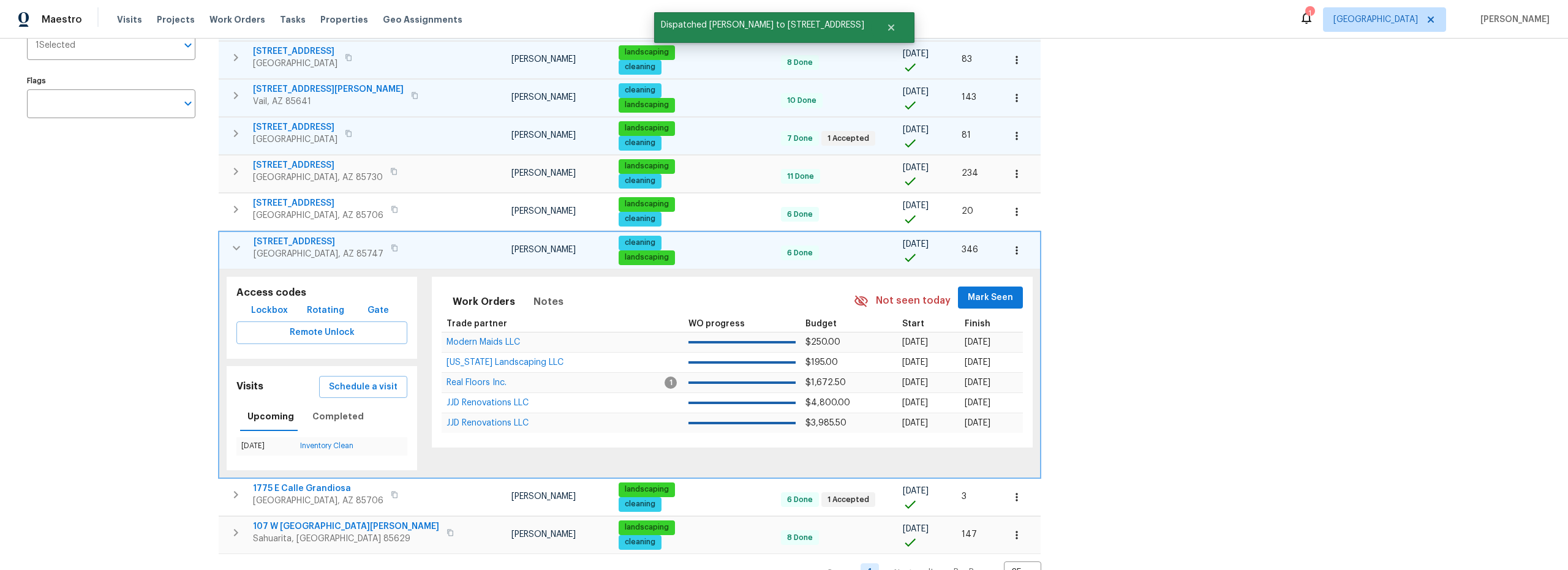
click at [231, 251] on icon "button" at bounding box center [236, 248] width 15 height 15
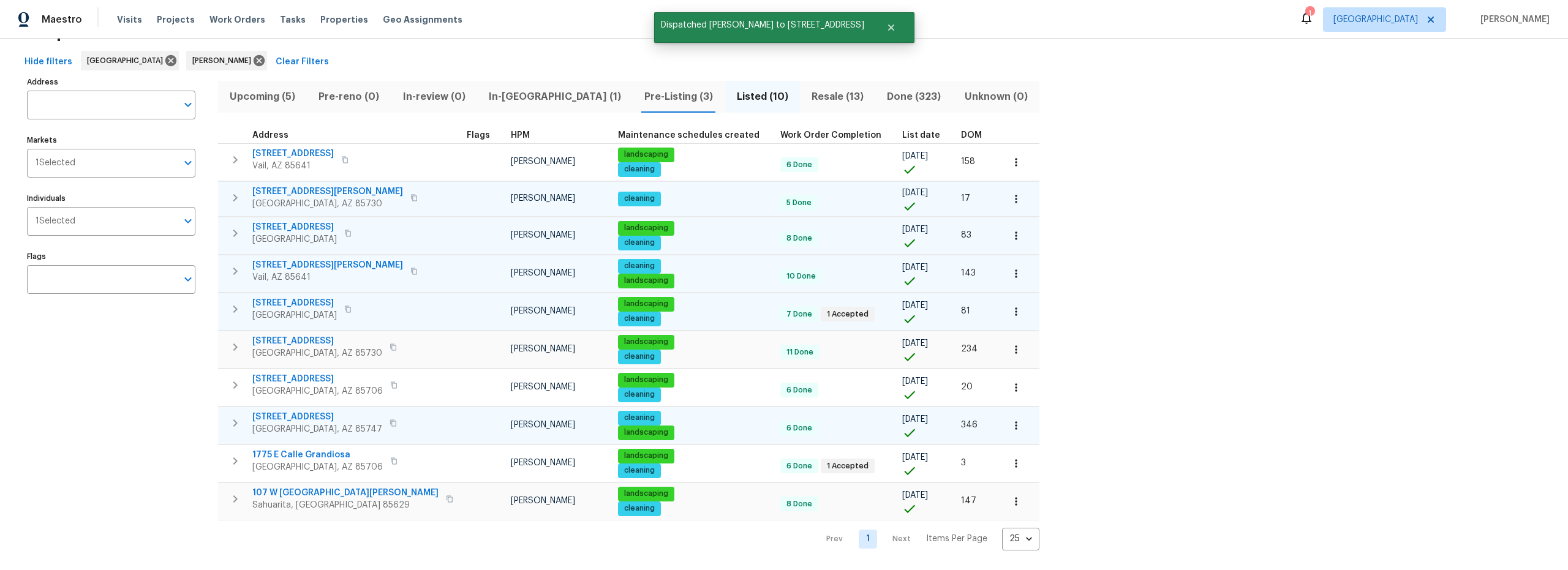
scroll to position [56, 0]
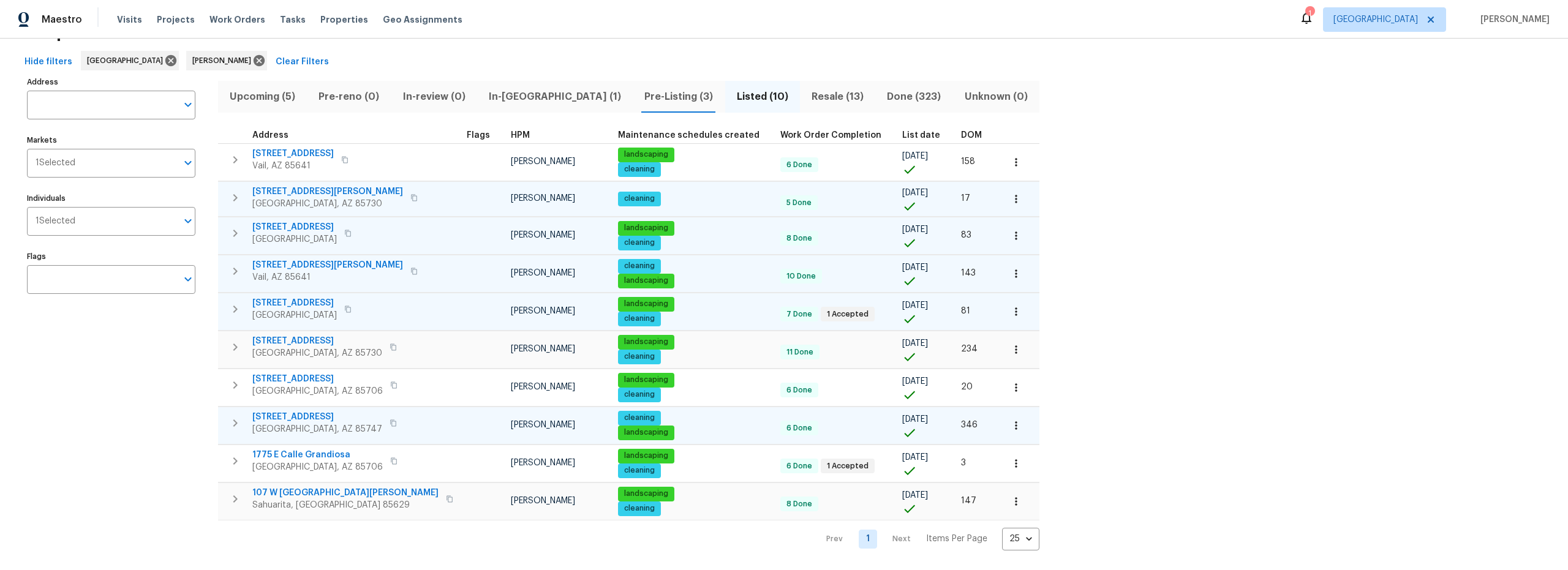
click at [272, 91] on span "Upcoming (5)" at bounding box center [262, 97] width 74 height 17
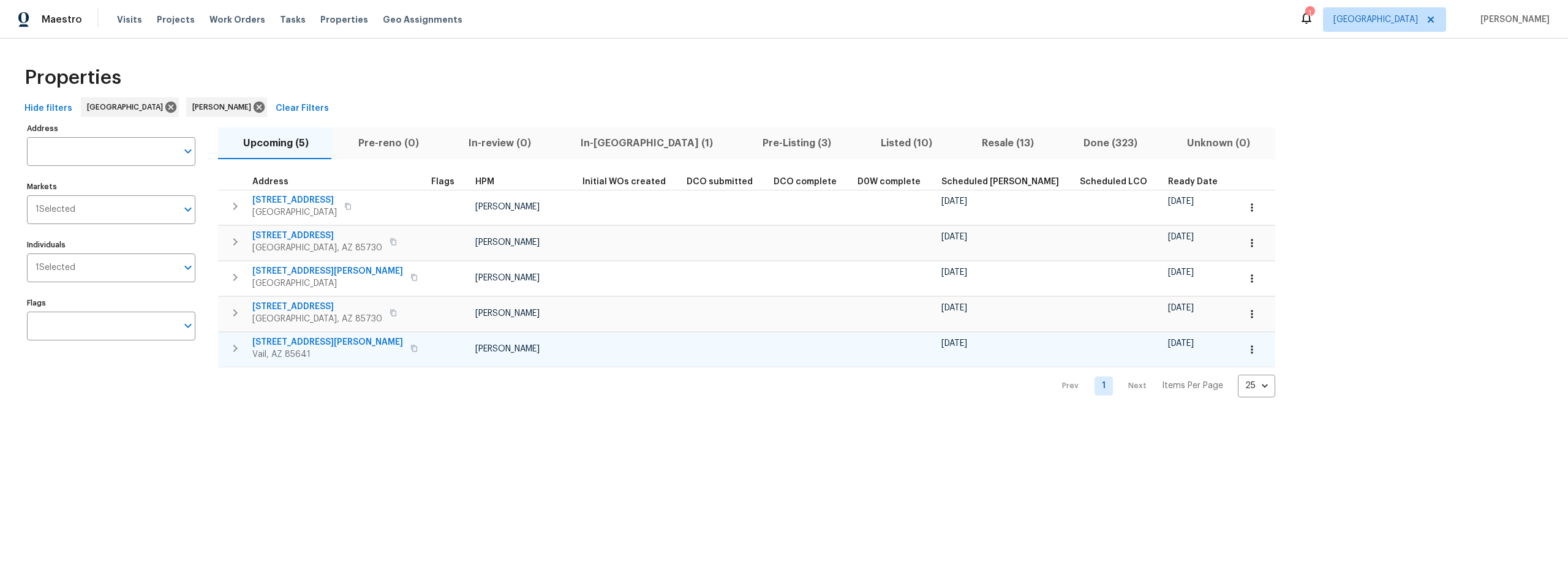
click at [292, 341] on span "12064 E Becker Dr" at bounding box center [327, 342] width 151 height 12
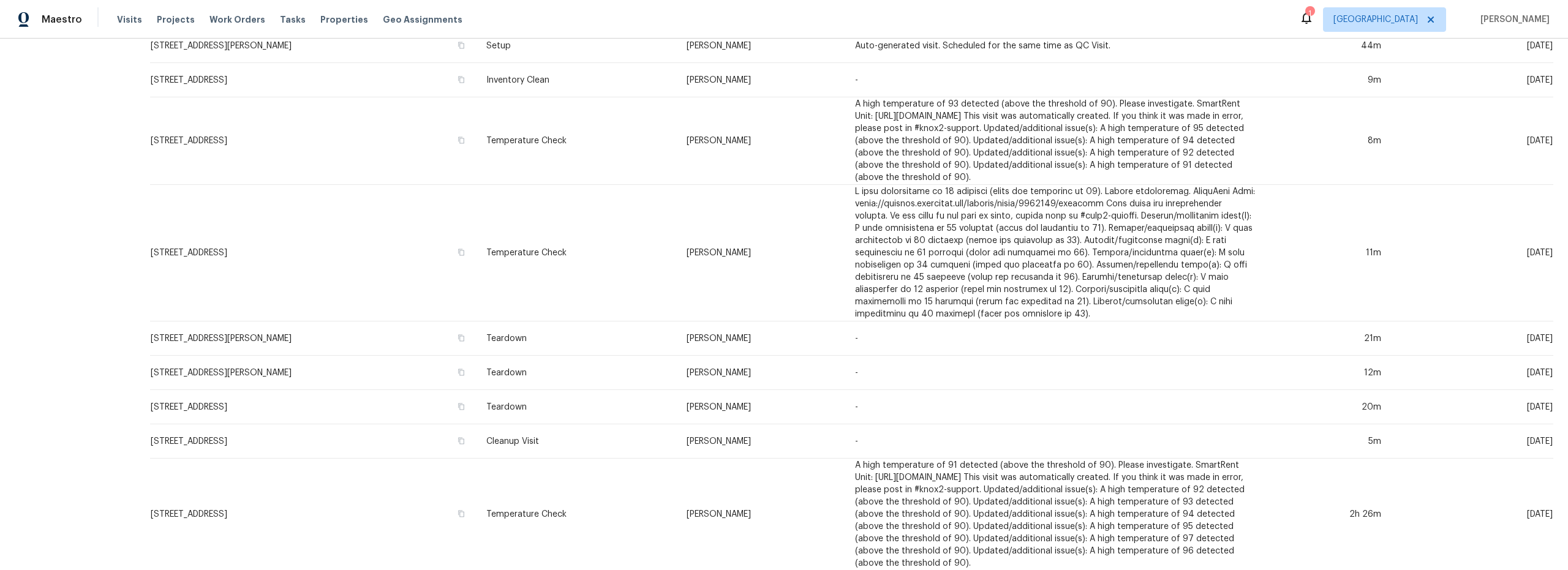
scroll to position [705, 0]
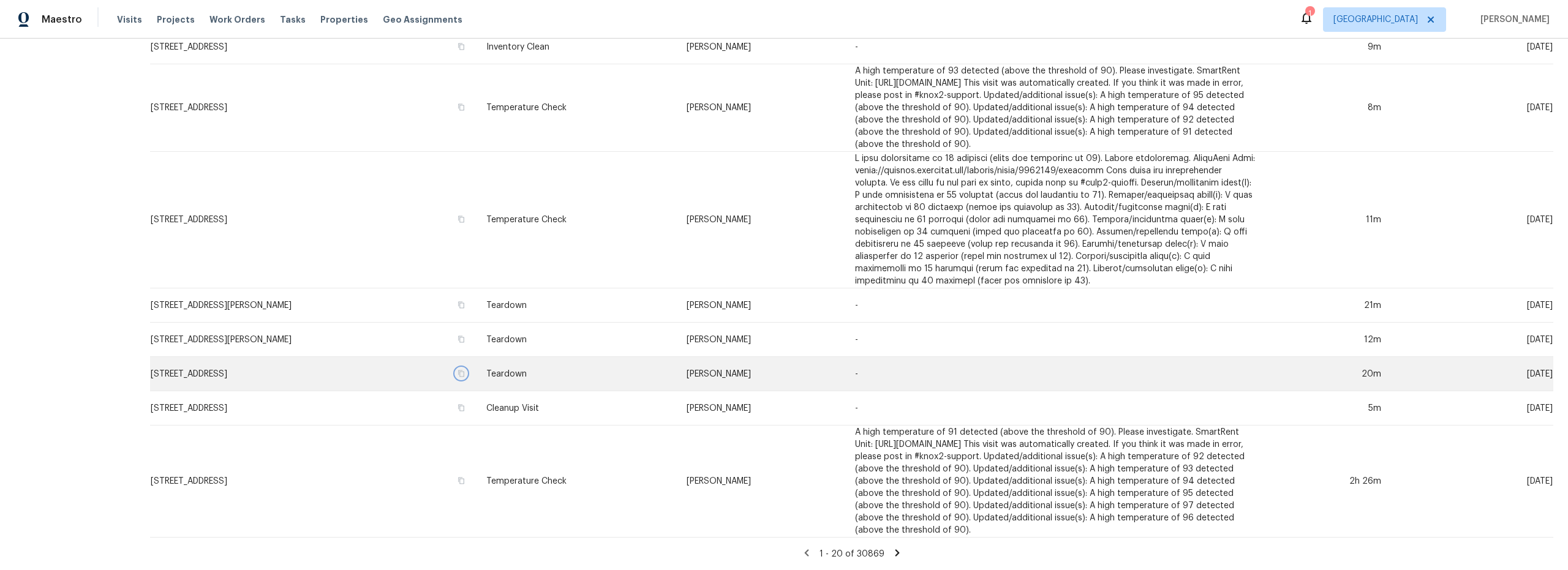
click at [464, 370] on icon "button" at bounding box center [461, 374] width 8 height 8
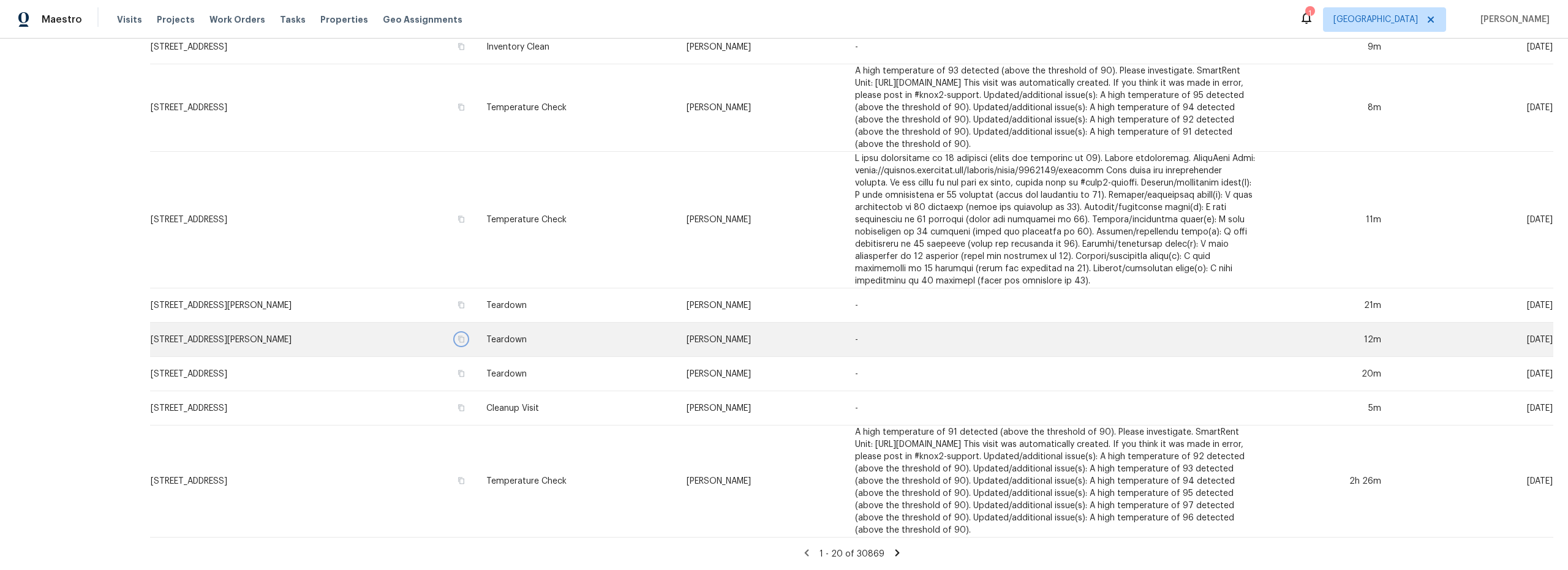
click at [464, 336] on icon "button" at bounding box center [461, 339] width 6 height 7
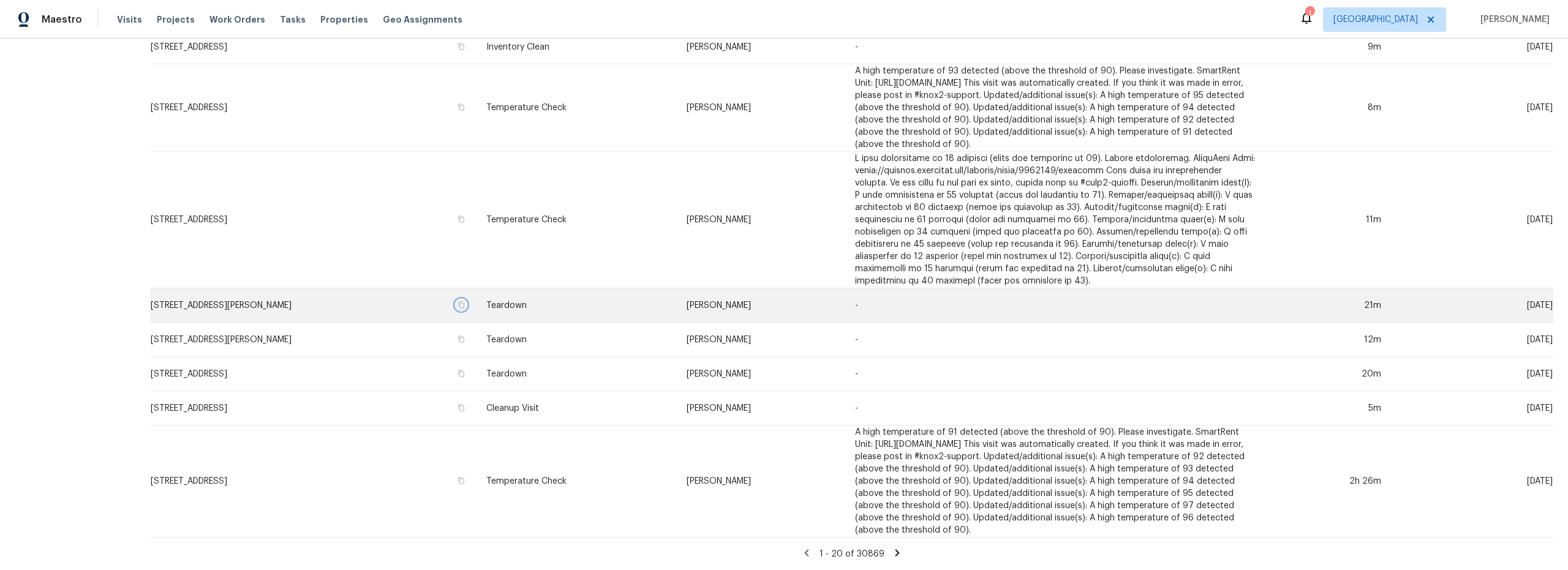
click at [464, 302] on icon "button" at bounding box center [461, 305] width 8 height 8
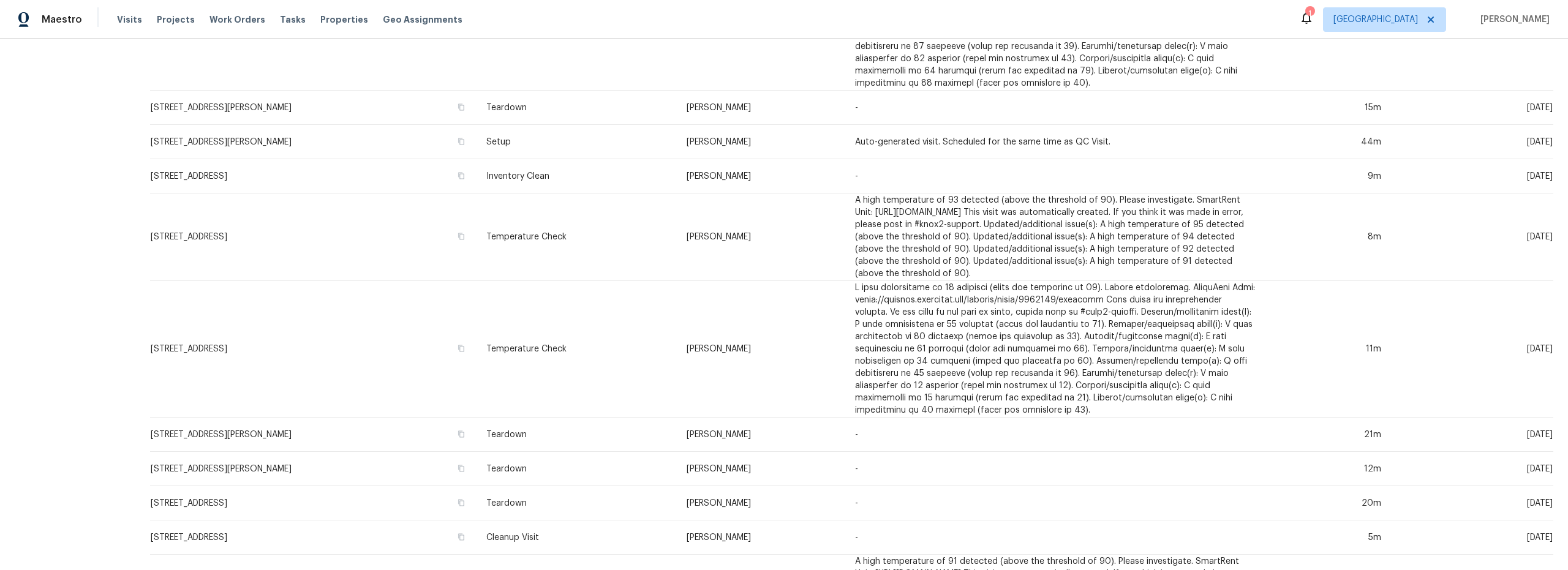
scroll to position [546, 0]
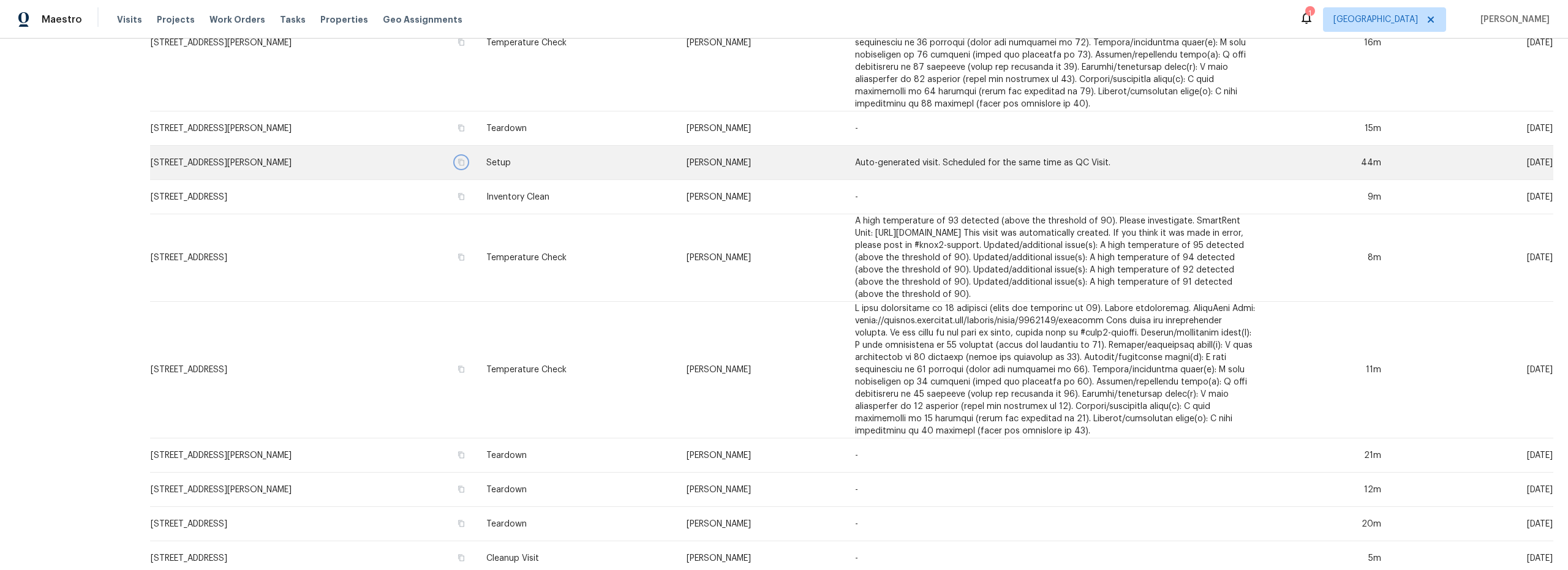
click at [464, 165] on icon "button" at bounding box center [461, 162] width 8 height 8
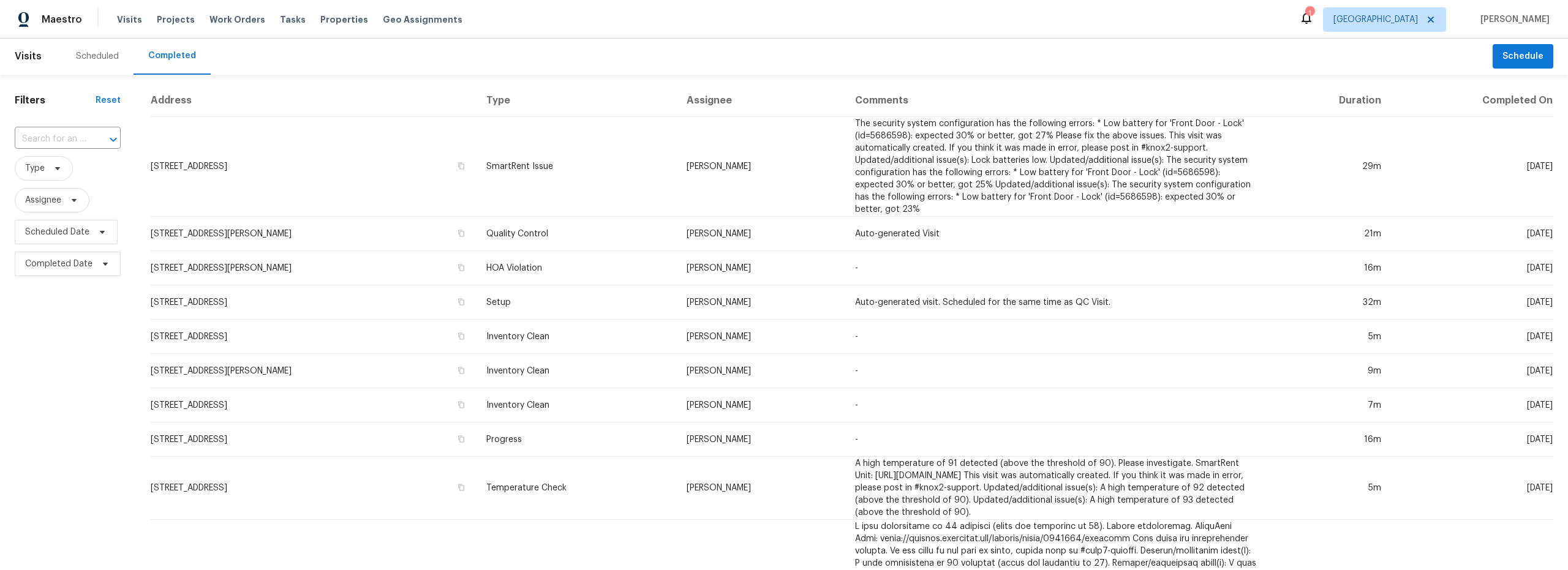
scroll to position [0, 0]
click at [95, 57] on div "Scheduled" at bounding box center [98, 57] width 43 height 12
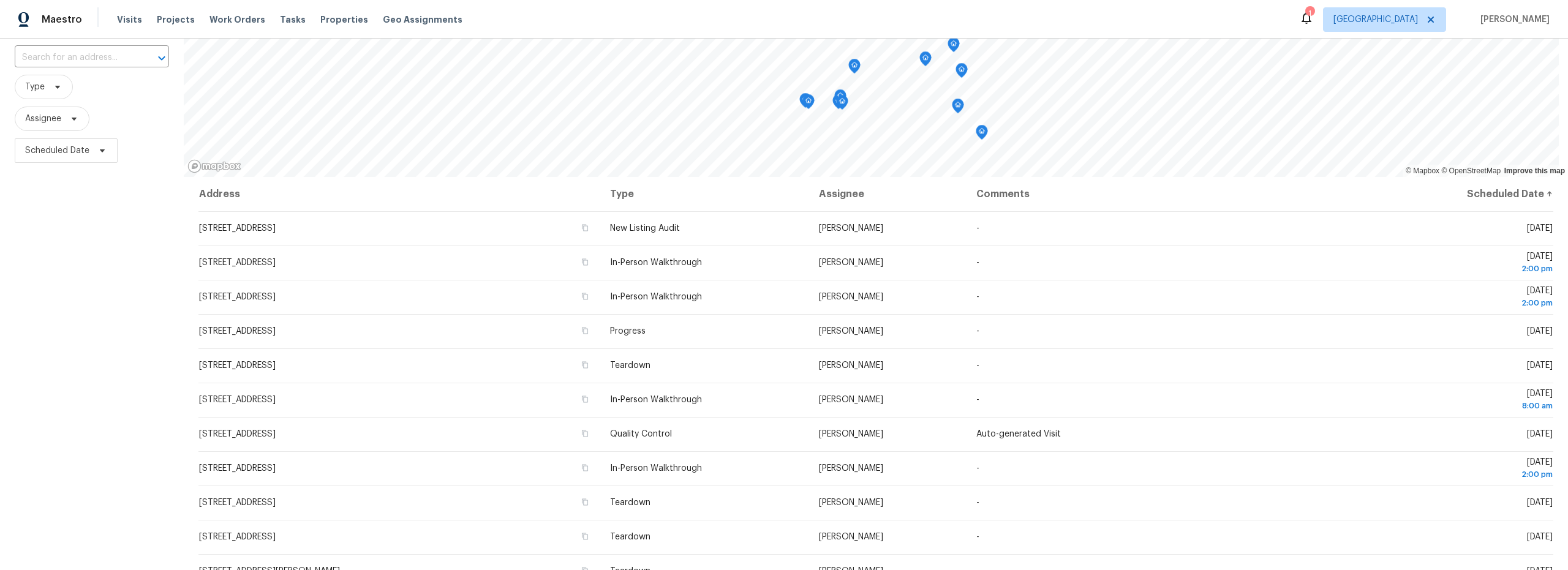
scroll to position [87, 0]
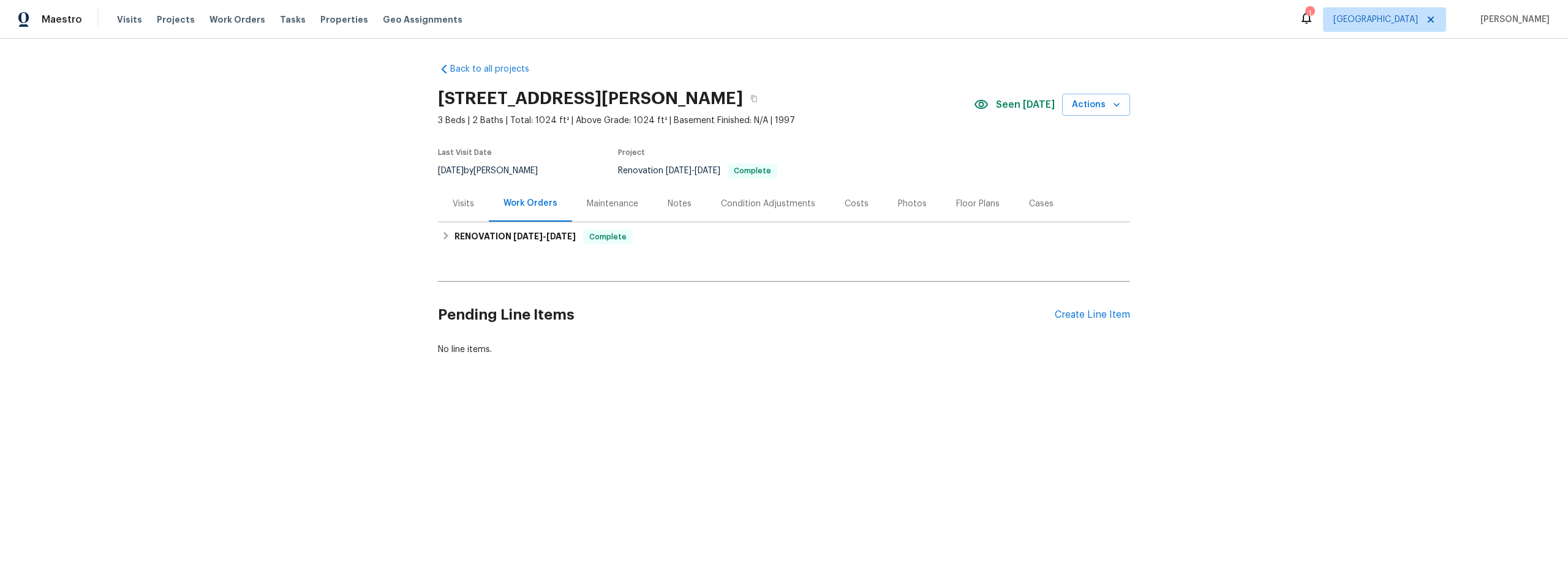
click at [845, 205] on div "Costs" at bounding box center [857, 204] width 24 height 12
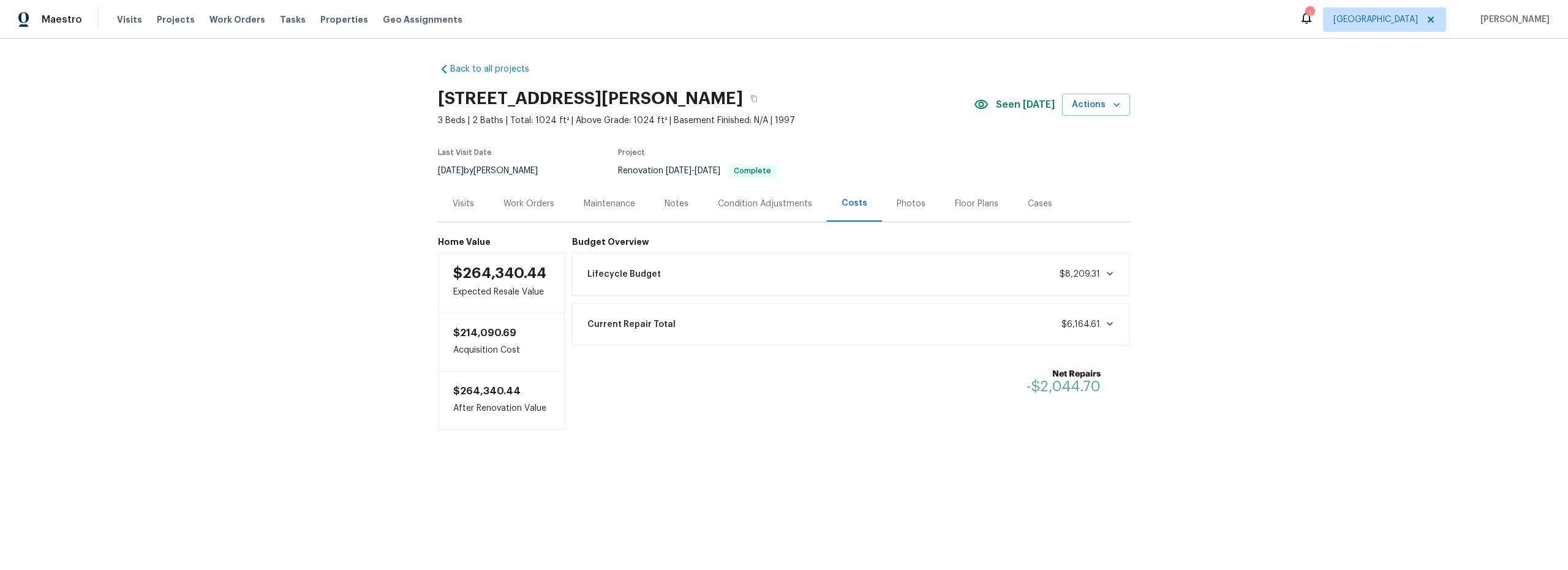
click at [904, 208] on div "Photos" at bounding box center [911, 204] width 29 height 12
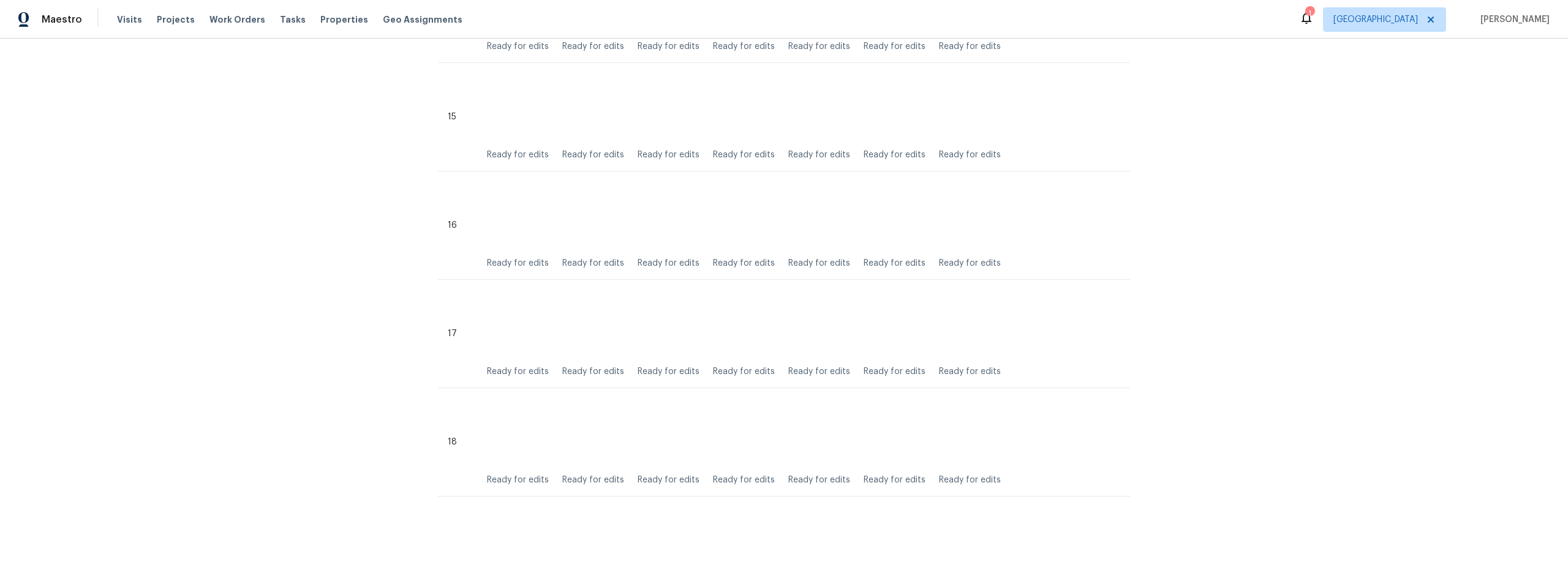
scroll to position [1917, 0]
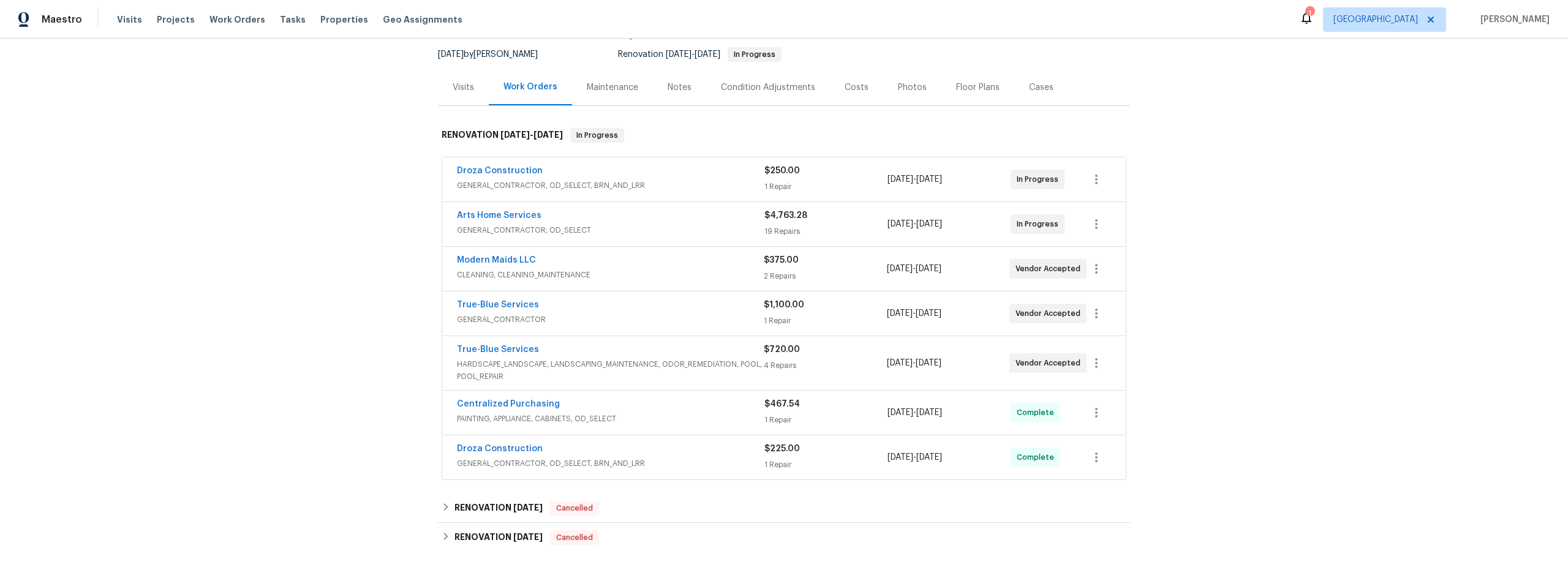
scroll to position [116, 0]
click at [853, 89] on div "Costs" at bounding box center [857, 88] width 24 height 12
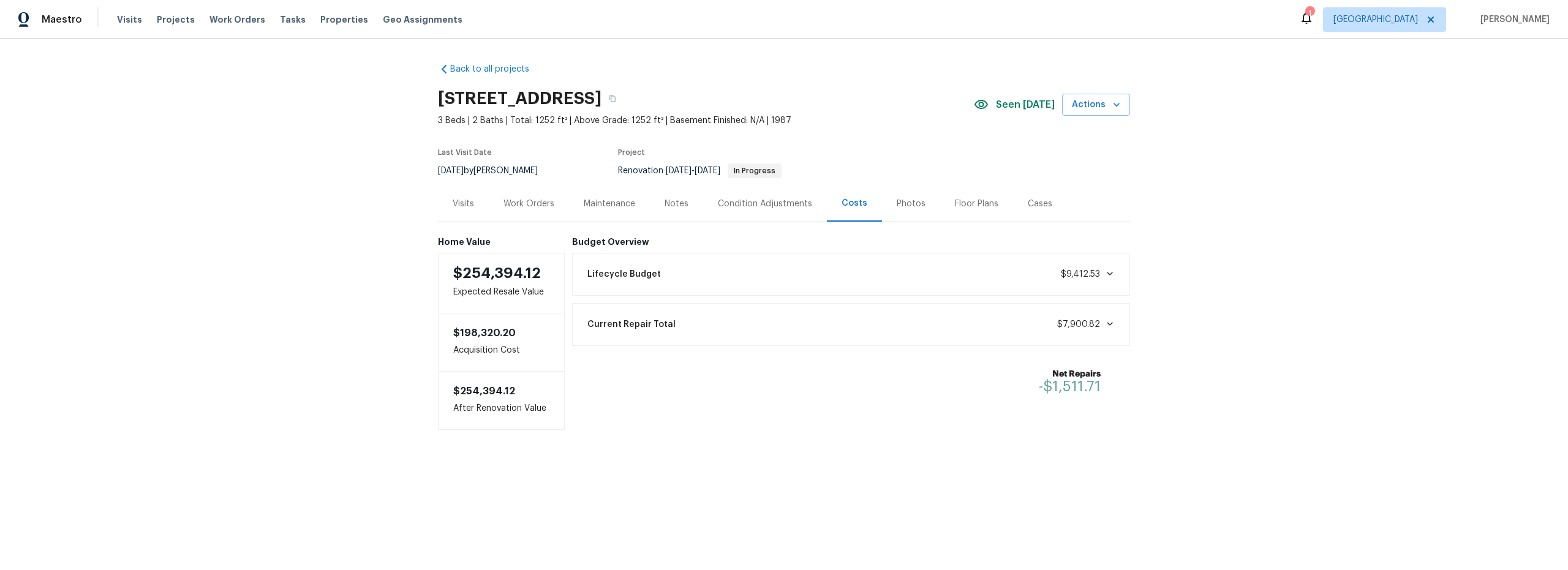
click at [672, 203] on div "Notes" at bounding box center [676, 204] width 24 height 12
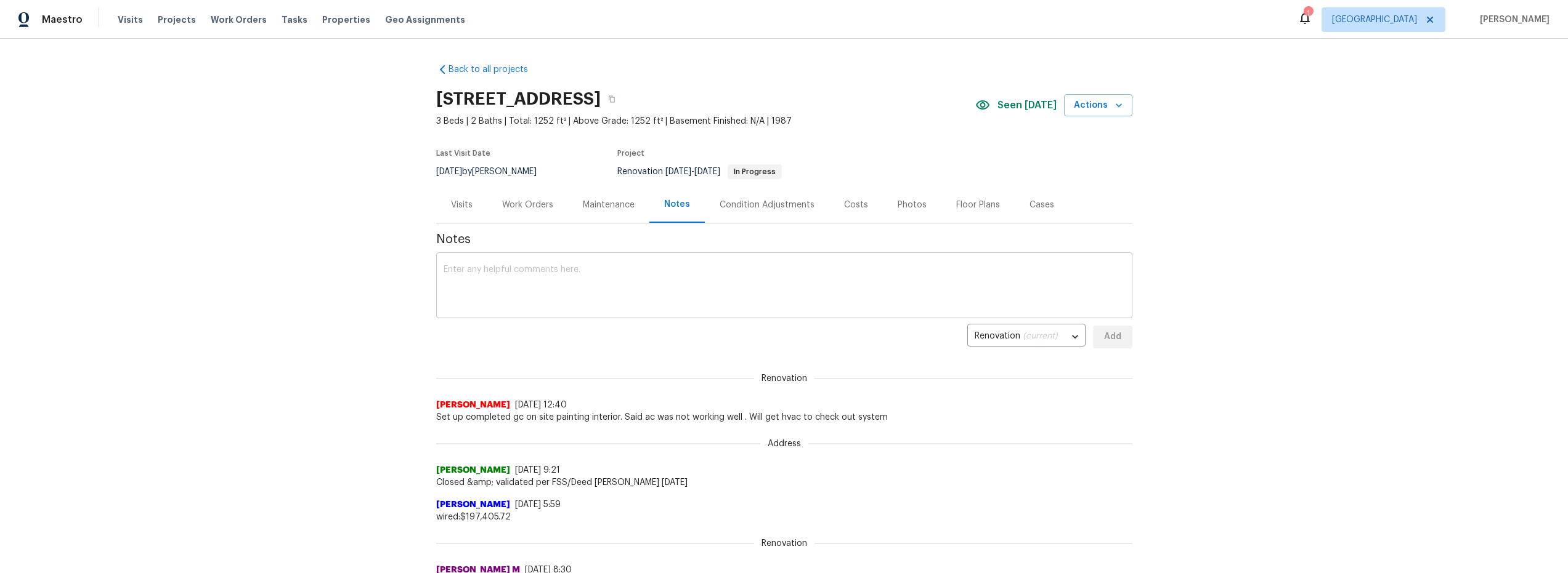
click at [539, 283] on textarea at bounding box center [784, 287] width 681 height 43
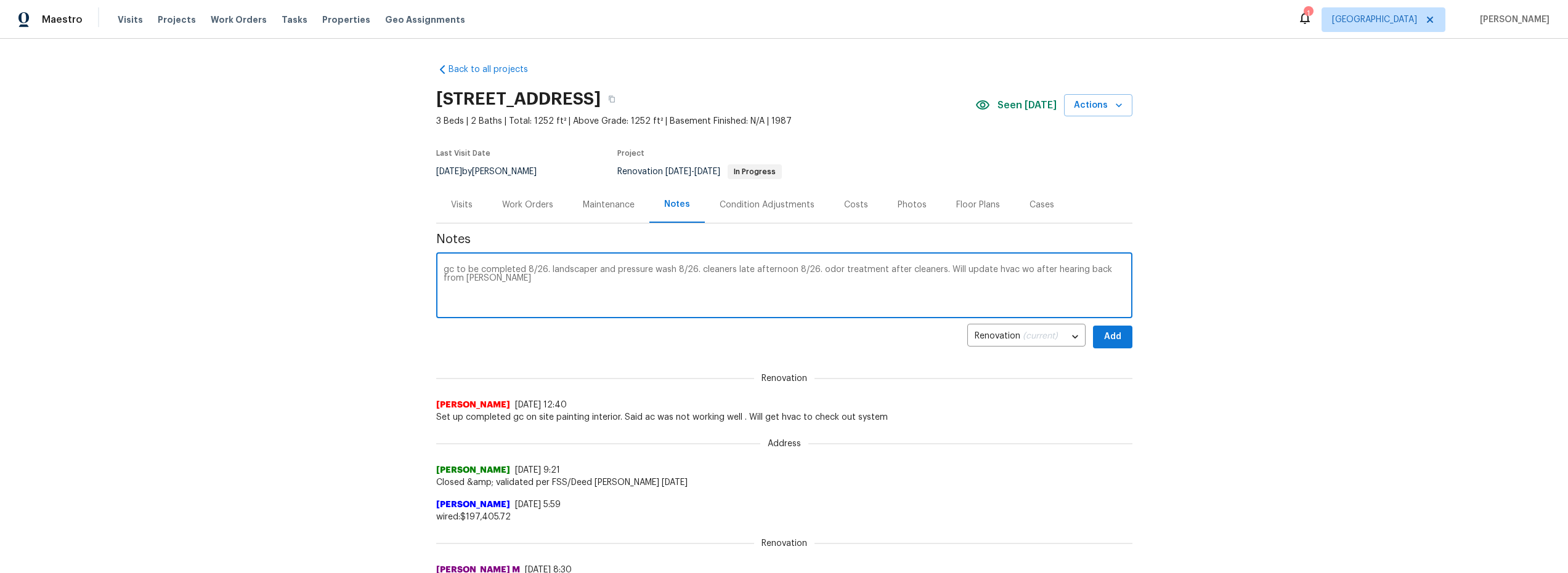
click at [452, 268] on textarea "gc to be completed 8/26. landscaper and pressure wash 8/26. cleaners late after…" at bounding box center [784, 287] width 681 height 43
type textarea "gc arts to be completed 8/26. landscaper and pressure wash 8/26. cleaners late …"
click at [1113, 338] on span "Add" at bounding box center [1112, 337] width 20 height 16
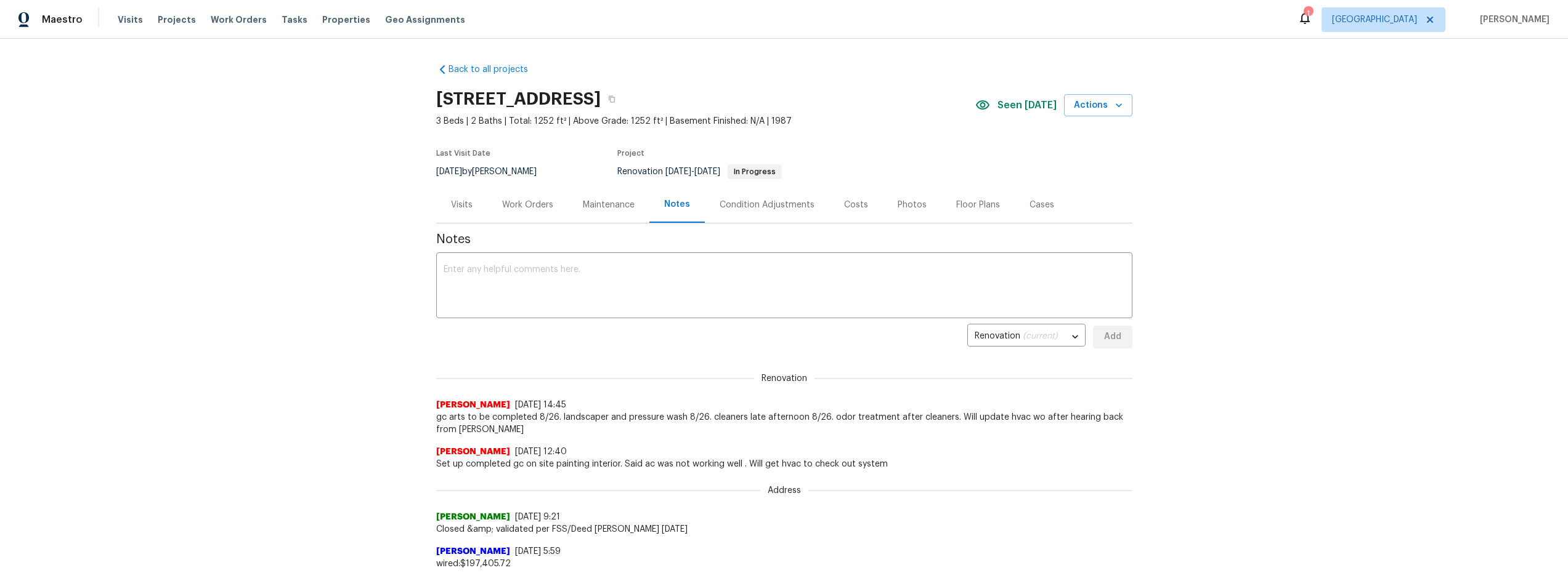
drag, startPoint x: 853, startPoint y: 209, endPoint x: 864, endPoint y: 214, distance: 12.1
click at [853, 209] on div "Costs" at bounding box center [856, 205] width 24 height 12
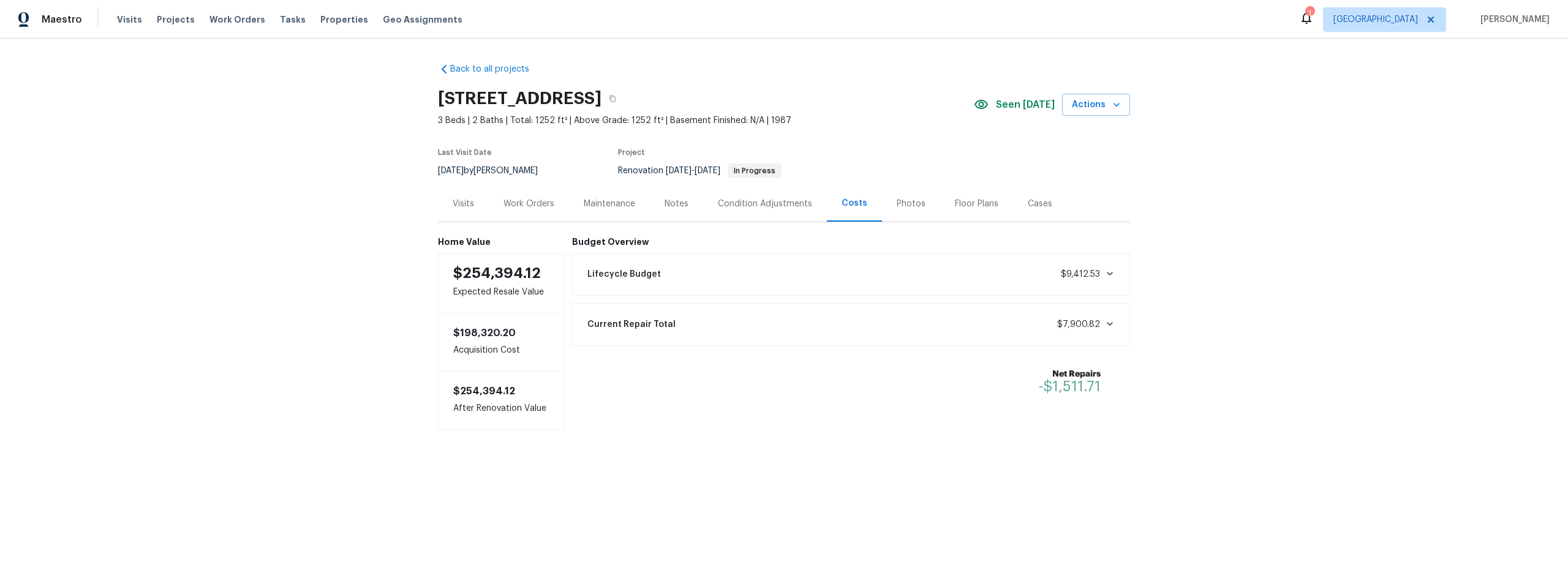
click at [530, 203] on div "Work Orders" at bounding box center [528, 204] width 51 height 12
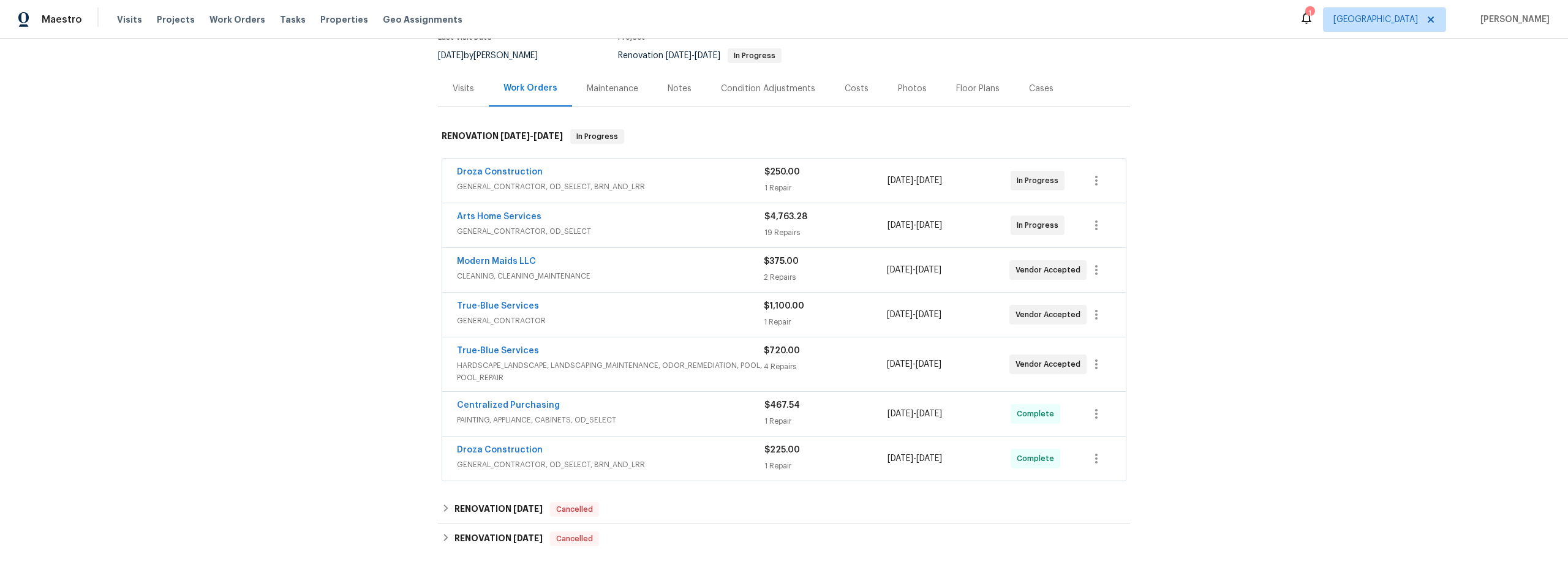
scroll to position [117, 0]
click at [694, 465] on span "GENERAL_CONTRACTOR, OD_SELECT, BRN_AND_LRR" at bounding box center [610, 464] width 308 height 12
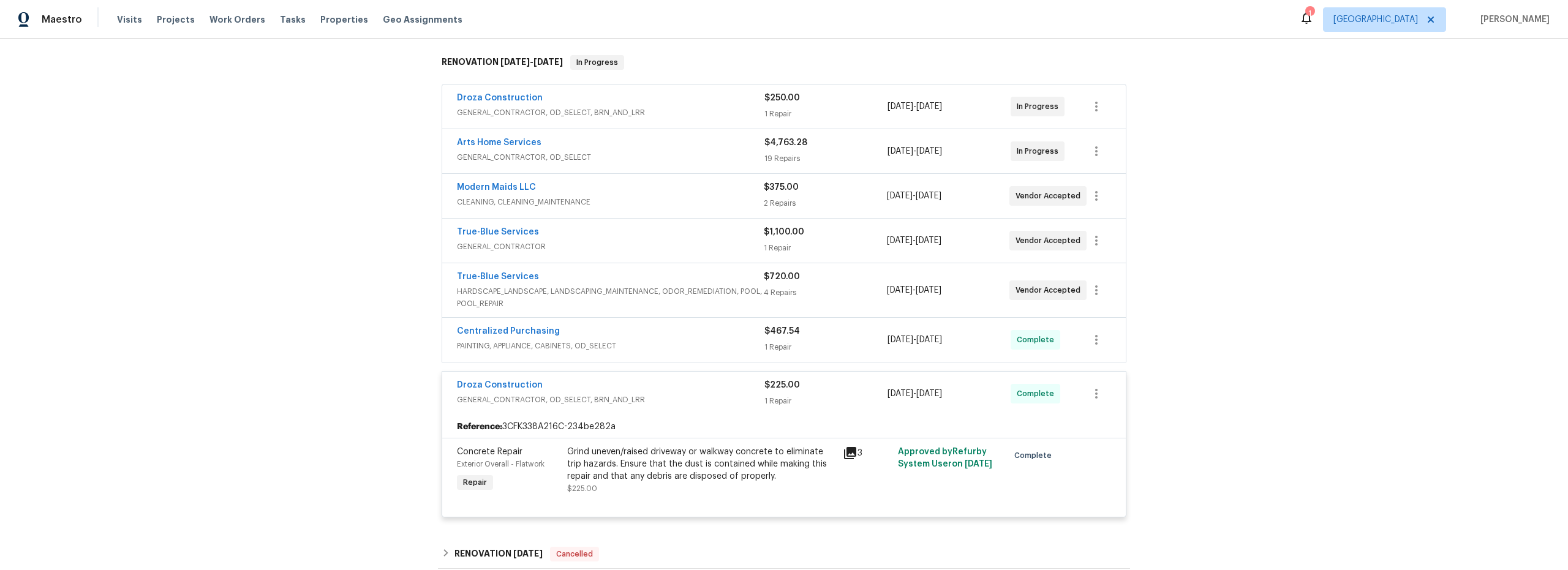
scroll to position [356, 0]
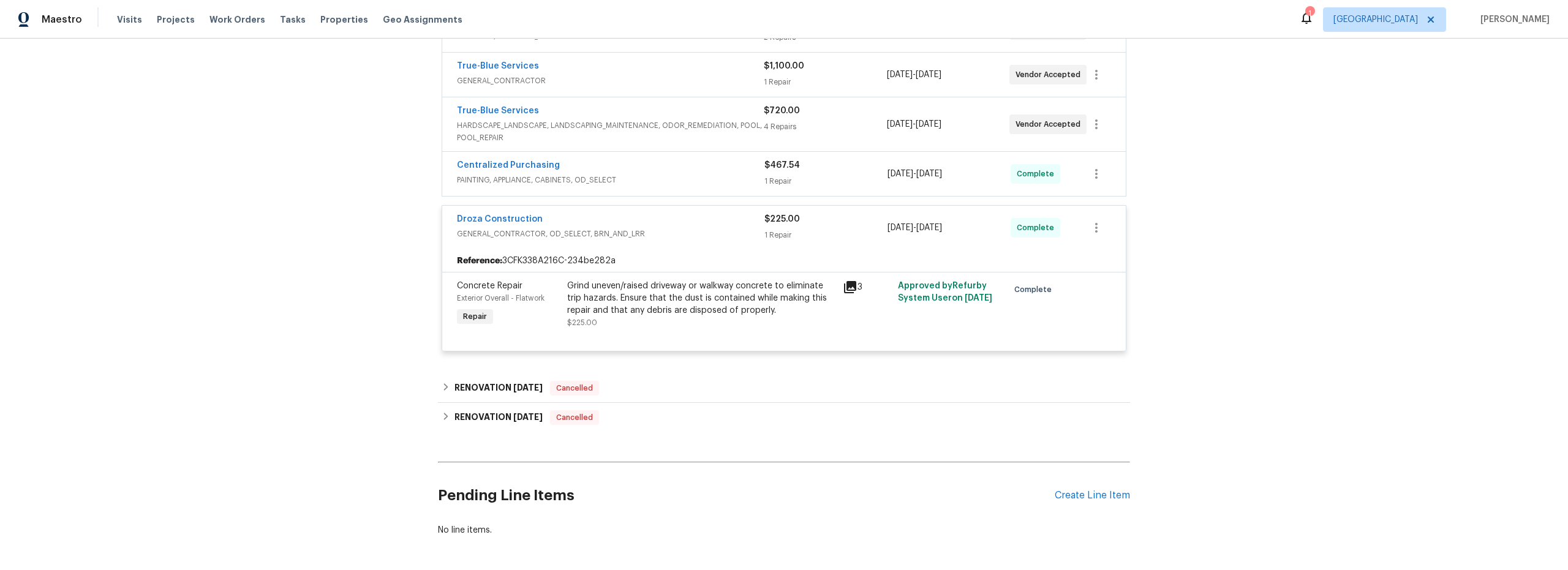
click at [846, 289] on icon at bounding box center [849, 287] width 15 height 15
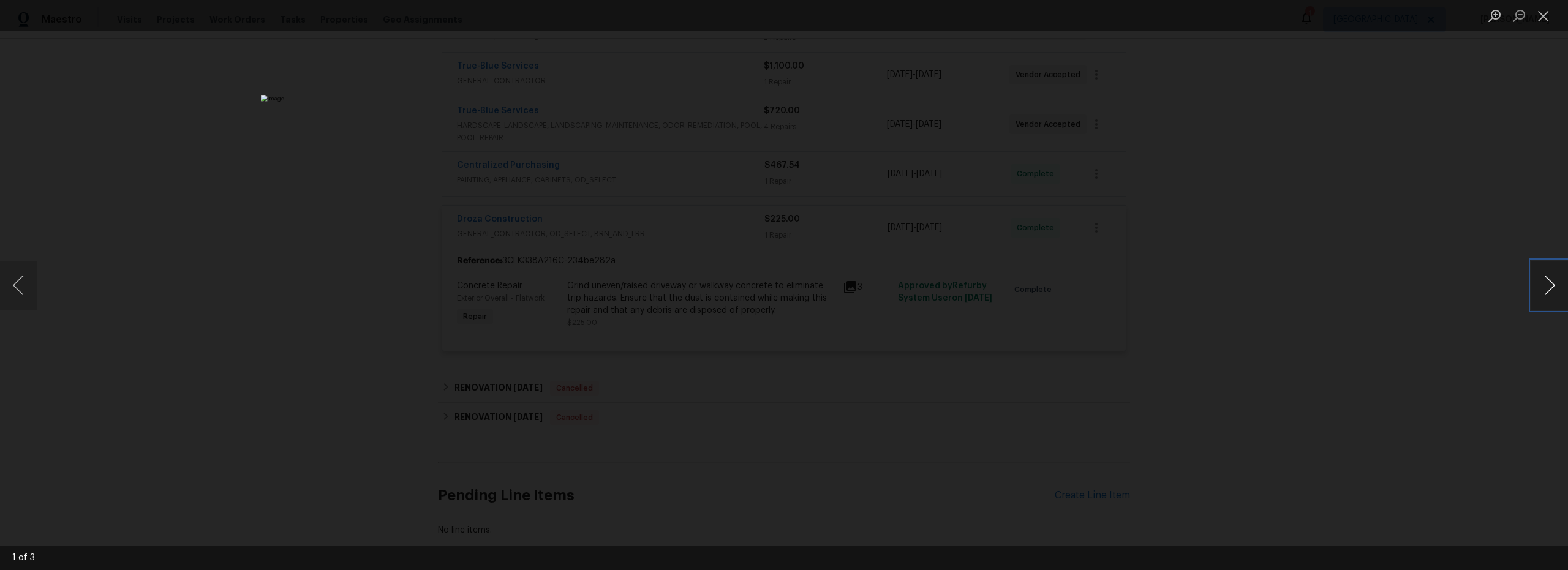
click at [1549, 286] on button "Next image" at bounding box center [1549, 285] width 37 height 49
click at [1548, 286] on button "Next image" at bounding box center [1549, 285] width 37 height 49
click at [1549, 285] on button "Next image" at bounding box center [1549, 285] width 37 height 49
click at [1547, 22] on button "Close lightbox" at bounding box center [1543, 15] width 25 height 21
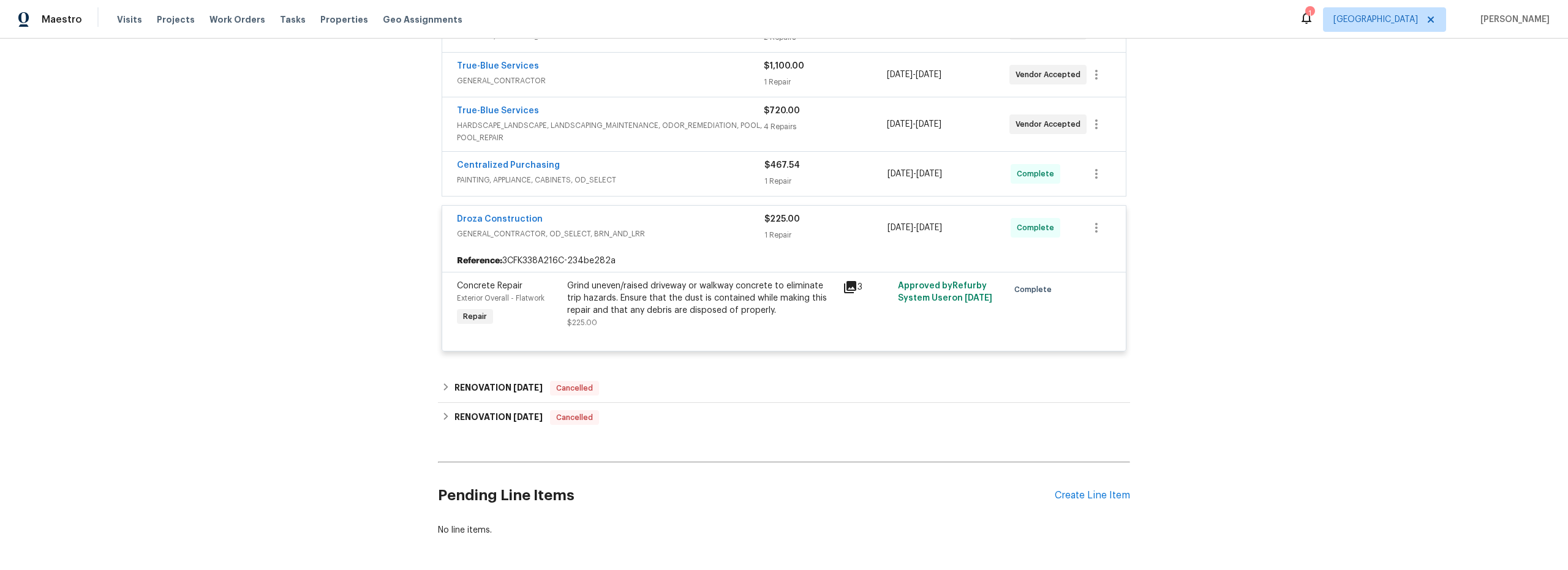
click at [1202, 289] on div "Back to all projects 3960 S Cedarwood Way, Tucson, AZ 85730 3 Beds | 2 Baths | …" at bounding box center [784, 304] width 1568 height 531
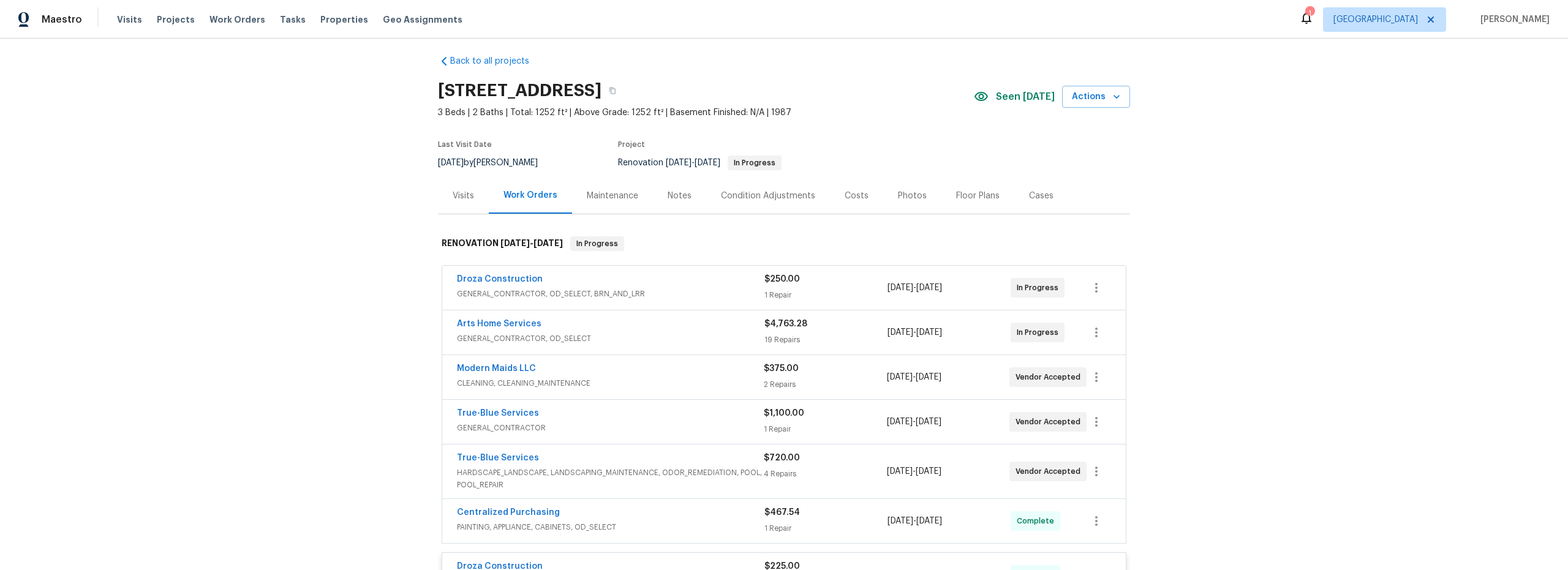
scroll to position [0, 0]
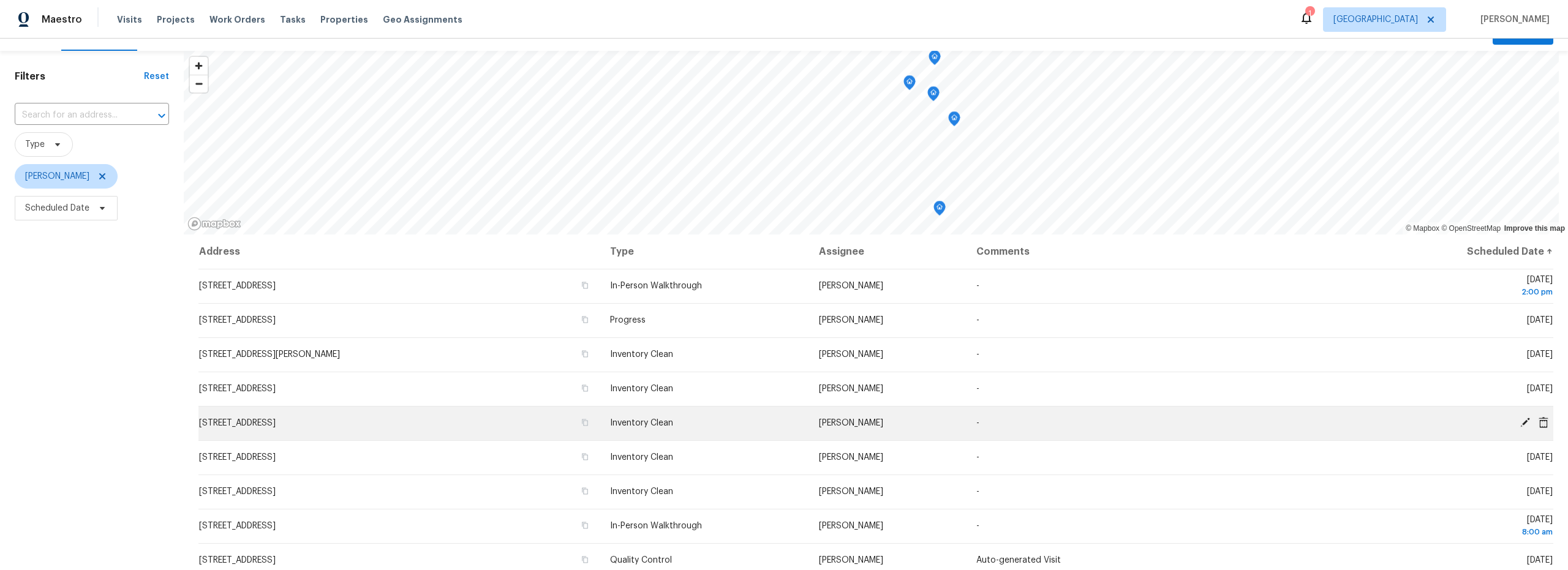
scroll to position [12, 0]
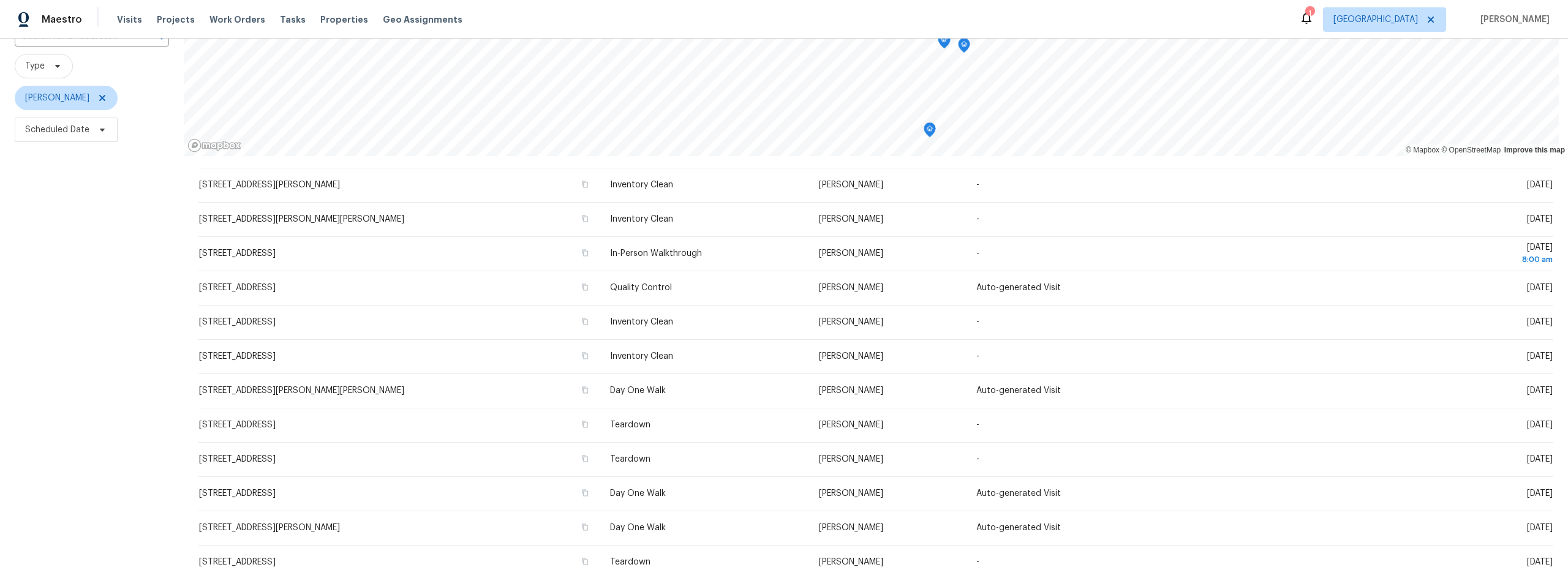
scroll to position [154, 0]
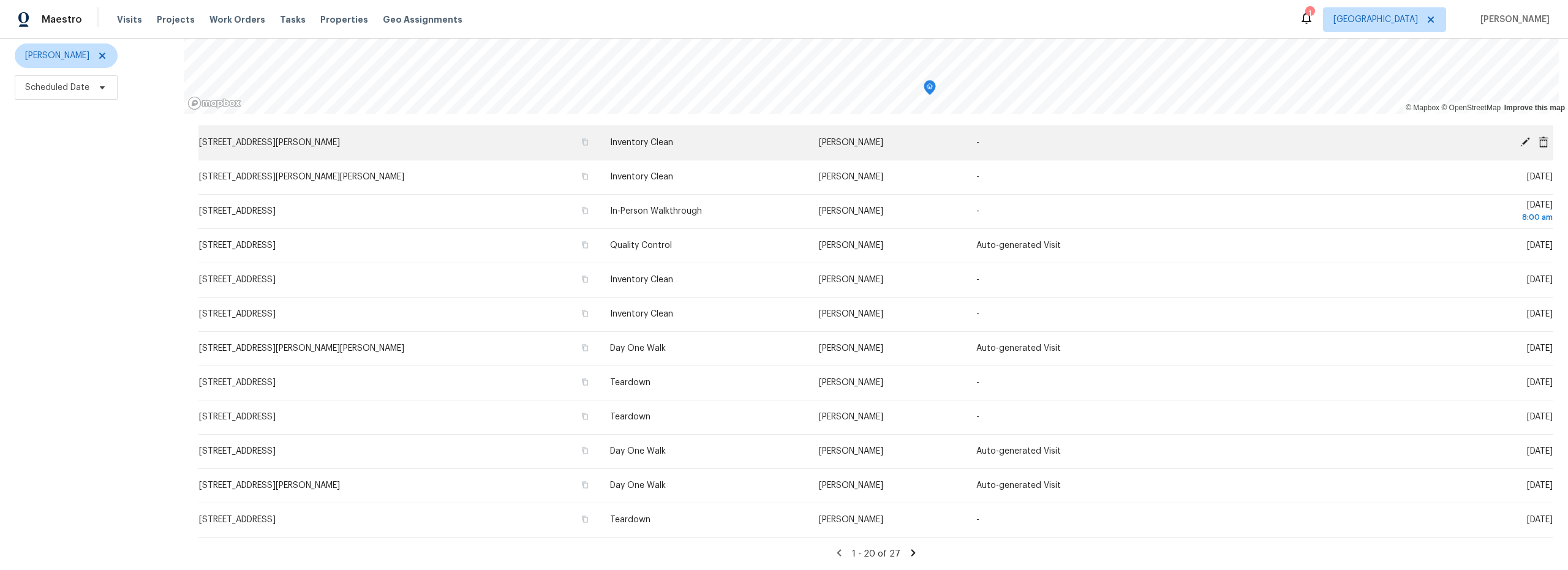
click at [1520, 137] on icon at bounding box center [1524, 141] width 9 height 9
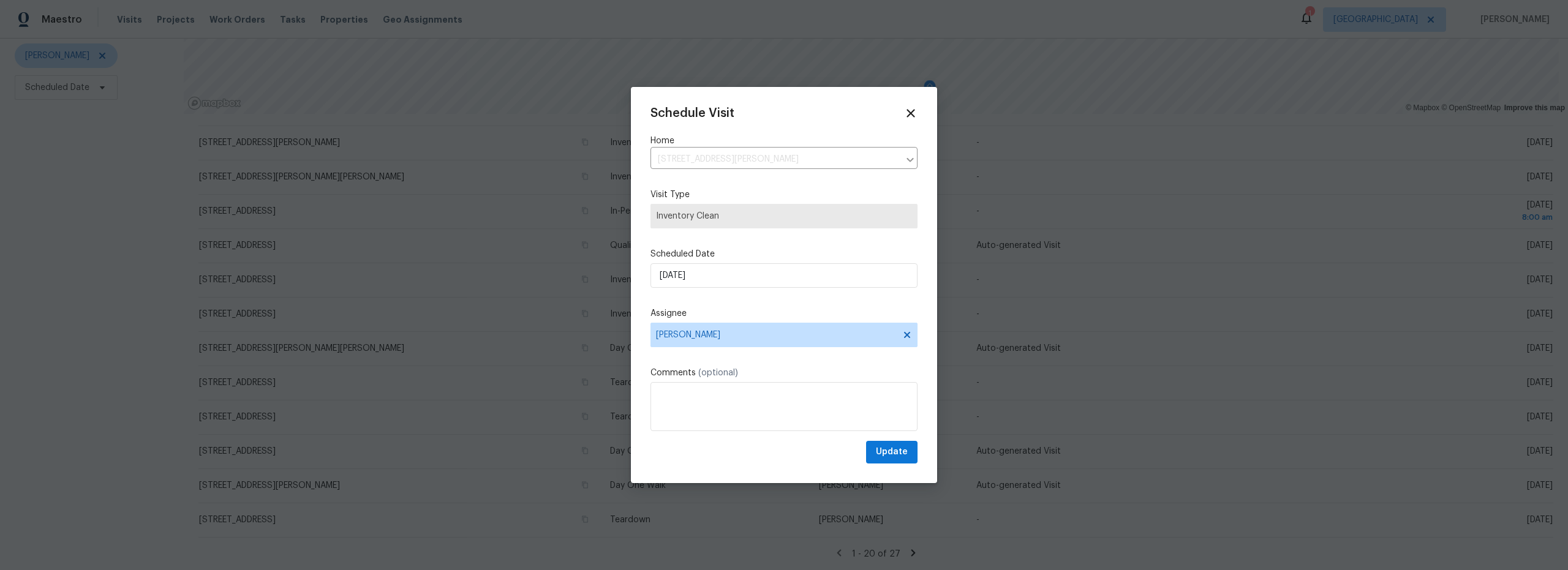
click at [715, 261] on label "Scheduled Date" at bounding box center [784, 254] width 267 height 12
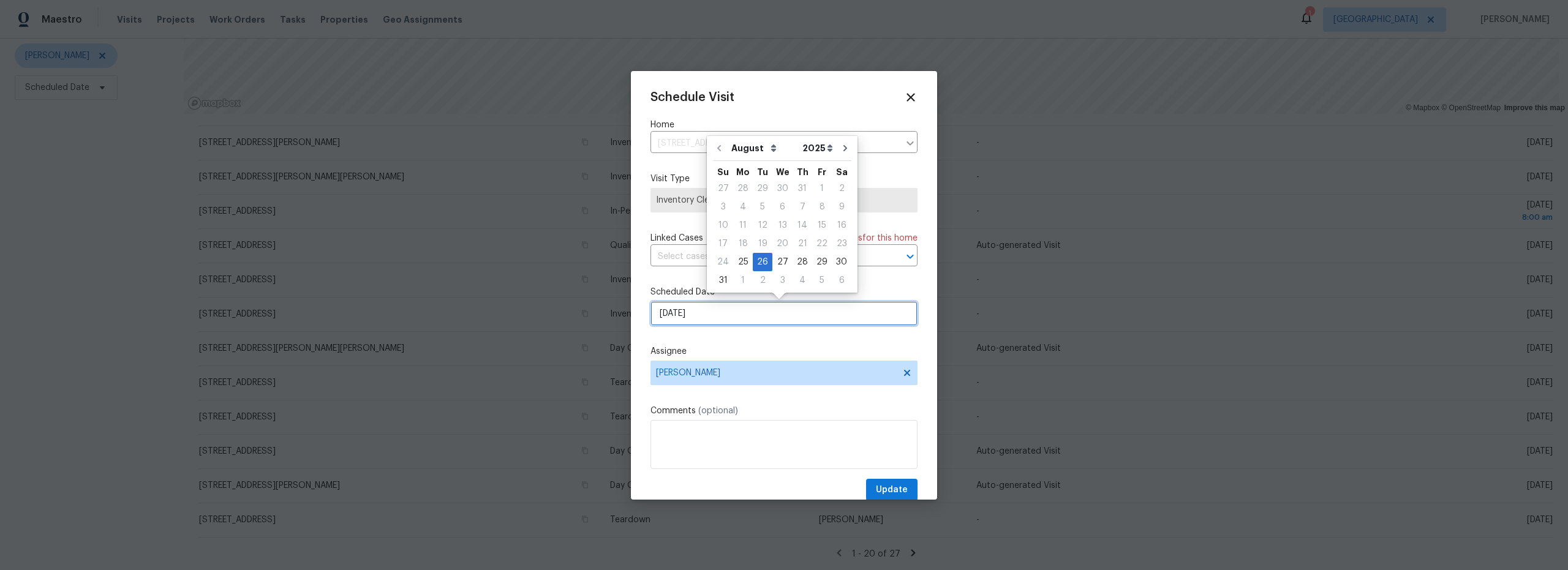
click at [718, 309] on input "[DATE]" at bounding box center [784, 314] width 267 height 25
click at [781, 264] on div "27" at bounding box center [782, 262] width 21 height 17
type input "[DATE]"
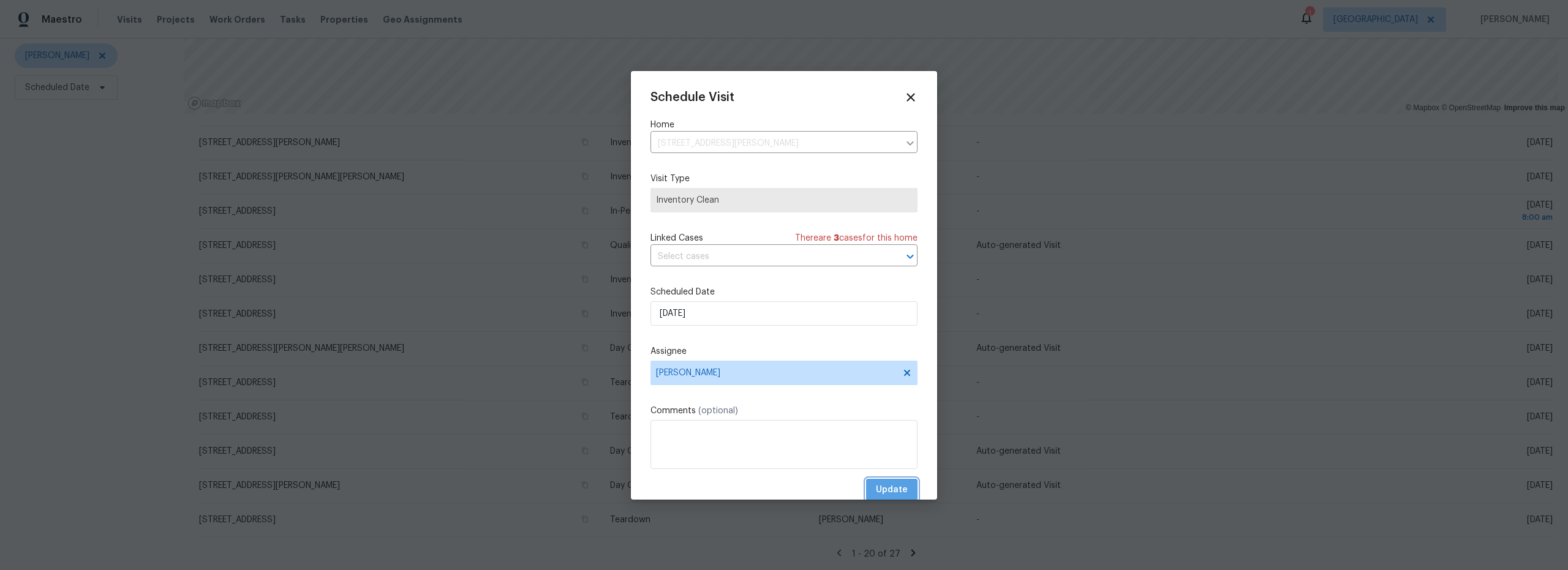
click at [894, 490] on span "Update" at bounding box center [891, 490] width 32 height 15
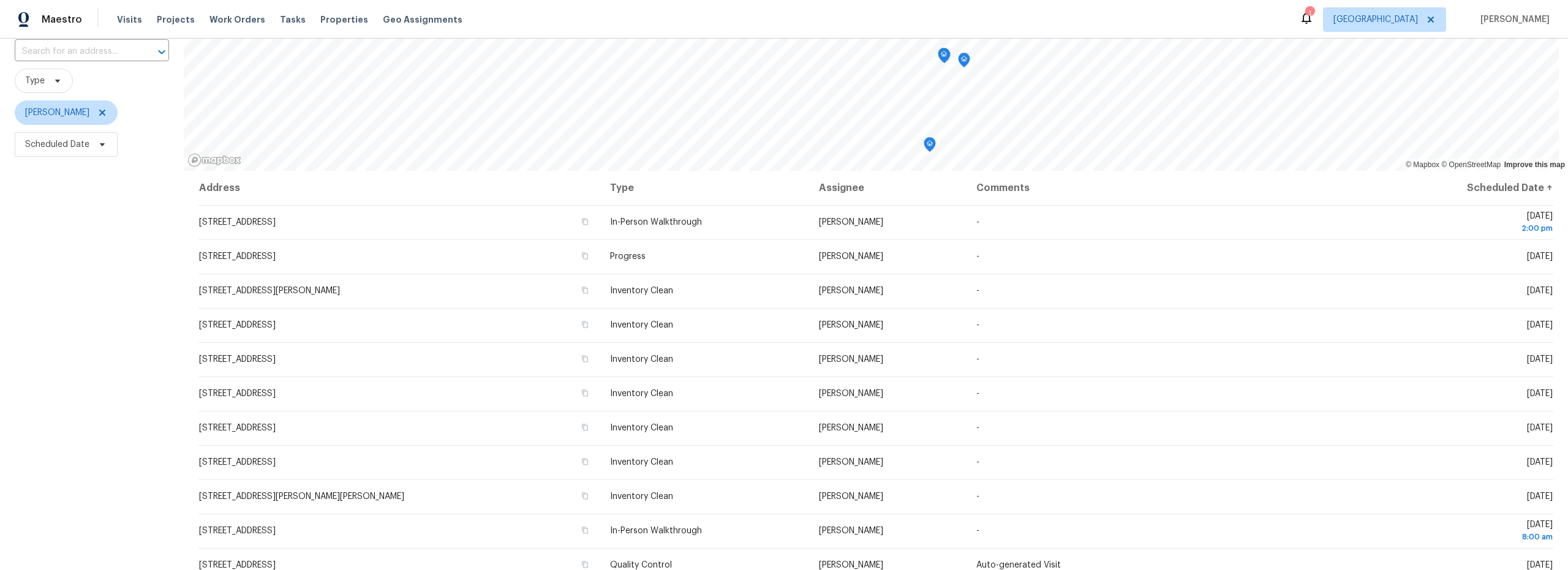
scroll to position [0, 0]
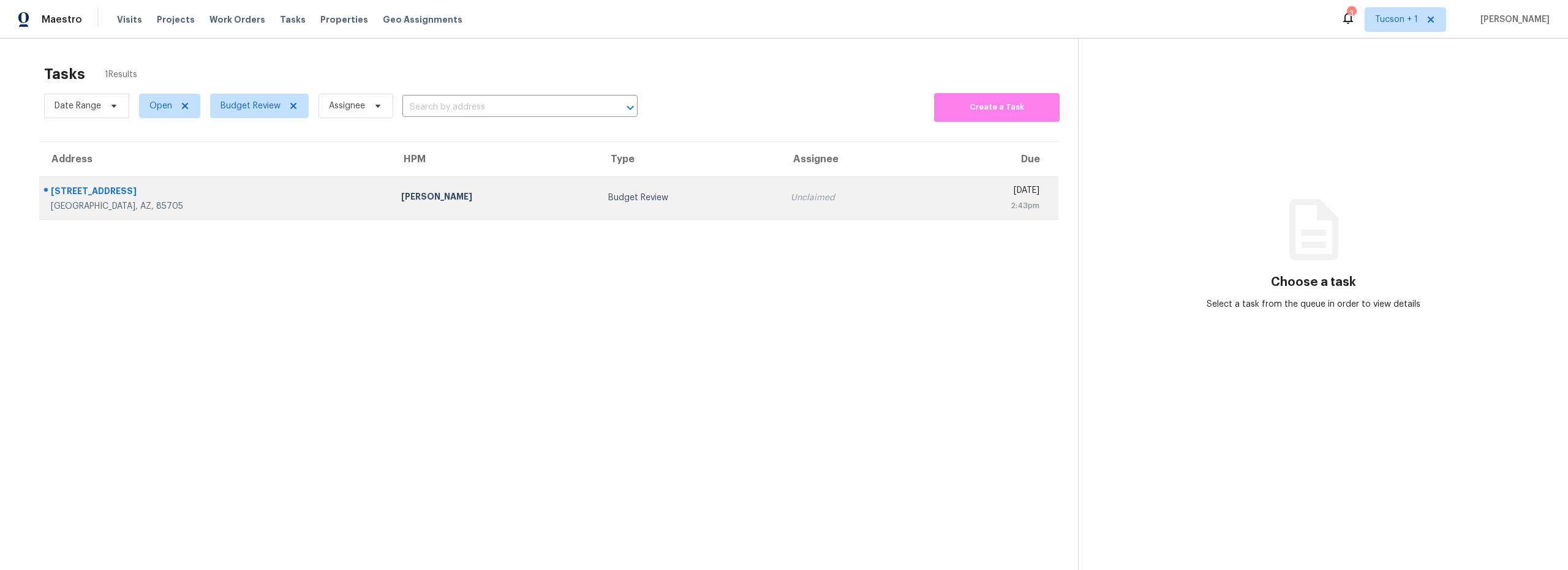
click at [608, 199] on div "Budget Review" at bounding box center [690, 198] width 163 height 12
